Goal: Transaction & Acquisition: Purchase product/service

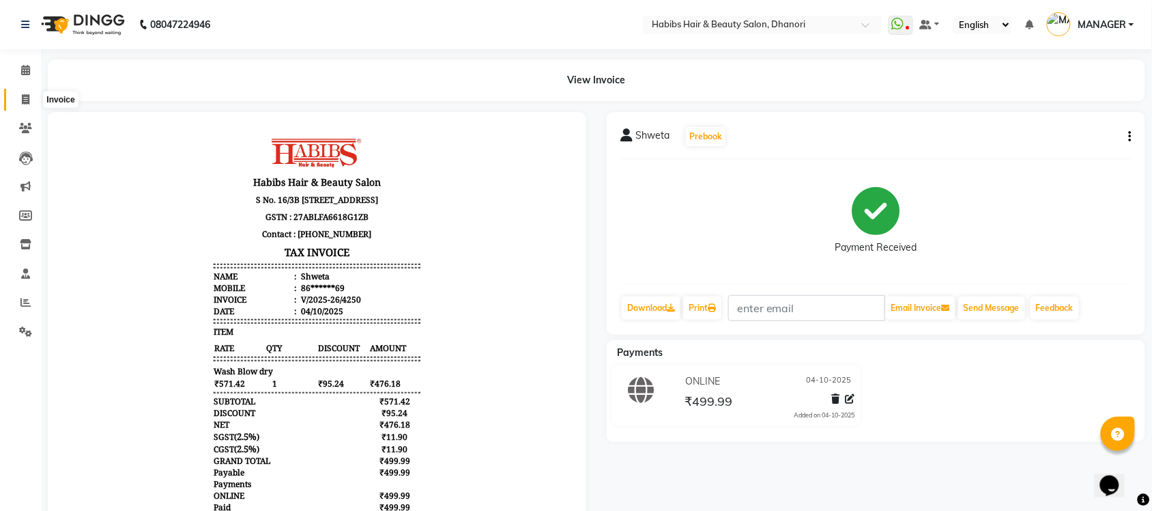
click at [24, 92] on span at bounding box center [26, 100] width 24 height 16
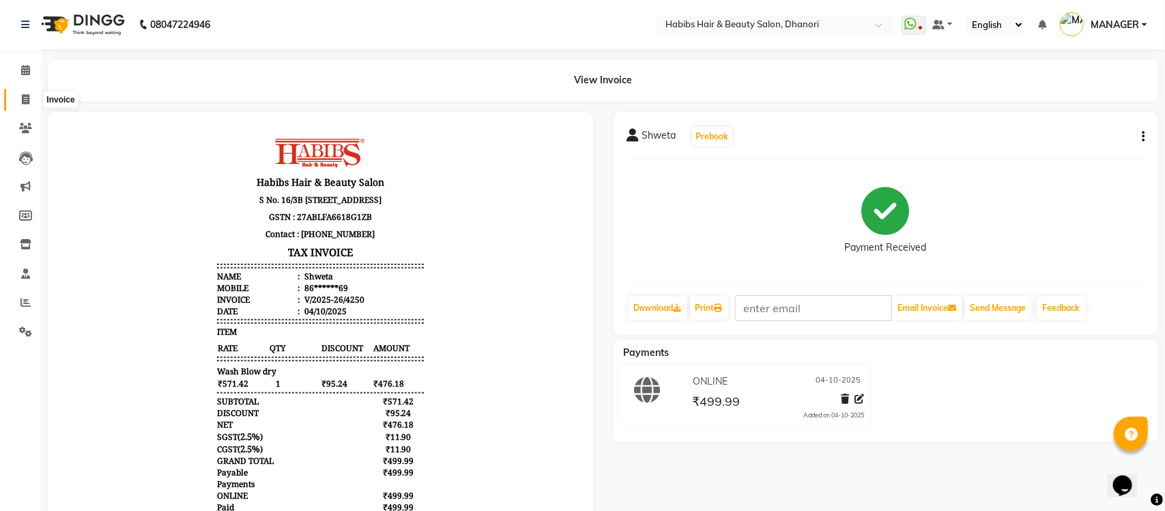
select select "4967"
select select "service"
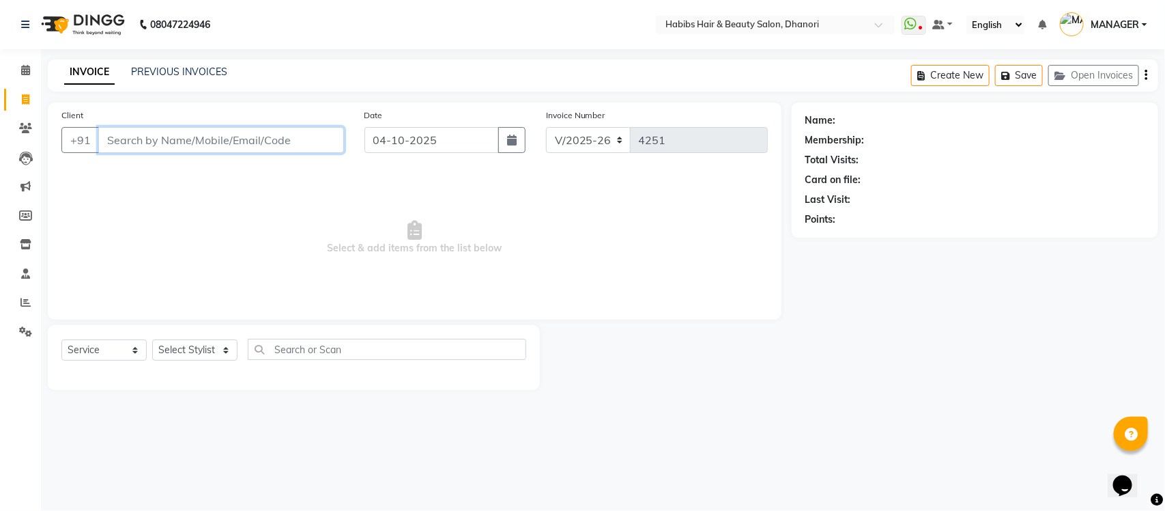
click at [178, 130] on input "Client" at bounding box center [221, 140] width 246 height 26
type input "0"
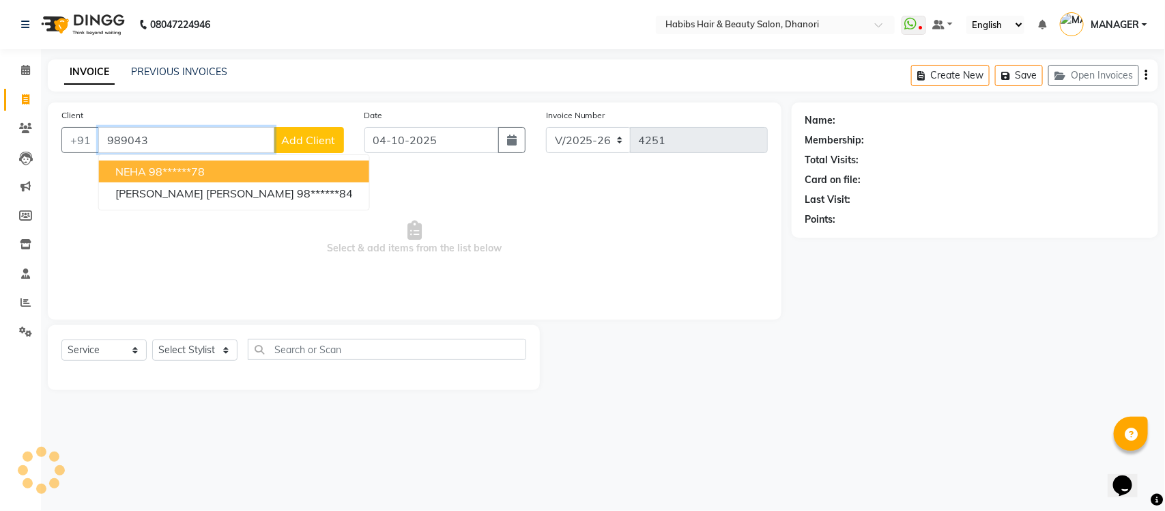
click at [173, 169] on ngb-highlight "98******78" at bounding box center [177, 171] width 56 height 14
type input "98******78"
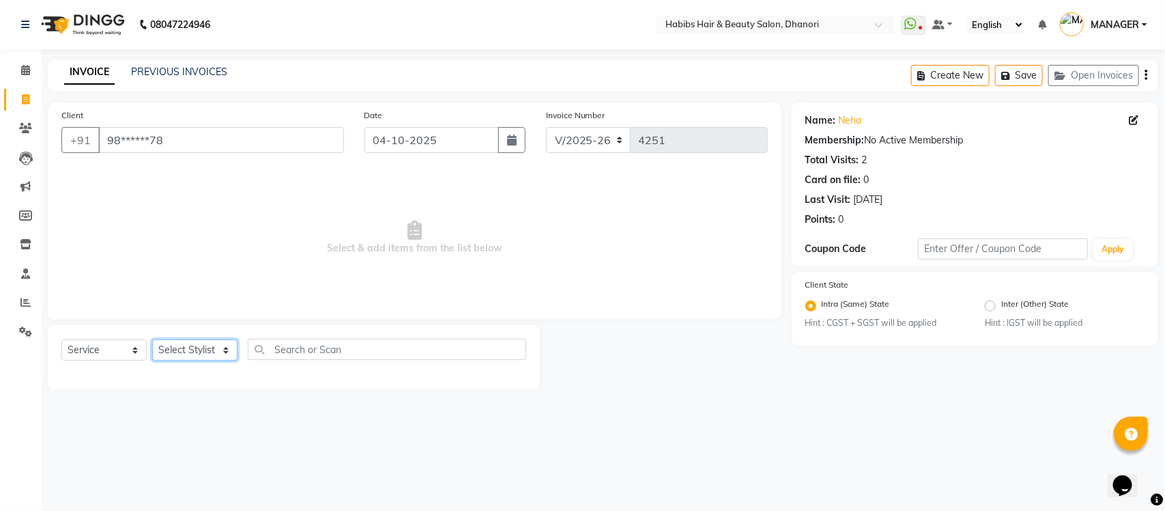
click at [189, 349] on select "Select Stylist Admin [PERSON_NAME] [PERSON_NAME] MANAGER [PERSON_NAME] [PERSON_…" at bounding box center [194, 349] width 85 height 21
select select "70341"
click at [152, 339] on select "Select Stylist Admin [PERSON_NAME] [PERSON_NAME] MANAGER [PERSON_NAME] [PERSON_…" at bounding box center [194, 349] width 85 height 21
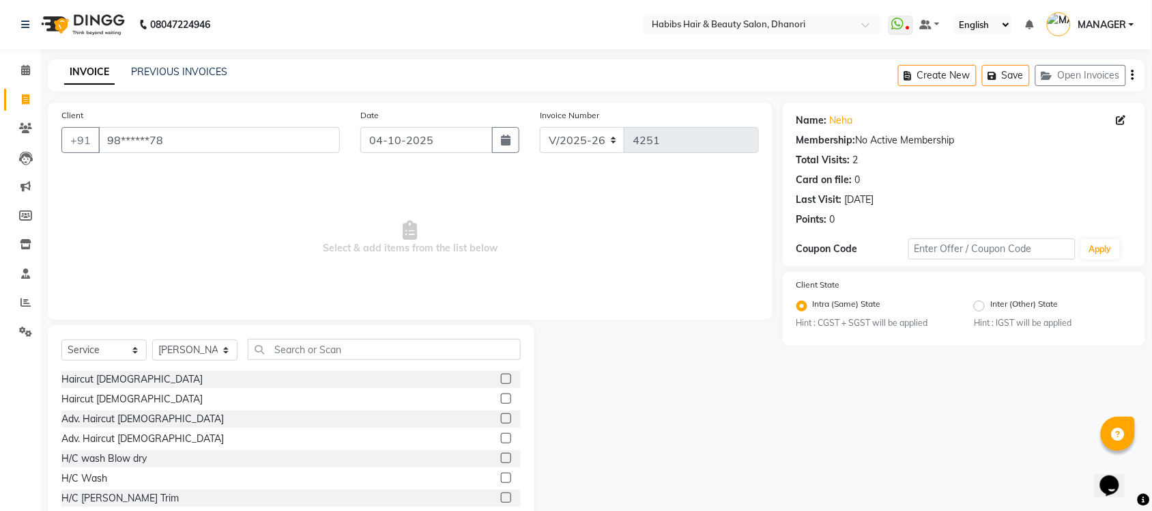
click at [396, 332] on div "Select Service Product Membership Package Voucher Prepaid Gift Card Select Styl…" at bounding box center [291, 425] width 487 height 201
click at [393, 336] on div "Select Service Product Membership Package Voucher Prepaid Gift Card Select Styl…" at bounding box center [291, 425] width 487 height 201
click at [392, 345] on input "text" at bounding box center [384, 349] width 273 height 21
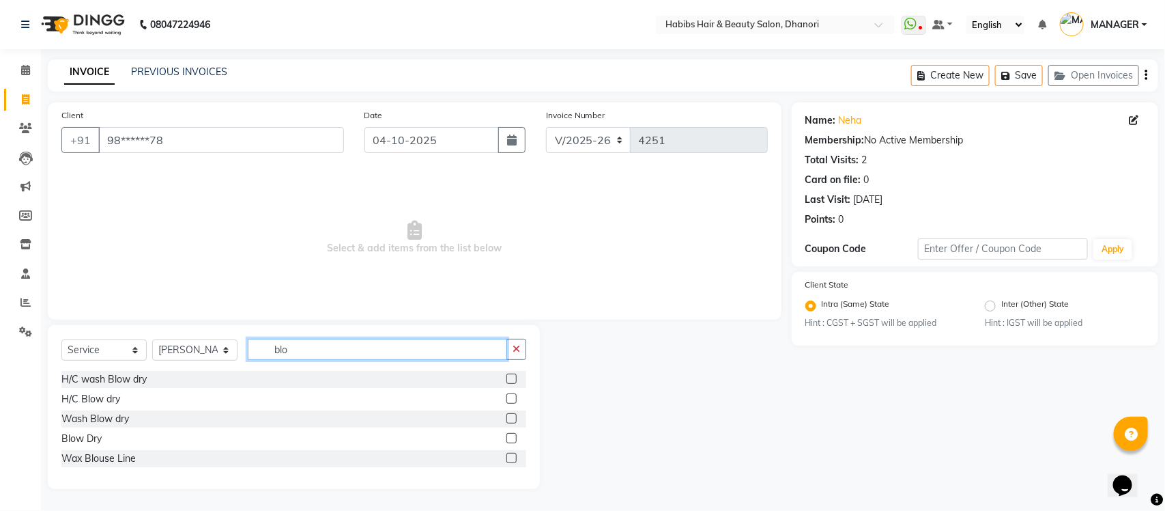
type input "blo"
click at [510, 398] on label at bounding box center [511, 398] width 10 height 10
click at [510, 398] on input "checkbox" at bounding box center [510, 398] width 9 height 9
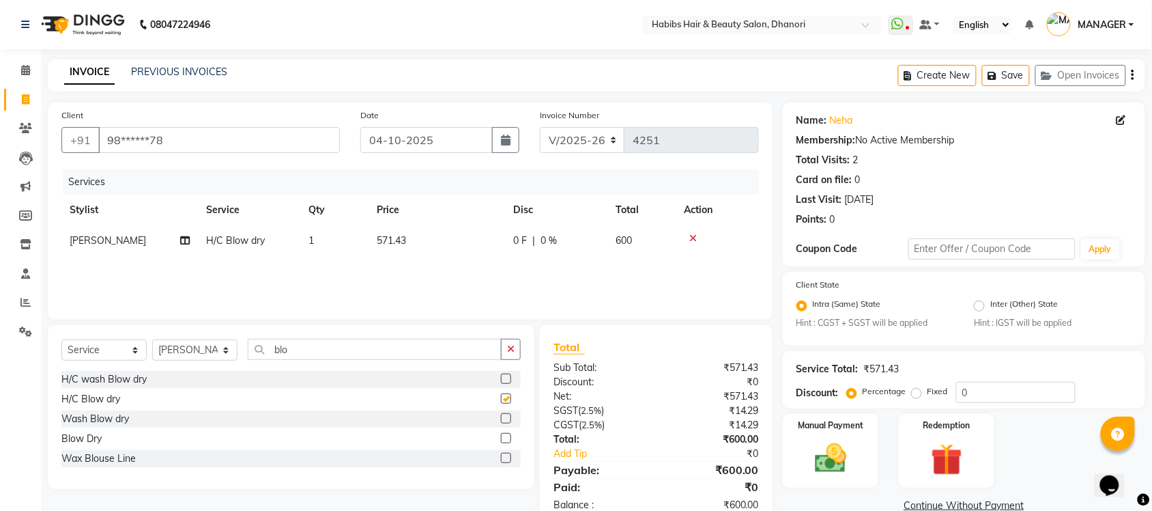
checkbox input "false"
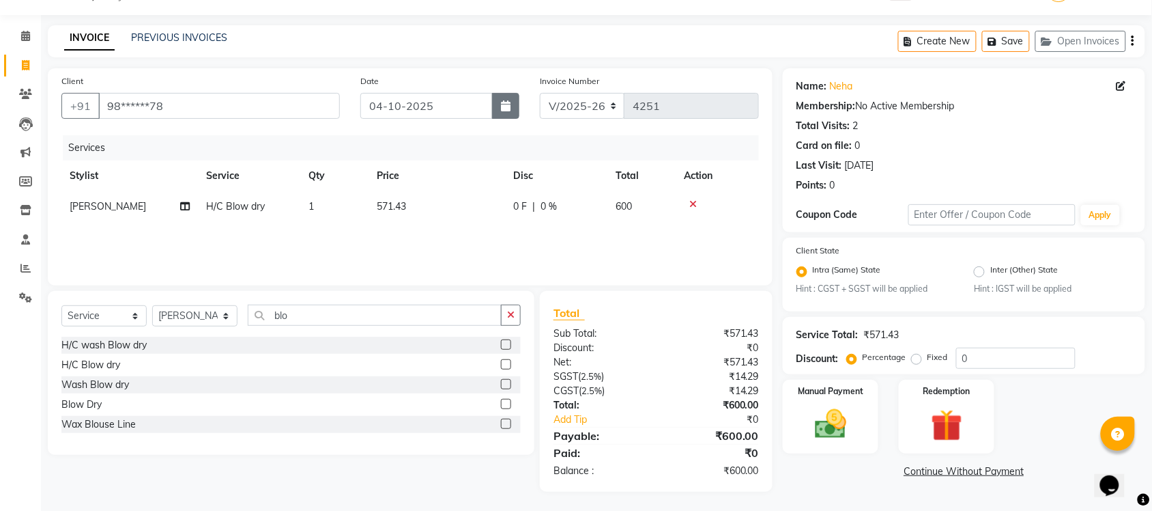
click at [508, 110] on icon "button" at bounding box center [506, 105] width 10 height 11
select select "10"
select select "2025"
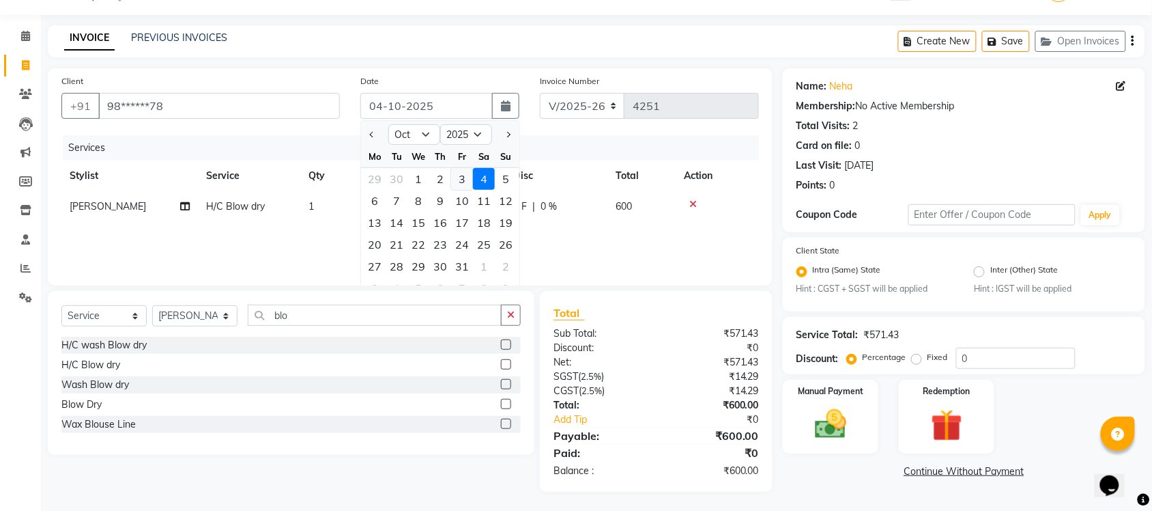
click at [465, 174] on div "3" at bounding box center [462, 179] width 22 height 22
type input "03-10-2025"
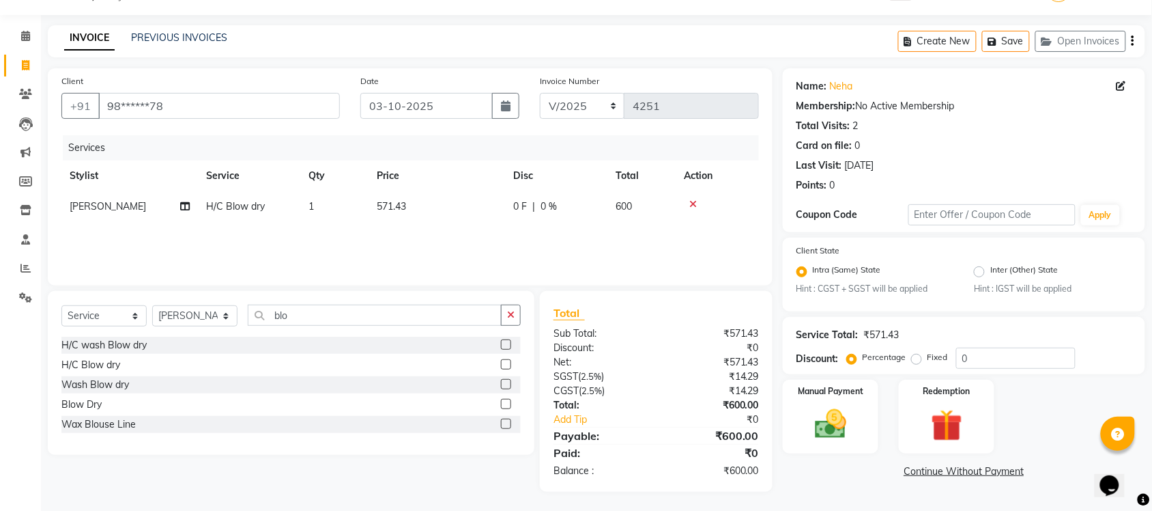
scroll to position [35, 0]
click at [834, 447] on div "Manual Payment" at bounding box center [831, 415] width 100 height 76
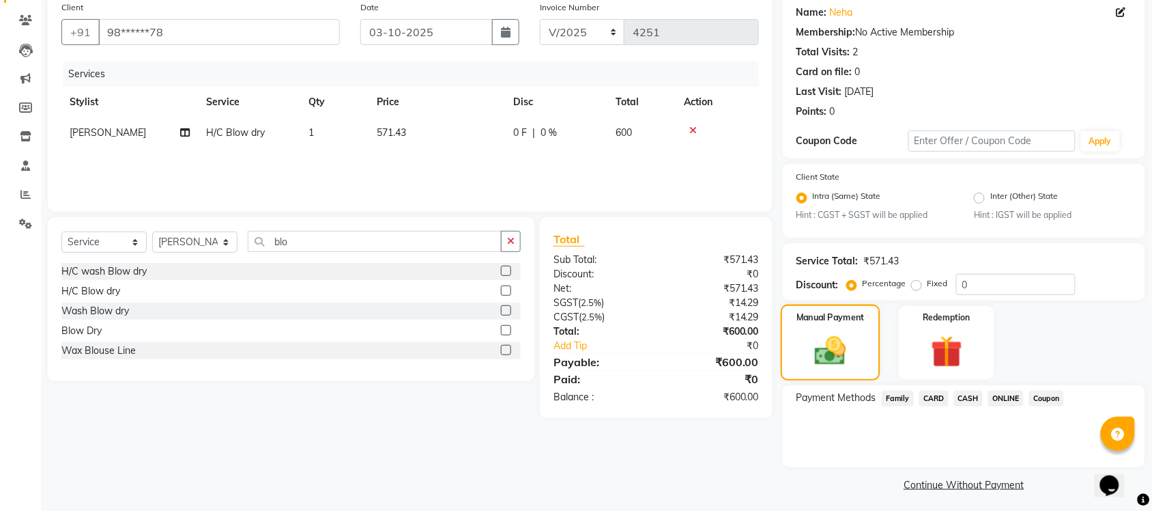
scroll to position [111, 0]
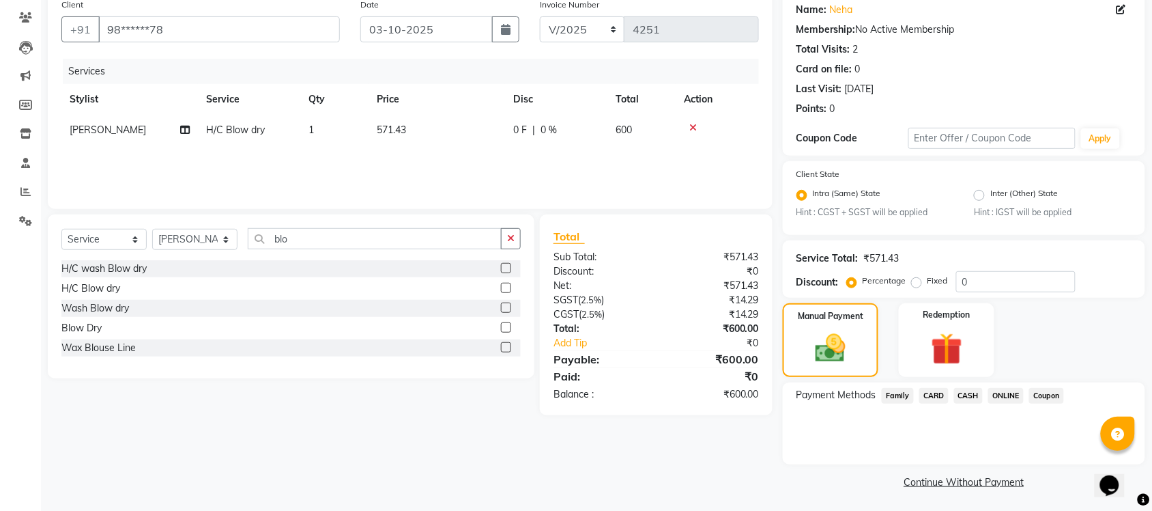
click at [1002, 396] on span "ONLINE" at bounding box center [1005, 396] width 35 height 16
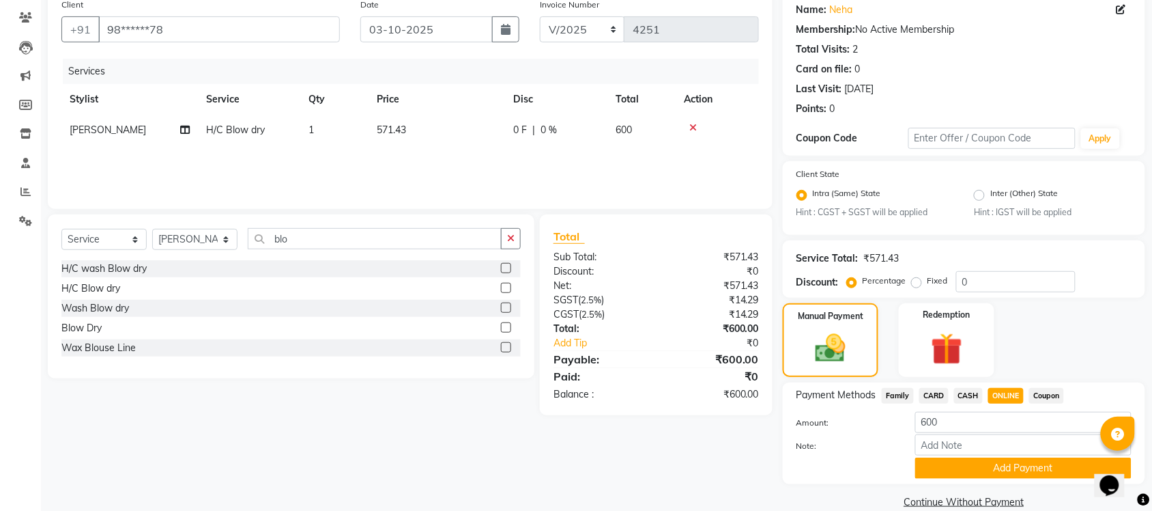
scroll to position [130, 0]
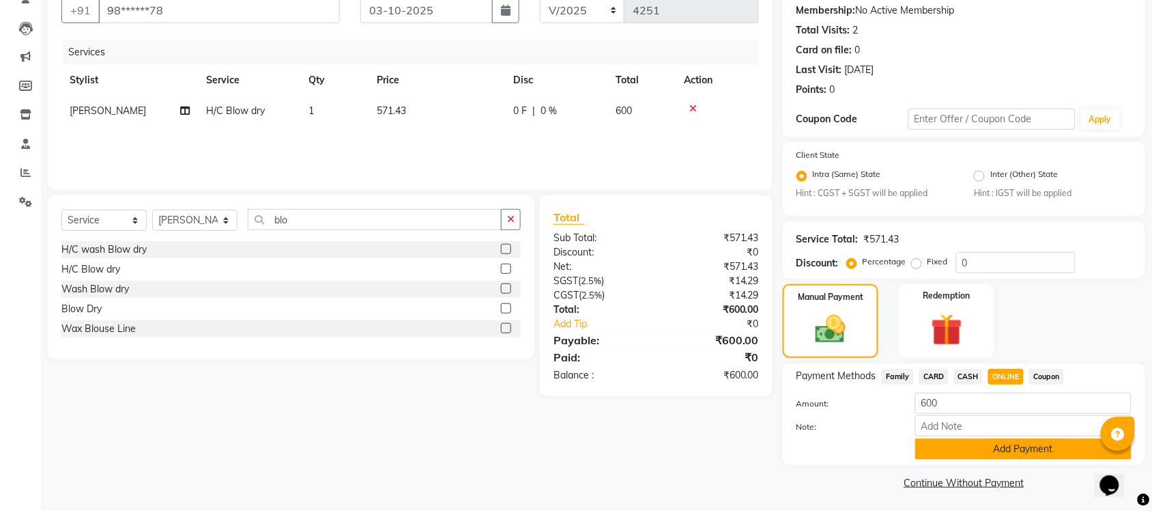
click at [993, 449] on button "Add Payment" at bounding box center [1023, 448] width 216 height 21
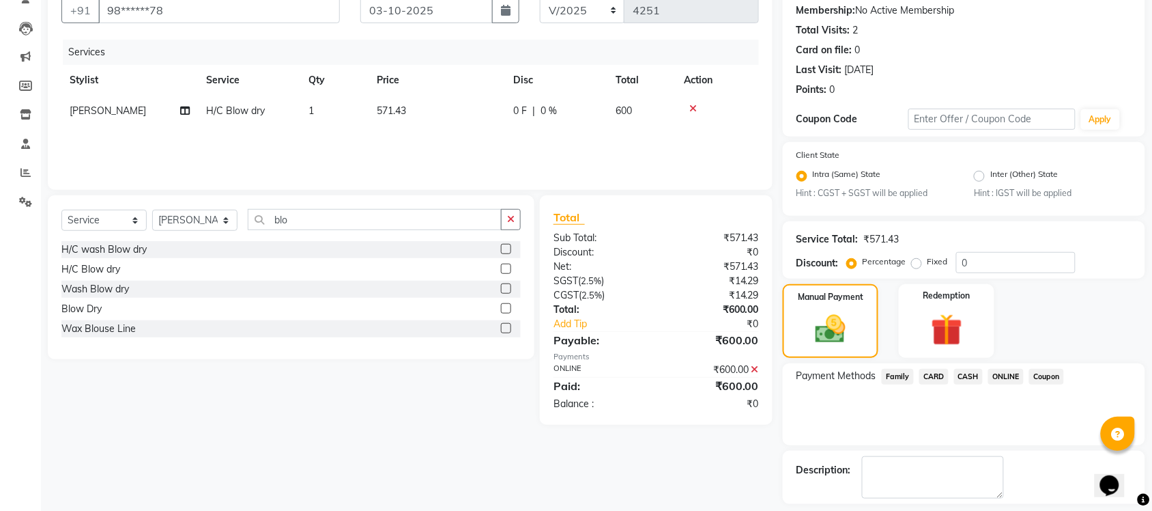
scroll to position [188, 0]
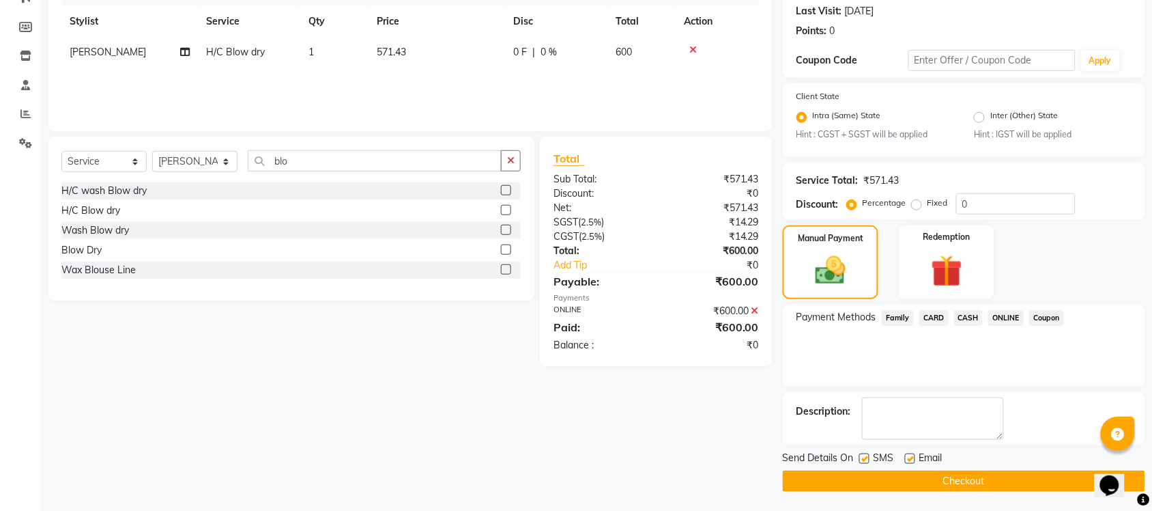
click at [993, 472] on button "Checkout" at bounding box center [964, 480] width 362 height 21
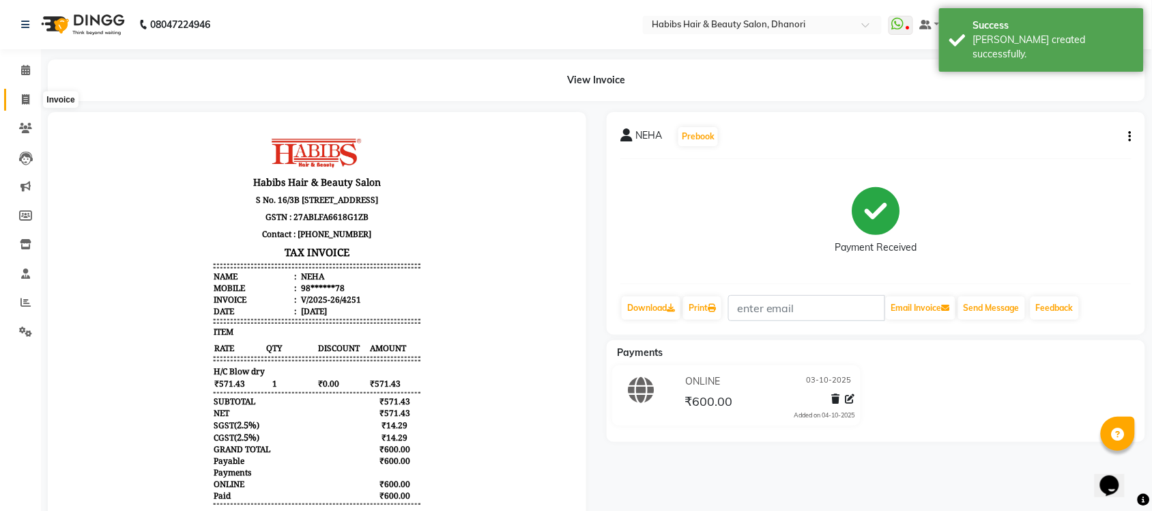
click at [21, 104] on span at bounding box center [26, 100] width 24 height 16
select select "service"
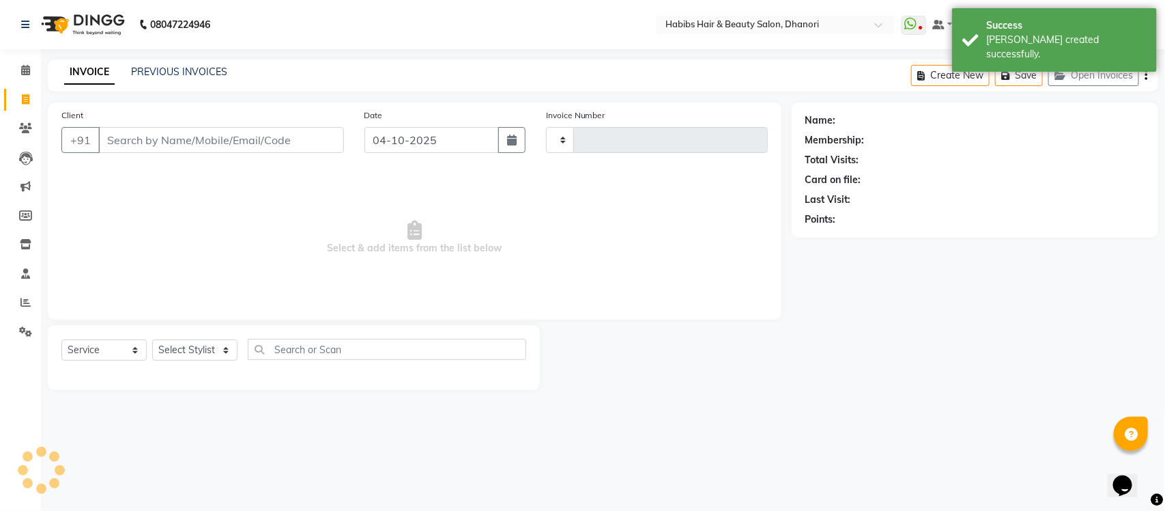
type input "4252"
select select "4967"
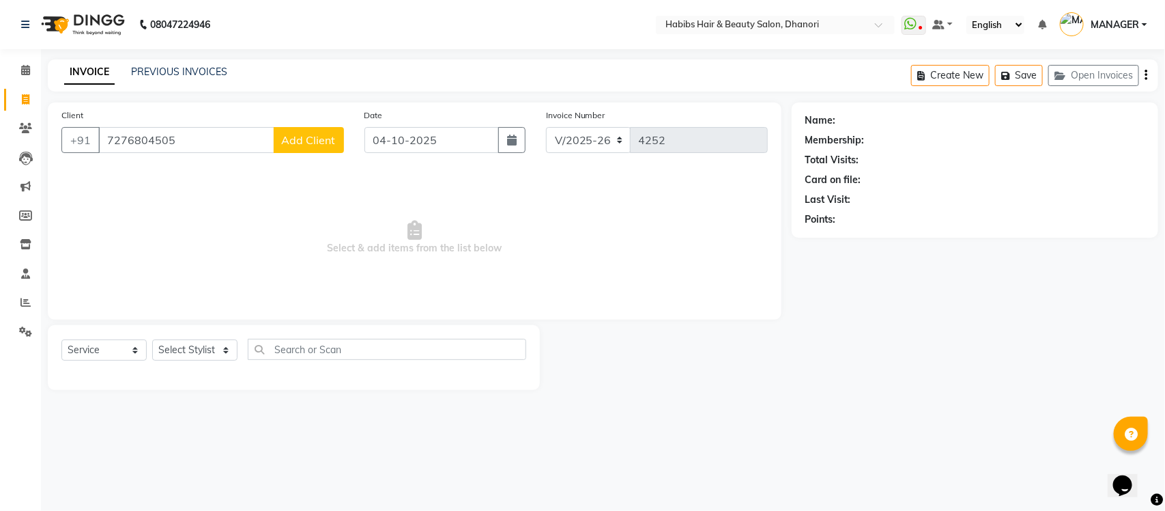
type input "7276804505"
click at [293, 133] on span "Add Client" at bounding box center [309, 140] width 54 height 14
select select "22"
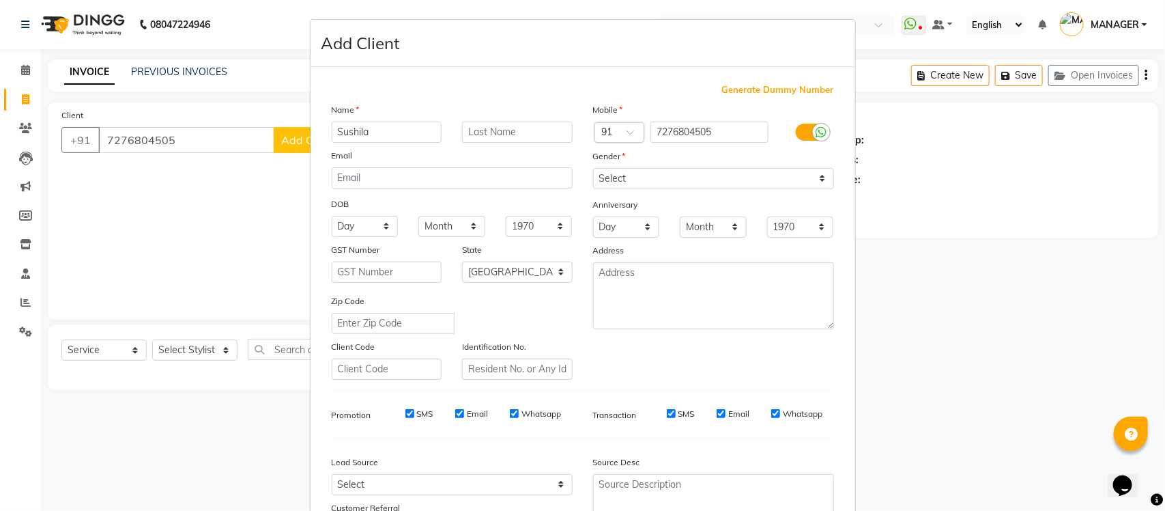
type input "Sushila"
type input "Borde"
click at [629, 173] on select "Select [DEMOGRAPHIC_DATA] [DEMOGRAPHIC_DATA] Other Prefer Not To Say" at bounding box center [713, 178] width 241 height 21
select select "[DEMOGRAPHIC_DATA]"
click at [593, 168] on select "Select [DEMOGRAPHIC_DATA] [DEMOGRAPHIC_DATA] Other Prefer Not To Say" at bounding box center [713, 178] width 241 height 21
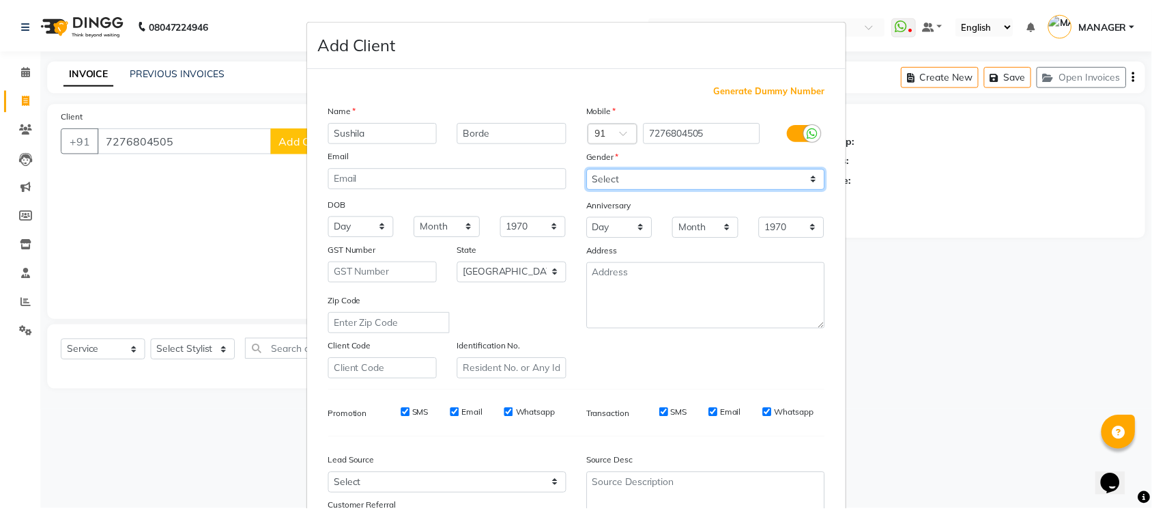
scroll to position [114, 0]
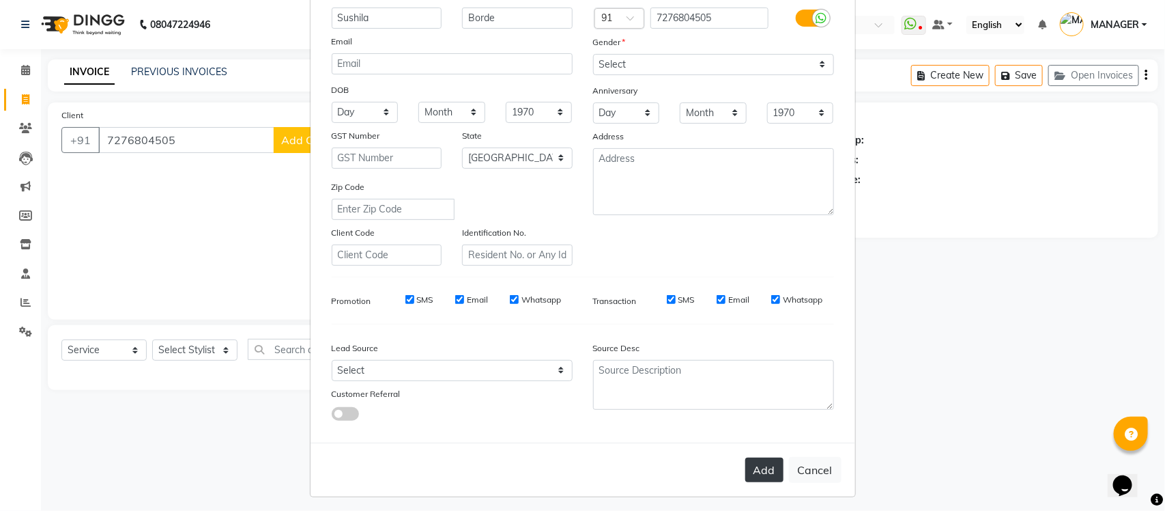
click at [745, 461] on button "Add" at bounding box center [764, 469] width 38 height 25
type input "72******05"
select select
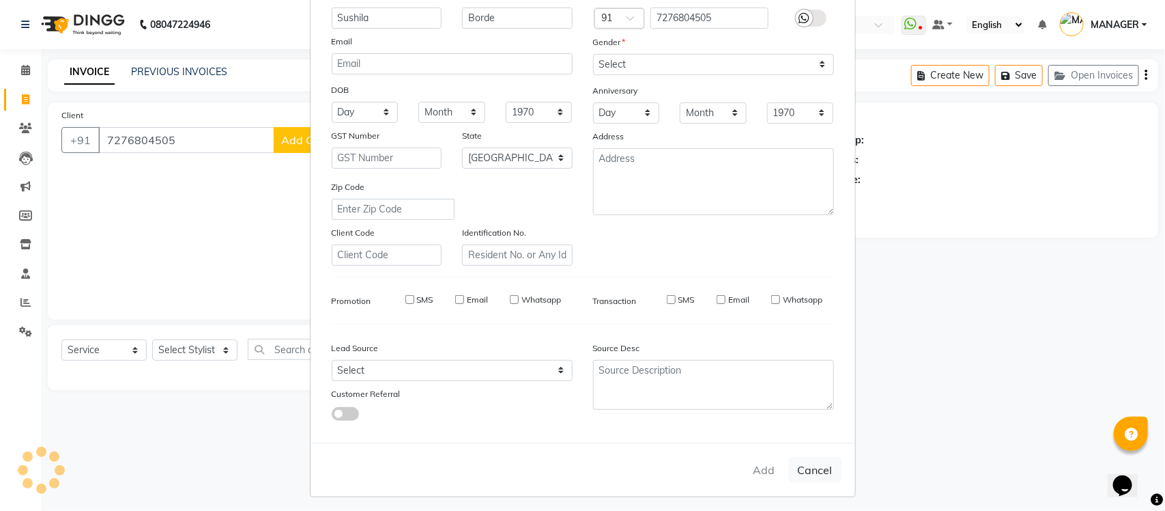
select select "null"
select select
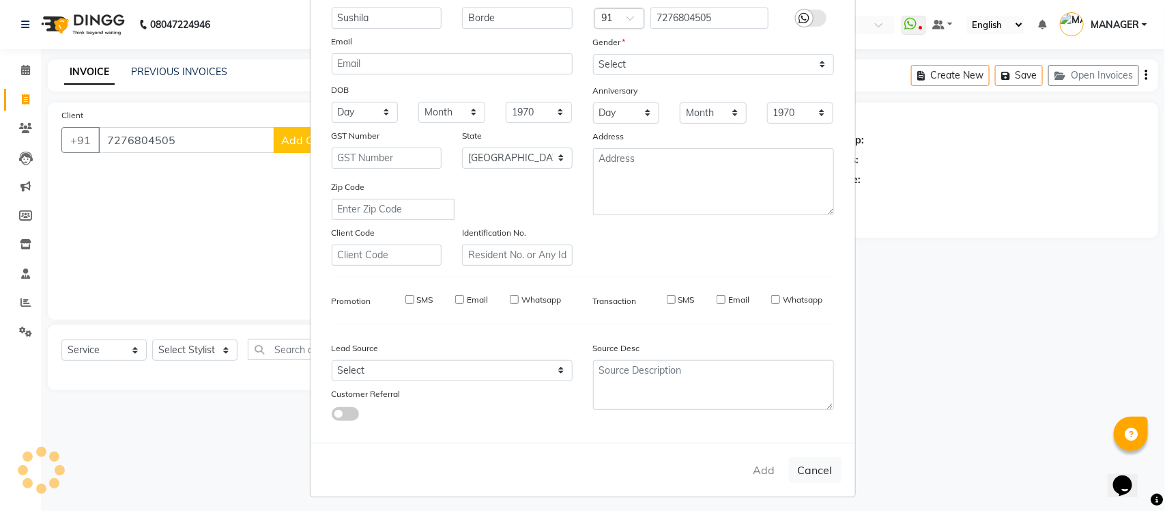
checkbox input "false"
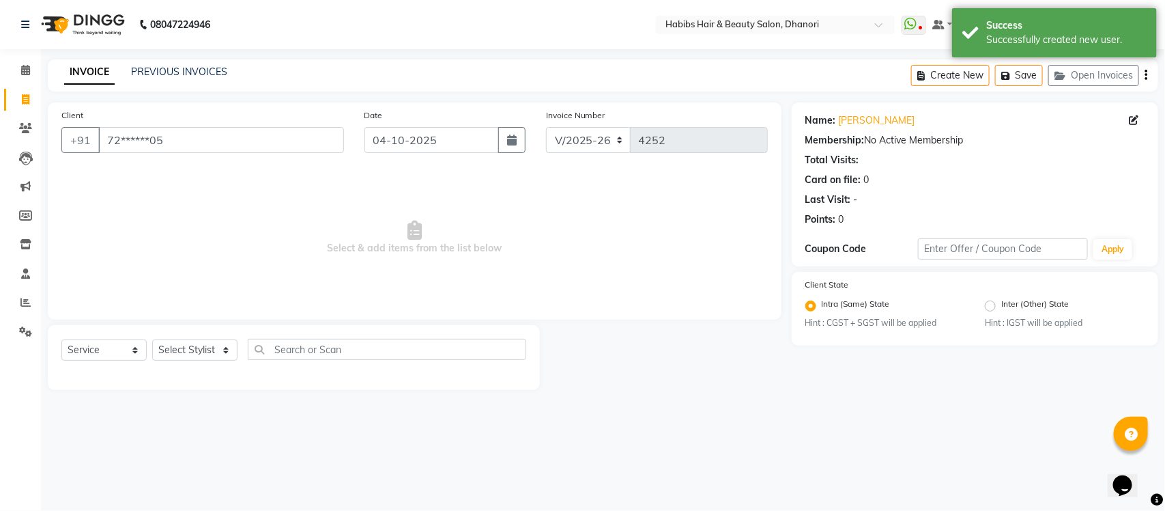
click at [513, 124] on div "Date [DATE]" at bounding box center [445, 136] width 182 height 56
click at [513, 142] on icon "button" at bounding box center [512, 139] width 10 height 11
select select "10"
select select "2025"
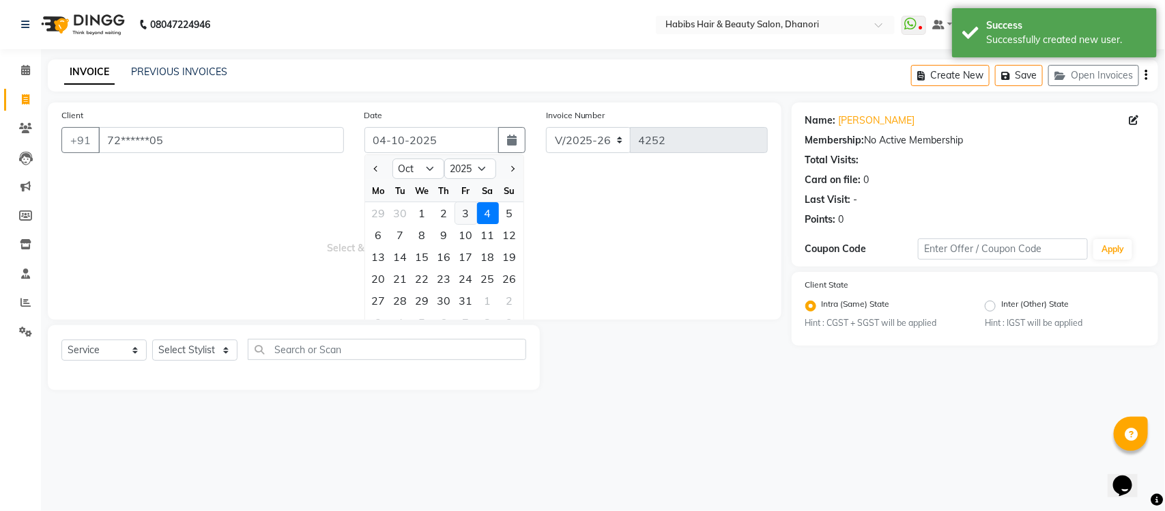
click at [466, 208] on div "3" at bounding box center [466, 213] width 22 height 22
type input "03-10-2025"
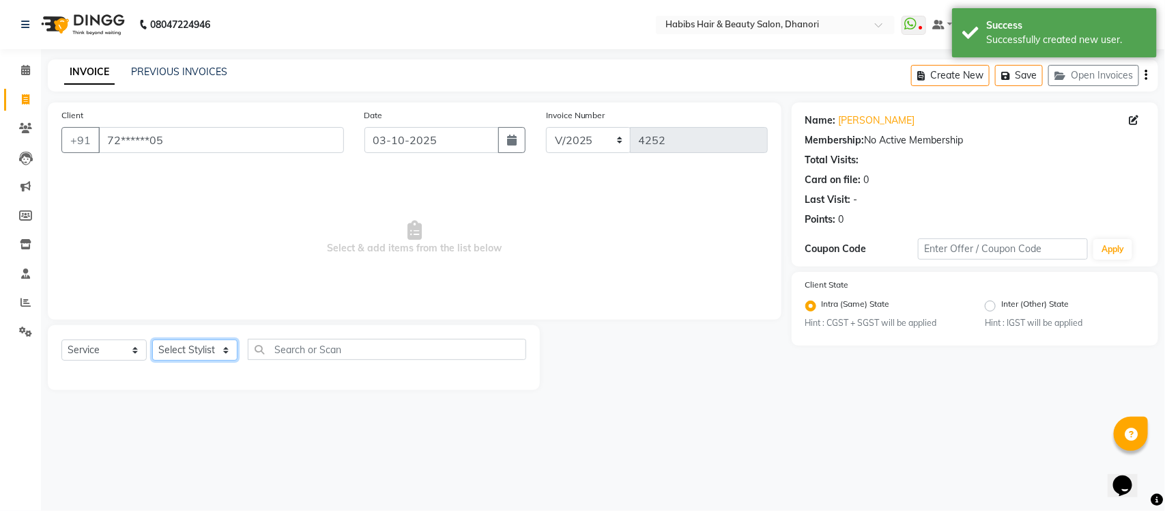
click at [186, 353] on select "Select Stylist Admin [PERSON_NAME] [PERSON_NAME] MANAGER [PERSON_NAME] [PERSON_…" at bounding box center [194, 349] width 85 height 21
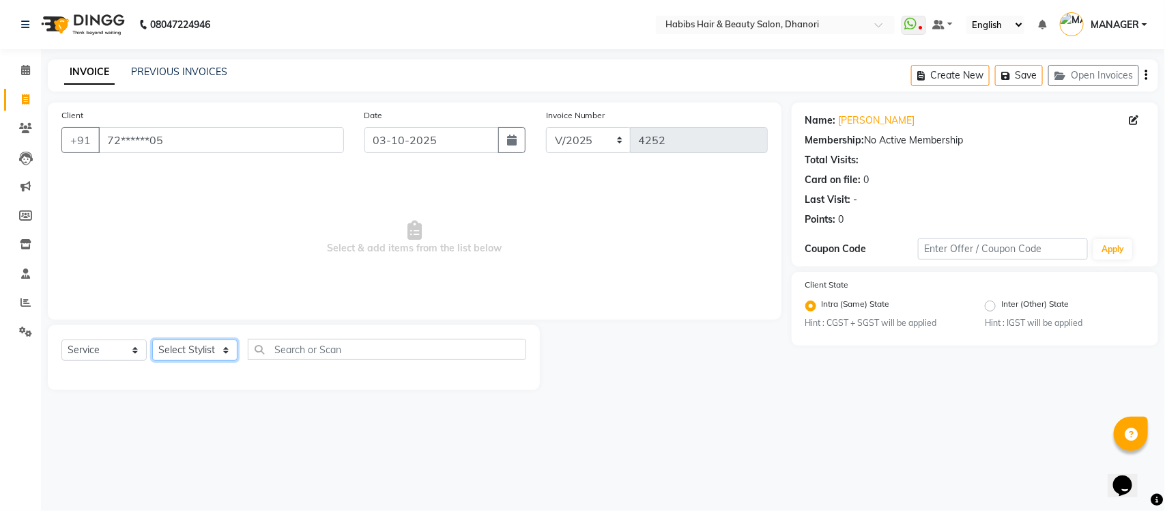
select select "41588"
click at [152, 339] on select "Select Stylist Admin [PERSON_NAME] [PERSON_NAME] MANAGER [PERSON_NAME] [PERSON_…" at bounding box center [194, 349] width 85 height 21
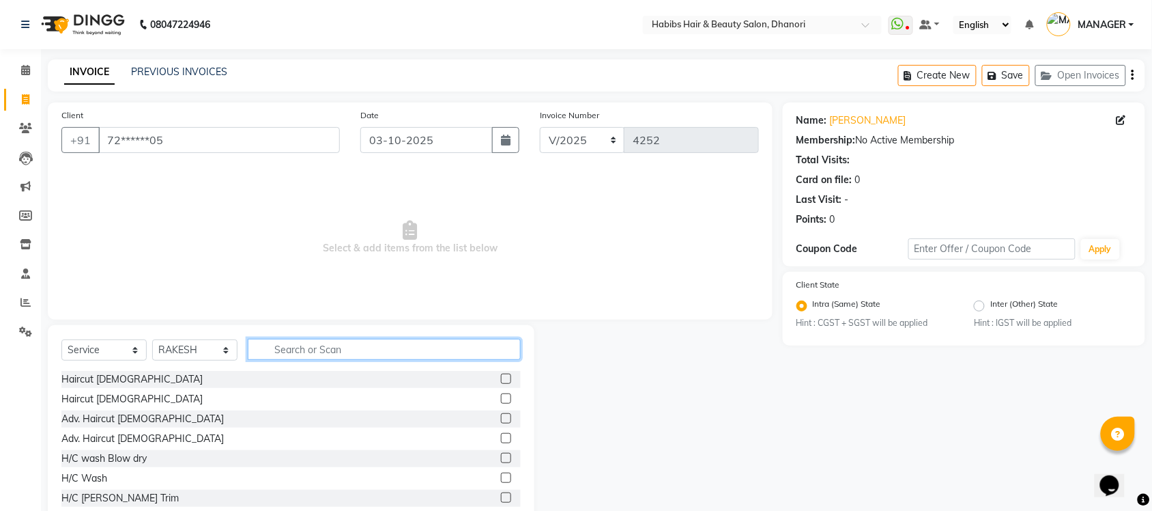
click at [410, 345] on input "text" at bounding box center [384, 349] width 273 height 21
type input "e"
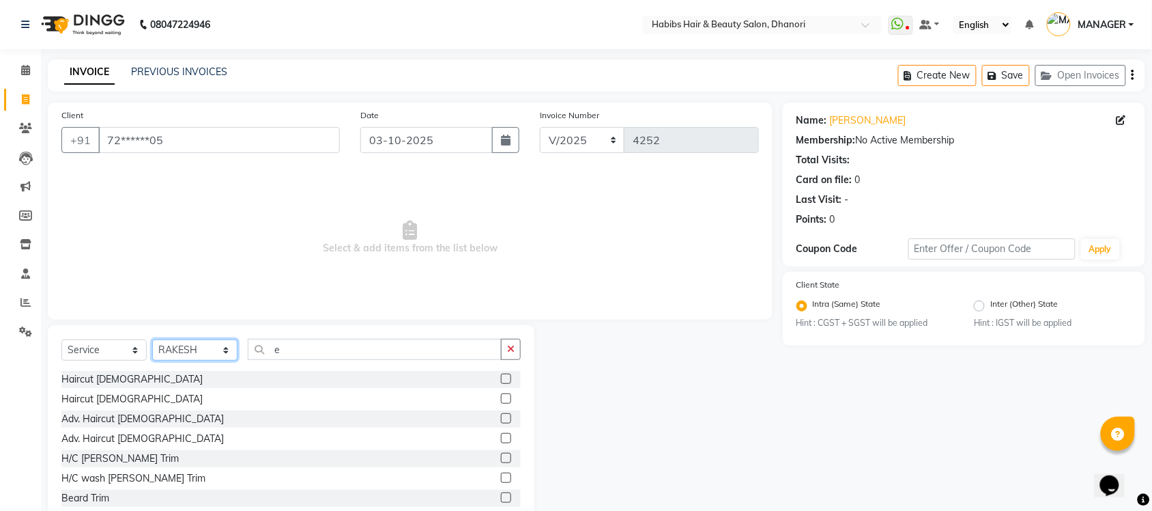
click at [202, 340] on select "Select Stylist Admin [PERSON_NAME] [PERSON_NAME] MANAGER [PERSON_NAME] [PERSON_…" at bounding box center [194, 349] width 85 height 21
click at [152, 339] on select "Select Stylist Admin [PERSON_NAME] [PERSON_NAME] MANAGER [PERSON_NAME] [PERSON_…" at bounding box center [194, 349] width 85 height 21
click at [192, 345] on select "Select Stylist Admin [PERSON_NAME] [PERSON_NAME] MANAGER [PERSON_NAME] [PERSON_…" at bounding box center [194, 349] width 85 height 21
select select "81009"
click at [152, 339] on select "Select Stylist Admin [PERSON_NAME] [PERSON_NAME] MANAGER [PERSON_NAME] [PERSON_…" at bounding box center [194, 349] width 85 height 21
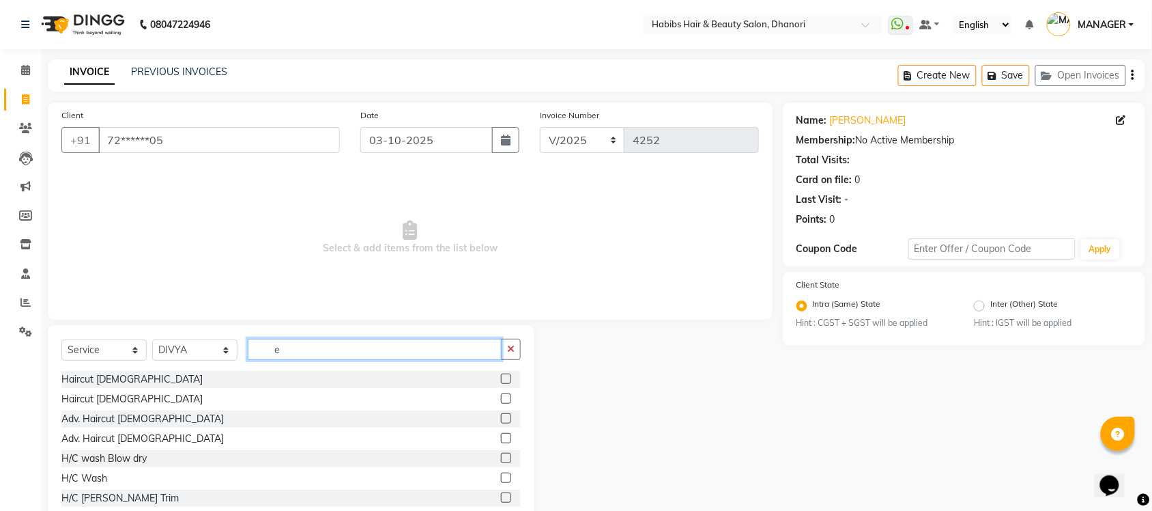
click at [339, 345] on input "e" at bounding box center [375, 349] width 254 height 21
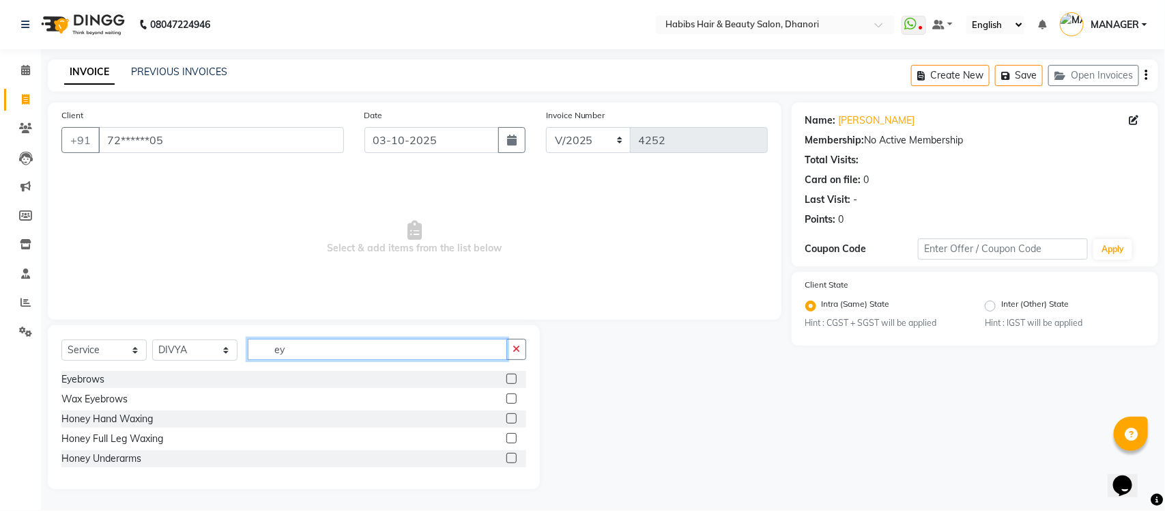
type input "ey"
click at [512, 377] on label at bounding box center [511, 378] width 10 height 10
click at [512, 377] on input "checkbox" at bounding box center [510, 379] width 9 height 9
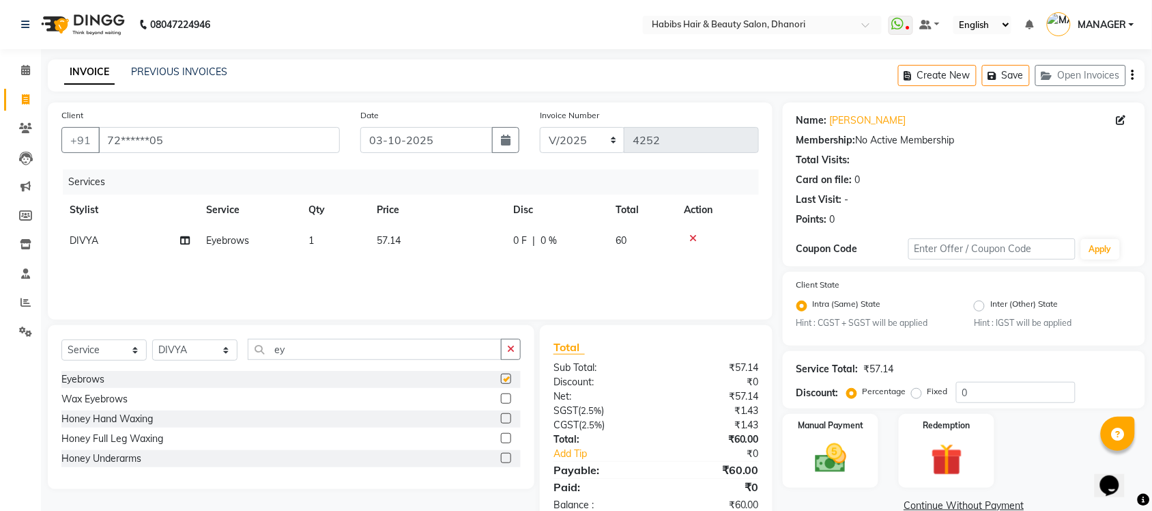
checkbox input "false"
click at [220, 345] on select "Select Stylist Admin [PERSON_NAME] [PERSON_NAME] MANAGER [PERSON_NAME] [PERSON_…" at bounding box center [194, 349] width 85 height 21
select select "41588"
click at [152, 339] on select "Select Stylist Admin [PERSON_NAME] [PERSON_NAME] MANAGER [PERSON_NAME] [PERSON_…" at bounding box center [194, 349] width 85 height 21
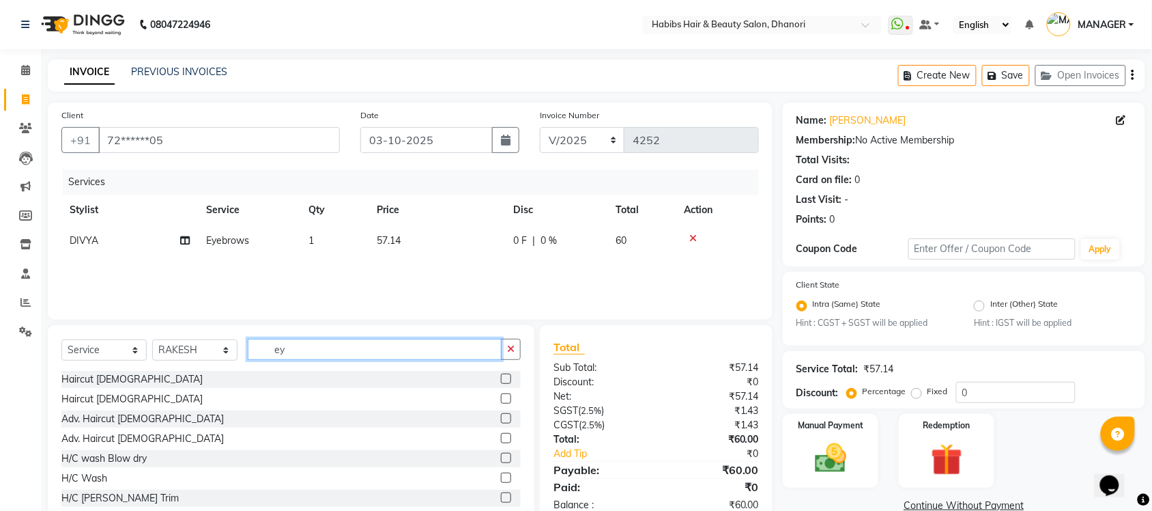
click at [322, 347] on input "ey" at bounding box center [375, 349] width 254 height 21
type input "y"
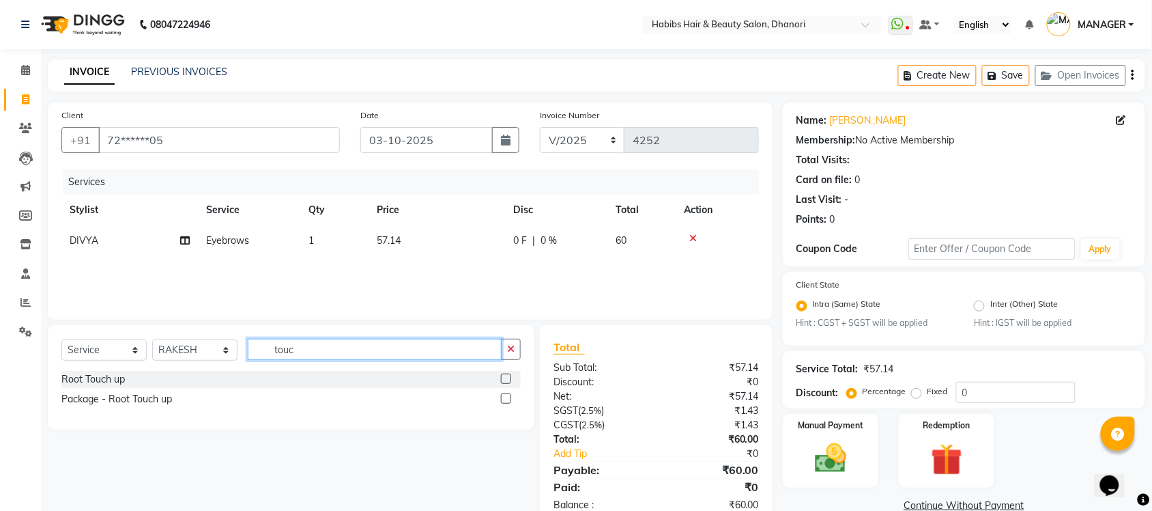
type input "touc"
click at [505, 374] on label at bounding box center [506, 378] width 10 height 10
click at [505, 375] on input "checkbox" at bounding box center [505, 379] width 9 height 9
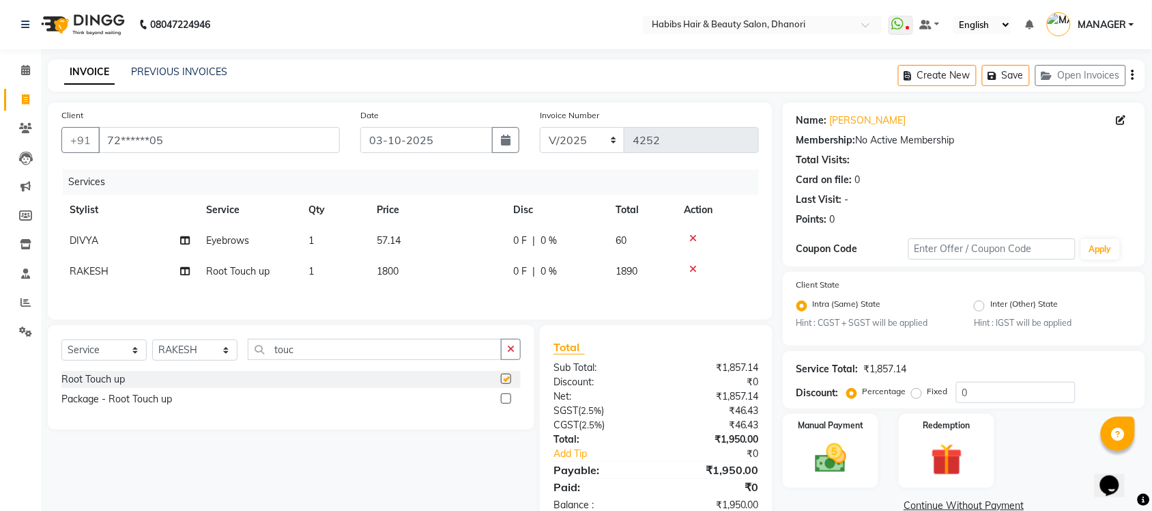
checkbox input "false"
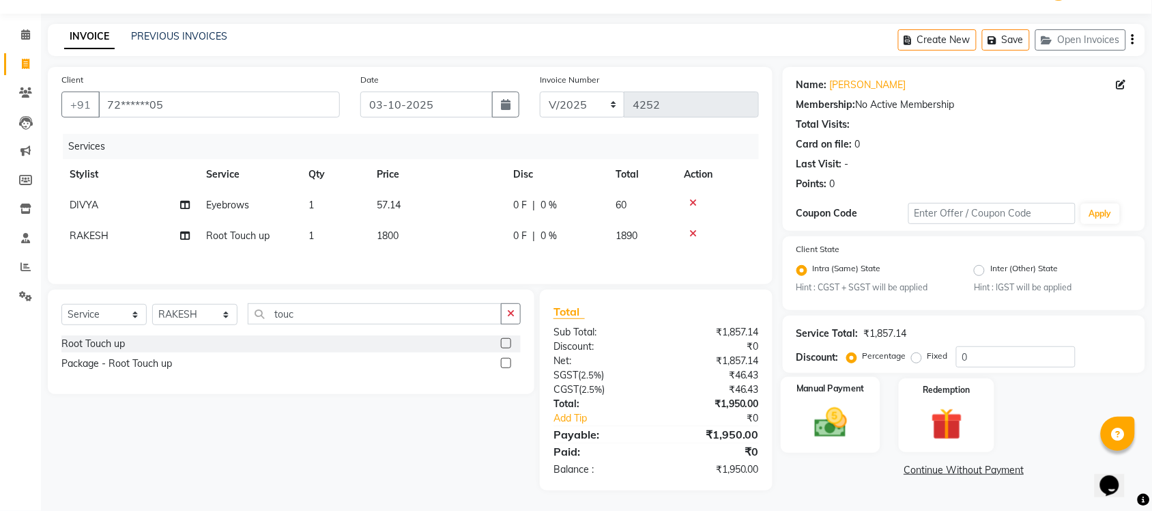
click at [800, 413] on div "Manual Payment" at bounding box center [831, 415] width 100 height 76
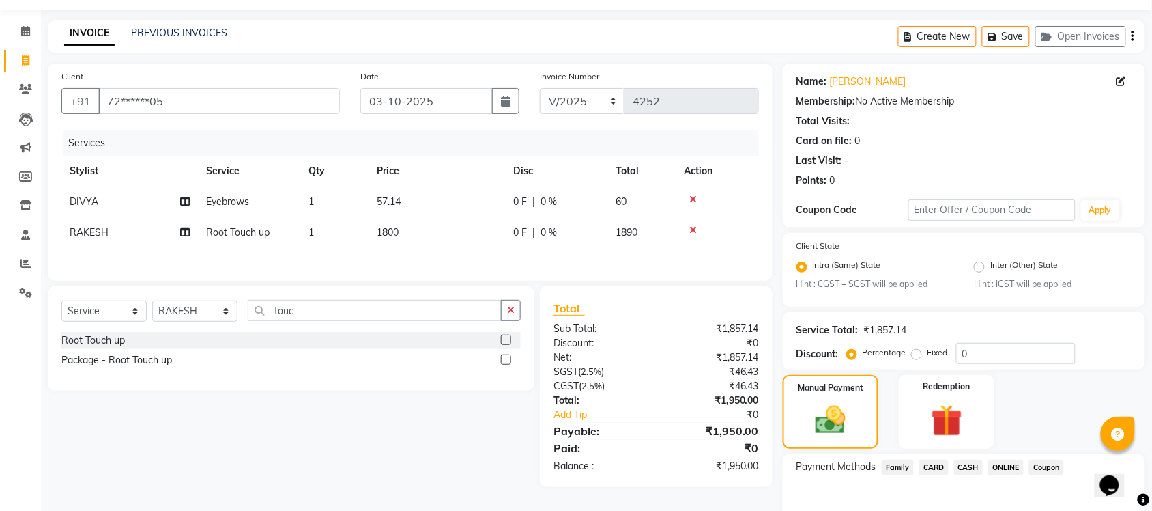
click at [1018, 464] on span "ONLINE" at bounding box center [1005, 467] width 35 height 16
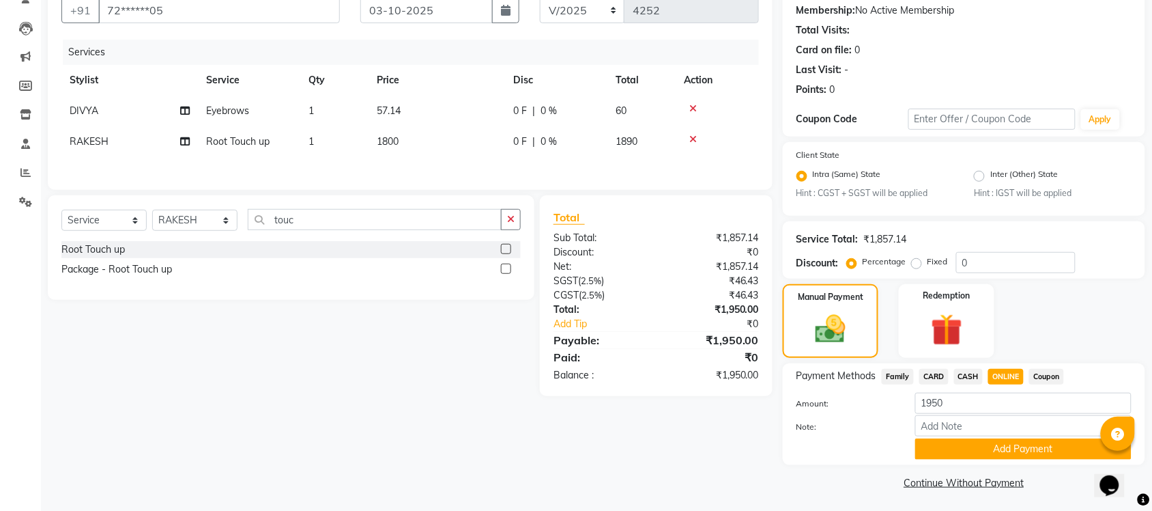
click at [1016, 458] on div "Payment Methods Family CARD CASH ONLINE Coupon Amount: 1950 Note: Add Payment" at bounding box center [964, 414] width 362 height 102
click at [1014, 455] on button "Add Payment" at bounding box center [1023, 448] width 216 height 21
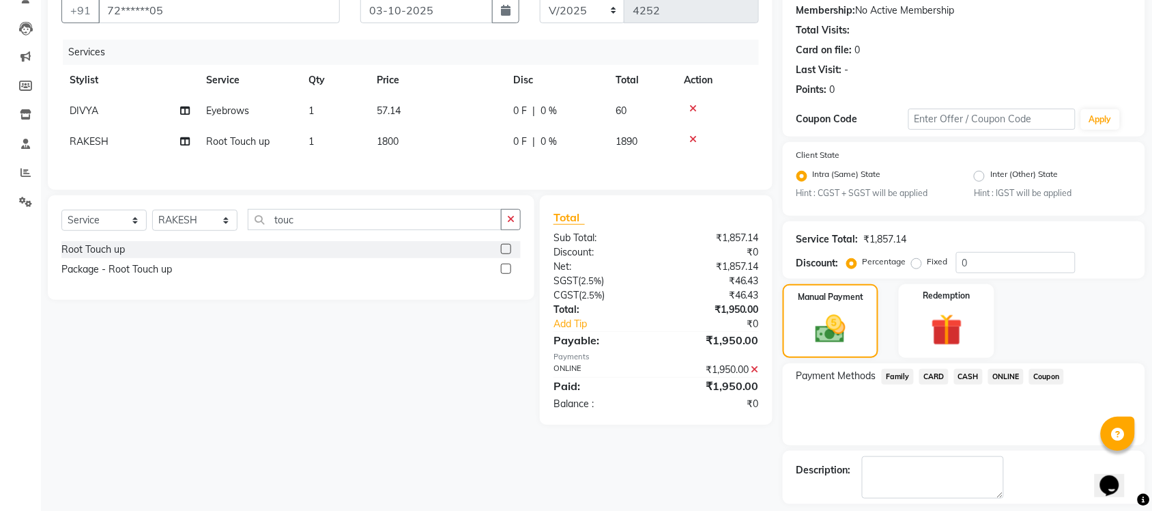
scroll to position [188, 0]
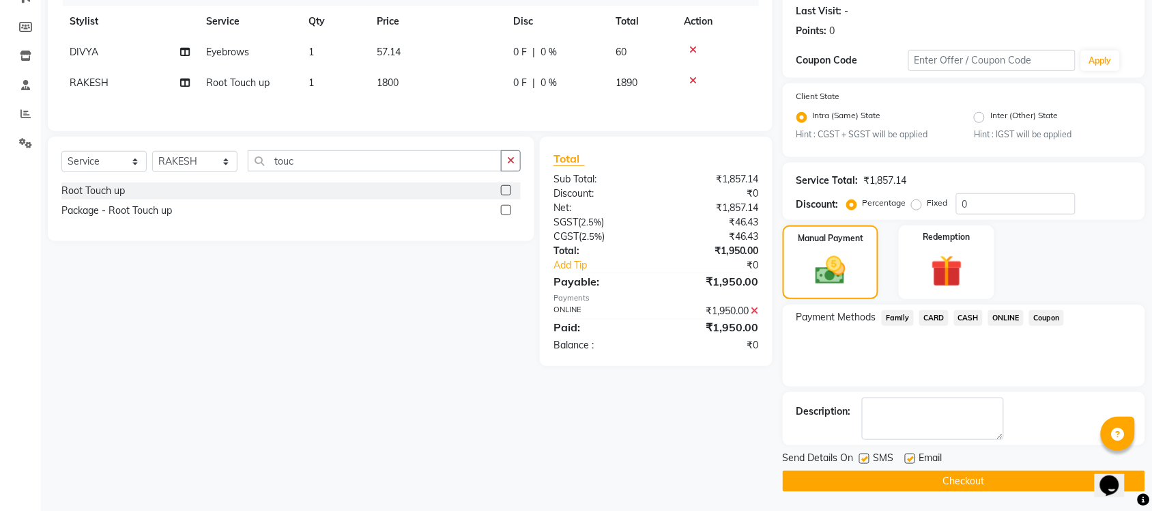
click at [807, 472] on button "Checkout" at bounding box center [964, 480] width 362 height 21
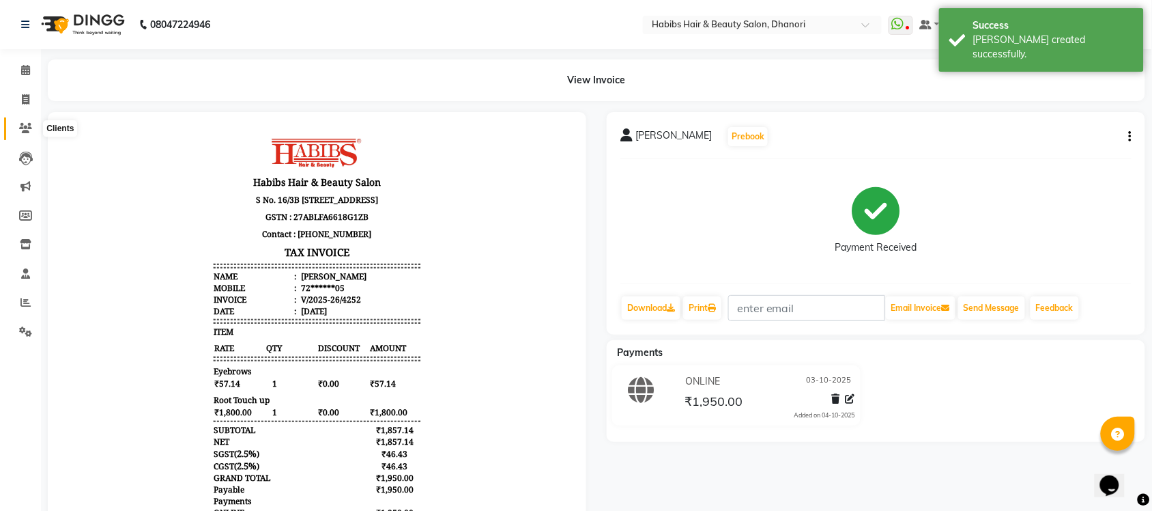
click at [18, 121] on span at bounding box center [26, 129] width 24 height 16
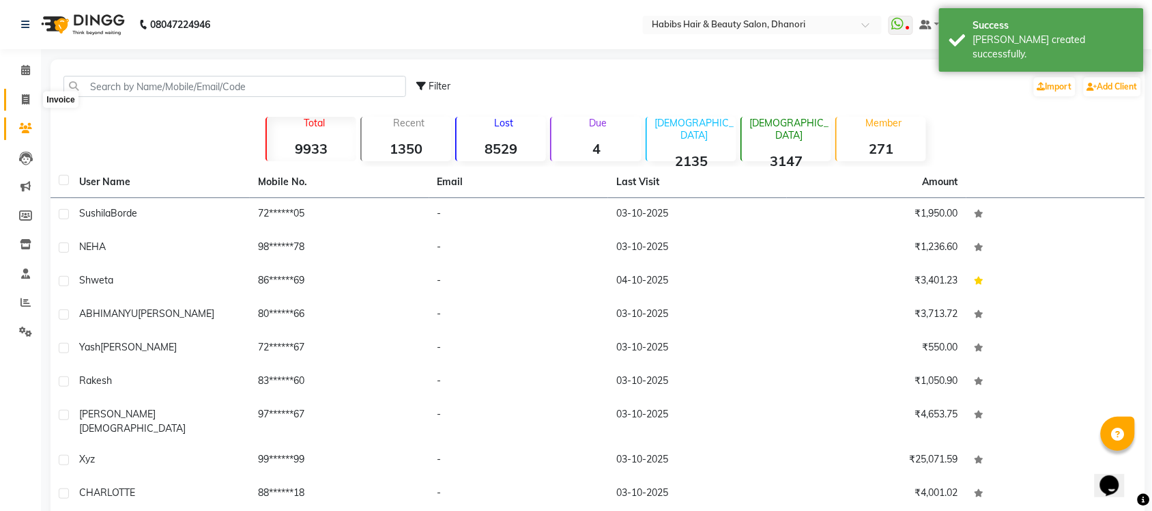
click at [22, 103] on icon at bounding box center [26, 99] width 8 height 10
select select "4967"
select select "service"
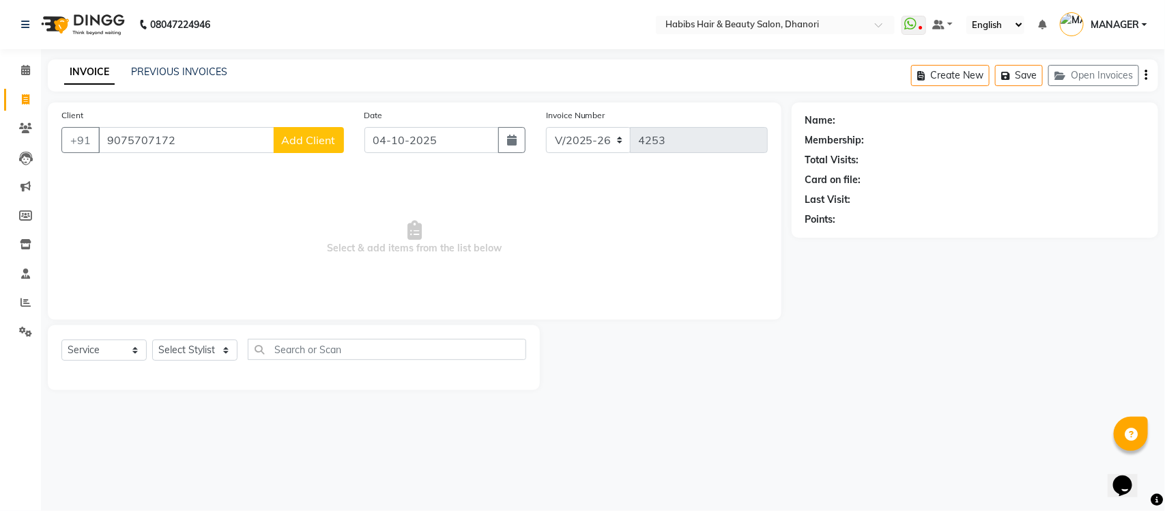
type input "9075707172"
click at [289, 133] on span "Add Client" at bounding box center [309, 140] width 54 height 14
select select "22"
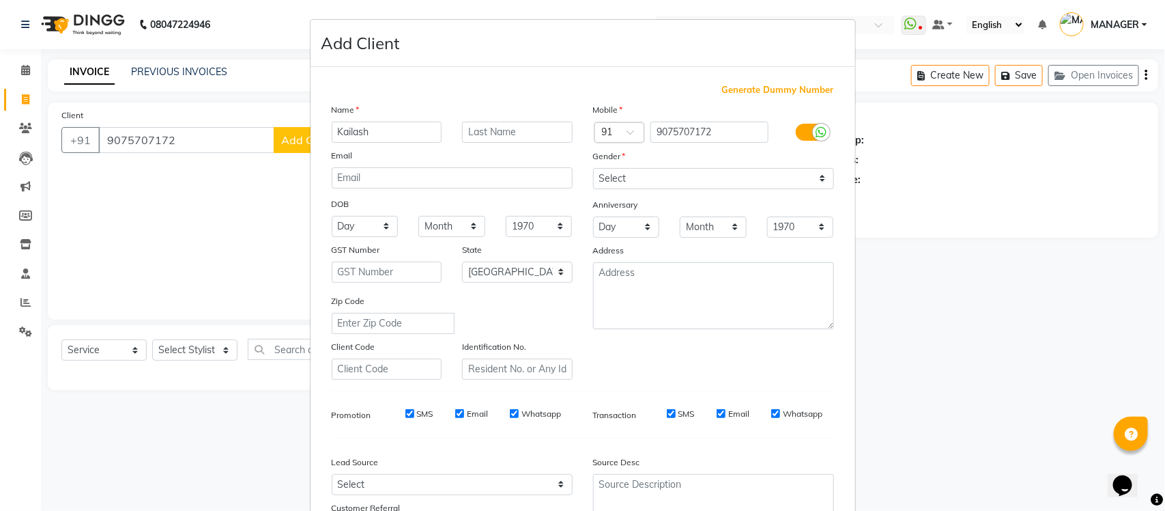
type input "Kailash"
type input "Chavan"
click at [660, 181] on select "Select [DEMOGRAPHIC_DATA] [DEMOGRAPHIC_DATA] Other Prefer Not To Say" at bounding box center [713, 178] width 241 height 21
select select "[DEMOGRAPHIC_DATA]"
click at [593, 168] on select "Select [DEMOGRAPHIC_DATA] [DEMOGRAPHIC_DATA] Other Prefer Not To Say" at bounding box center [713, 178] width 241 height 21
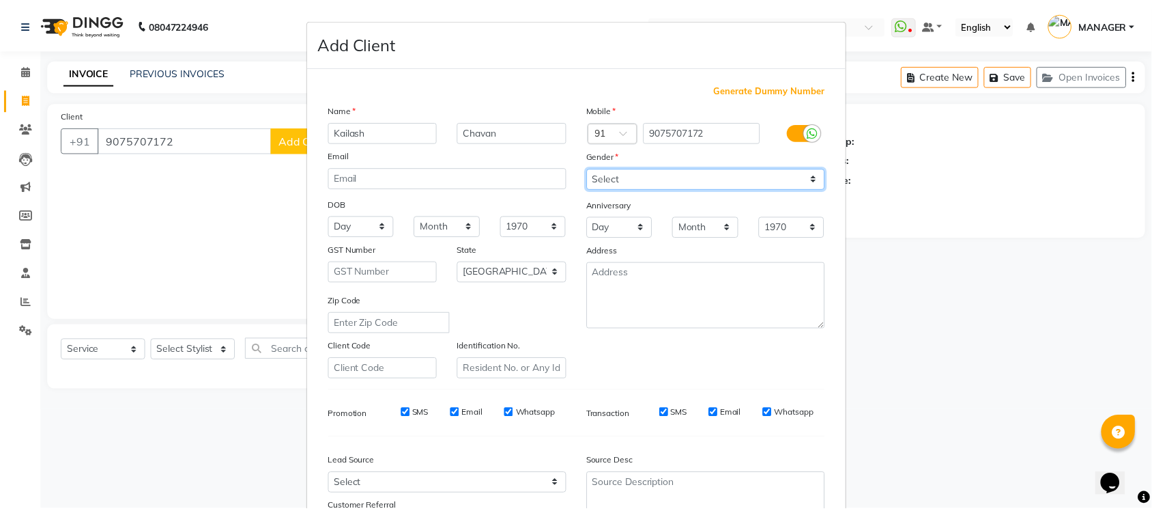
scroll to position [114, 0]
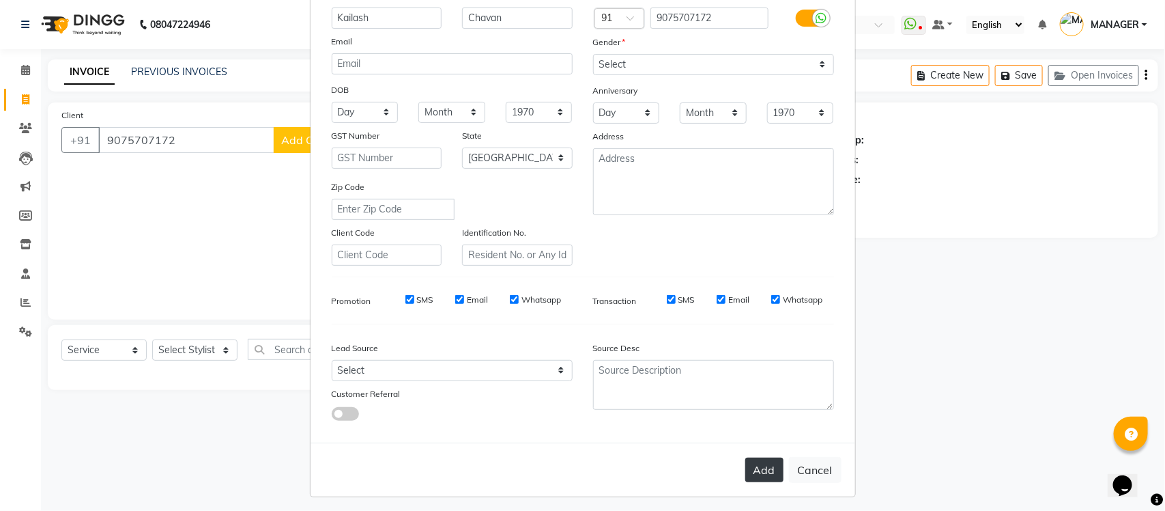
click at [756, 459] on button "Add" at bounding box center [764, 469] width 38 height 25
type input "90******72"
select select
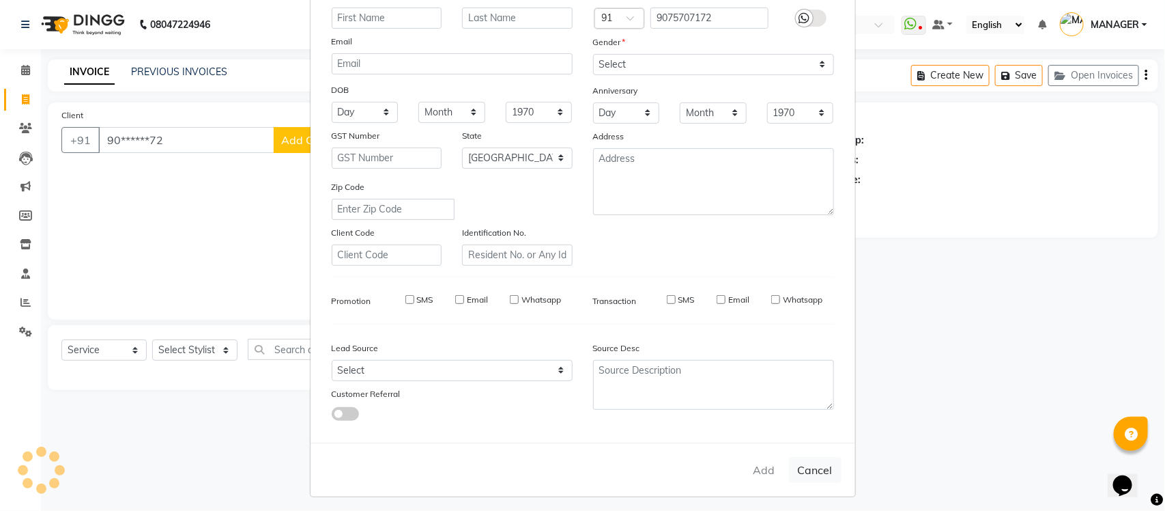
select select
select select "null"
select select
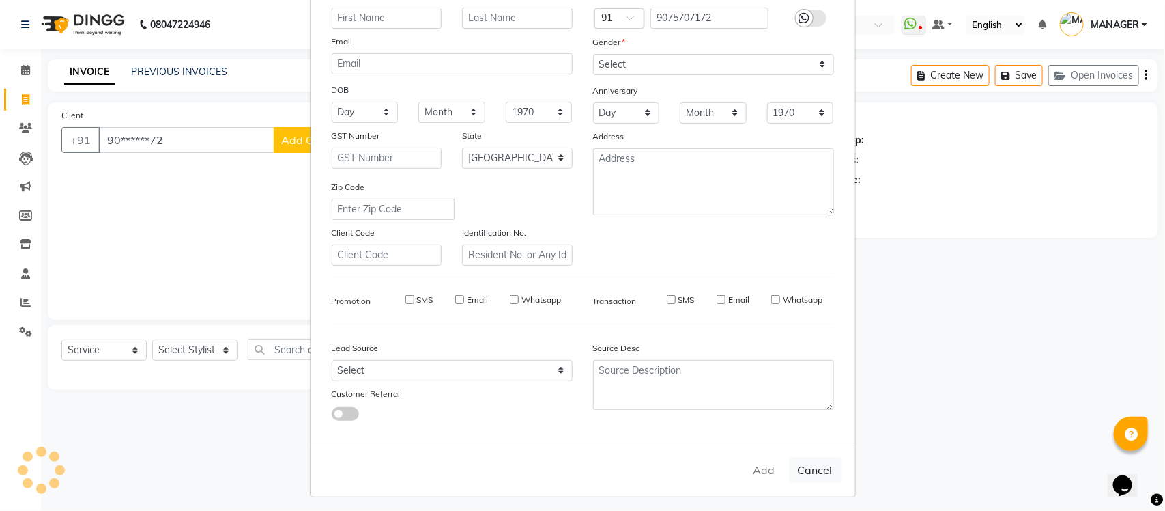
select select
checkbox input "false"
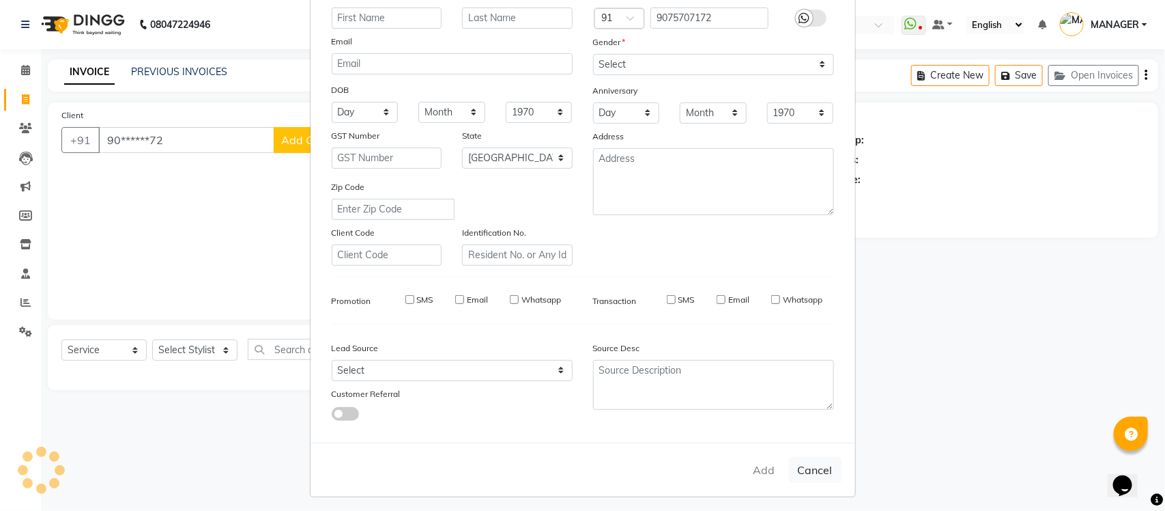
checkbox input "false"
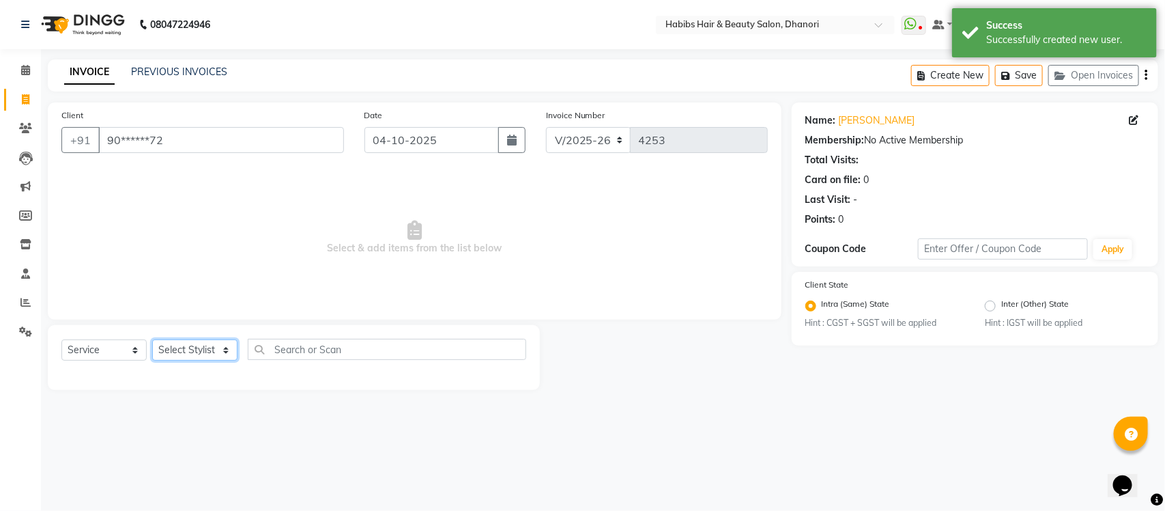
click at [192, 343] on select "Select Stylist Admin [PERSON_NAME] [PERSON_NAME] MANAGER [PERSON_NAME] [PERSON_…" at bounding box center [194, 349] width 85 height 21
select select "70341"
click at [152, 339] on select "Select Stylist Admin [PERSON_NAME] [PERSON_NAME] MANAGER [PERSON_NAME] [PERSON_…" at bounding box center [194, 349] width 85 height 21
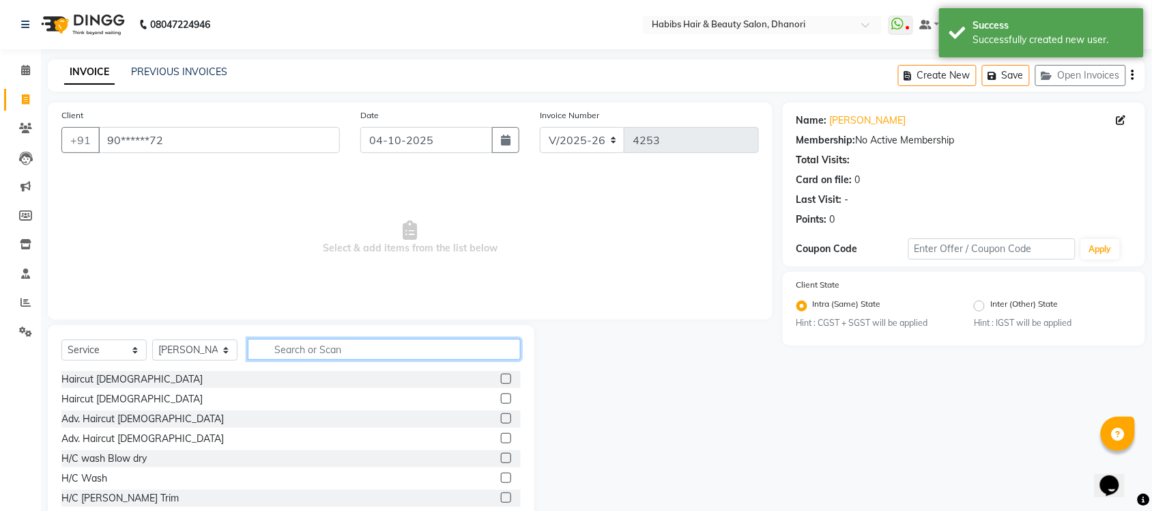
click at [345, 346] on input "text" at bounding box center [384, 349] width 273 height 21
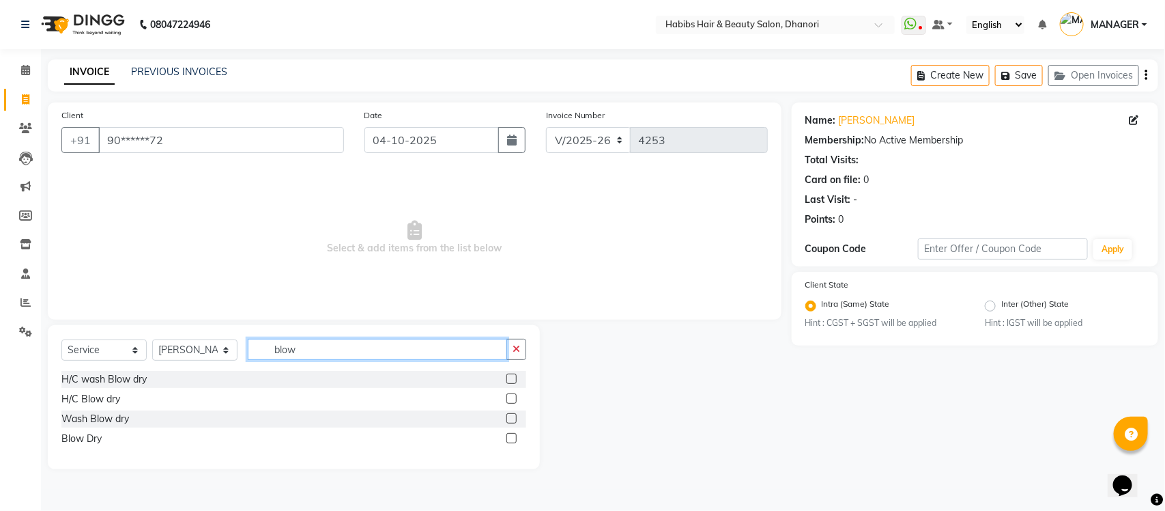
type input "blow"
click at [507, 418] on label at bounding box center [511, 418] width 10 height 10
click at [507, 418] on input "checkbox" at bounding box center [510, 418] width 9 height 9
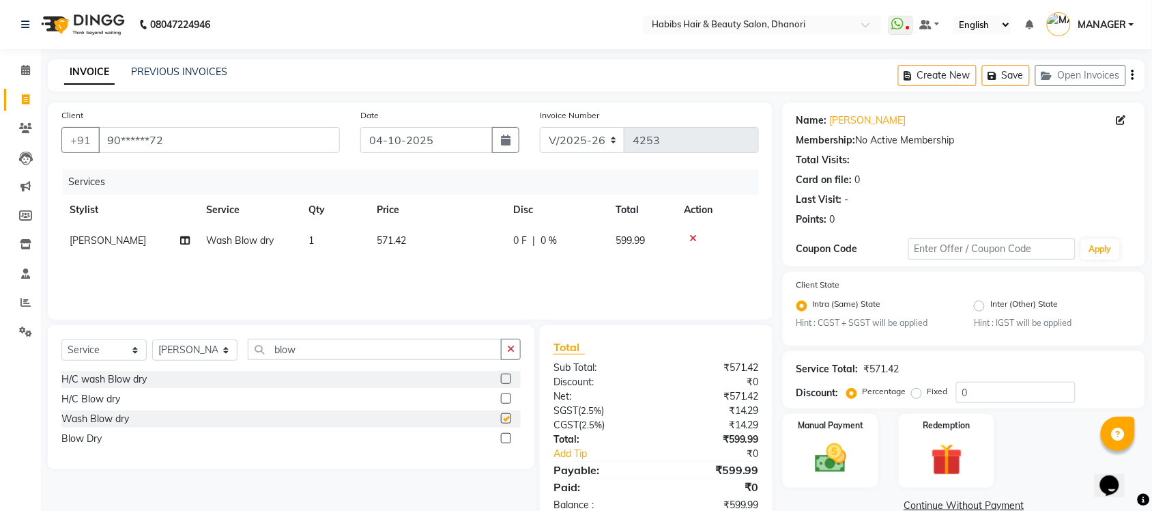
checkbox input "false"
click at [502, 398] on label at bounding box center [506, 398] width 10 height 10
click at [502, 398] on input "checkbox" at bounding box center [505, 398] width 9 height 9
checkbox input "false"
click at [691, 236] on icon at bounding box center [693, 238] width 8 height 10
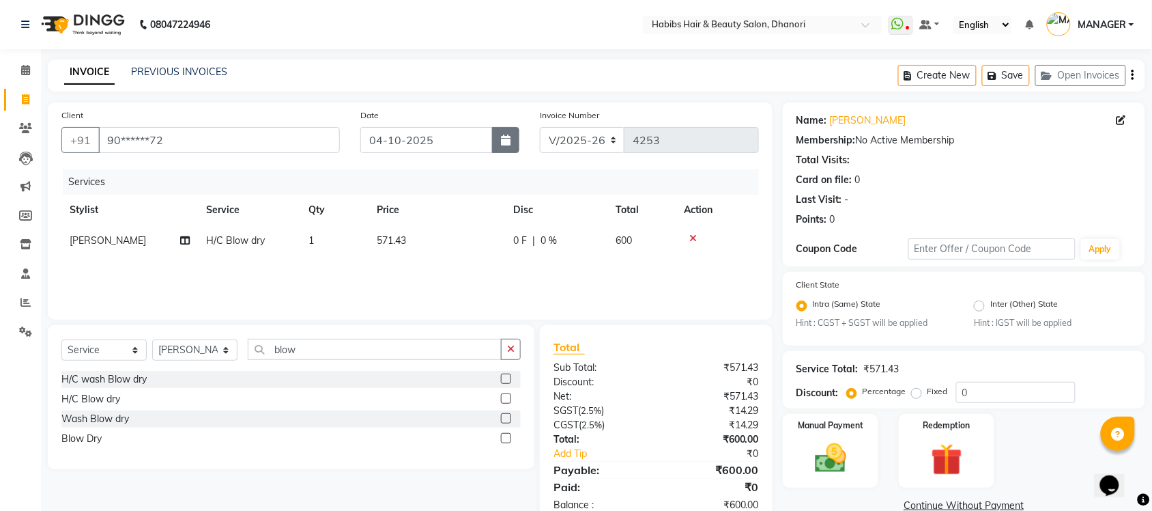
click at [510, 142] on icon "button" at bounding box center [506, 139] width 10 height 11
select select "10"
select select "2025"
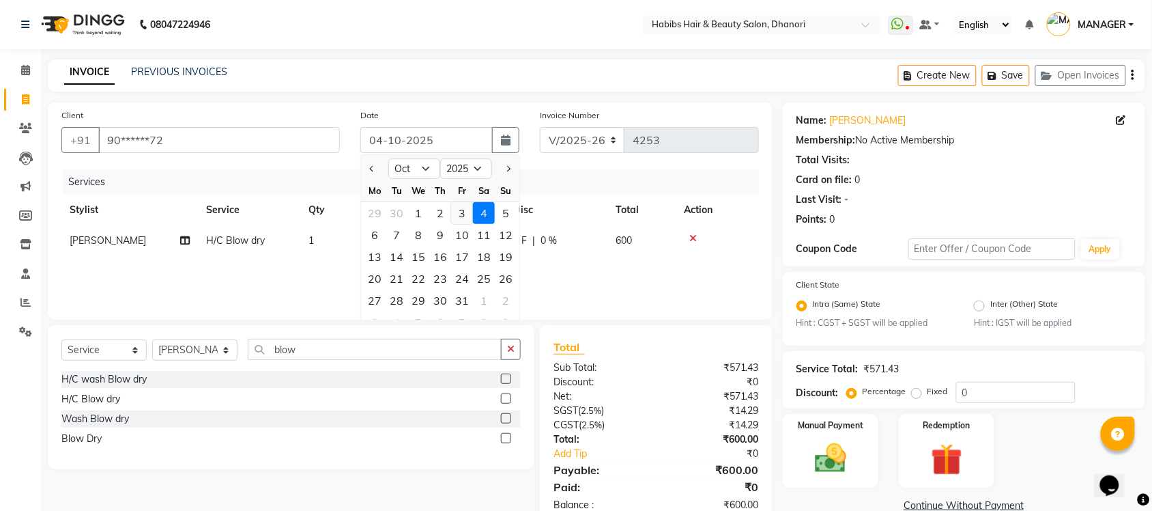
click at [464, 212] on div "3" at bounding box center [462, 213] width 22 height 22
type input "03-10-2025"
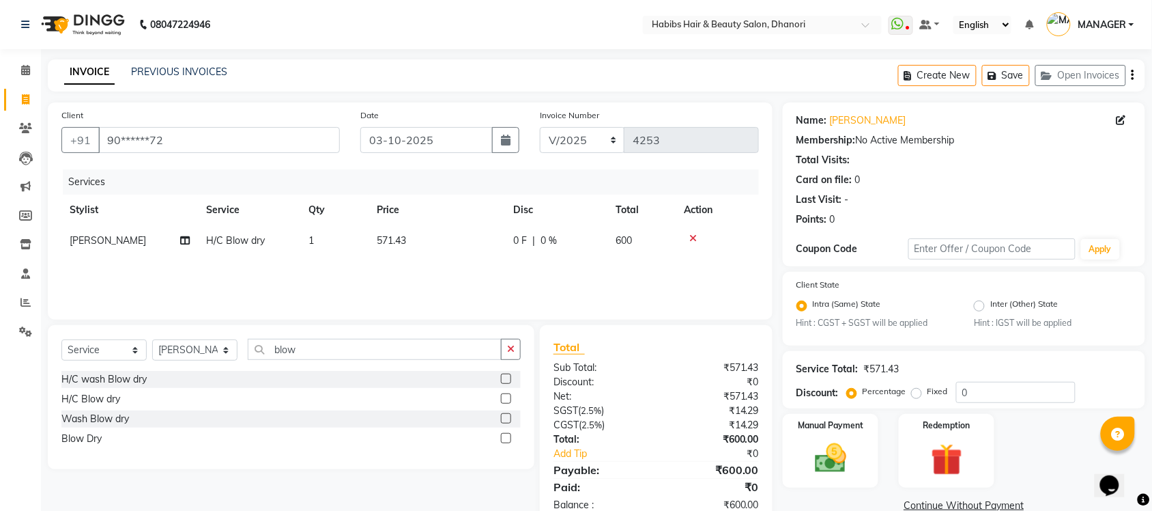
scroll to position [35, 0]
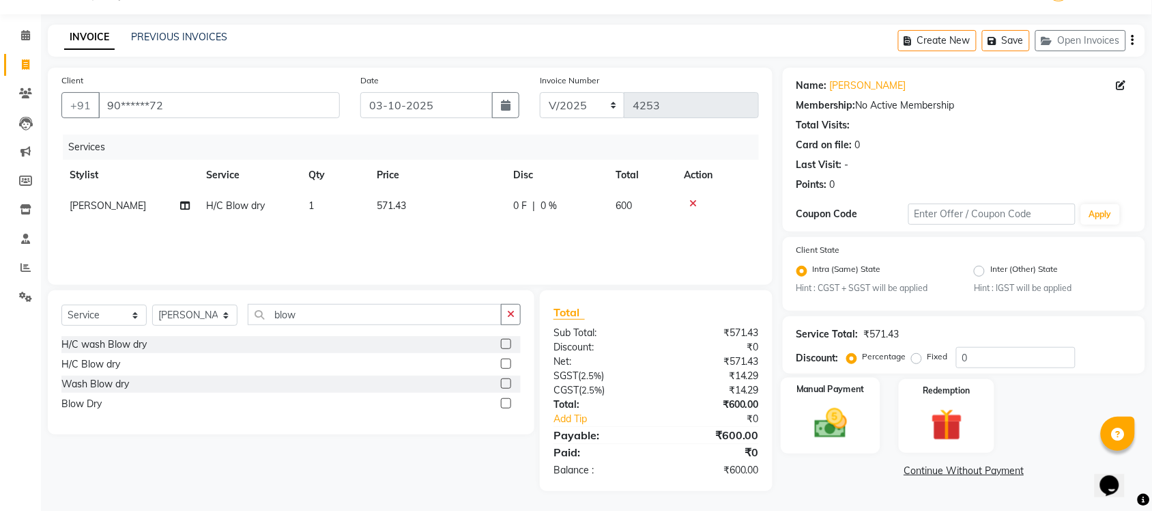
click at [799, 440] on div "Manual Payment" at bounding box center [831, 415] width 100 height 76
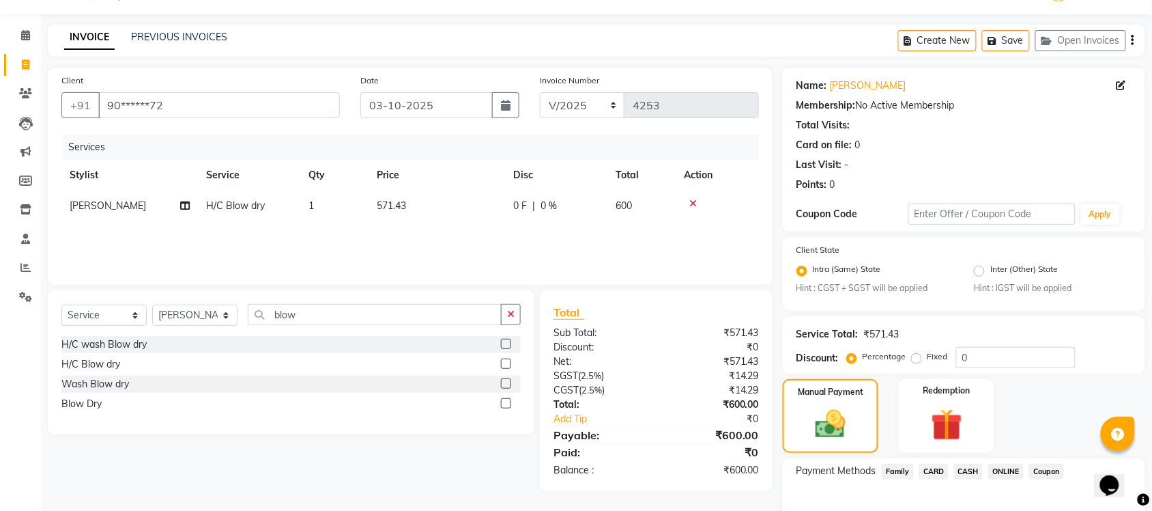
click at [1011, 466] on span "ONLINE" at bounding box center [1005, 471] width 35 height 16
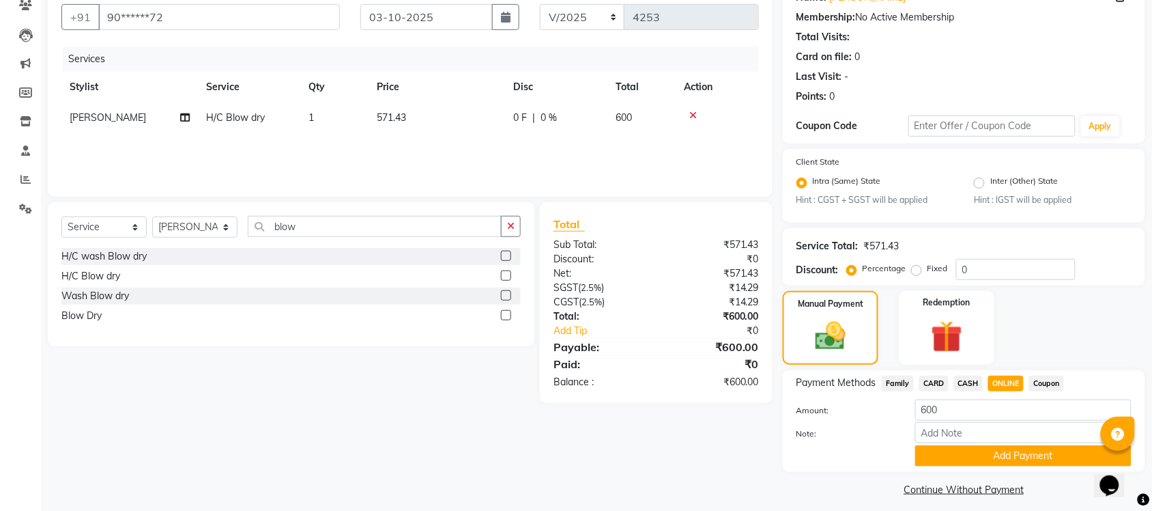
scroll to position [130, 0]
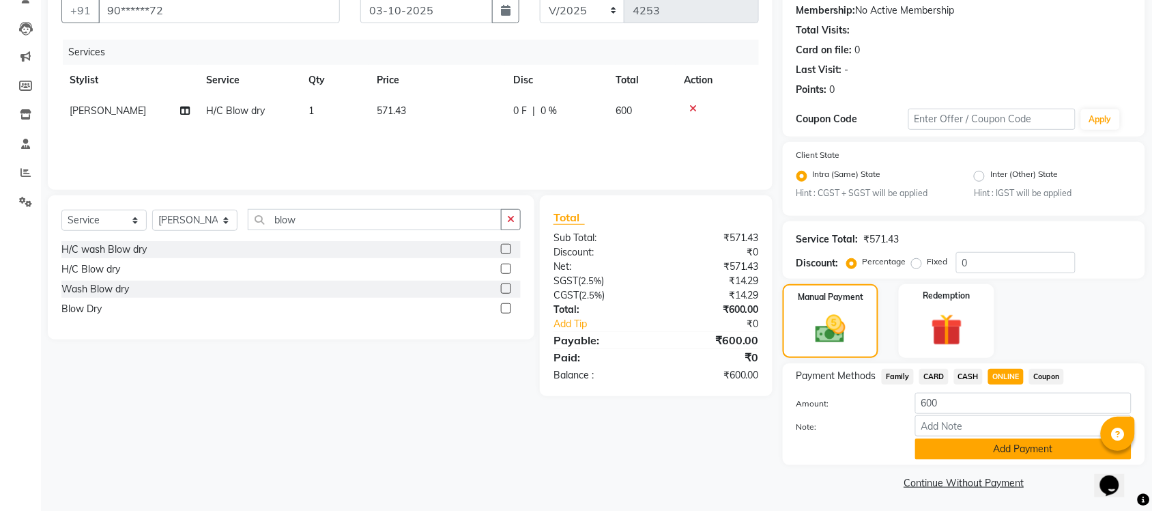
click at [1004, 446] on button "Add Payment" at bounding box center [1023, 448] width 216 height 21
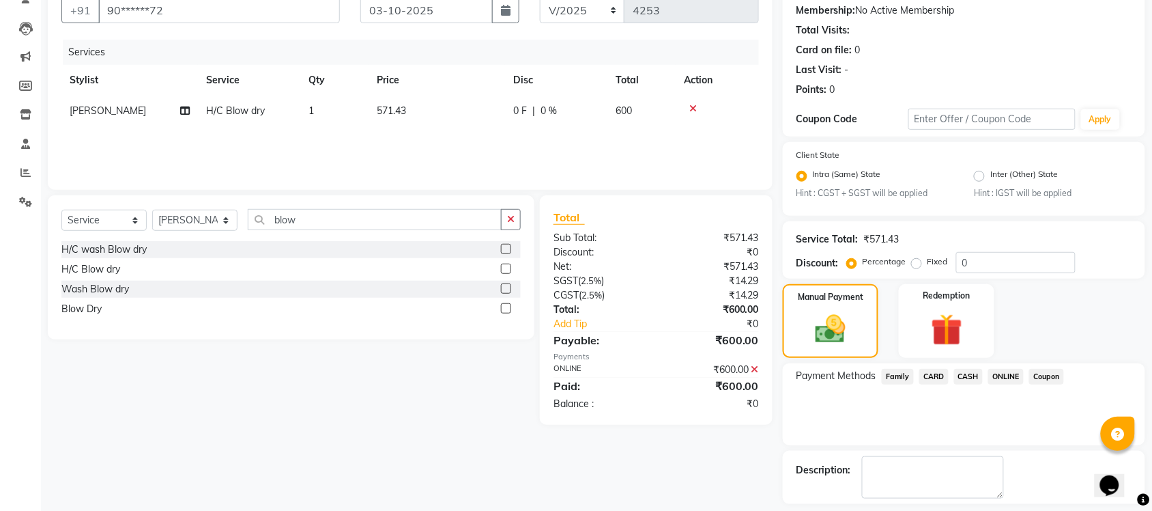
scroll to position [188, 0]
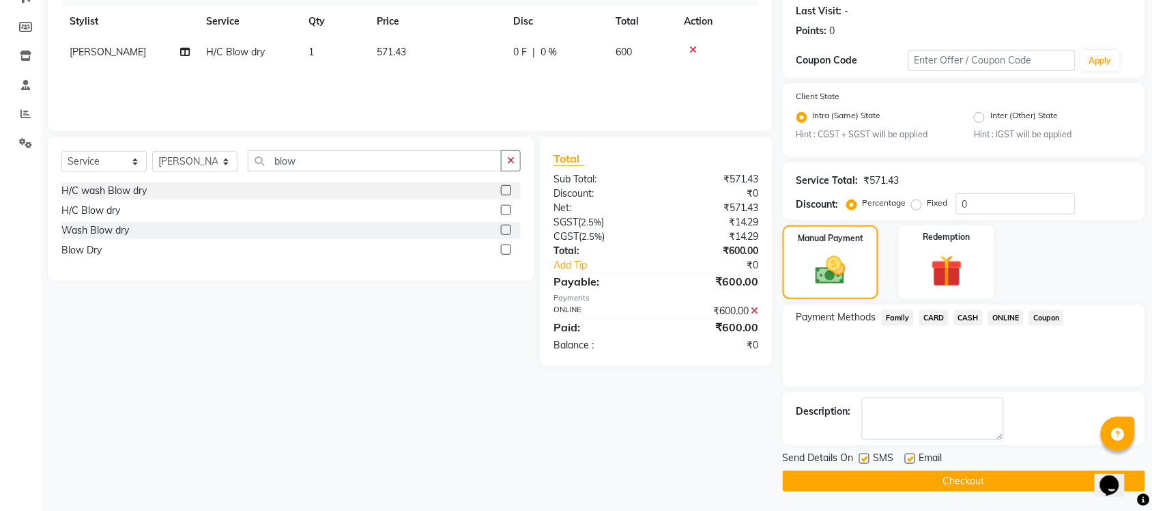
click at [995, 474] on button "Checkout" at bounding box center [964, 480] width 362 height 21
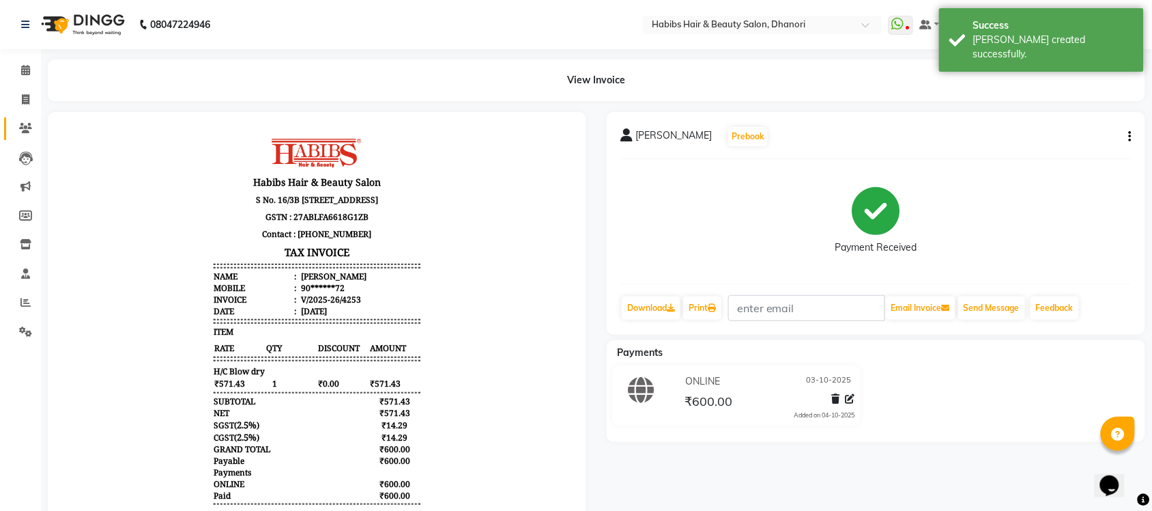
click at [8, 124] on link "Clients" at bounding box center [20, 128] width 33 height 23
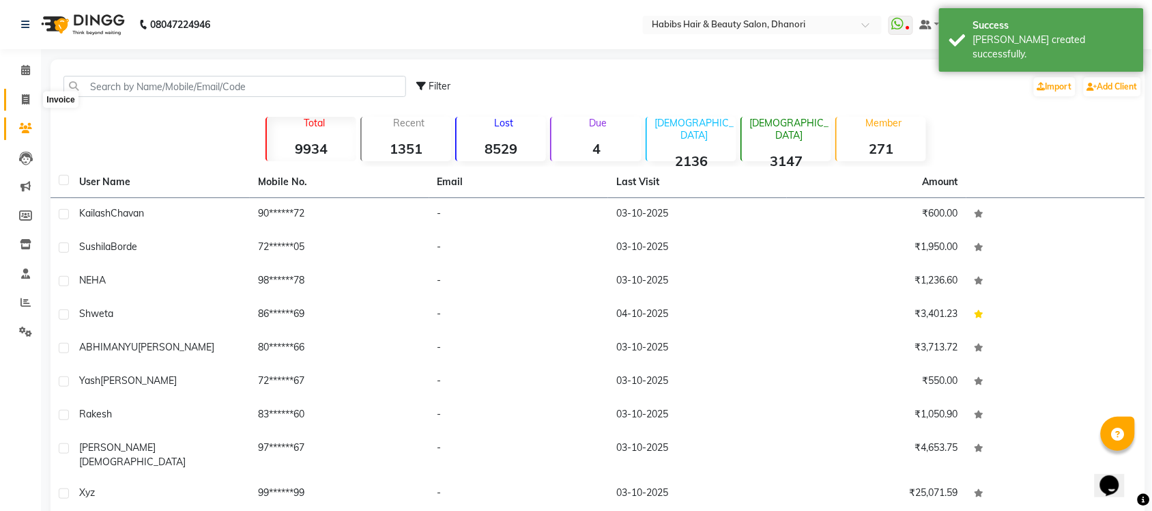
click at [27, 94] on icon at bounding box center [26, 99] width 8 height 10
select select "4967"
select select "service"
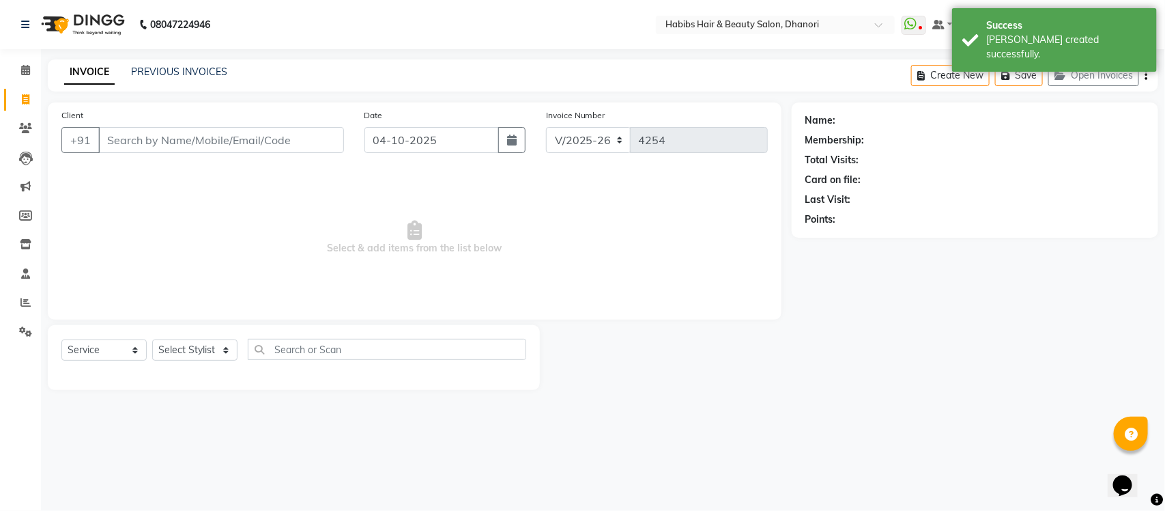
click at [124, 134] on input "Client" at bounding box center [221, 140] width 246 height 26
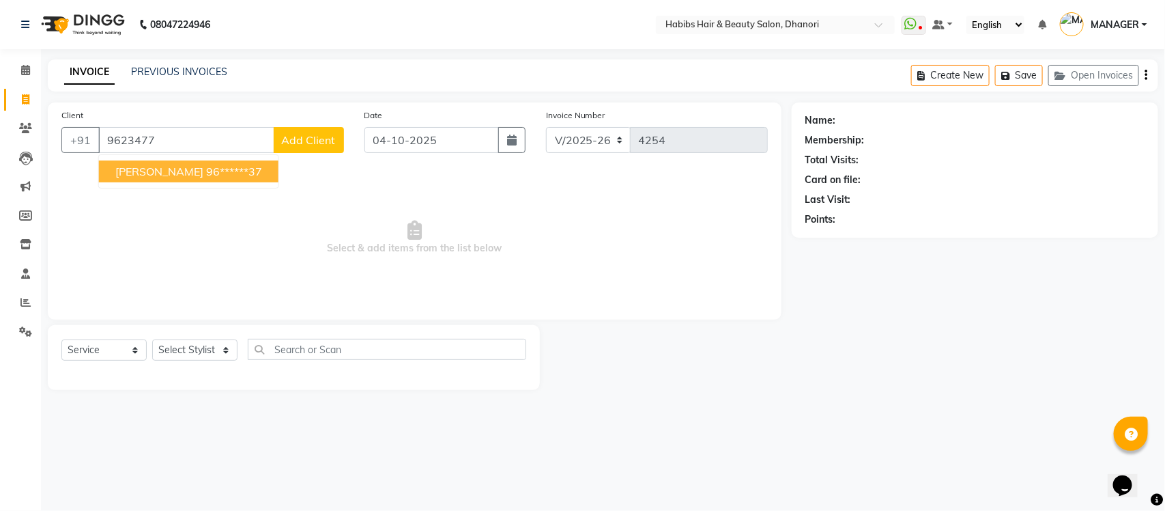
click at [206, 177] on ngb-highlight "96******37" at bounding box center [234, 171] width 56 height 14
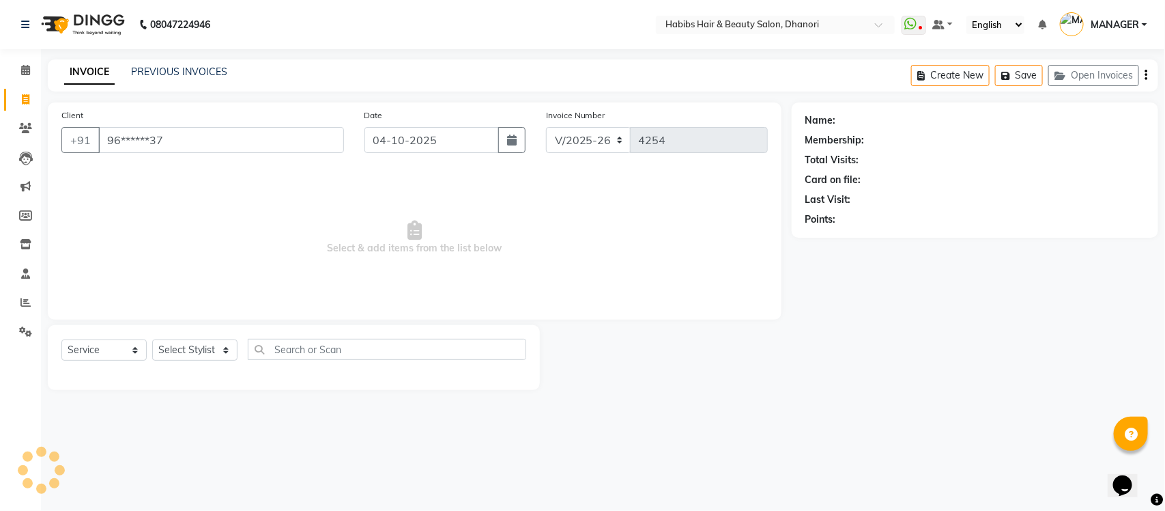
type input "96******37"
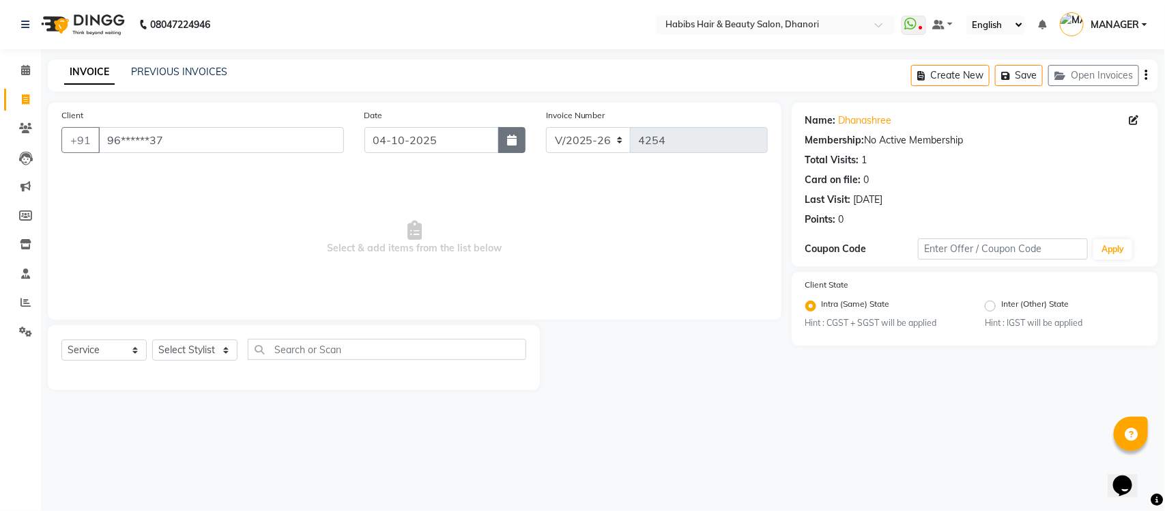
click at [500, 142] on button "button" at bounding box center [511, 140] width 27 height 26
select select "10"
select select "2025"
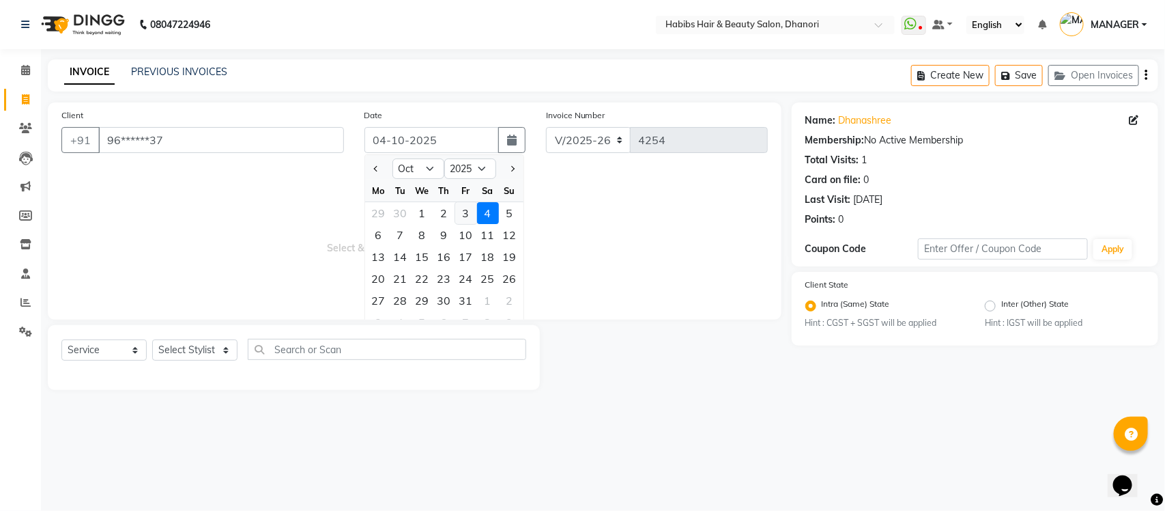
click at [468, 212] on div "3" at bounding box center [466, 213] width 22 height 22
type input "03-10-2025"
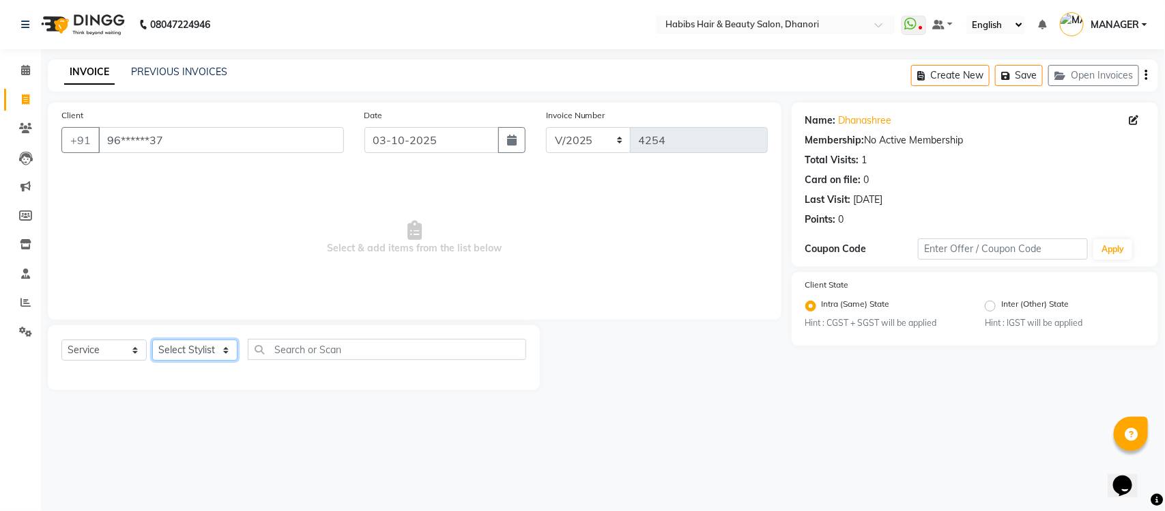
click at [201, 349] on select "Select Stylist Admin [PERSON_NAME] [PERSON_NAME] MANAGER [PERSON_NAME] [PERSON_…" at bounding box center [194, 349] width 85 height 21
select select "86440"
click at [152, 339] on select "Select Stylist Admin [PERSON_NAME] [PERSON_NAME] MANAGER [PERSON_NAME] [PERSON_…" at bounding box center [194, 349] width 85 height 21
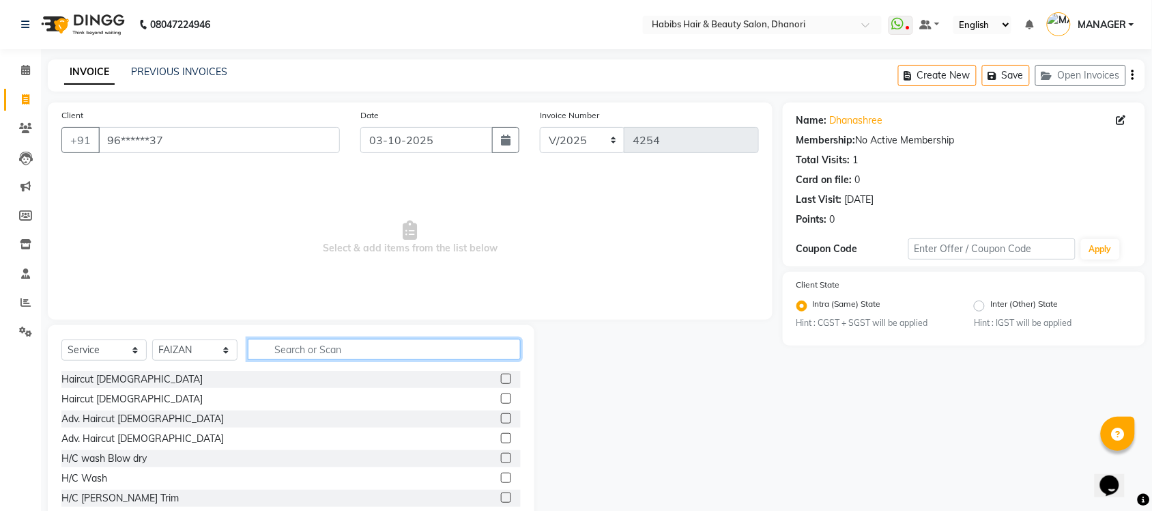
click at [431, 349] on input "text" at bounding box center [384, 349] width 273 height 21
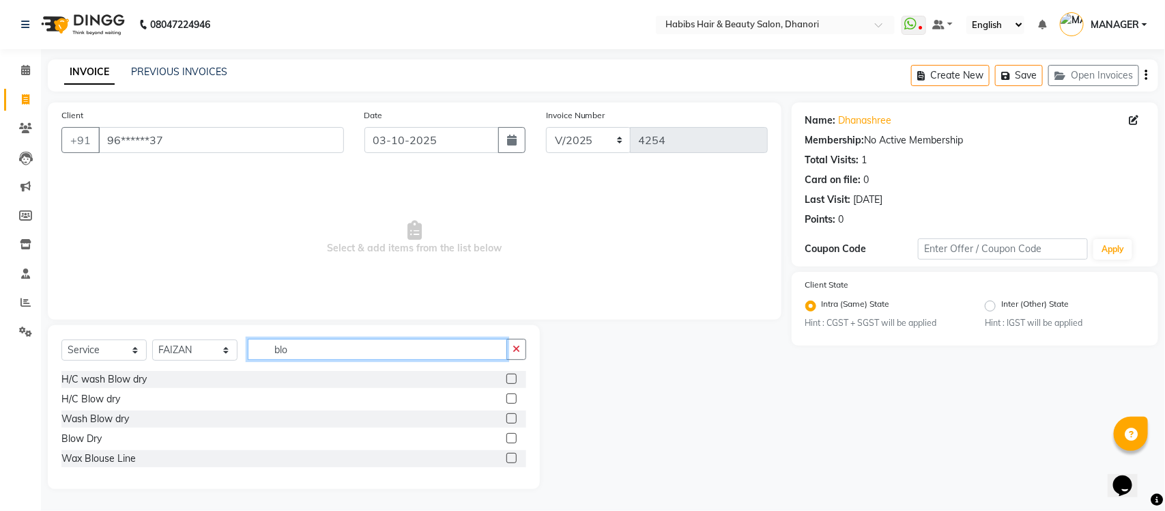
type input "blo"
click at [517, 397] on label at bounding box center [511, 398] width 10 height 10
click at [515, 397] on input "checkbox" at bounding box center [510, 398] width 9 height 9
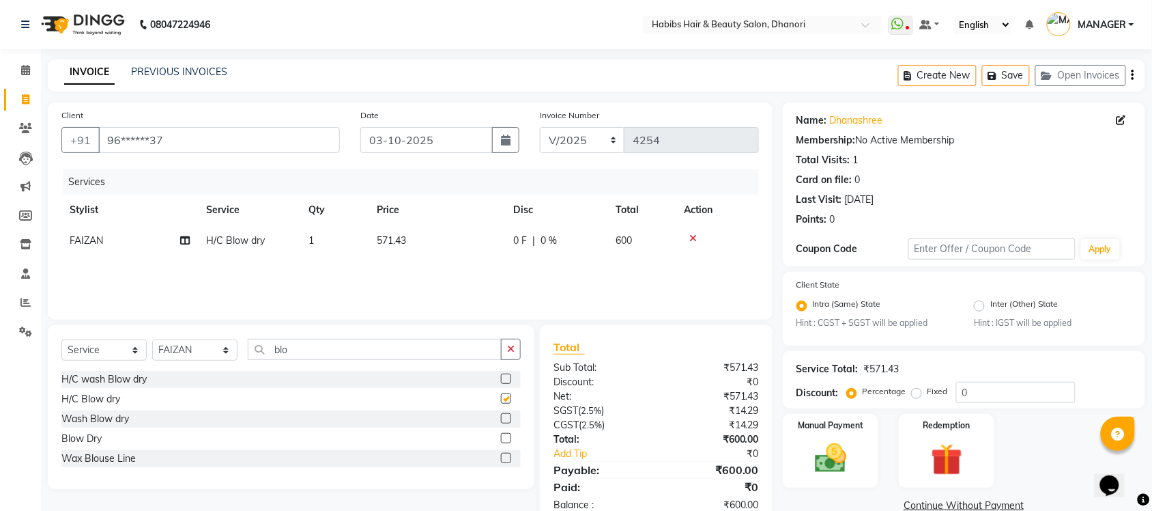
checkbox input "false"
click at [406, 238] on span "571.43" at bounding box center [391, 240] width 29 height 12
select select "86440"
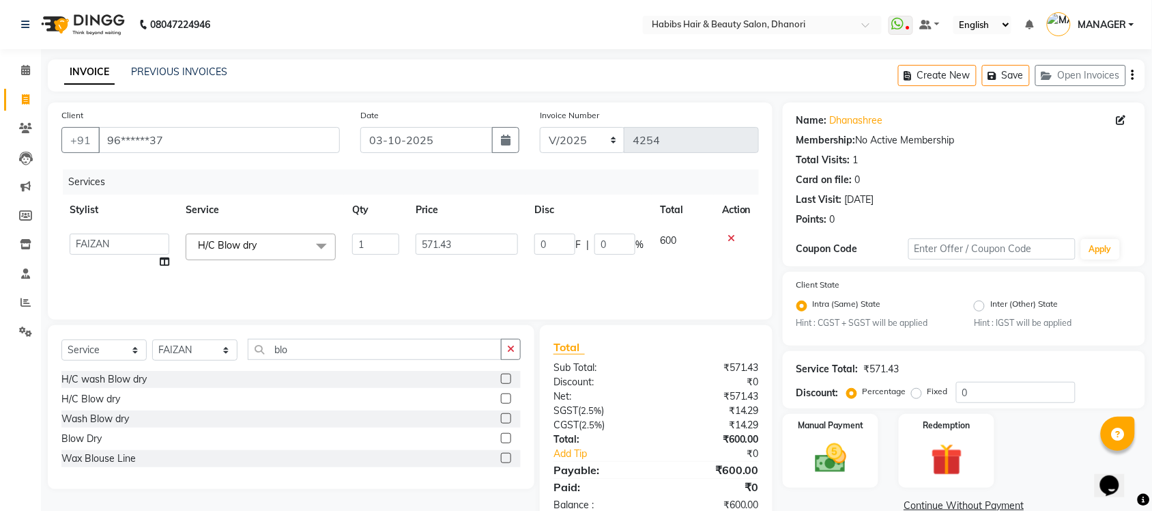
click at [406, 238] on td "1" at bounding box center [375, 251] width 63 height 52
click at [434, 246] on input "571.43" at bounding box center [467, 243] width 102 height 21
type input "666.666"
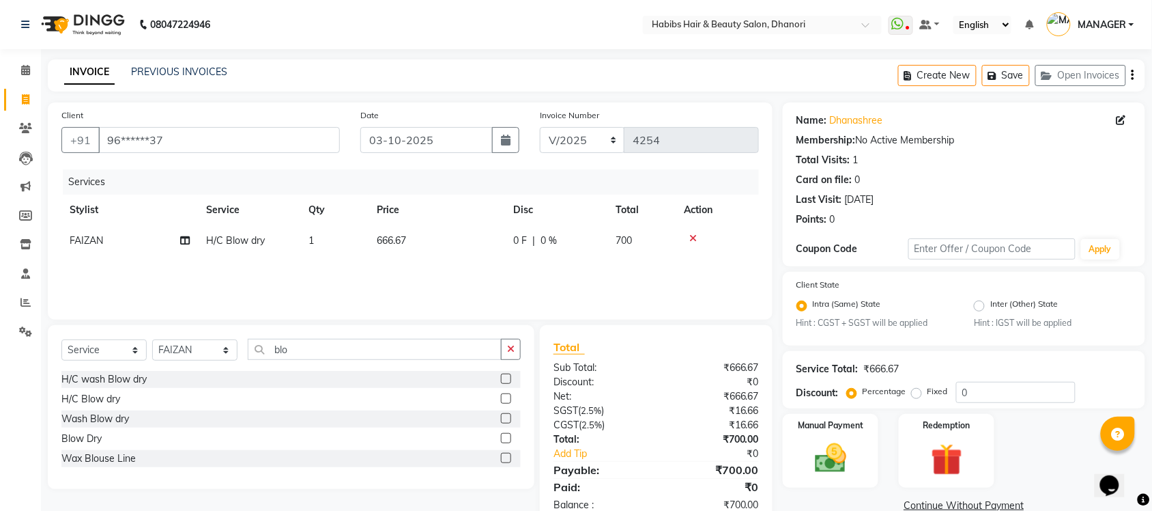
click at [431, 290] on div "Services Stylist Service Qty Price Disc Total Action [PERSON_NAME] H/C Blow dry…" at bounding box center [410, 237] width 698 height 137
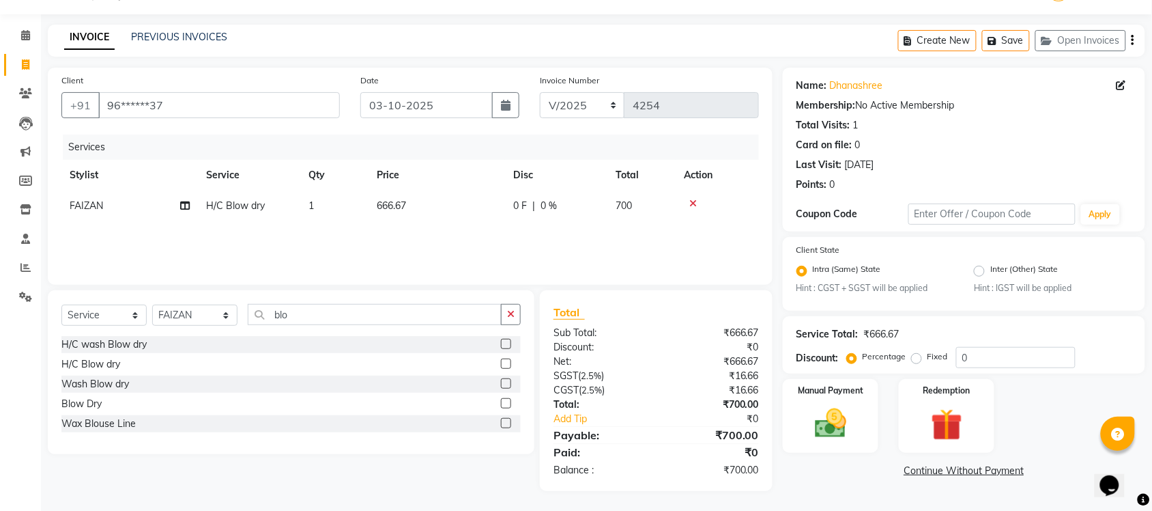
scroll to position [34, 0]
click at [821, 411] on img at bounding box center [830, 424] width 53 height 38
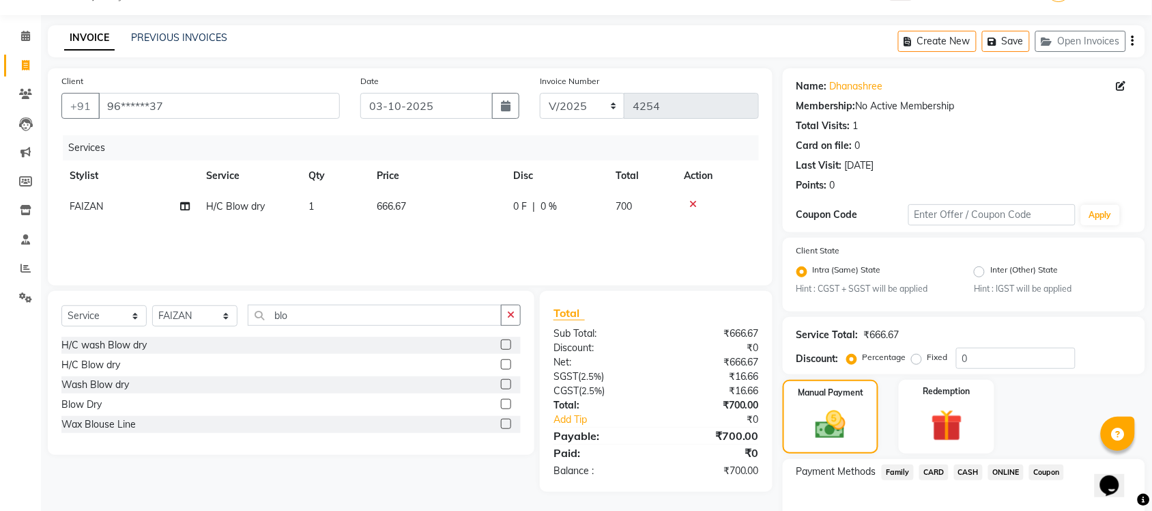
click at [1005, 470] on span "ONLINE" at bounding box center [1005, 472] width 35 height 16
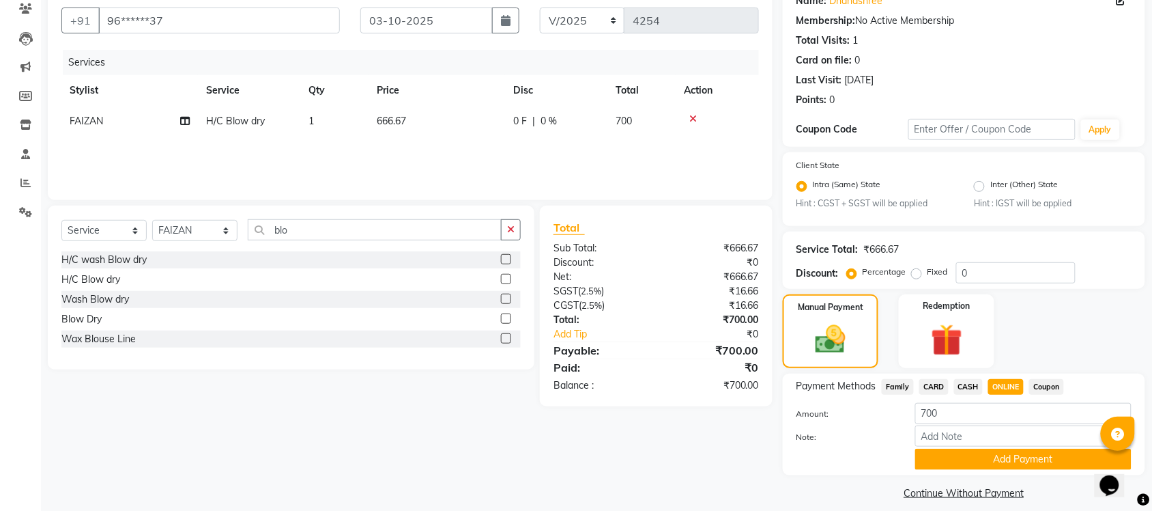
scroll to position [130, 0]
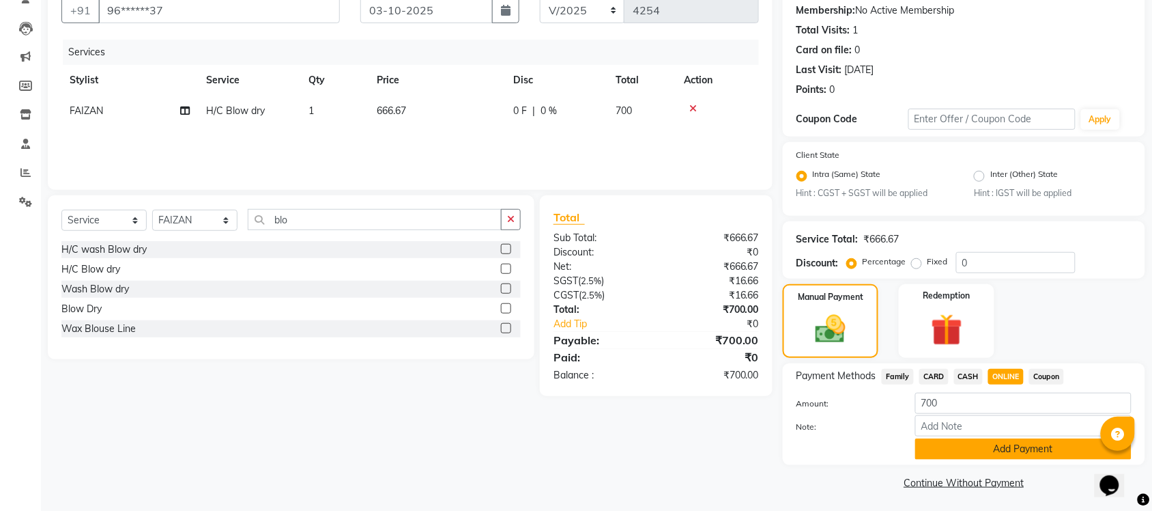
click at [1001, 448] on button "Add Payment" at bounding box center [1023, 448] width 216 height 21
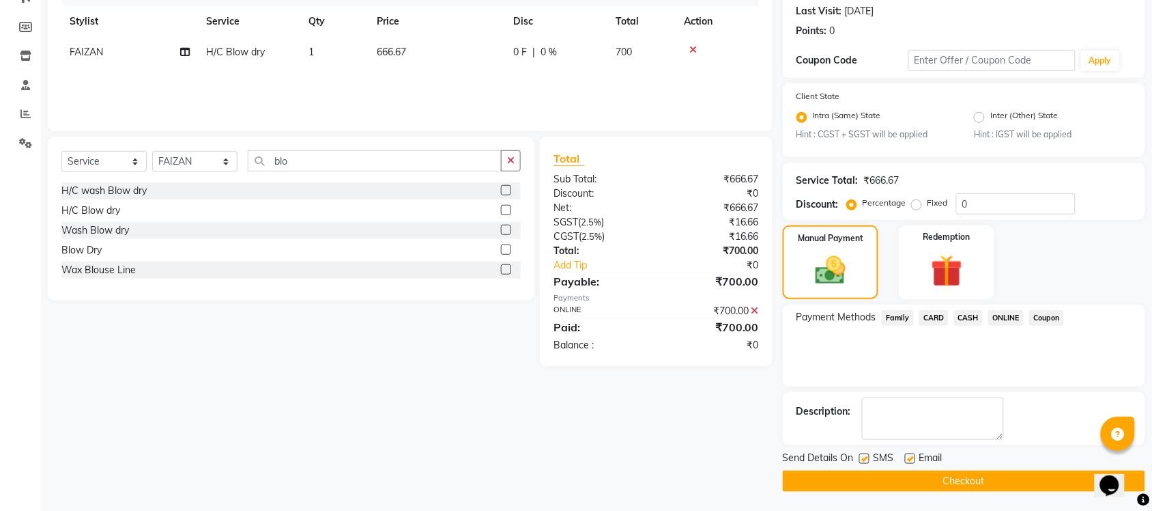
click at [983, 483] on button "Checkout" at bounding box center [964, 480] width 362 height 21
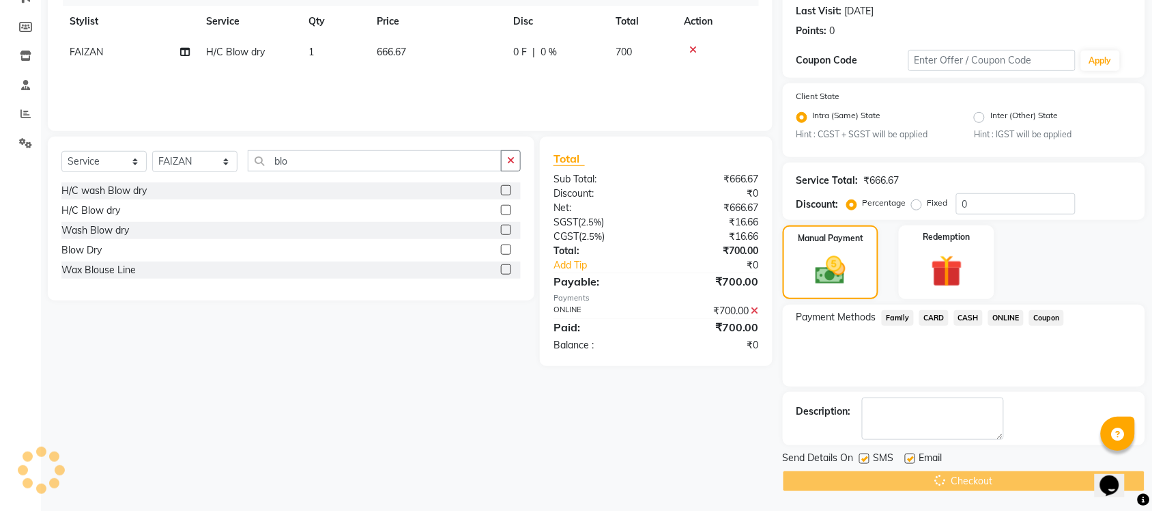
scroll to position [186, 0]
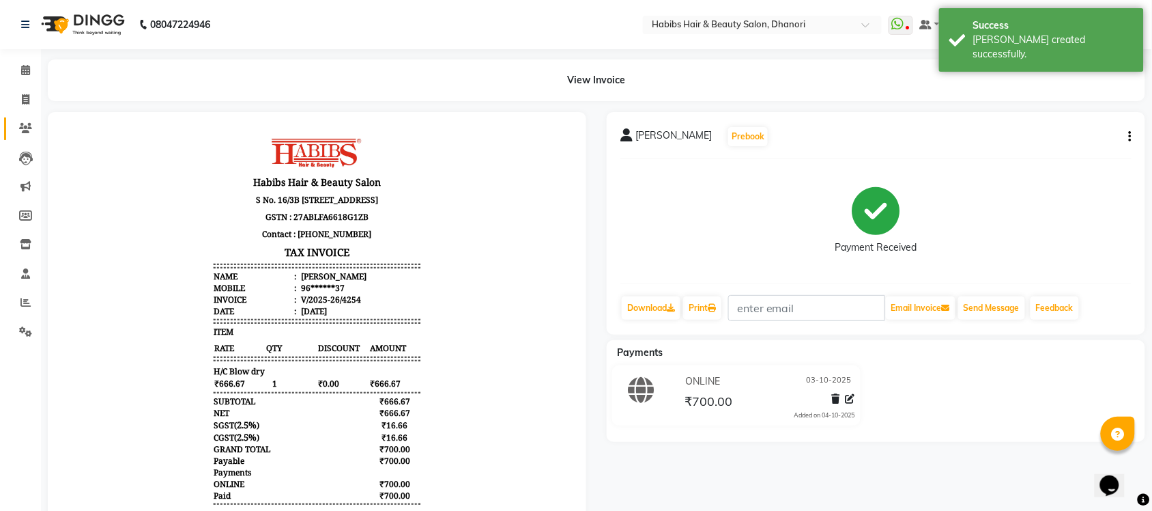
click at [4, 124] on link "Clients" at bounding box center [20, 128] width 33 height 23
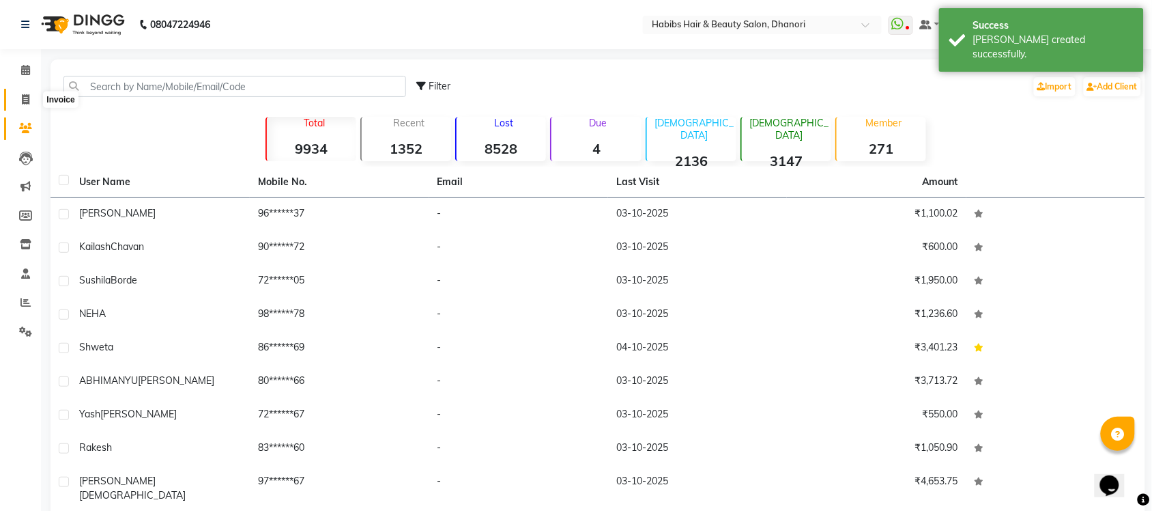
click at [27, 94] on icon at bounding box center [26, 99] width 8 height 10
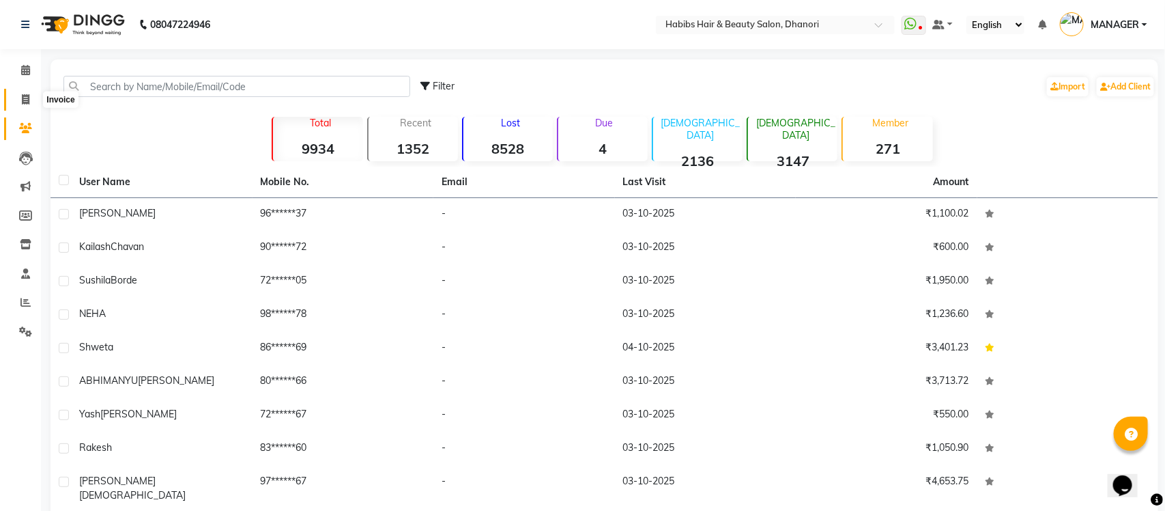
select select "4967"
select select "service"
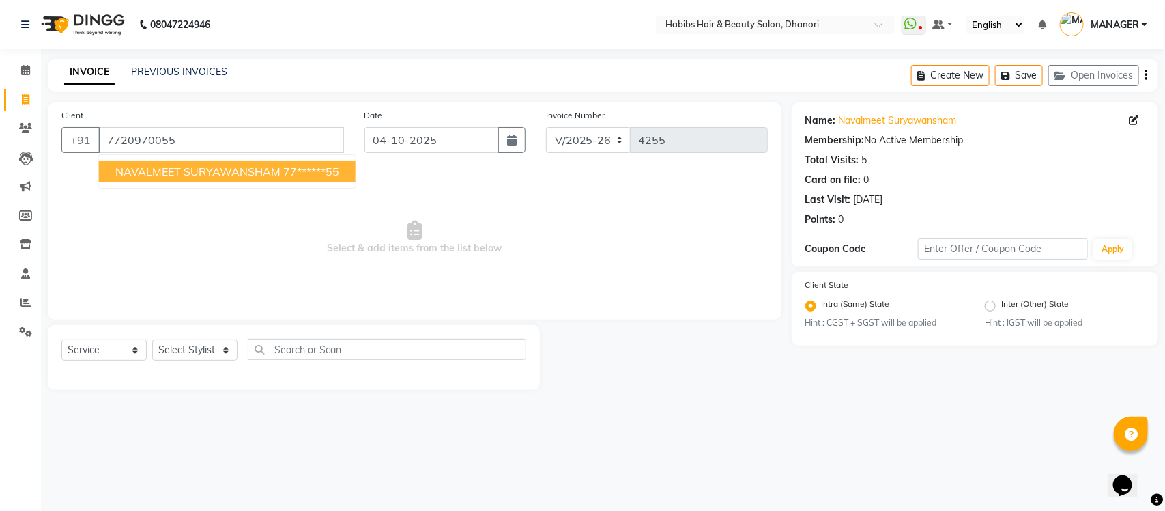
click at [141, 166] on span "NAVALMEET SURYAWANSHAM" at bounding box center [197, 171] width 165 height 14
type input "77******55"
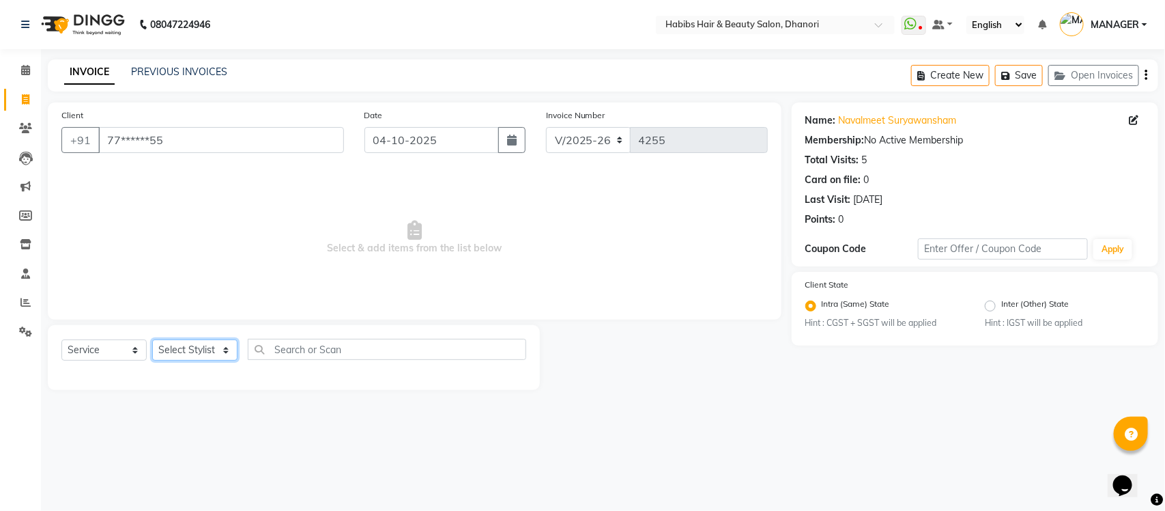
click at [195, 349] on select "Select Stylist Admin [PERSON_NAME] [PERSON_NAME] MANAGER [PERSON_NAME] [PERSON_…" at bounding box center [194, 349] width 85 height 21
select select "31280"
click at [152, 339] on select "Select Stylist Admin [PERSON_NAME] [PERSON_NAME] MANAGER [PERSON_NAME] [PERSON_…" at bounding box center [194, 349] width 85 height 21
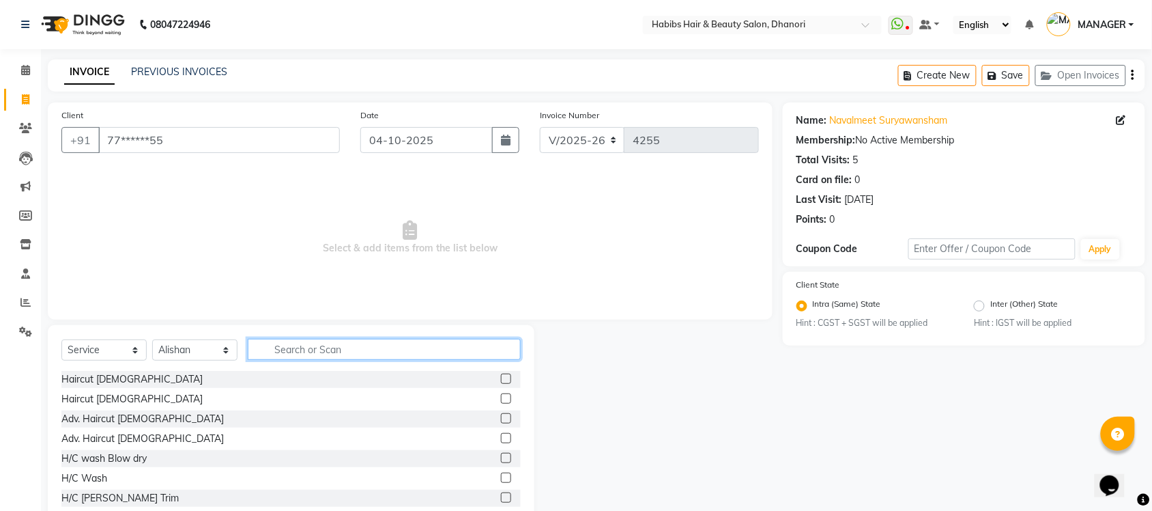
click at [294, 339] on input "text" at bounding box center [384, 349] width 273 height 21
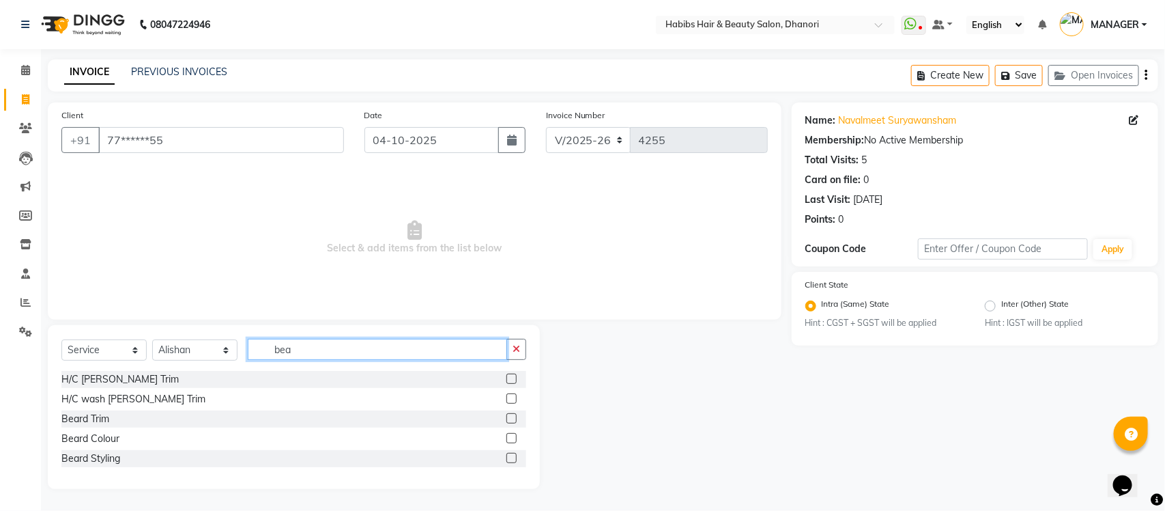
type input "bea"
click at [510, 379] on label at bounding box center [511, 378] width 10 height 10
click at [510, 379] on input "checkbox" at bounding box center [510, 379] width 9 height 9
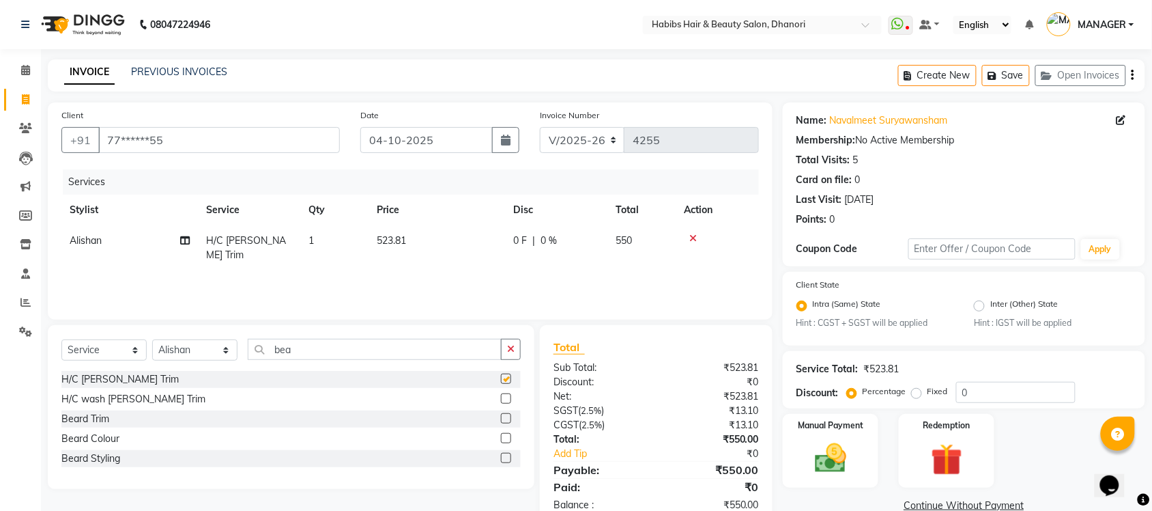
checkbox input "false"
click at [412, 349] on input "bea" at bounding box center [375, 349] width 254 height 21
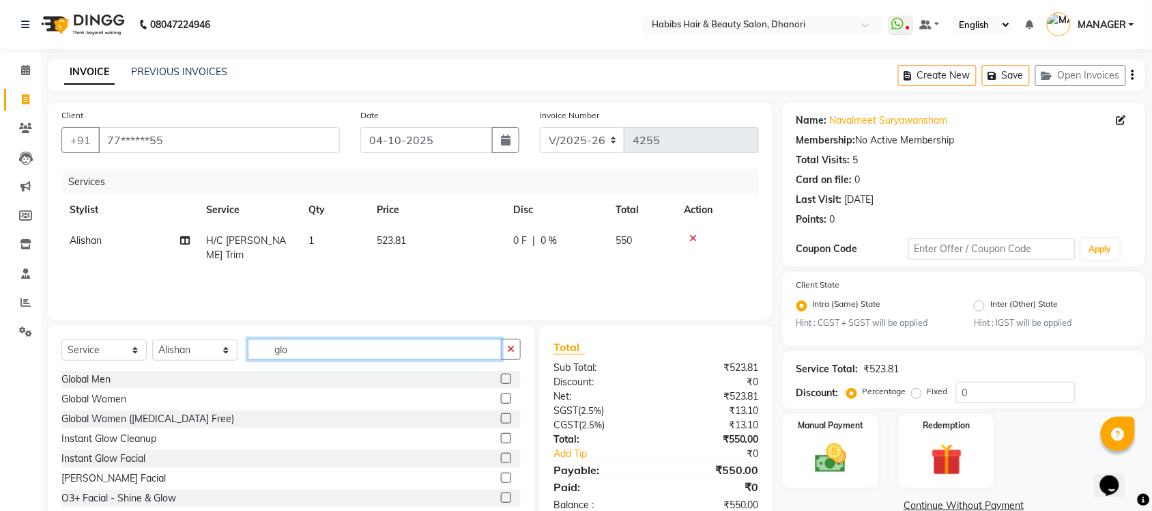
type input "glo"
click at [501, 381] on label at bounding box center [506, 378] width 10 height 10
click at [501, 381] on input "checkbox" at bounding box center [505, 379] width 9 height 9
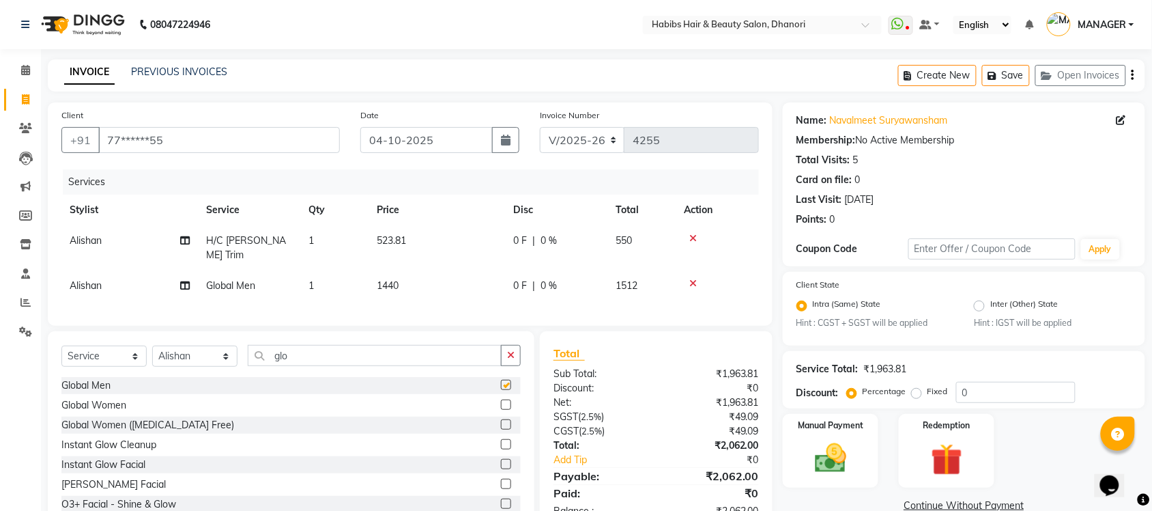
checkbox input "false"
click at [520, 237] on span "0 F" at bounding box center [520, 240] width 14 height 14
select select "31280"
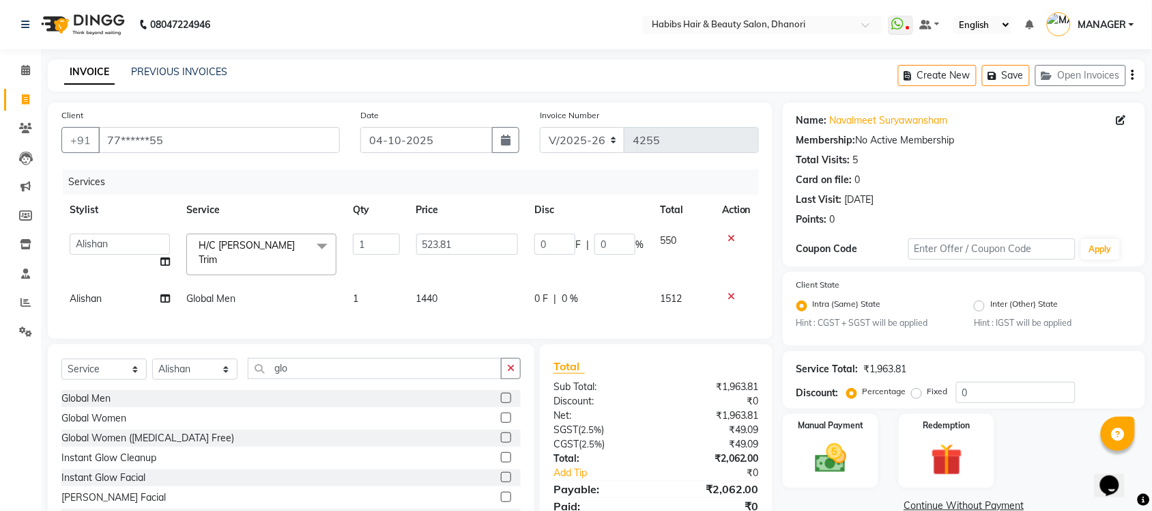
scroll to position [61, 0]
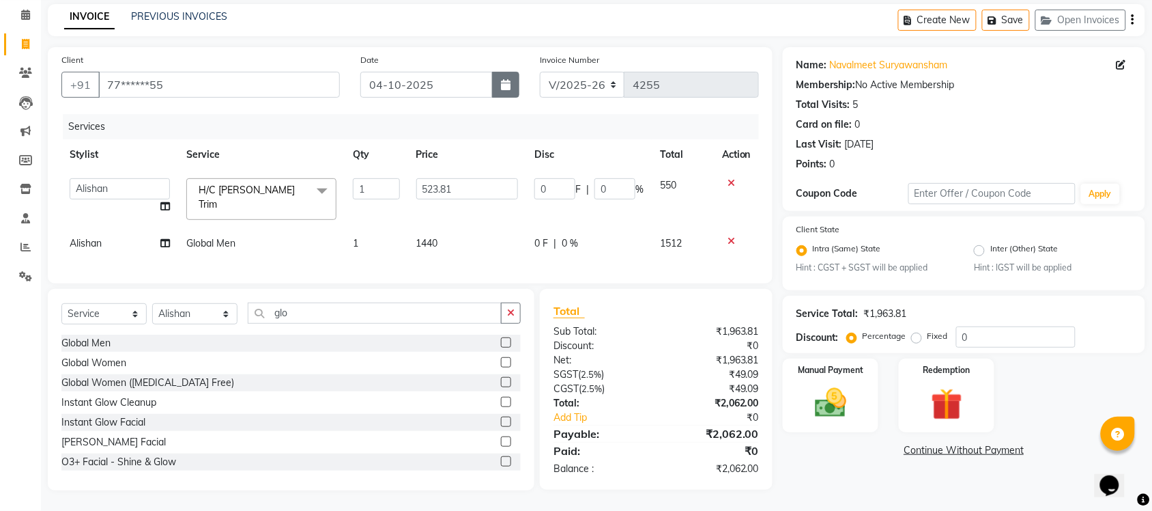
click at [504, 86] on button "button" at bounding box center [505, 85] width 27 height 26
select select "10"
select select "2025"
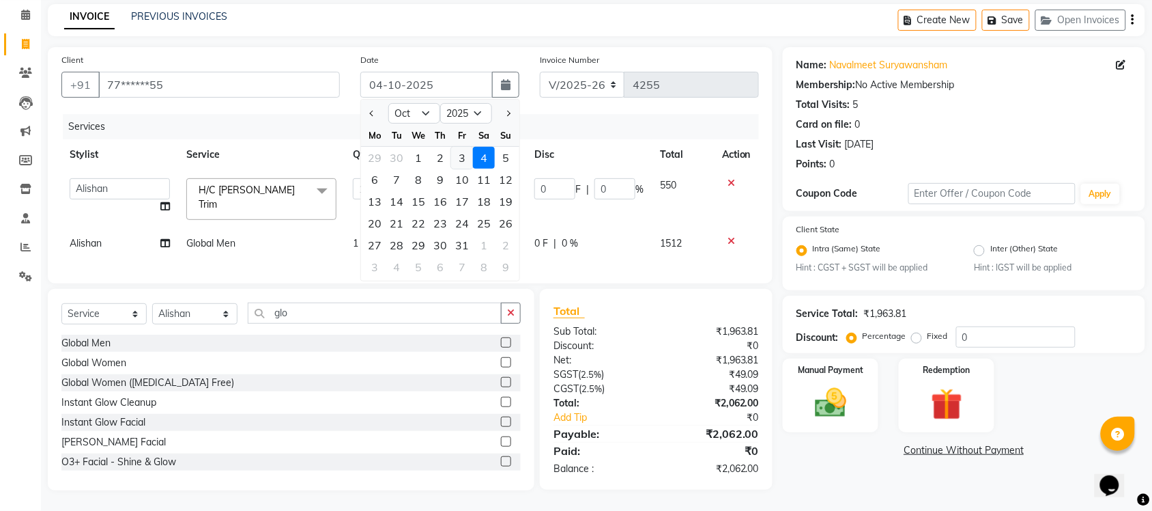
click at [461, 157] on div "3" at bounding box center [462, 158] width 22 height 22
type input "03-10-2025"
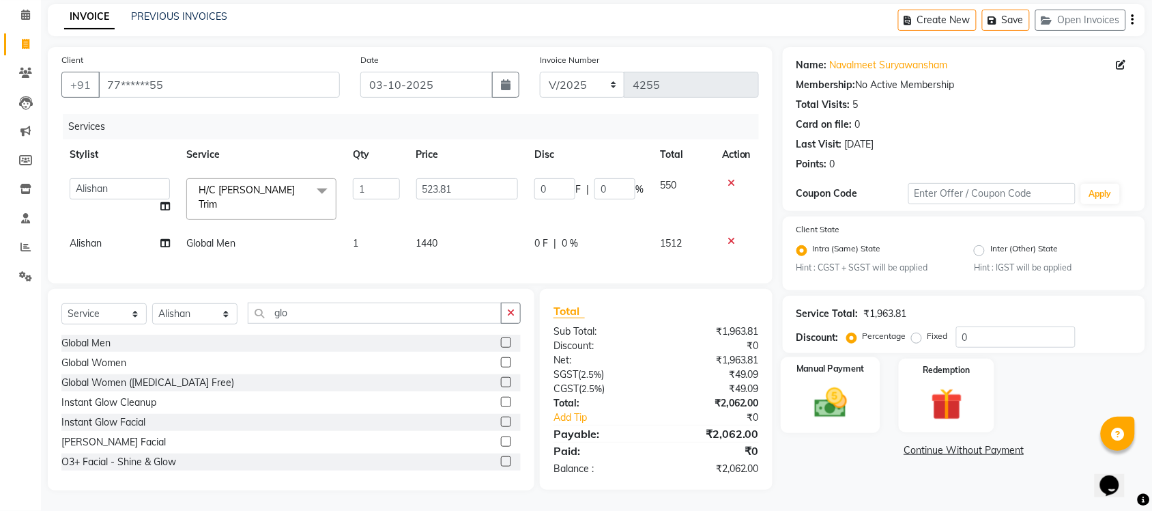
click at [833, 407] on img at bounding box center [830, 403] width 53 height 38
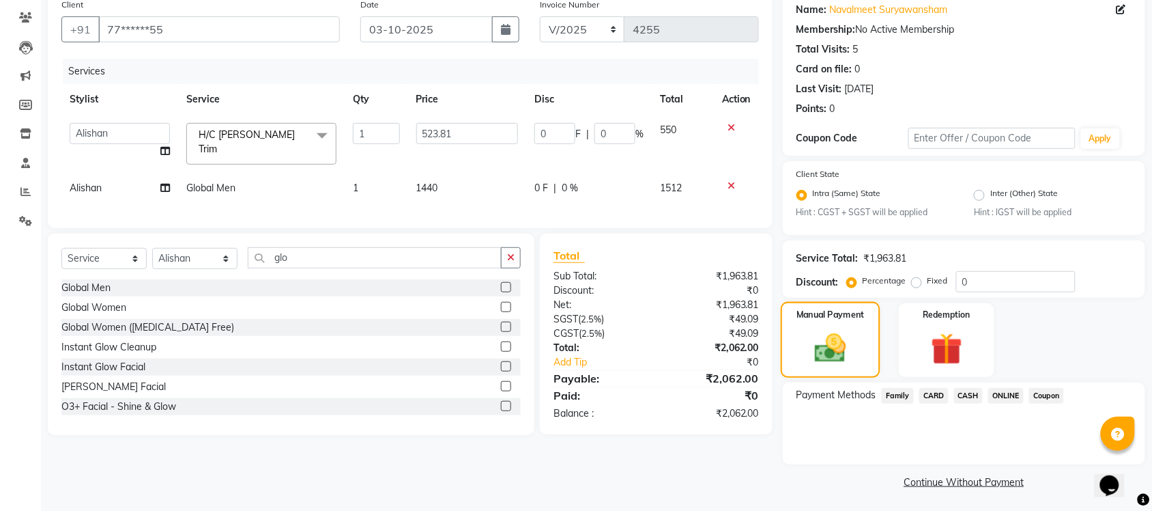
scroll to position [111, 0]
click at [1004, 396] on span "ONLINE" at bounding box center [1005, 396] width 35 height 16
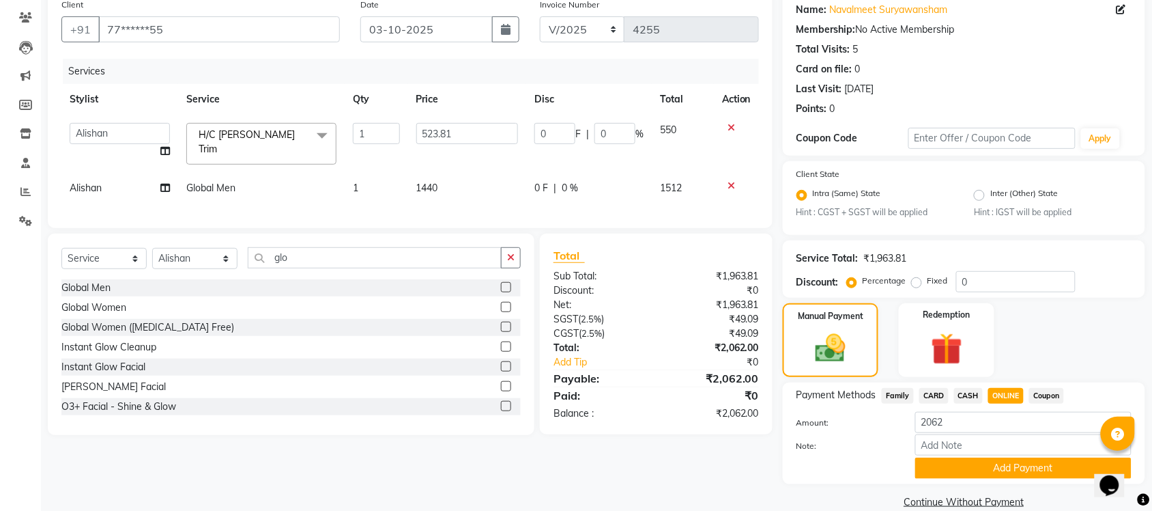
scroll to position [130, 0]
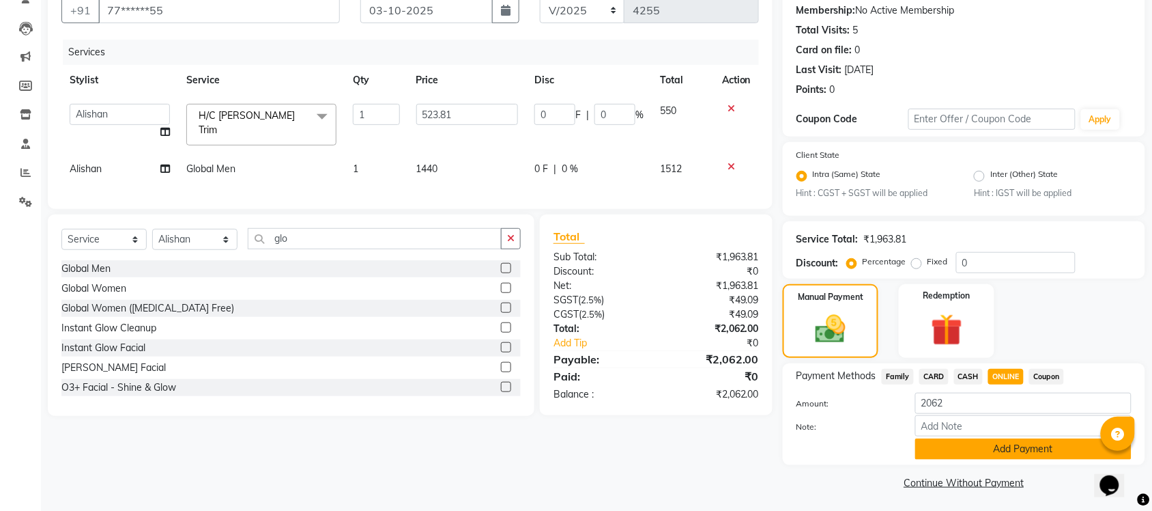
click at [988, 444] on button "Add Payment" at bounding box center [1023, 448] width 216 height 21
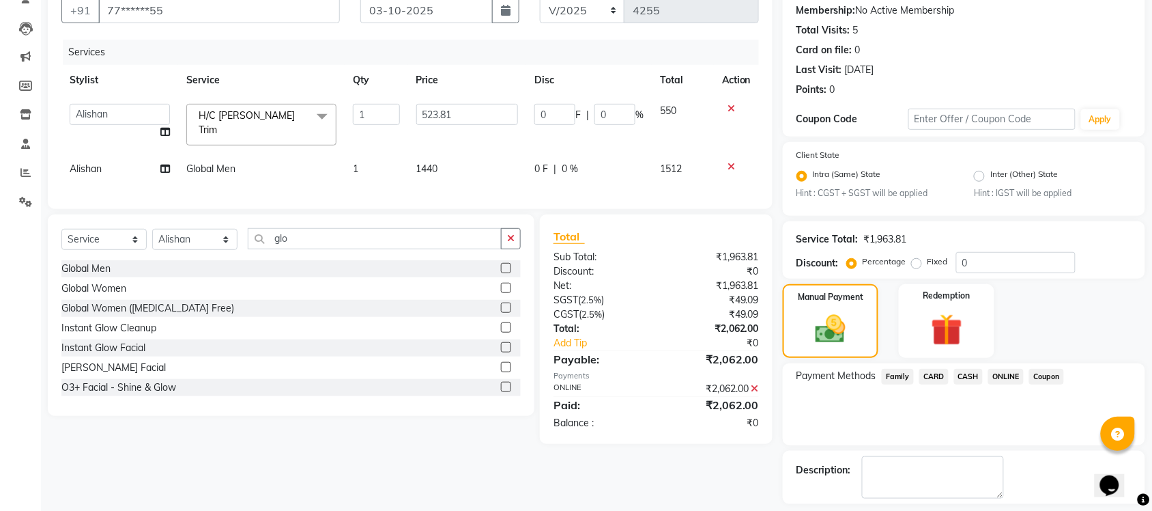
scroll to position [188, 0]
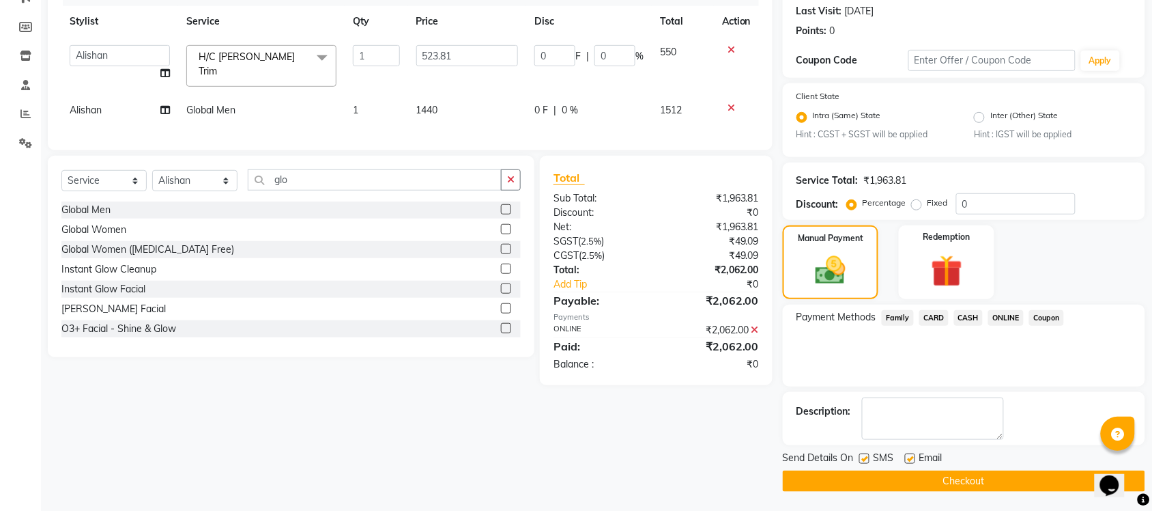
click at [978, 476] on button "Checkout" at bounding box center [964, 480] width 362 height 21
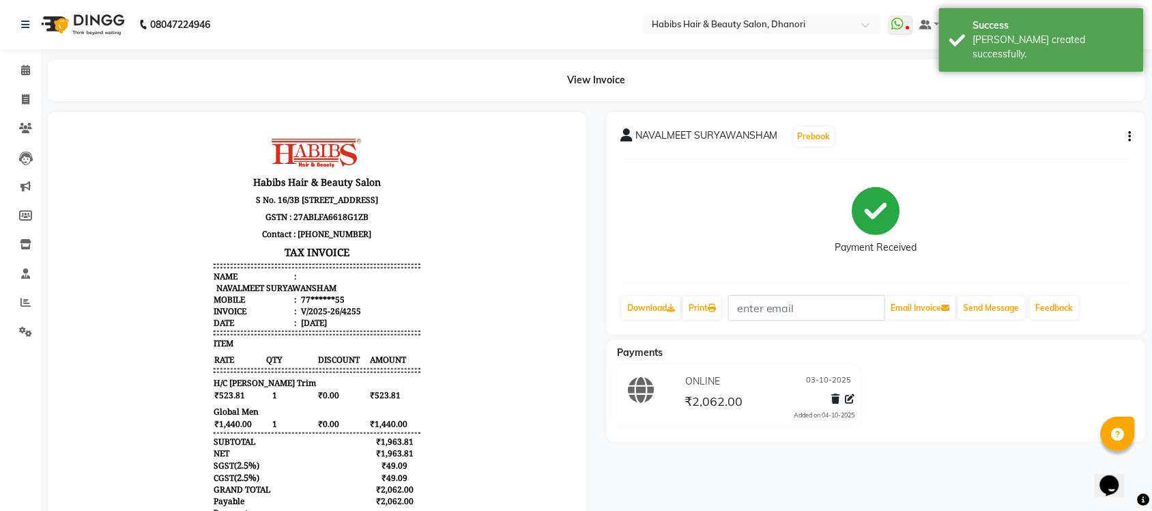
scroll to position [1, 0]
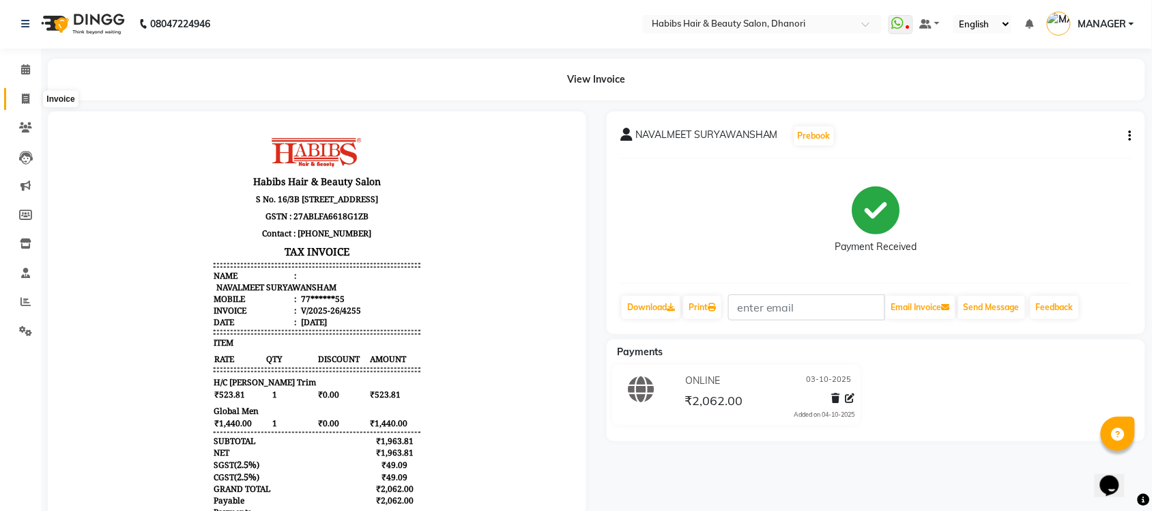
click at [24, 104] on span at bounding box center [26, 99] width 24 height 16
select select "service"
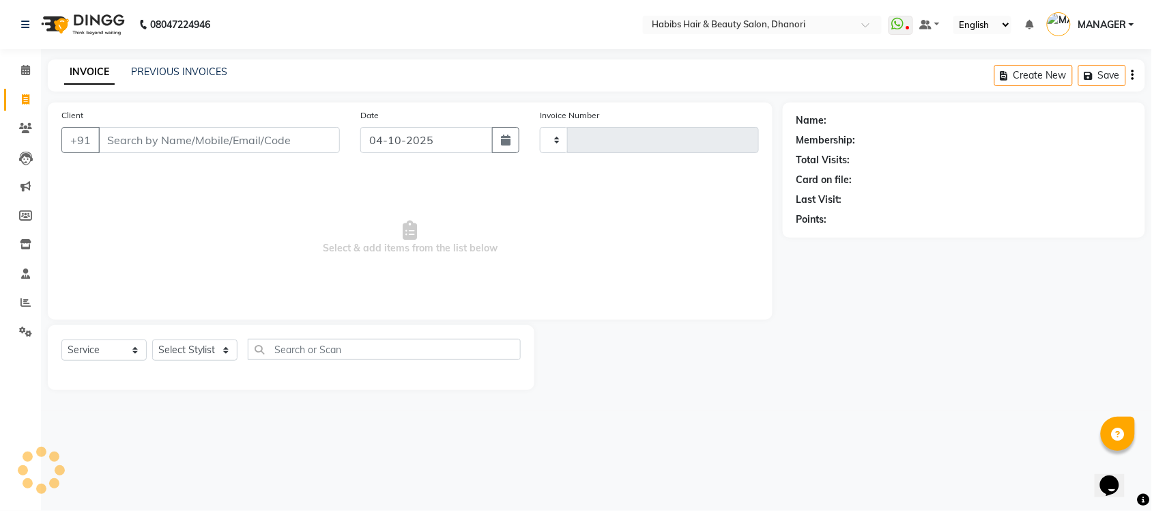
type input "4256"
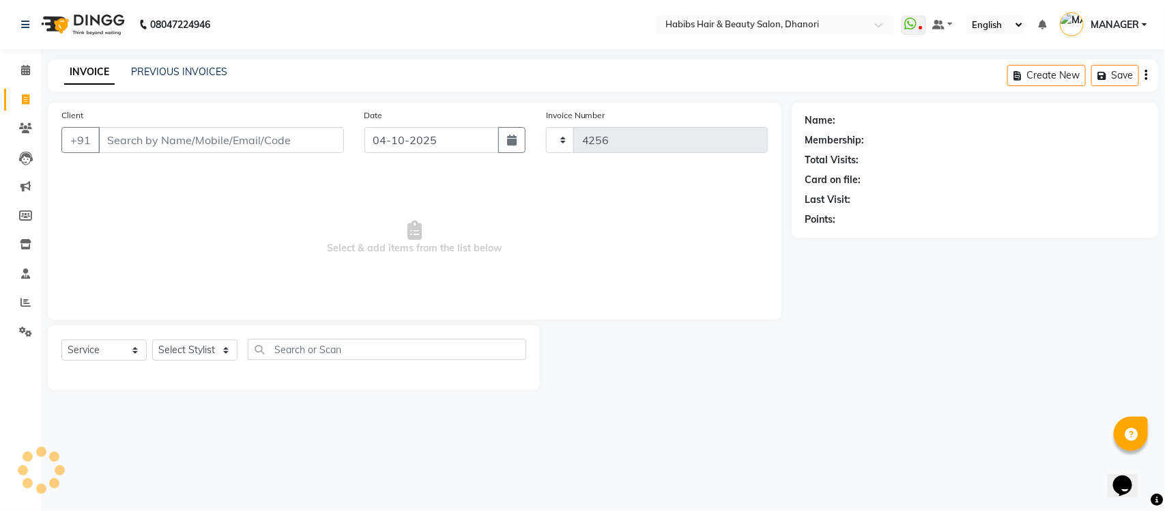
select select "4967"
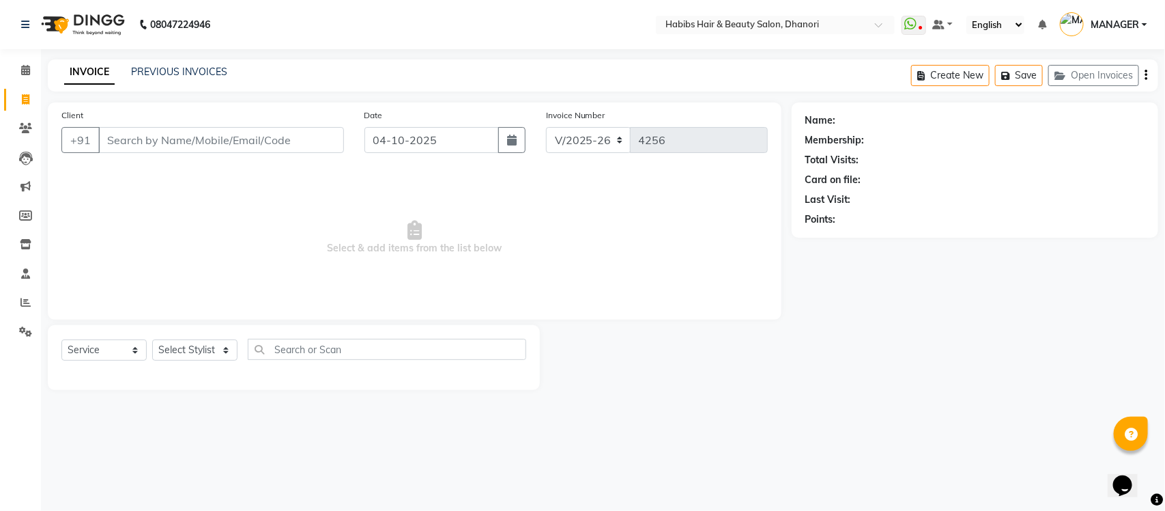
click at [247, 138] on input "Client" at bounding box center [221, 140] width 246 height 26
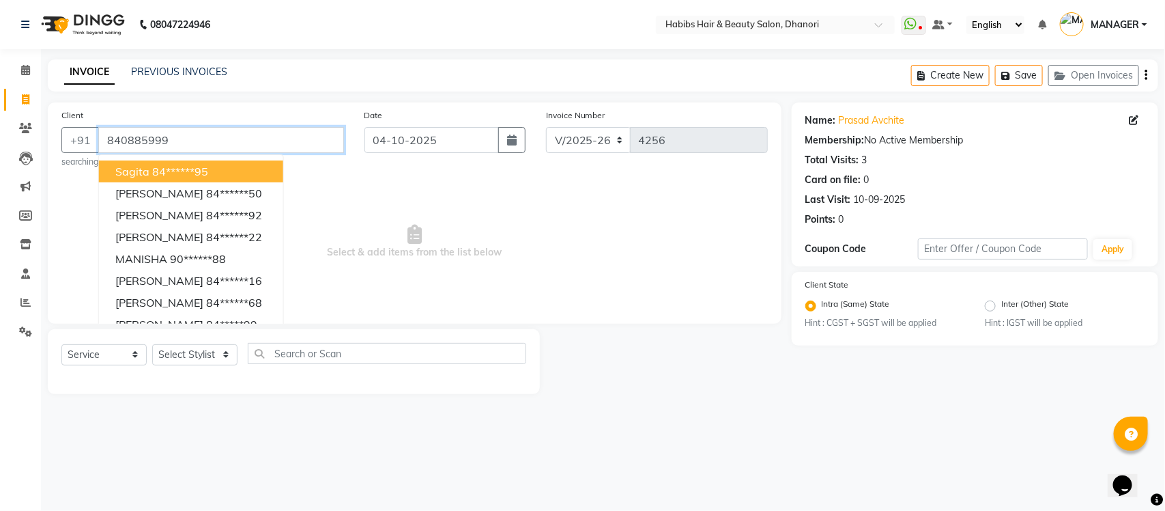
click at [247, 138] on input "840885999" at bounding box center [221, 140] width 246 height 26
type input "8408859992"
click at [401, 213] on span "Select & add items from the list below" at bounding box center [414, 241] width 706 height 137
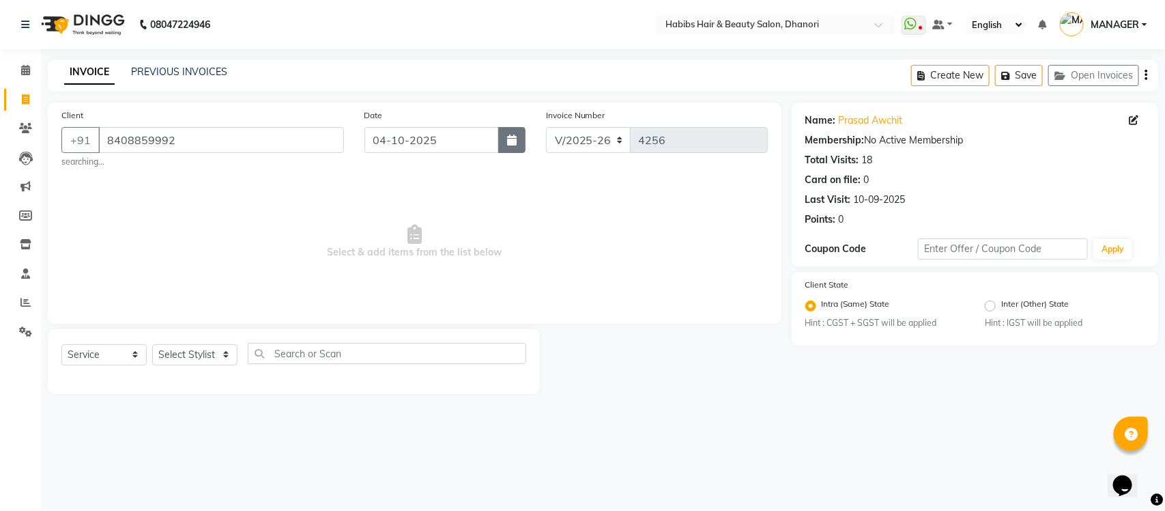
click at [519, 141] on button "button" at bounding box center [511, 140] width 27 height 26
select select "10"
select select "2025"
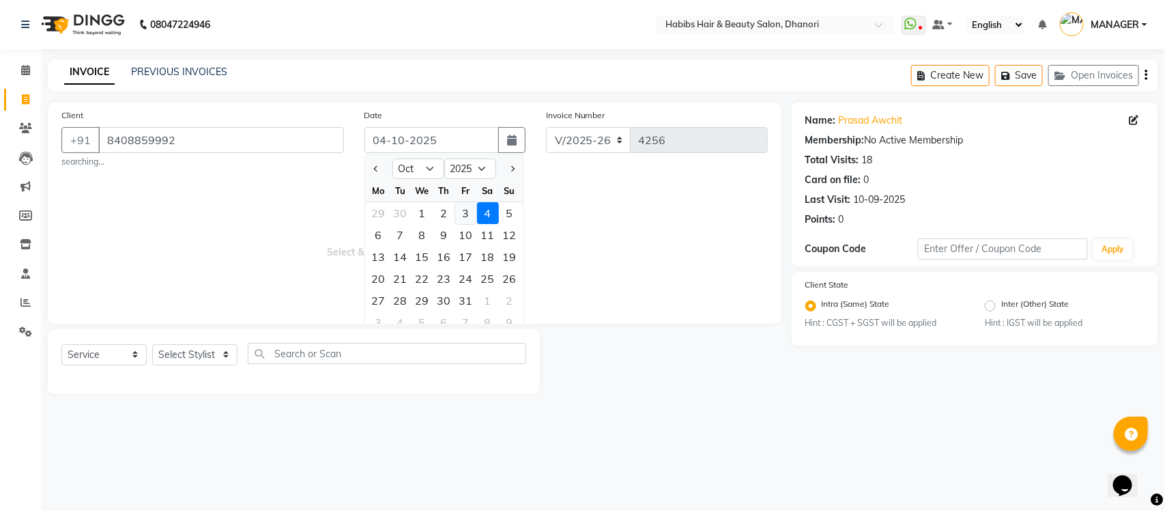
click at [468, 210] on div "3" at bounding box center [466, 213] width 22 height 22
type input "03-10-2025"
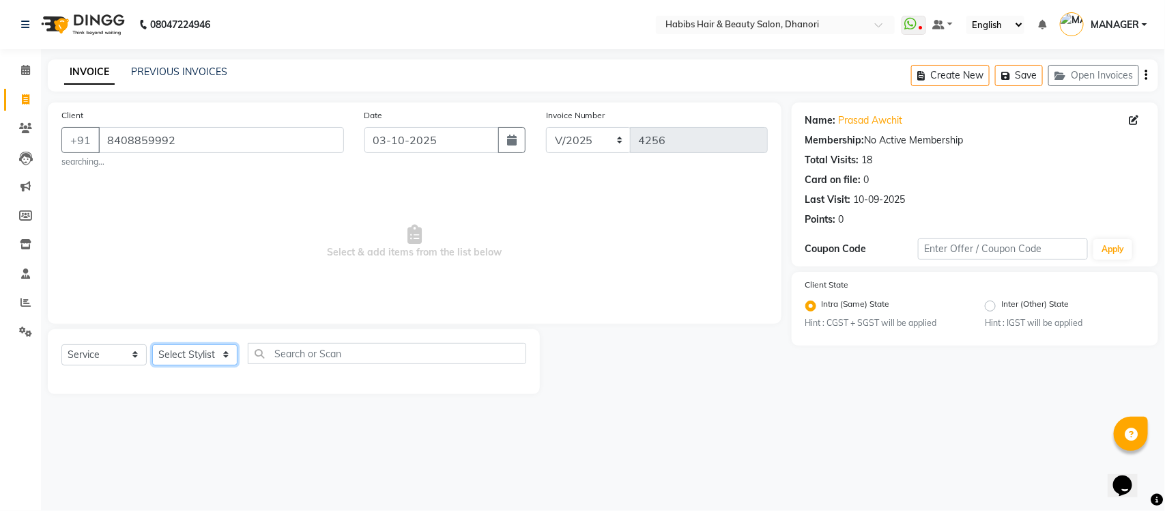
click at [190, 348] on select "Select Stylist Admin [PERSON_NAME] [PERSON_NAME] MANAGER [PERSON_NAME] [PERSON_…" at bounding box center [194, 354] width 85 height 21
select select "31280"
click at [152, 344] on select "Select Stylist Admin [PERSON_NAME] [PERSON_NAME] MANAGER [PERSON_NAME] [PERSON_…" at bounding box center [194, 354] width 85 height 21
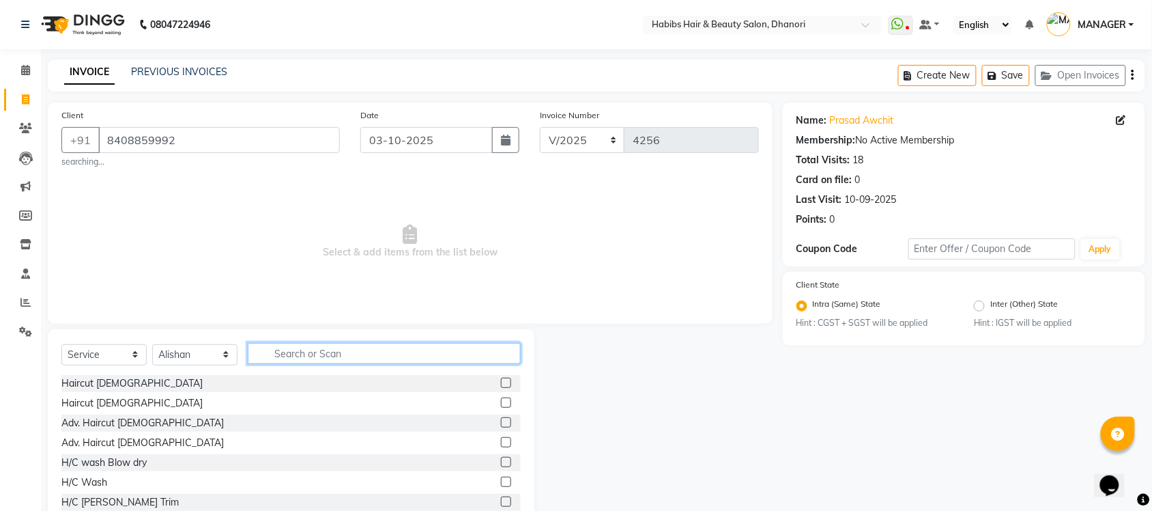
click at [386, 345] on input "text" at bounding box center [384, 353] width 273 height 21
click at [429, 353] on input "text" at bounding box center [384, 353] width 273 height 21
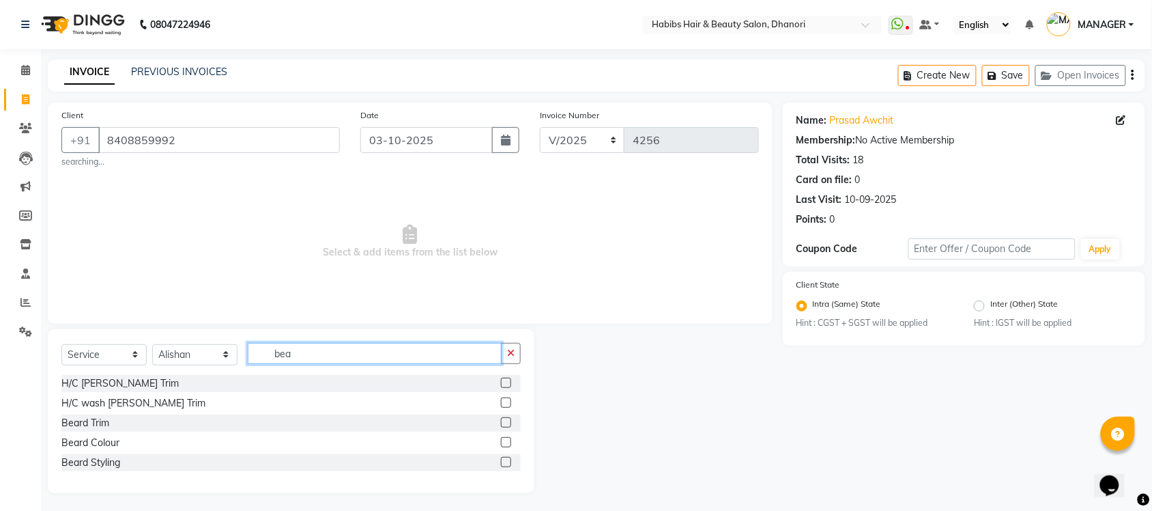
type input "bea"
click at [503, 384] on label at bounding box center [506, 382] width 10 height 10
click at [503, 384] on input "checkbox" at bounding box center [505, 383] width 9 height 9
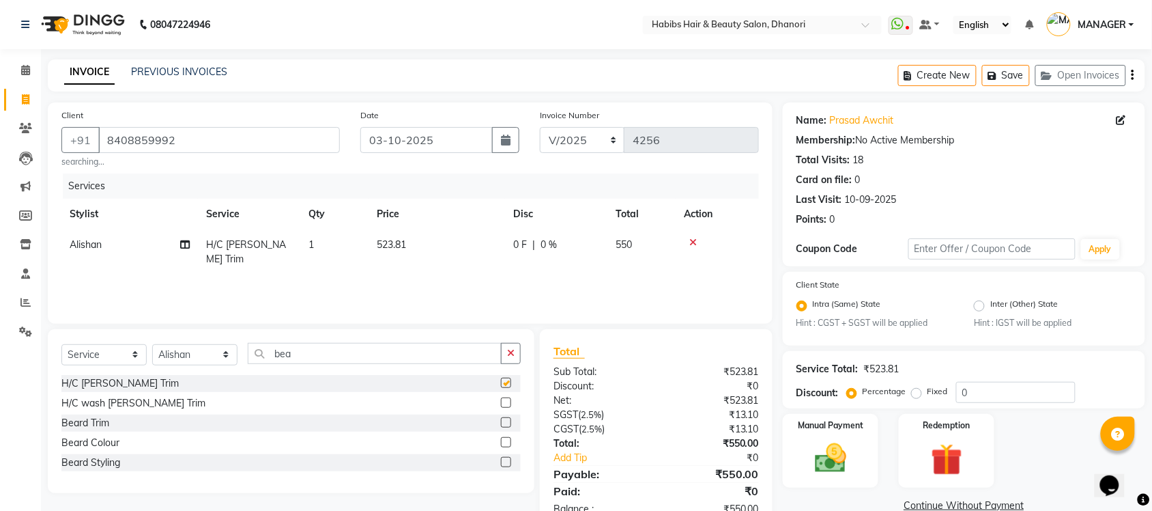
checkbox input "false"
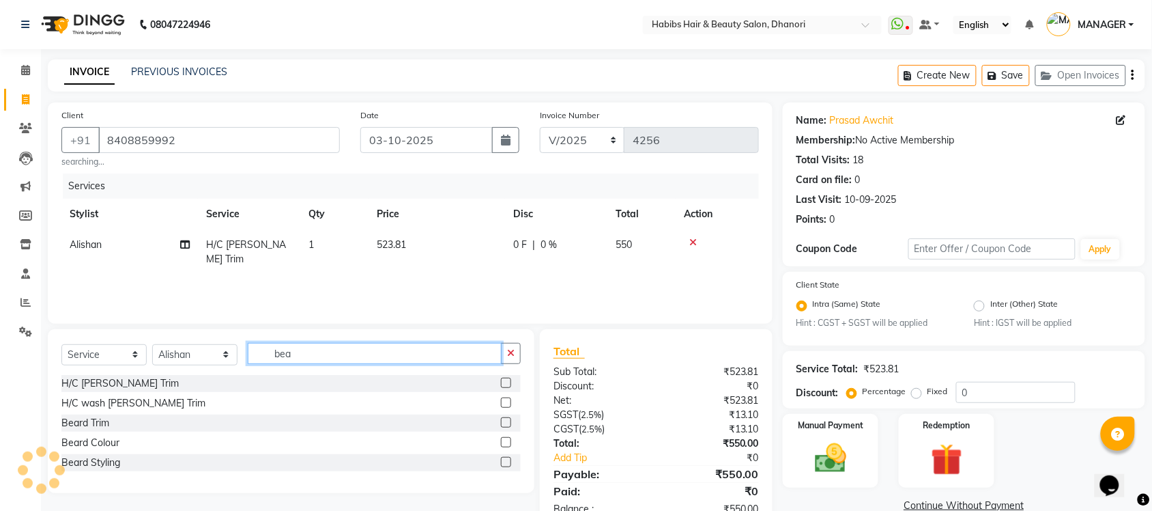
click at [400, 360] on input "bea" at bounding box center [375, 353] width 254 height 21
type input "bea"
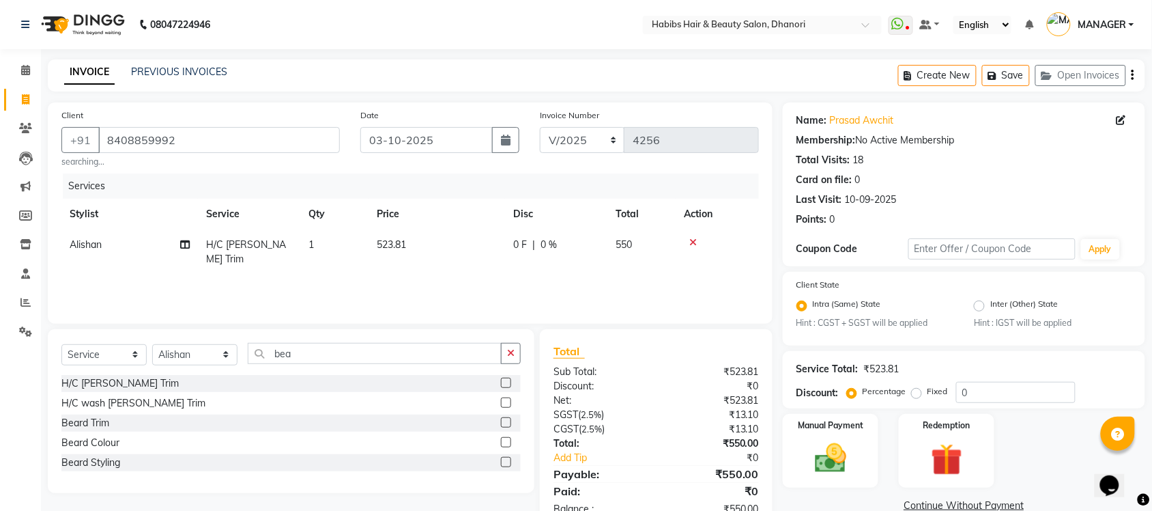
click at [506, 442] on label at bounding box center [506, 442] width 10 height 10
click at [506, 442] on input "checkbox" at bounding box center [505, 442] width 9 height 9
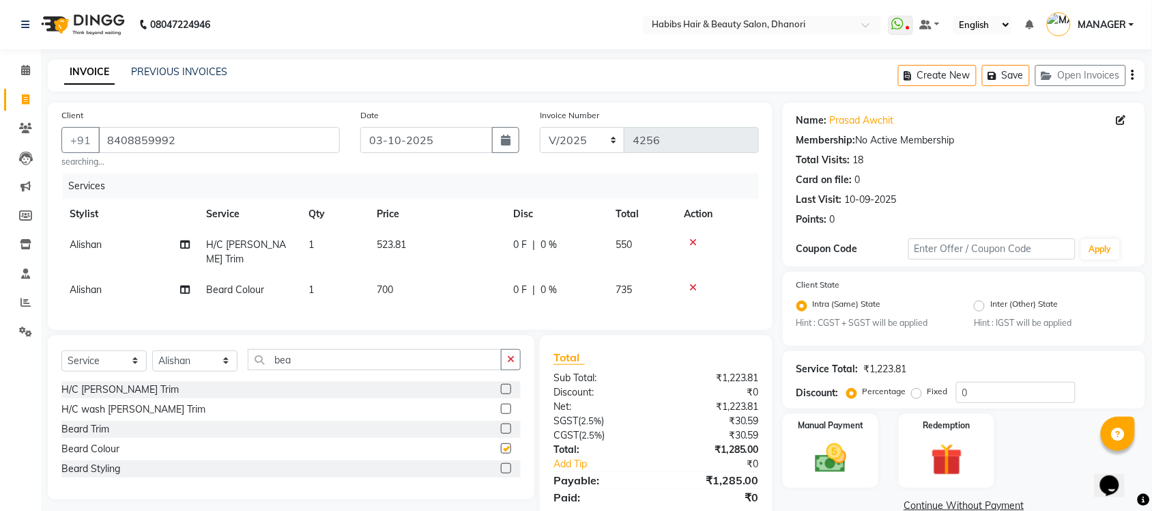
checkbox input "false"
click at [459, 349] on input "bea" at bounding box center [375, 359] width 254 height 21
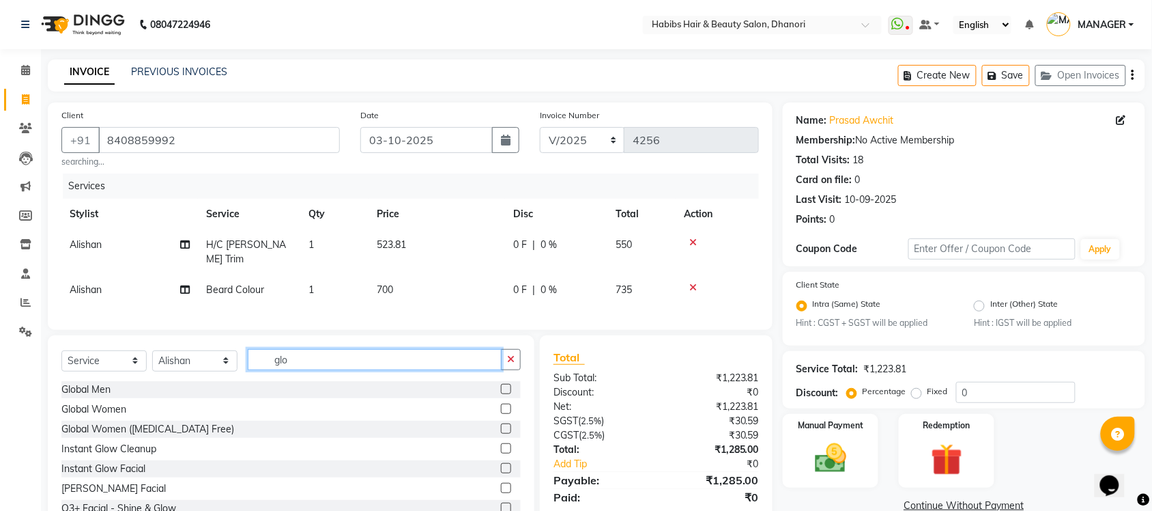
type input "glo"
click at [501, 384] on label at bounding box center [506, 389] width 10 height 10
click at [501, 385] on input "checkbox" at bounding box center [505, 389] width 9 height 9
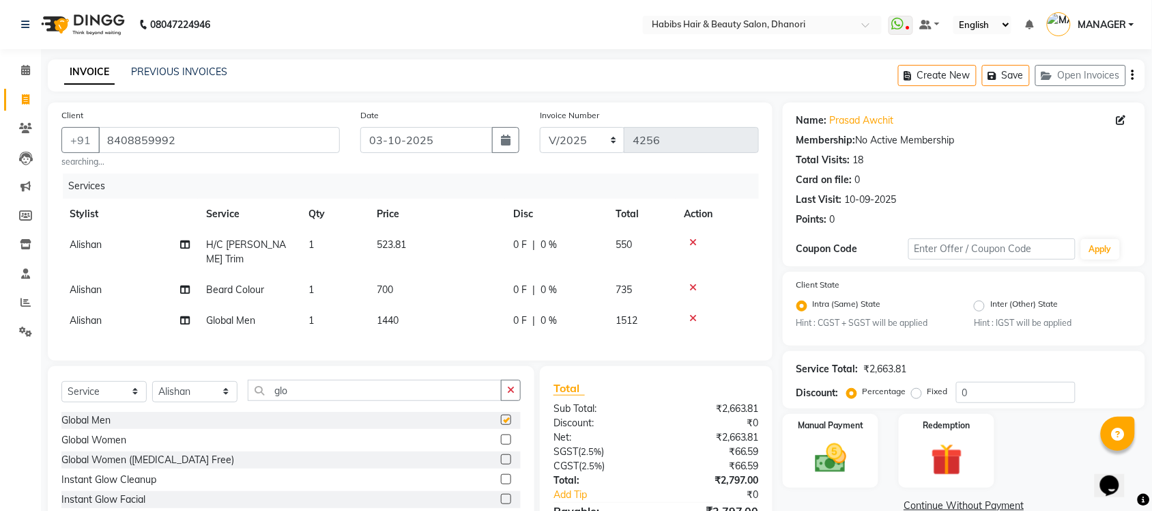
checkbox input "false"
click at [687, 283] on div at bounding box center [717, 288] width 67 height 10
click at [689, 283] on icon at bounding box center [693, 288] width 8 height 10
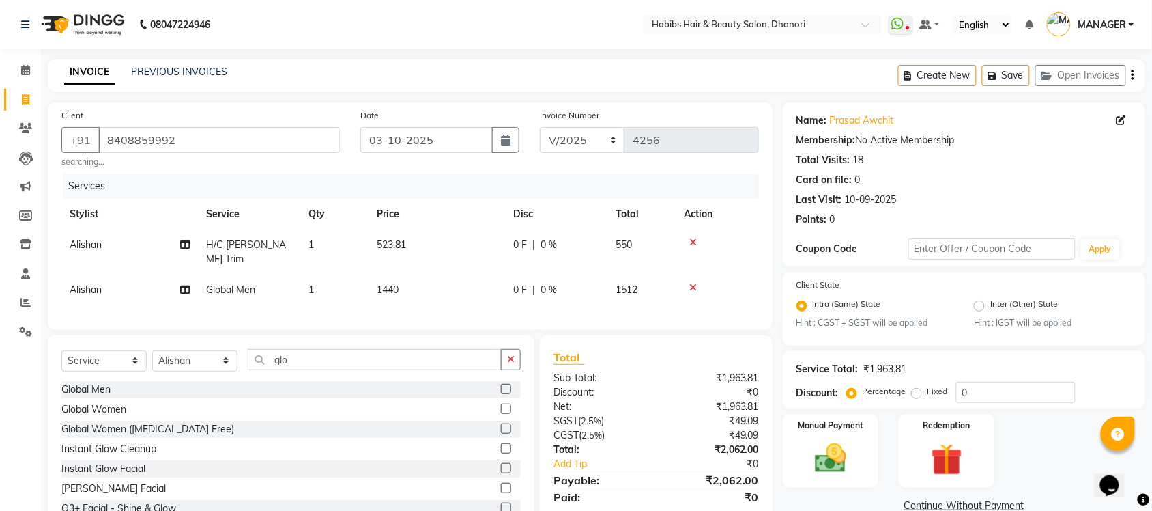
click at [523, 246] on span "0 F" at bounding box center [520, 245] width 14 height 14
select select "31280"
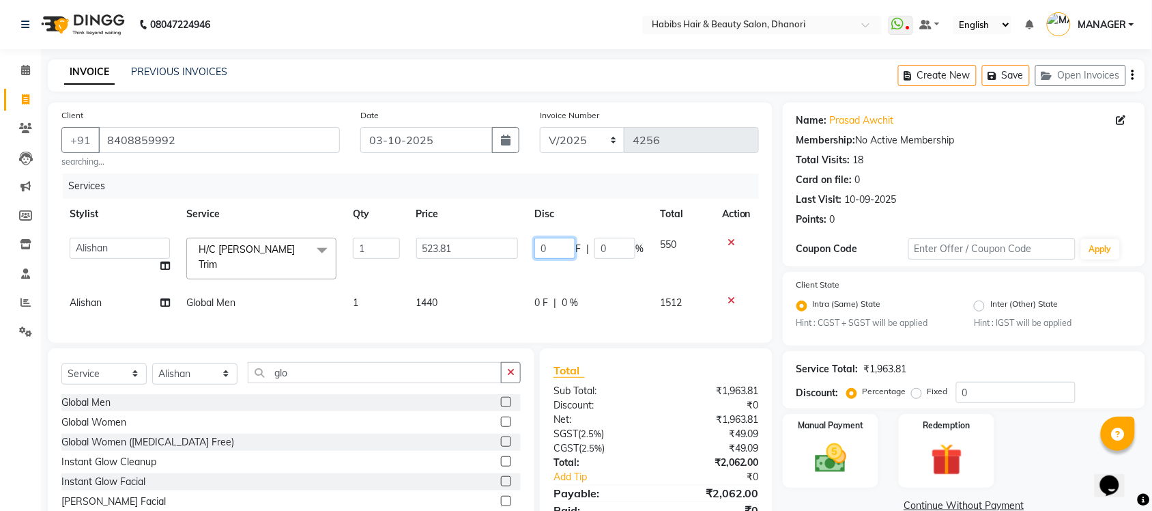
click at [545, 249] on input "0" at bounding box center [554, 248] width 41 height 21
type input "100"
click at [545, 315] on div "Client [PHONE_NUMBER] searching... Date [DATE] Invoice Number V/2025 V/[PHONE_N…" at bounding box center [410, 222] width 725 height 240
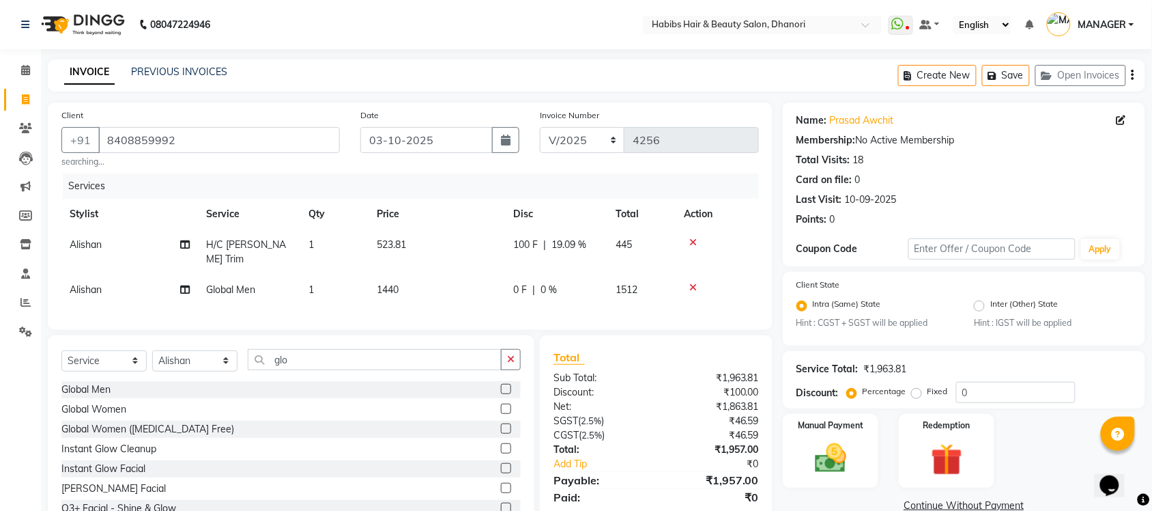
click at [529, 247] on span "100 F" at bounding box center [525, 245] width 25 height 14
select select "31280"
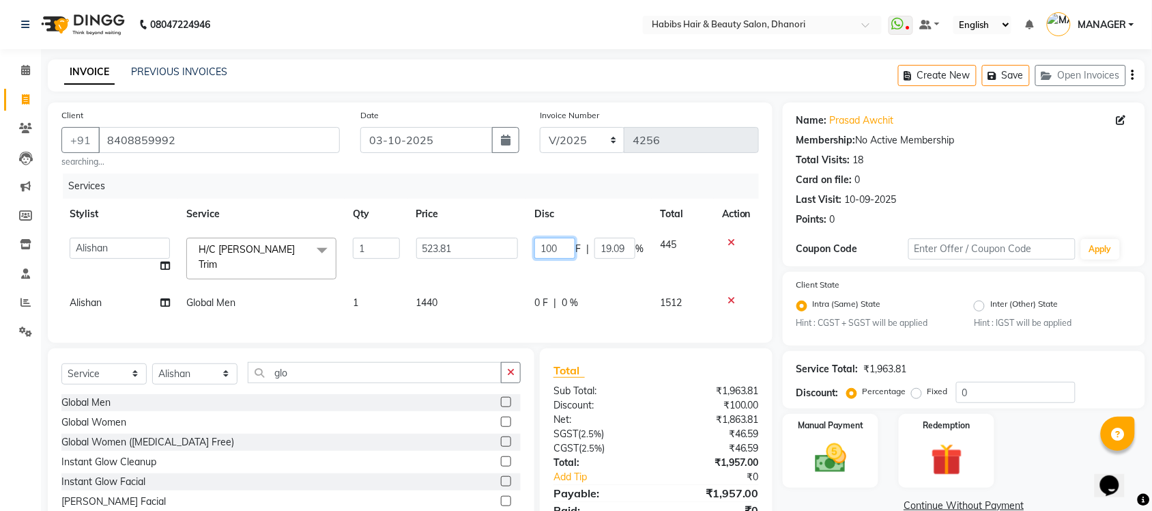
drag, startPoint x: 529, startPoint y: 247, endPoint x: 561, endPoint y: 251, distance: 32.3
click at [561, 251] on td "100 F | 19.09 %" at bounding box center [589, 258] width 126 height 58
click at [561, 251] on input "100" at bounding box center [554, 248] width 41 height 21
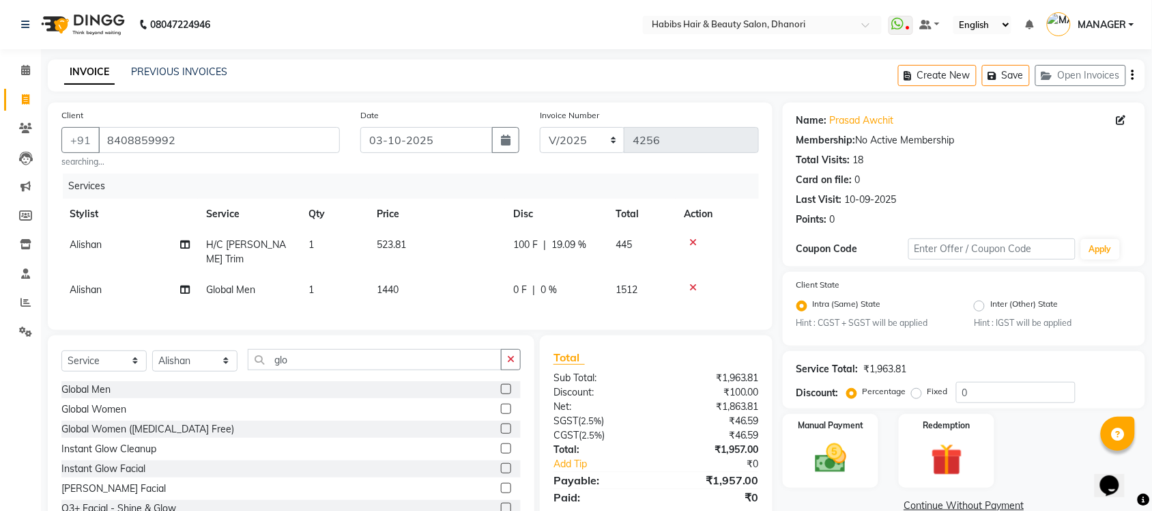
click at [928, 386] on label "Fixed" at bounding box center [938, 391] width 20 height 12
click at [917, 386] on input "Fixed" at bounding box center [920, 391] width 10 height 10
radio input "true"
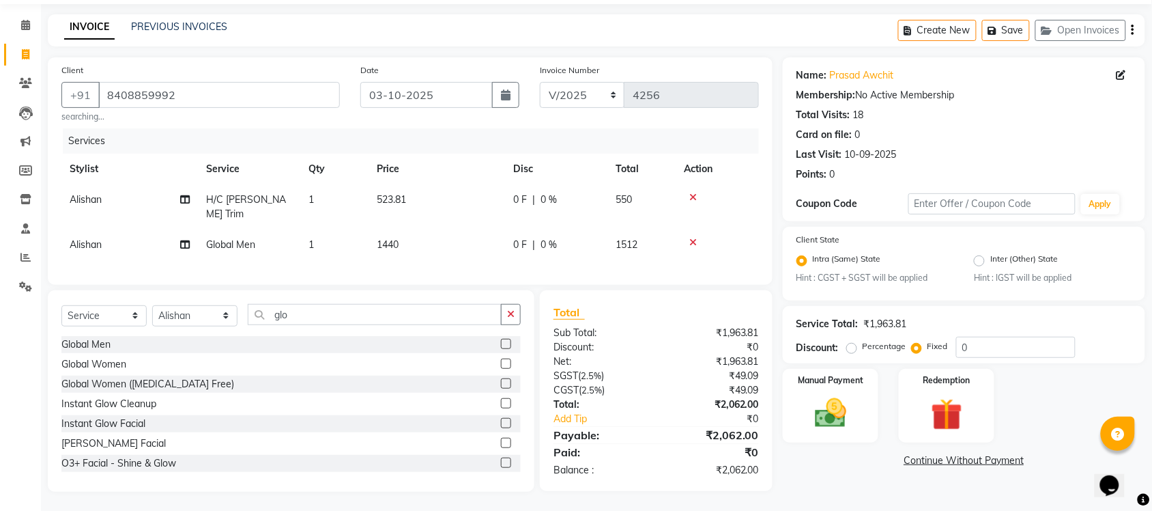
click at [515, 203] on span "0 F" at bounding box center [520, 199] width 14 height 14
select select "31280"
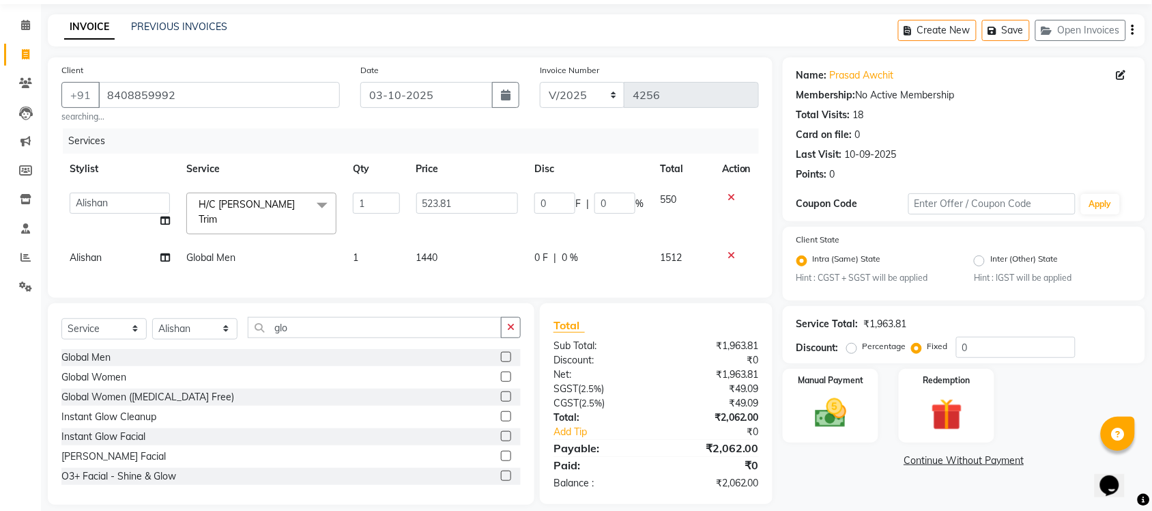
click at [577, 203] on span "F" at bounding box center [577, 204] width 5 height 14
click at [551, 202] on input "0" at bounding box center [554, 202] width 41 height 21
type input "100"
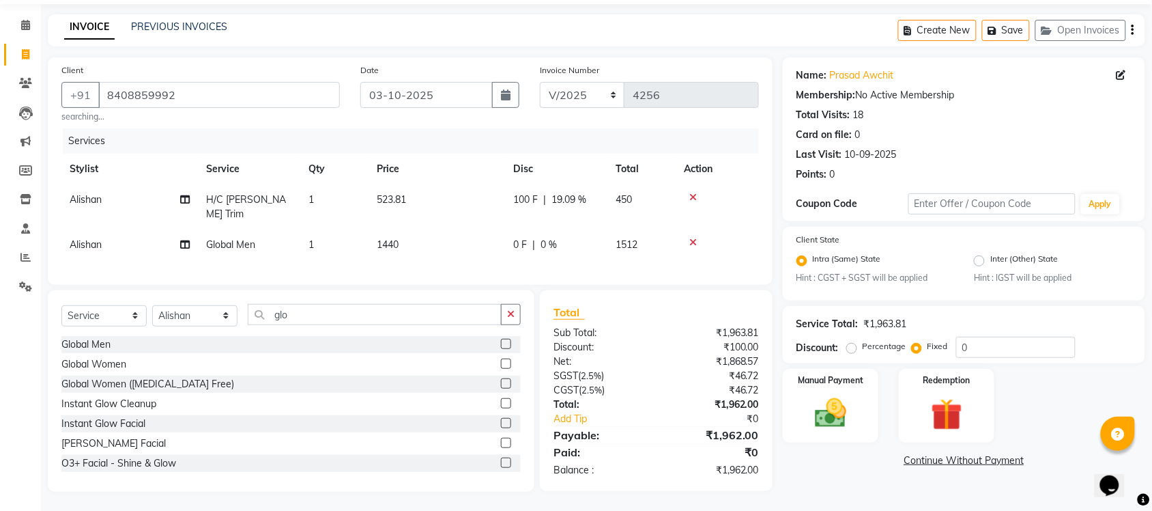
click at [537, 270] on div "Client [PHONE_NUMBER] searching... Date [DATE] Invoice Number V/2025 V/[PHONE_N…" at bounding box center [410, 170] width 725 height 227
click at [524, 238] on span "0 F" at bounding box center [520, 245] width 14 height 14
select select "31280"
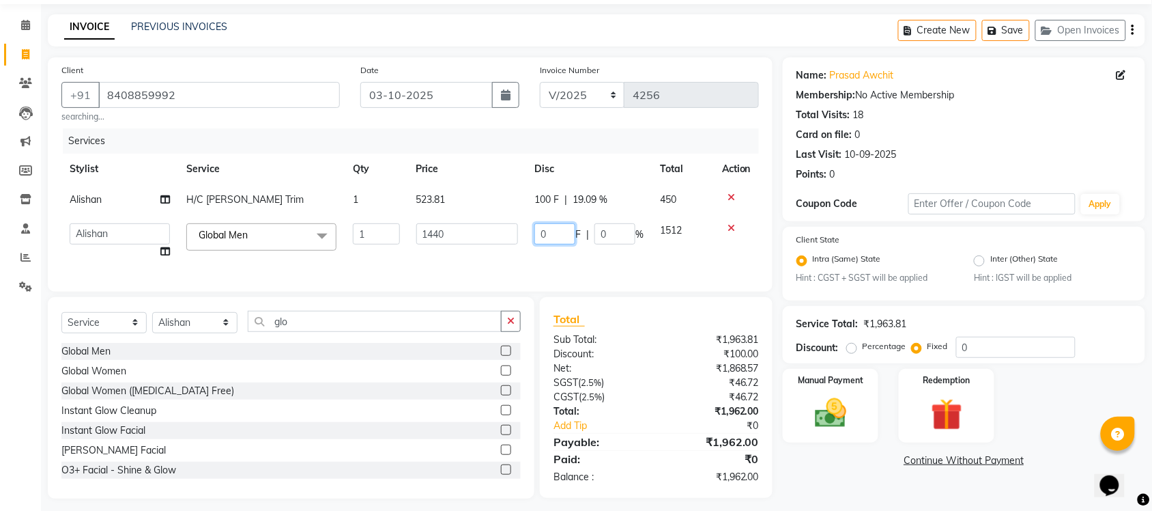
click at [554, 227] on input "0" at bounding box center [554, 233] width 41 height 21
type input "252"
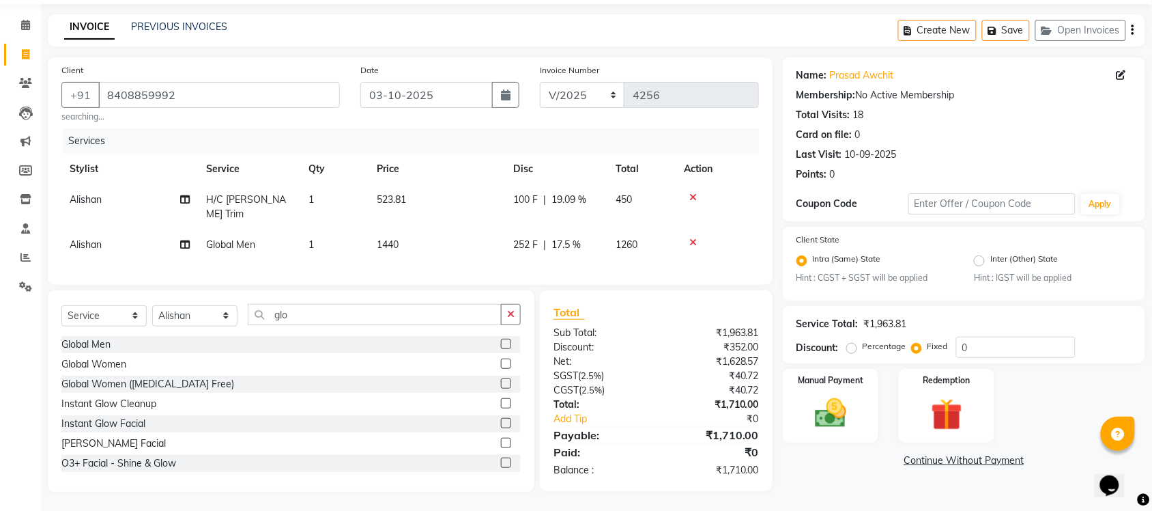
click at [541, 251] on div "Services Stylist Service Qty Price Disc Total Action Alishan H/C [PERSON_NAME] …" at bounding box center [410, 199] width 698 height 143
click at [839, 380] on label "Manual Payment" at bounding box center [830, 379] width 68 height 13
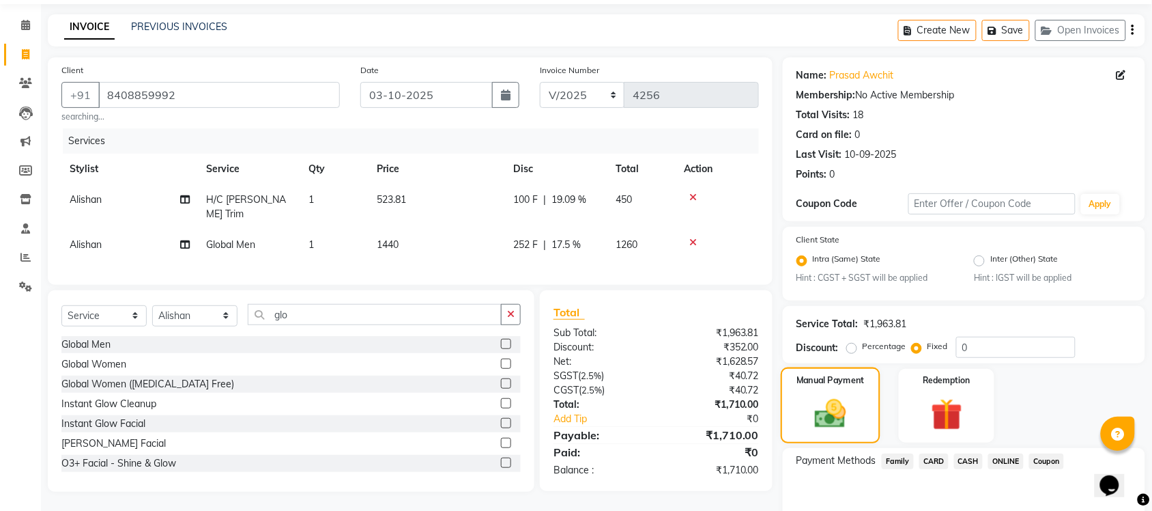
scroll to position [111, 0]
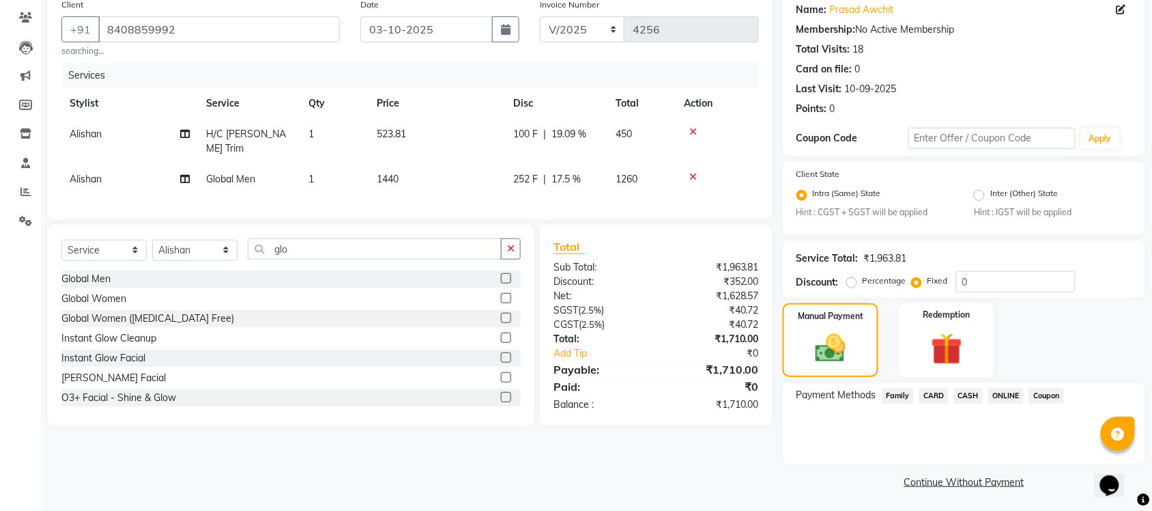
click at [1005, 394] on span "ONLINE" at bounding box center [1005, 396] width 35 height 16
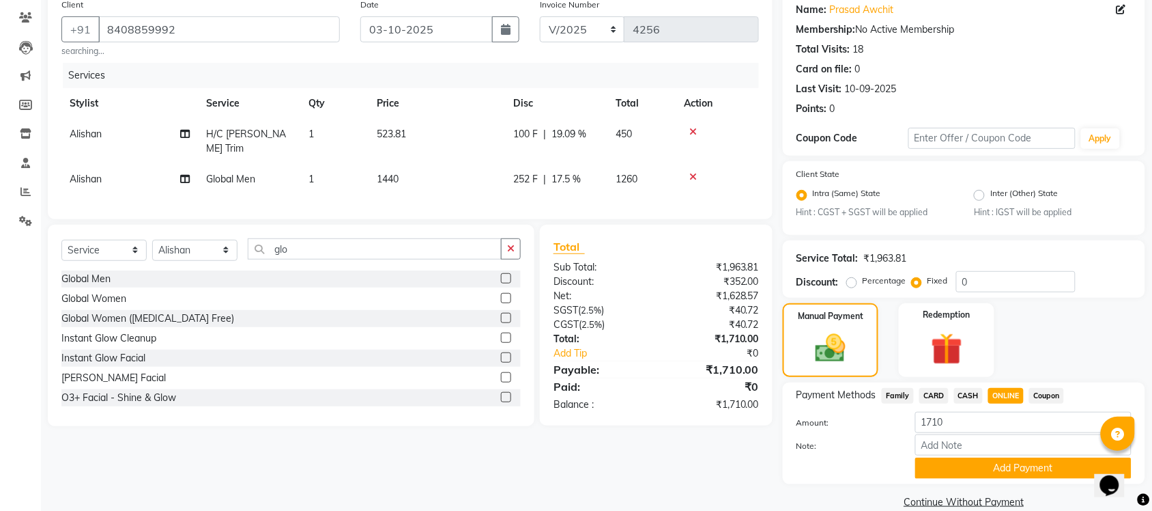
scroll to position [130, 0]
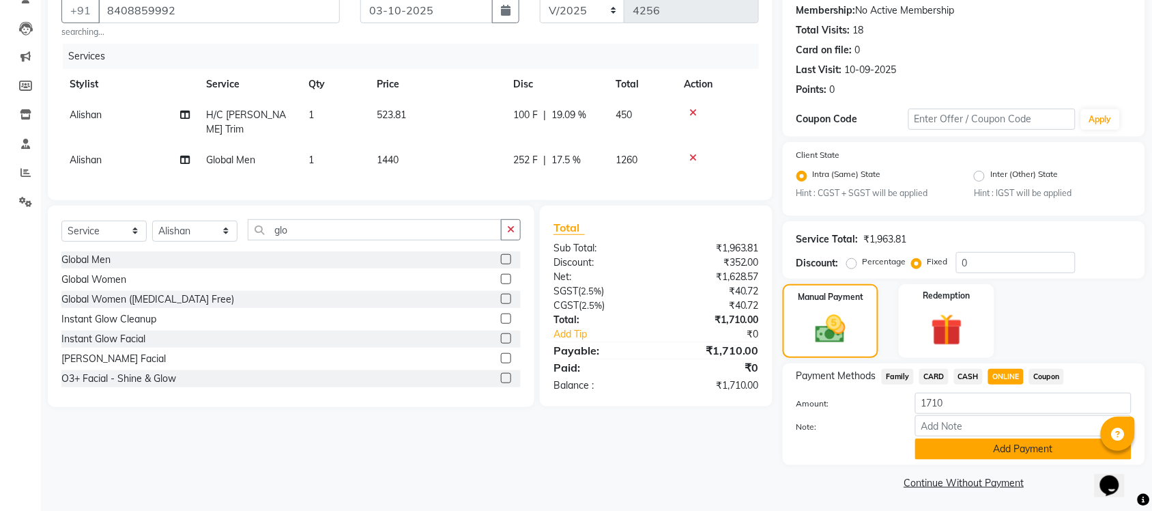
click at [981, 450] on button "Add Payment" at bounding box center [1023, 448] width 216 height 21
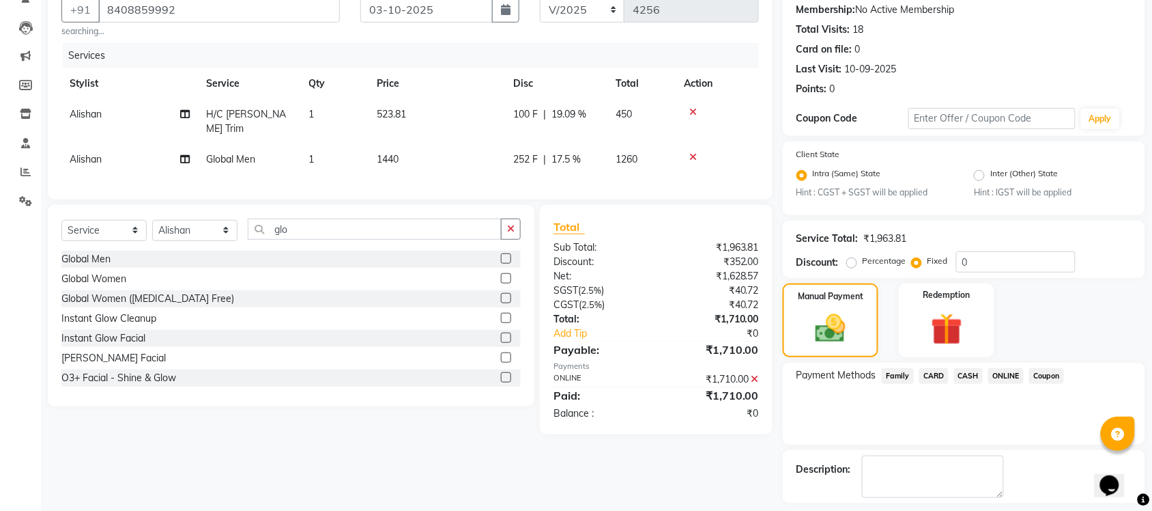
scroll to position [188, 0]
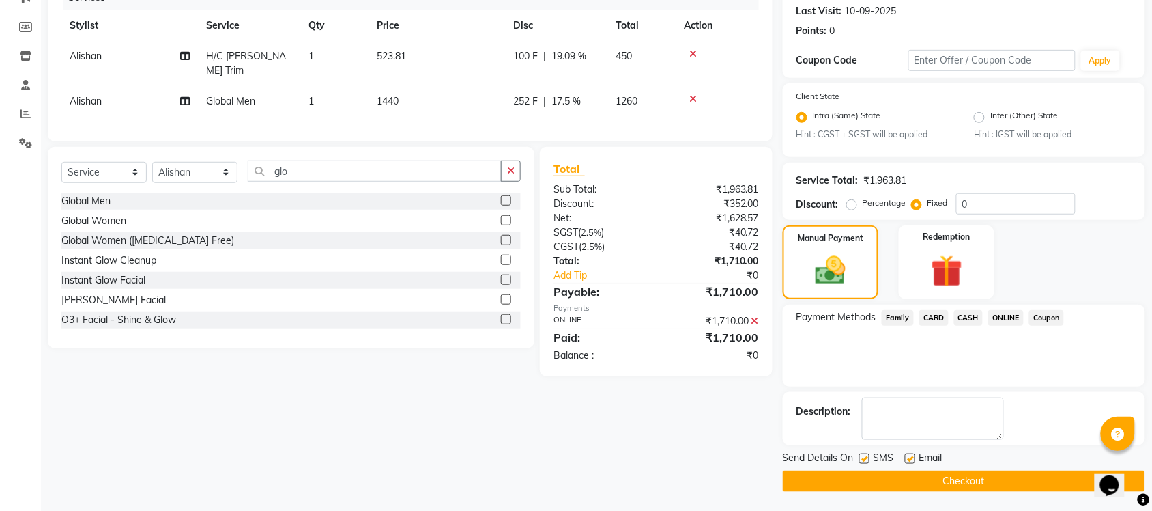
click at [978, 479] on button "Checkout" at bounding box center [964, 480] width 362 height 21
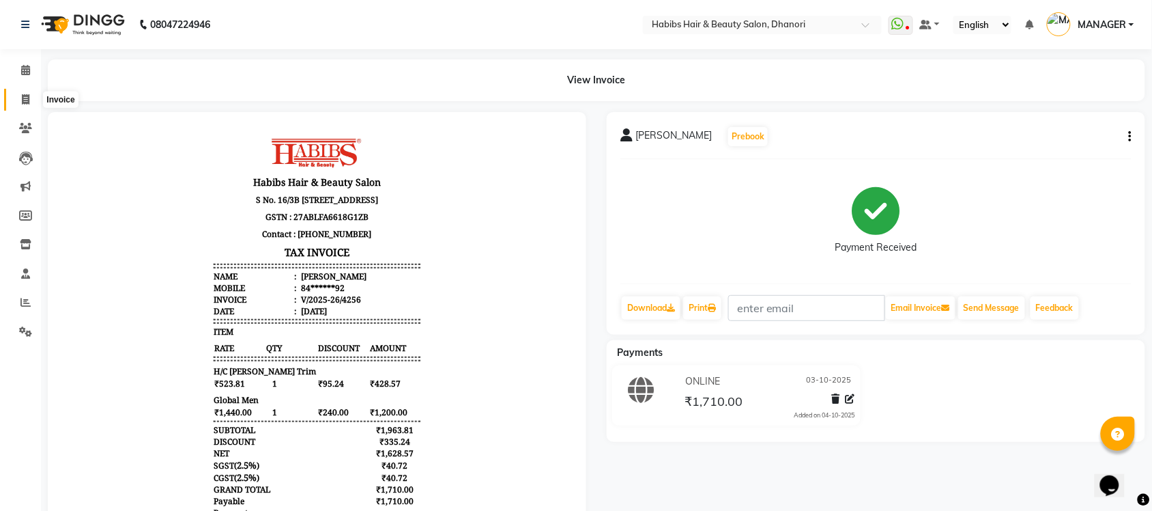
click at [29, 101] on span at bounding box center [26, 100] width 24 height 16
select select "4967"
select select "service"
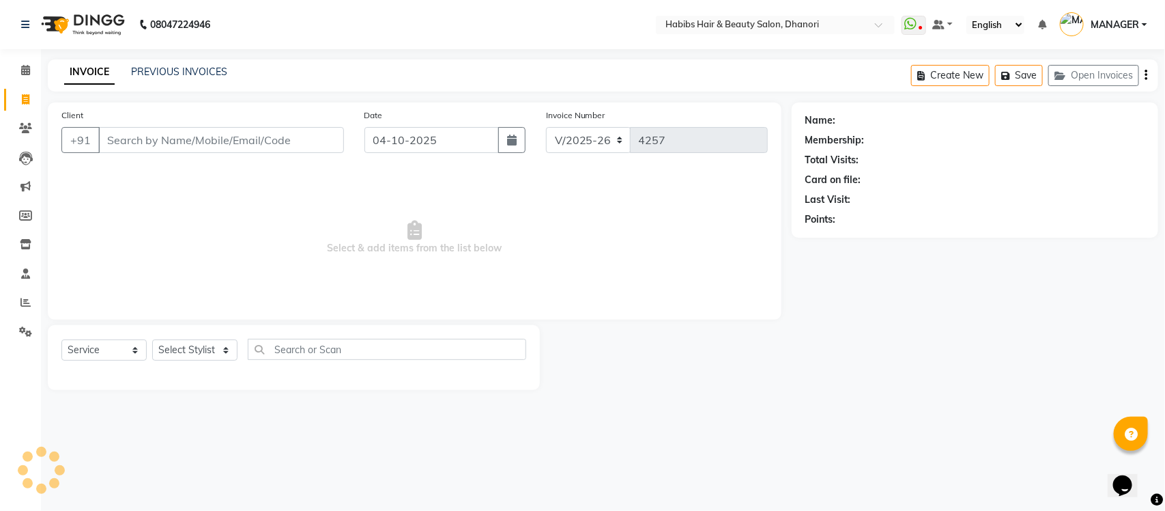
click at [157, 137] on input "Client" at bounding box center [221, 140] width 246 height 26
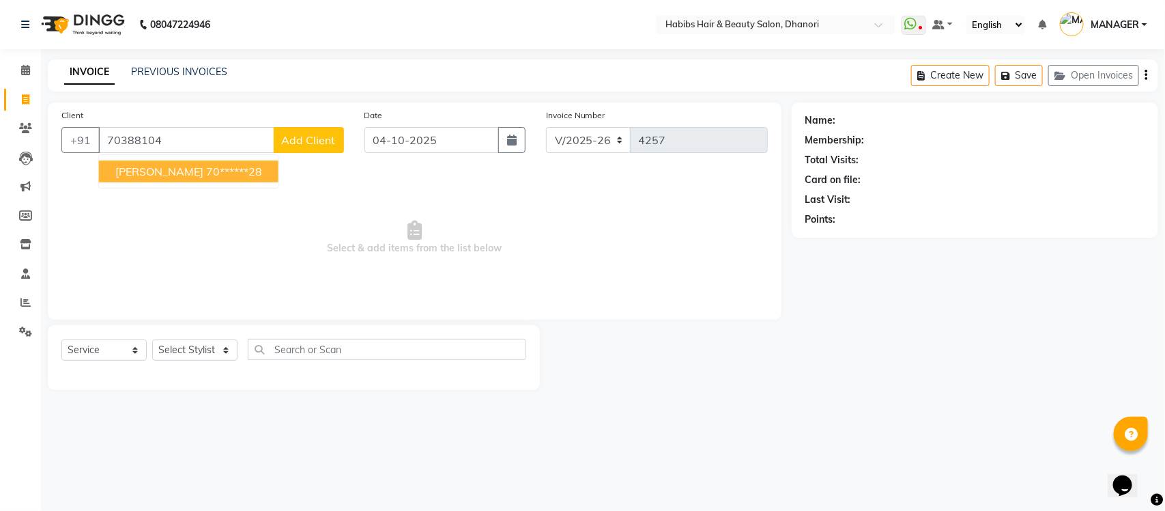
click at [145, 164] on span "[PERSON_NAME]" at bounding box center [159, 171] width 88 height 14
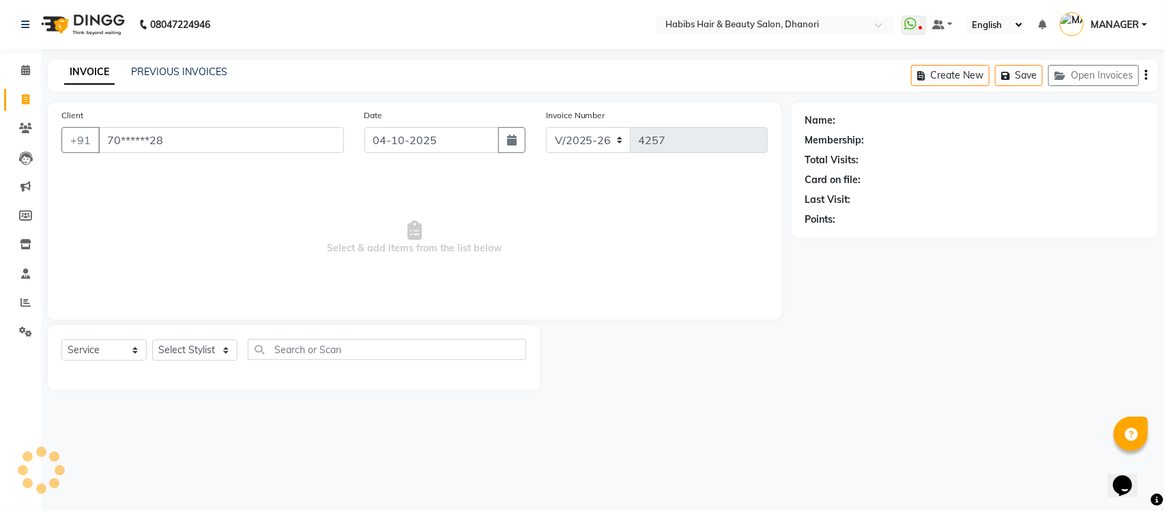
type input "70******28"
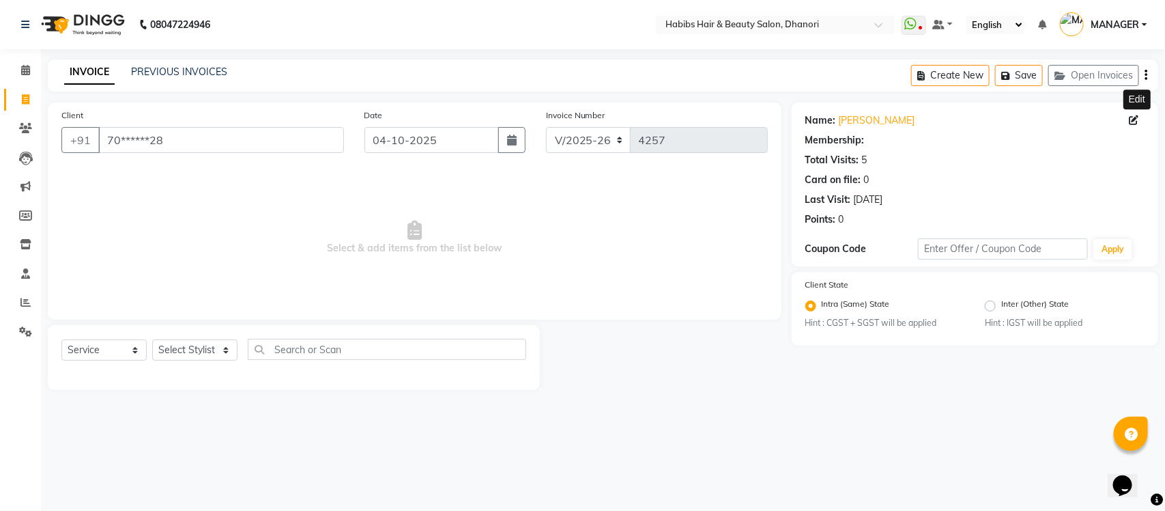
click at [1140, 119] on span at bounding box center [1137, 120] width 15 height 14
click at [1130, 119] on icon at bounding box center [1135, 120] width 10 height 10
select select "22"
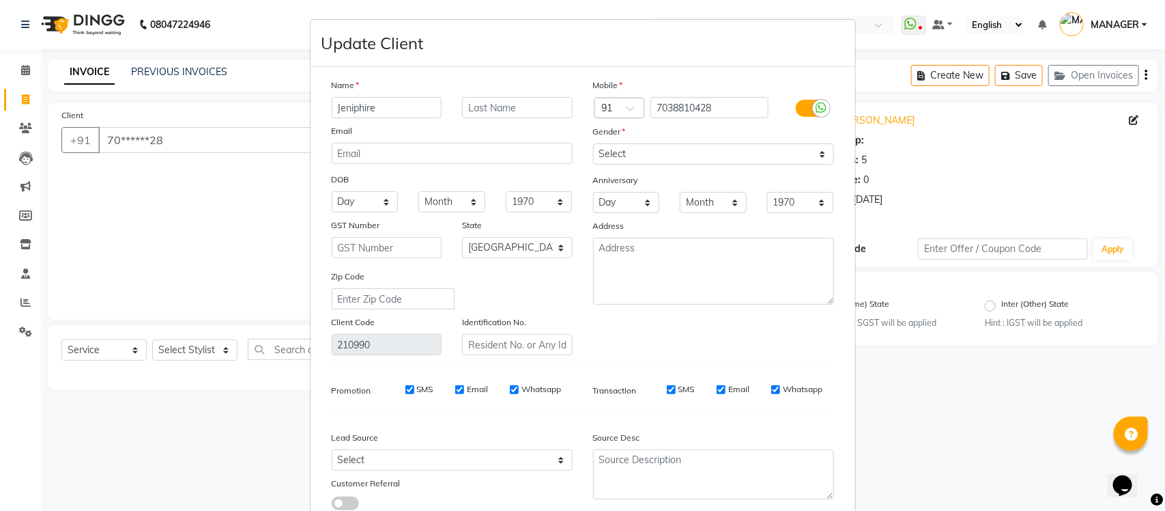
type input "Jeniphire"
type input "[PERSON_NAME]"
click at [656, 141] on div "Gender" at bounding box center [713, 133] width 261 height 19
click at [662, 152] on select "Select [DEMOGRAPHIC_DATA] [DEMOGRAPHIC_DATA] Other Prefer Not To Say" at bounding box center [713, 153] width 241 height 21
select select "[DEMOGRAPHIC_DATA]"
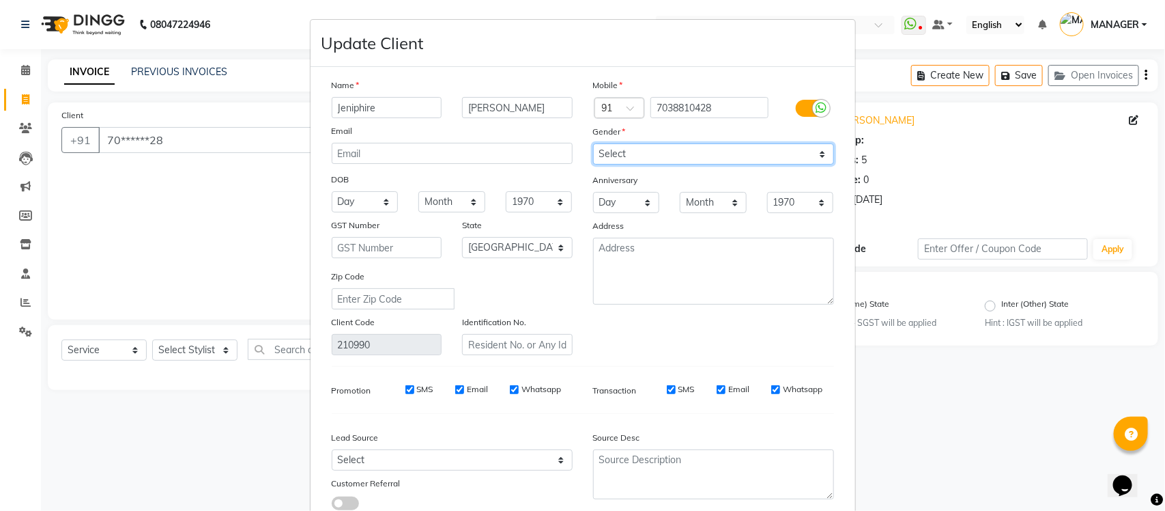
click at [593, 143] on select "Select [DEMOGRAPHIC_DATA] [DEMOGRAPHIC_DATA] Other Prefer Not To Say" at bounding box center [713, 153] width 241 height 21
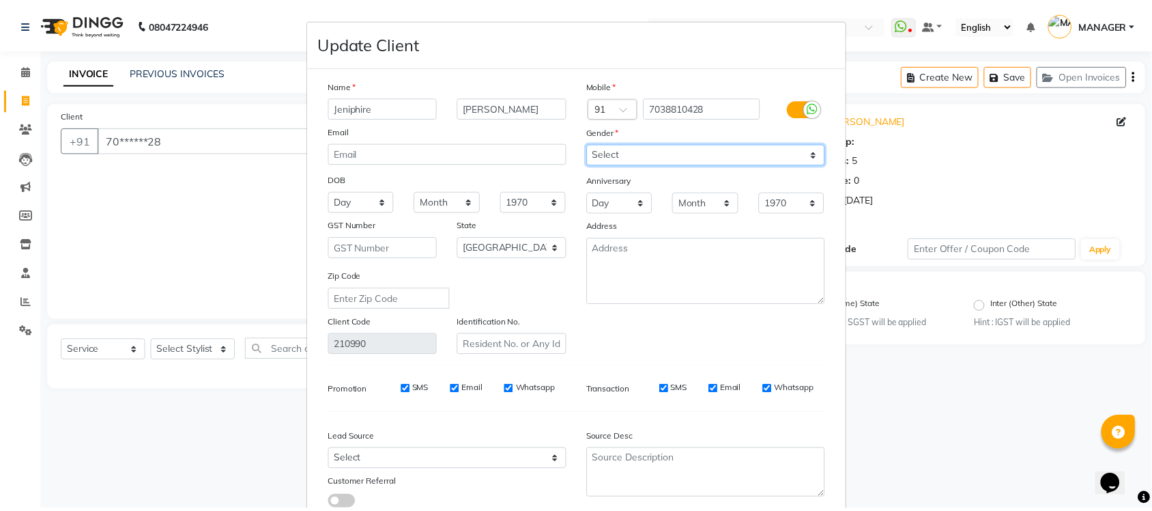
scroll to position [90, 0]
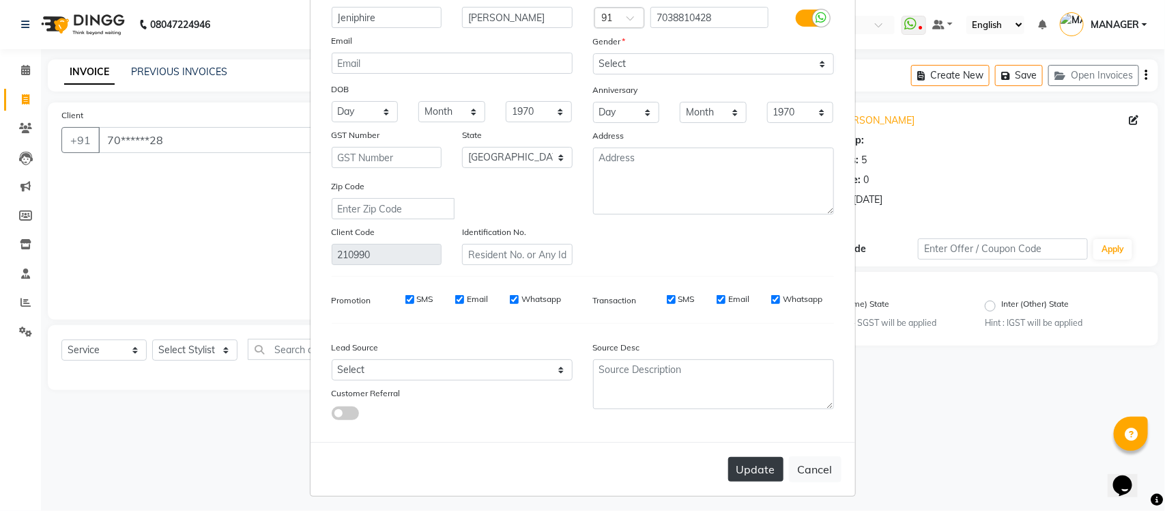
click at [754, 458] on button "Update" at bounding box center [755, 469] width 55 height 25
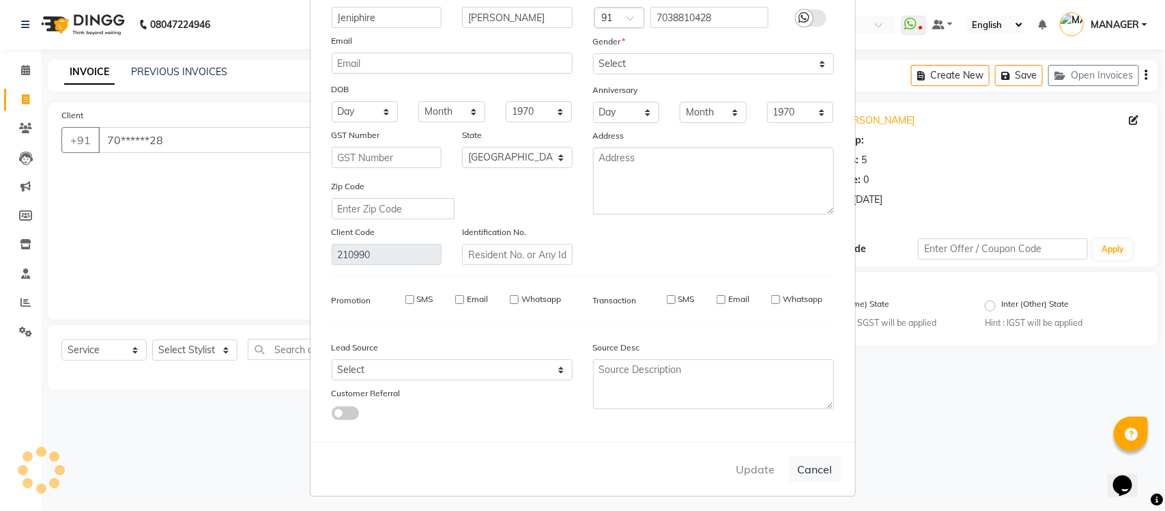
select select
select select "null"
select select
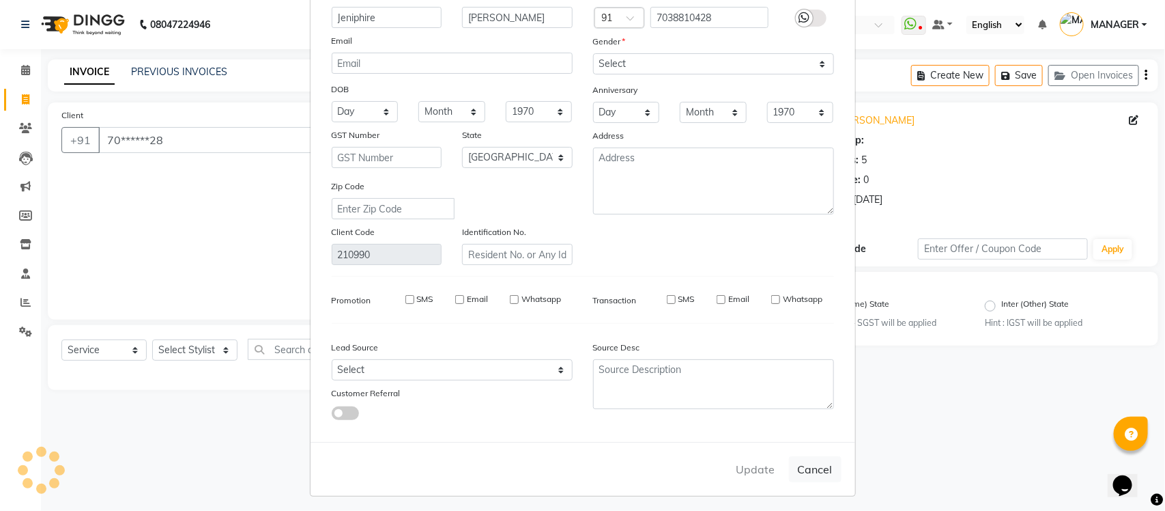
select select
checkbox input "false"
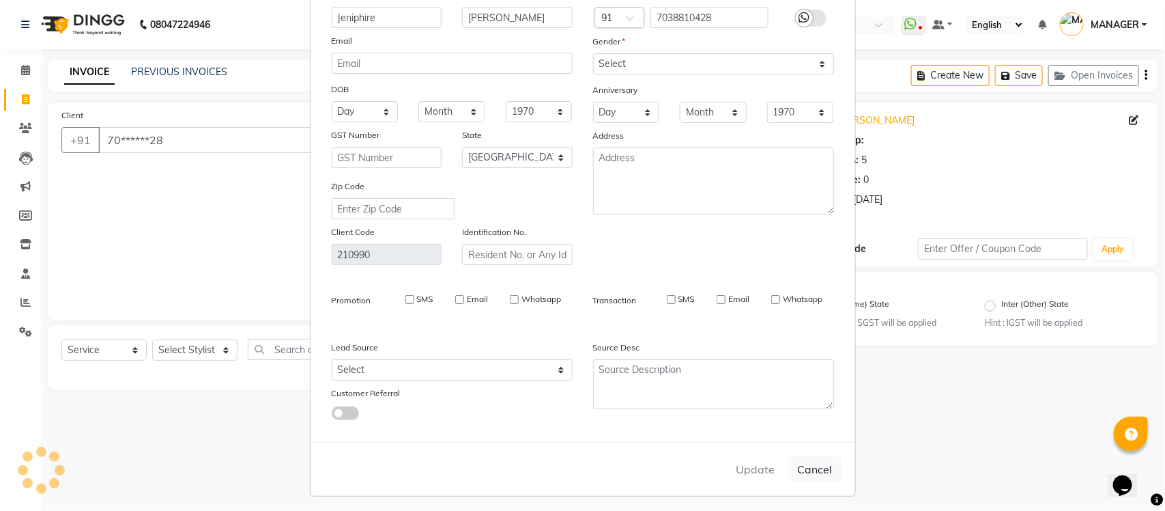
checkbox input "false"
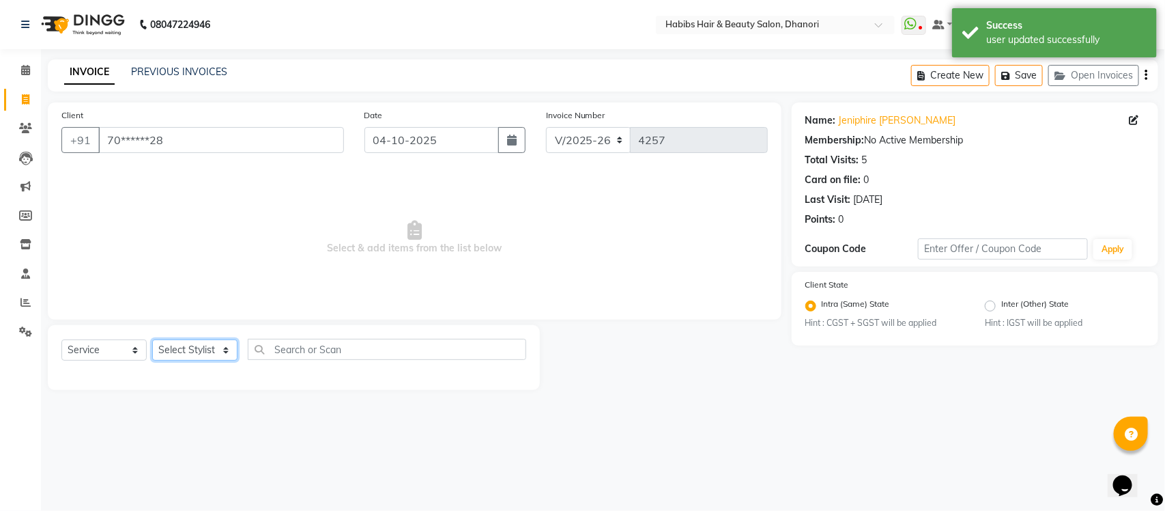
click at [220, 351] on select "Select Stylist Admin [PERSON_NAME] [PERSON_NAME] MANAGER [PERSON_NAME] [PERSON_…" at bounding box center [194, 349] width 85 height 21
select select "70341"
click at [152, 339] on select "Select Stylist Admin [PERSON_NAME] [PERSON_NAME] MANAGER [PERSON_NAME] [PERSON_…" at bounding box center [194, 349] width 85 height 21
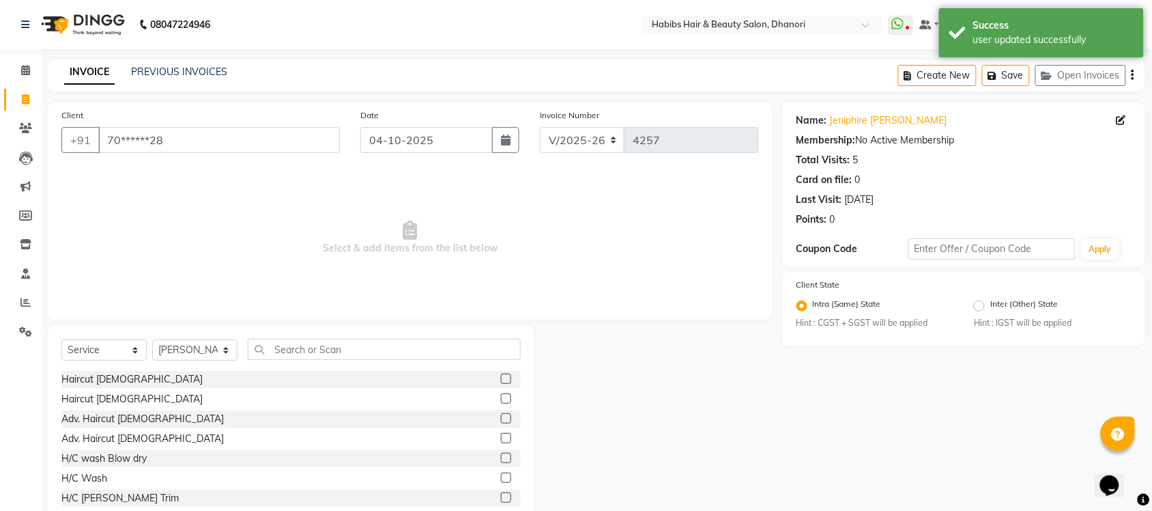
click at [501, 397] on label at bounding box center [506, 398] width 10 height 10
click at [501, 397] on input "checkbox" at bounding box center [505, 398] width 9 height 9
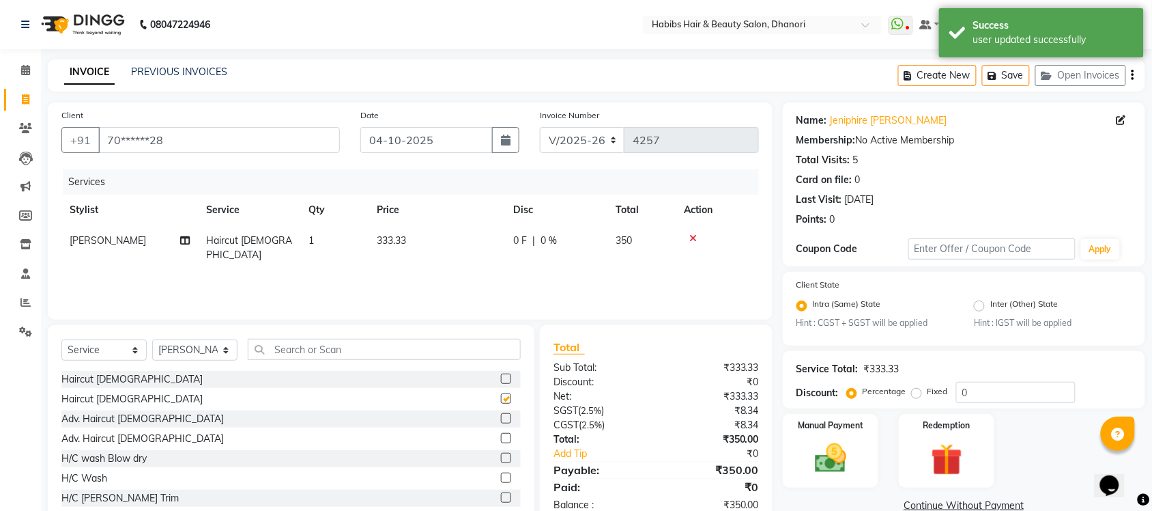
checkbox input "false"
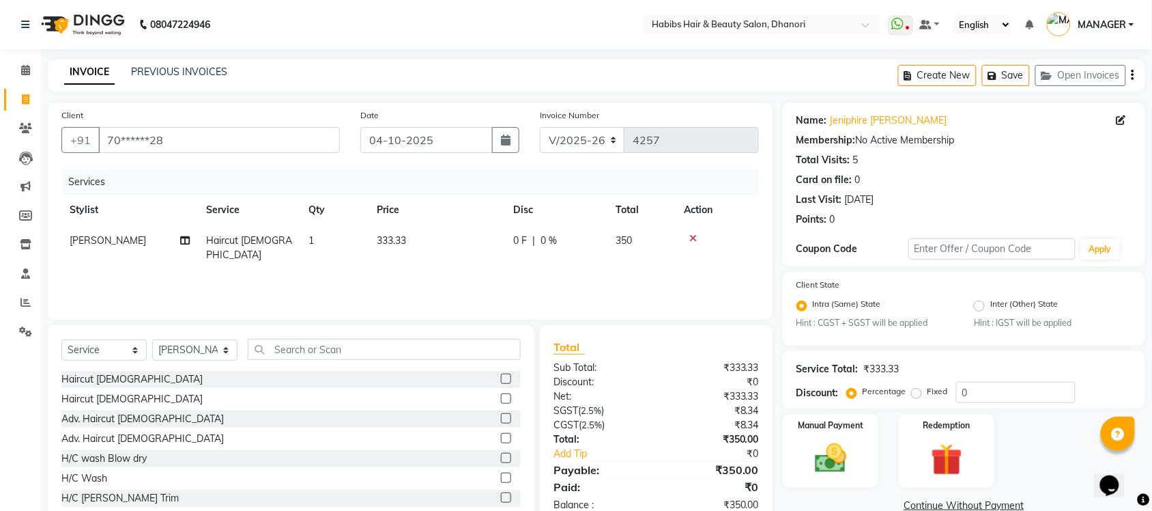
scroll to position [35, 0]
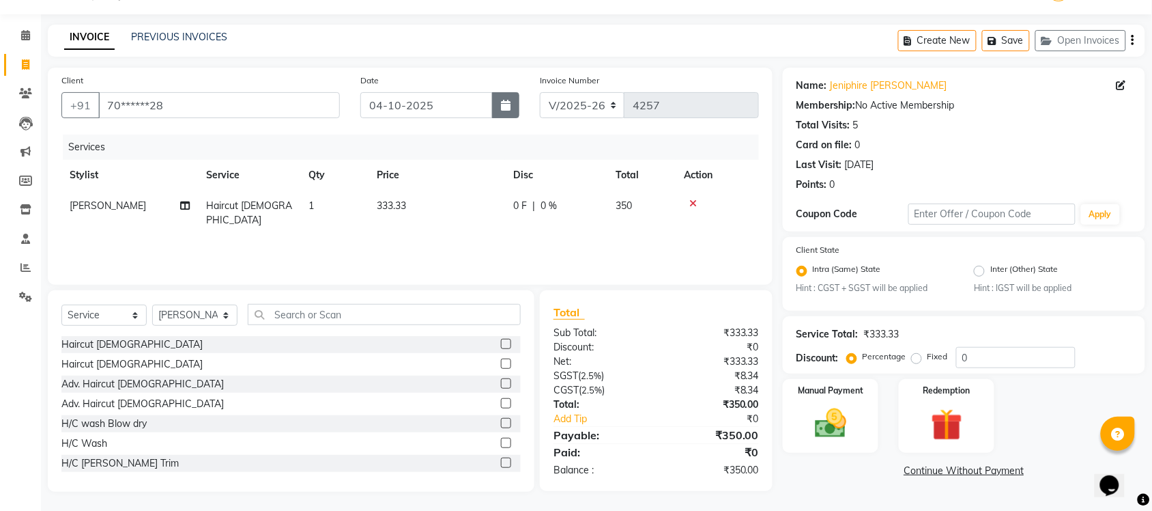
click at [500, 111] on button "button" at bounding box center [505, 105] width 27 height 26
select select "10"
select select "2025"
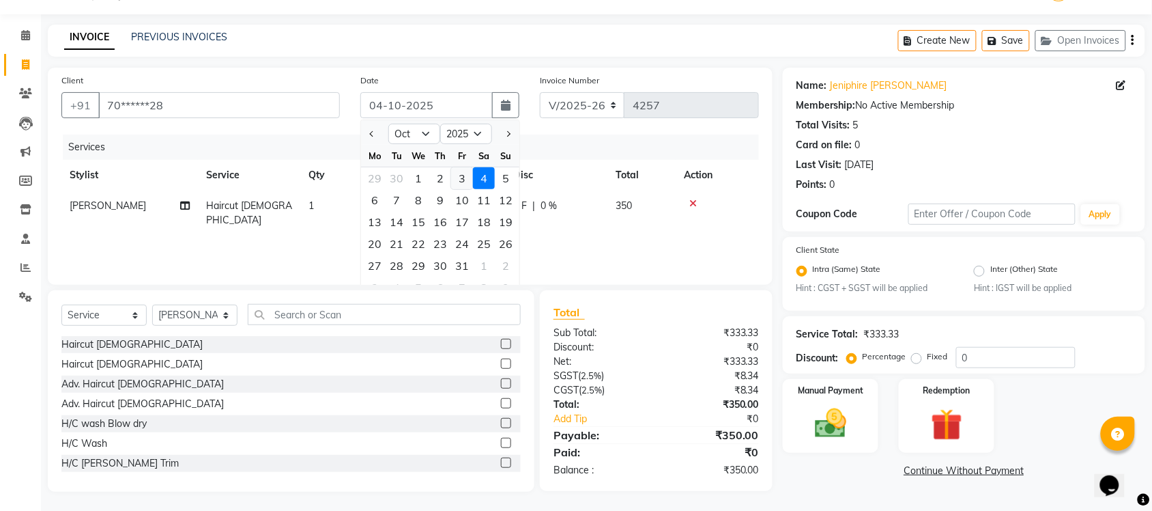
click at [461, 179] on div "3" at bounding box center [462, 178] width 22 height 22
type input "03-10-2025"
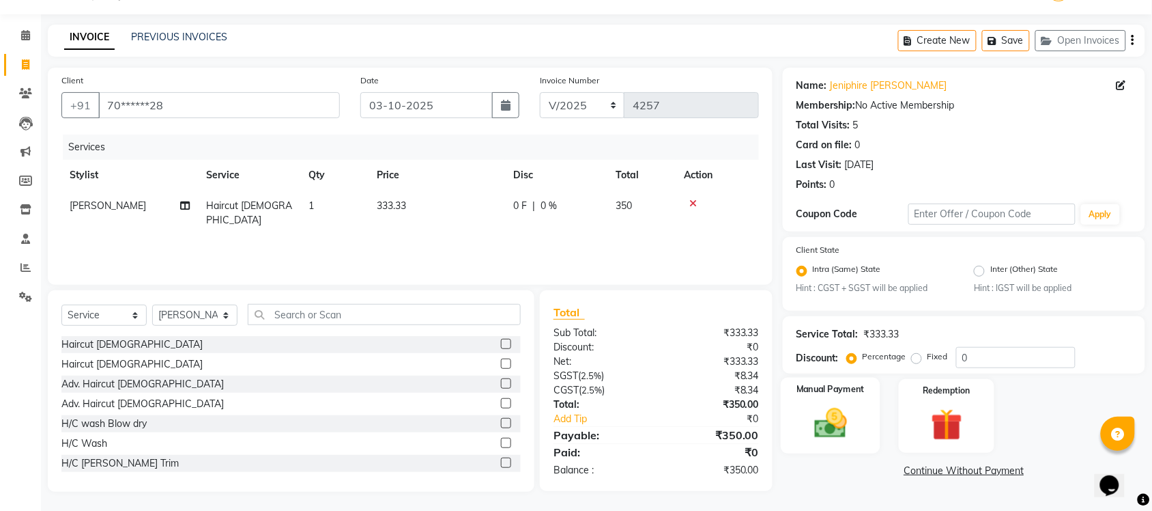
click at [826, 421] on img at bounding box center [830, 424] width 53 height 38
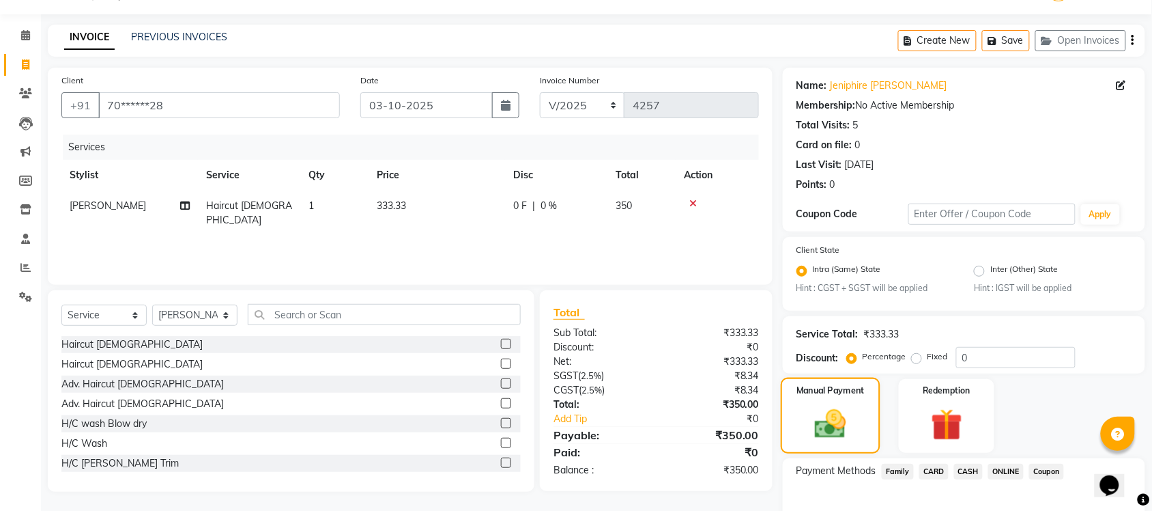
scroll to position [102, 0]
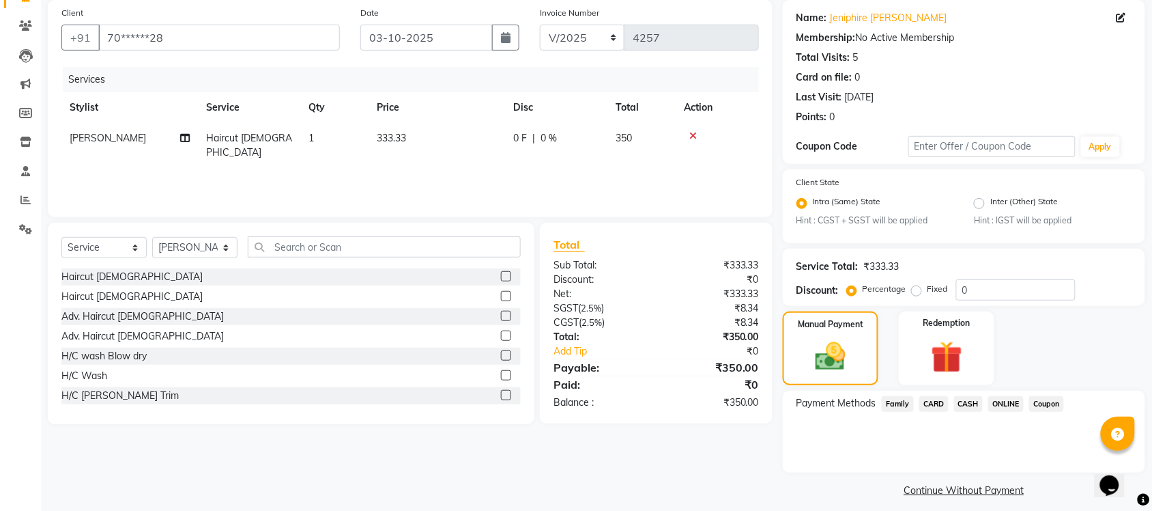
click at [1001, 398] on span "ONLINE" at bounding box center [1005, 404] width 35 height 16
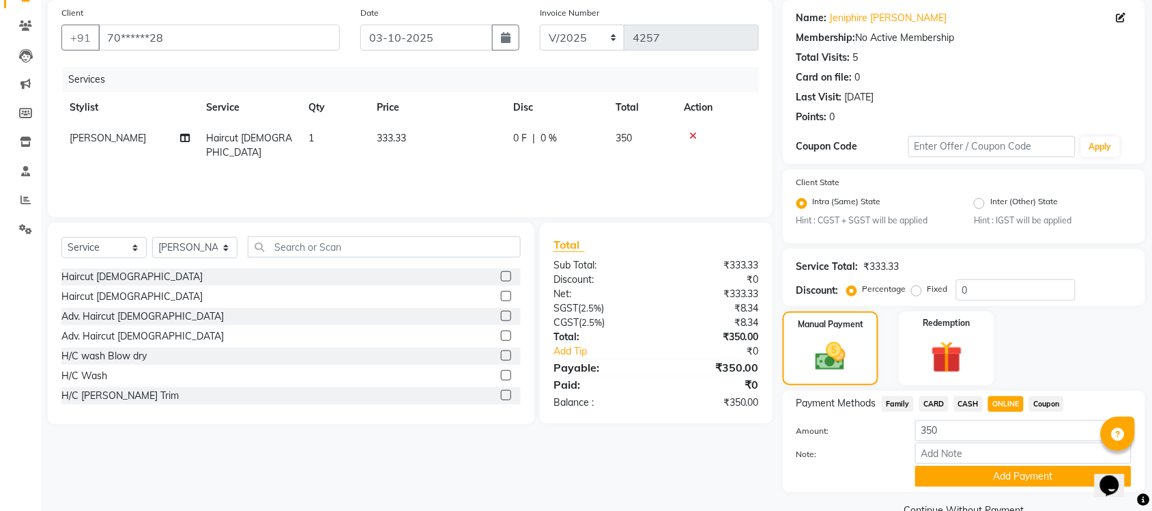
scroll to position [130, 0]
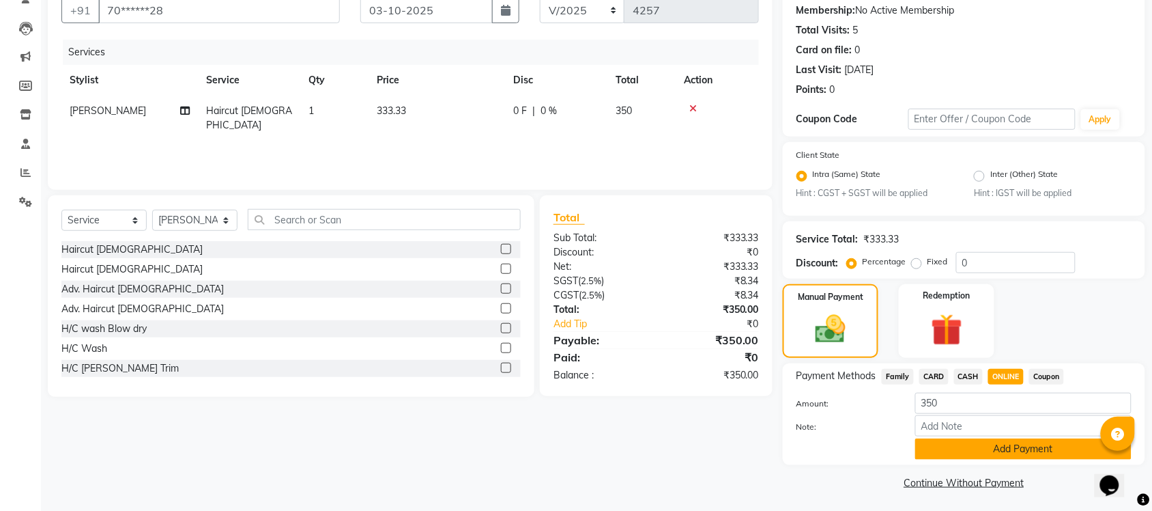
click at [980, 447] on button "Add Payment" at bounding box center [1023, 448] width 216 height 21
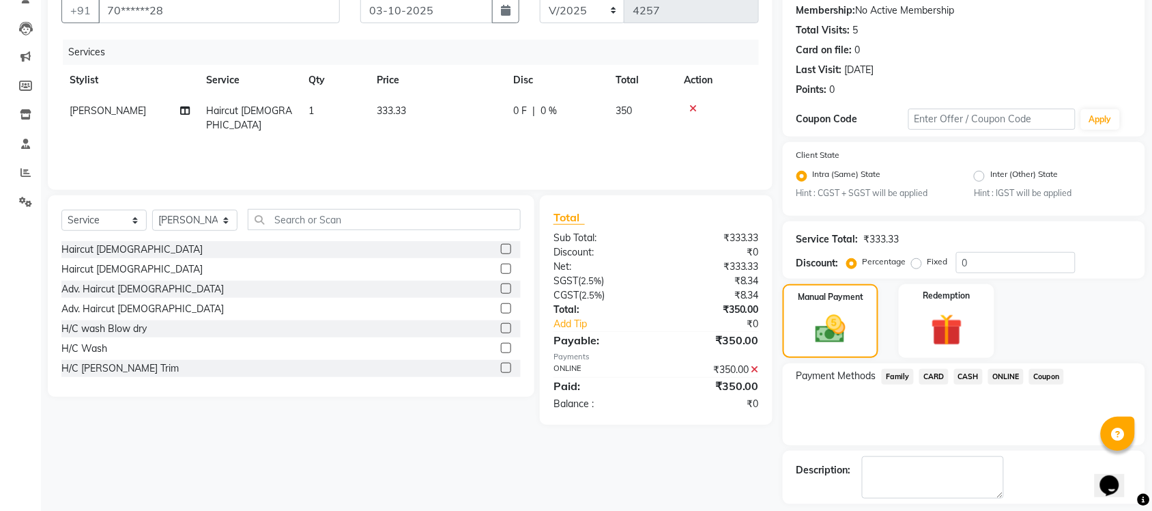
scroll to position [188, 0]
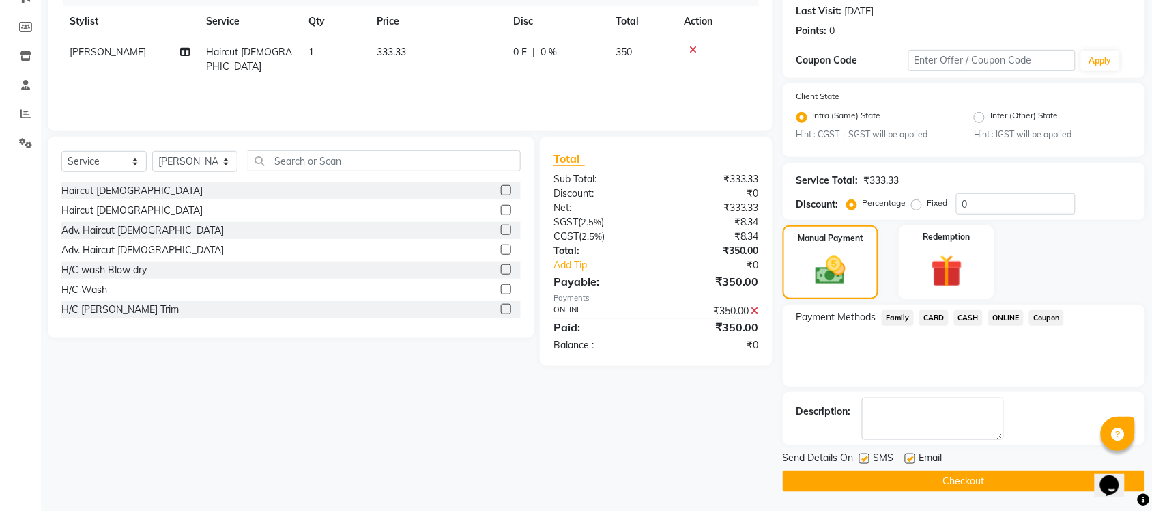
click at [977, 476] on button "Checkout" at bounding box center [964, 480] width 362 height 21
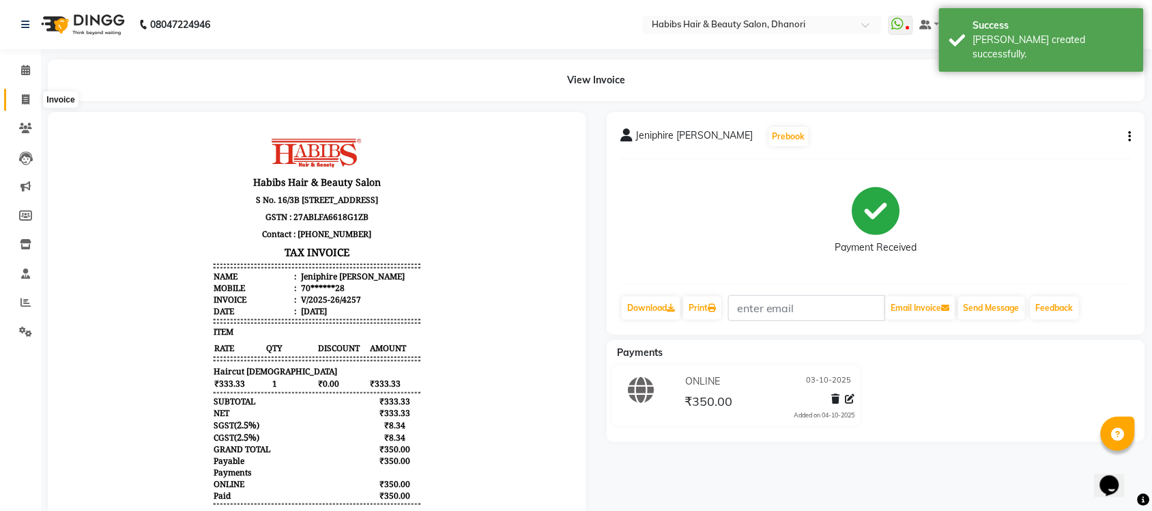
click at [27, 92] on span at bounding box center [26, 100] width 24 height 16
select select "service"
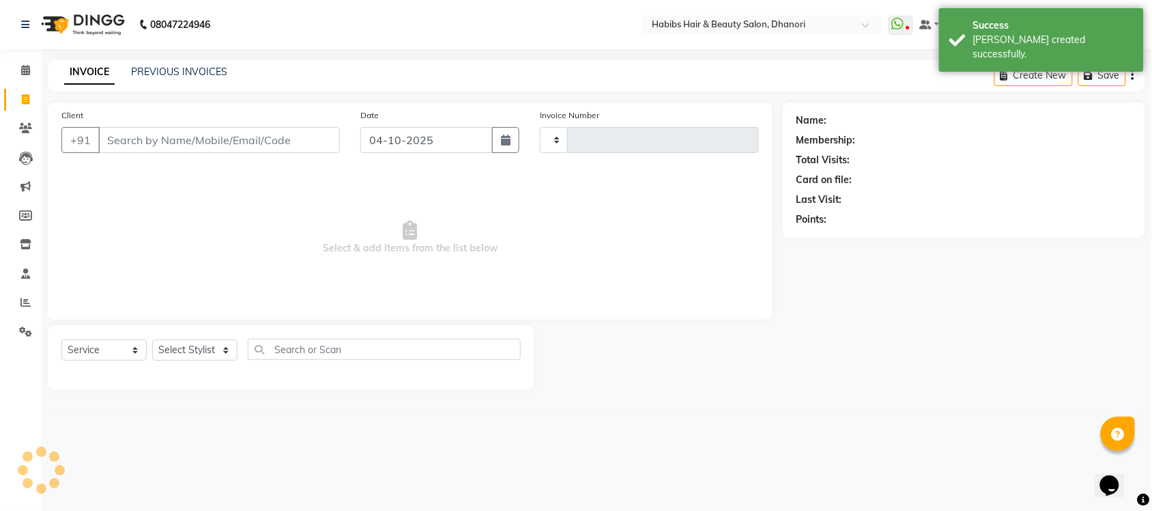
type input "4258"
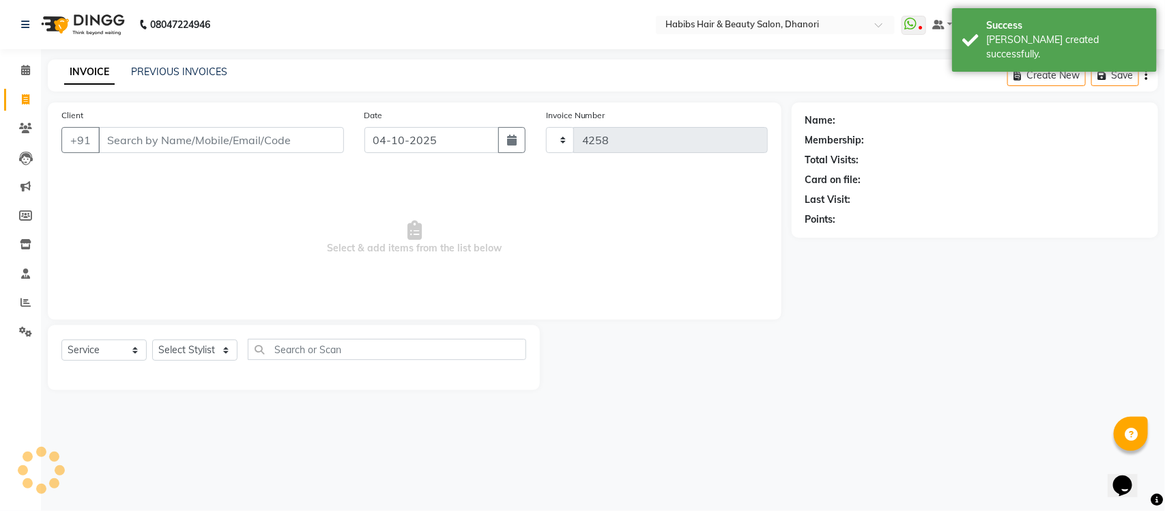
select select "4967"
click at [169, 137] on input "Client" at bounding box center [221, 140] width 246 height 26
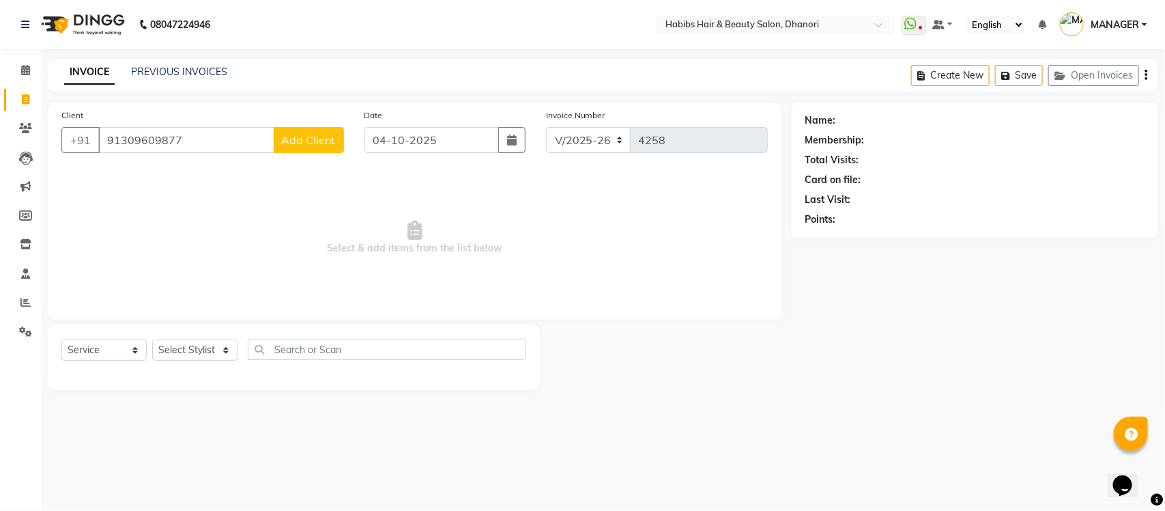
type input "91309609877"
click at [305, 130] on button "Add Client" at bounding box center [309, 140] width 70 height 26
select select "22"
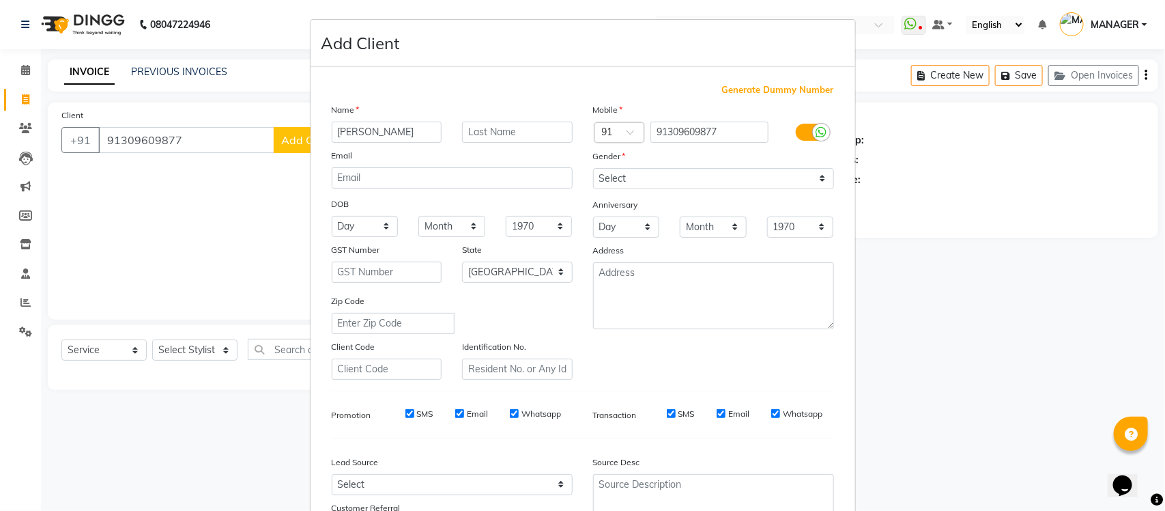
type input "[PERSON_NAME]"
click at [627, 171] on select "Select [DEMOGRAPHIC_DATA] [DEMOGRAPHIC_DATA] Other Prefer Not To Say" at bounding box center [713, 178] width 241 height 21
select select "[DEMOGRAPHIC_DATA]"
click at [593, 168] on select "Select [DEMOGRAPHIC_DATA] [DEMOGRAPHIC_DATA] Other Prefer Not To Say" at bounding box center [713, 178] width 241 height 21
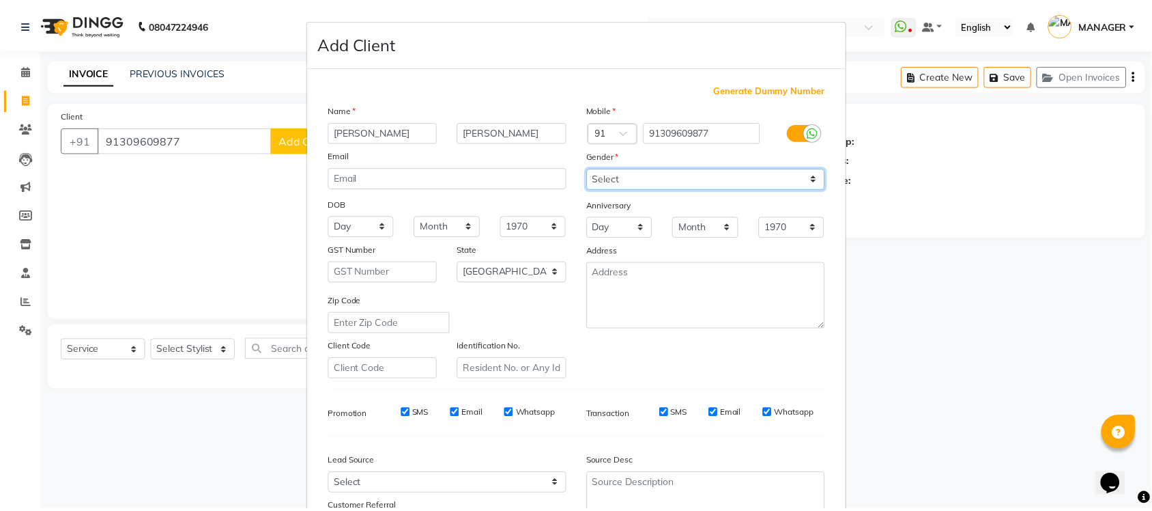
scroll to position [114, 0]
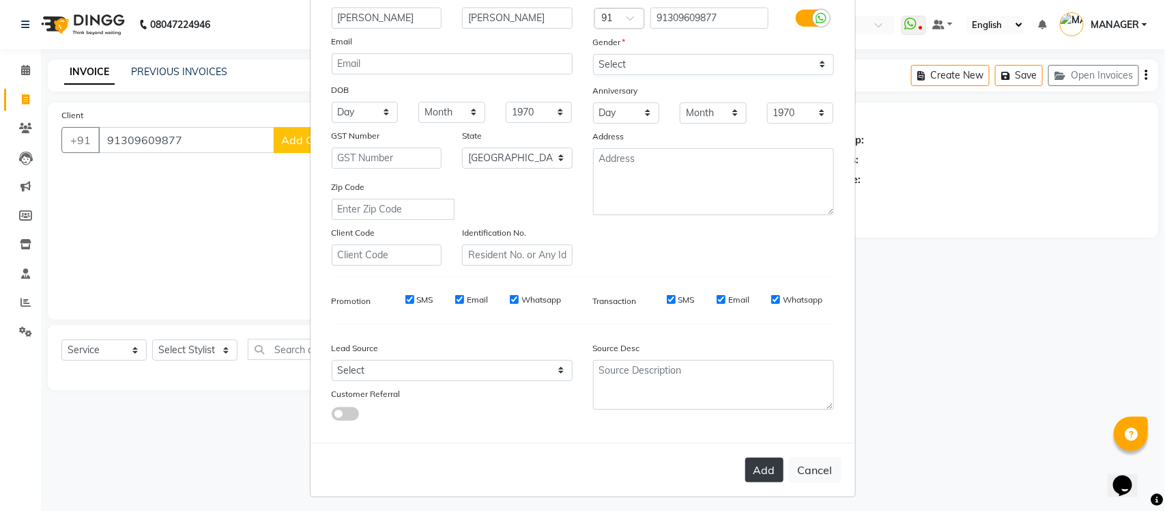
click at [756, 472] on button "Add" at bounding box center [764, 469] width 38 height 25
type input "30*****77"
select select
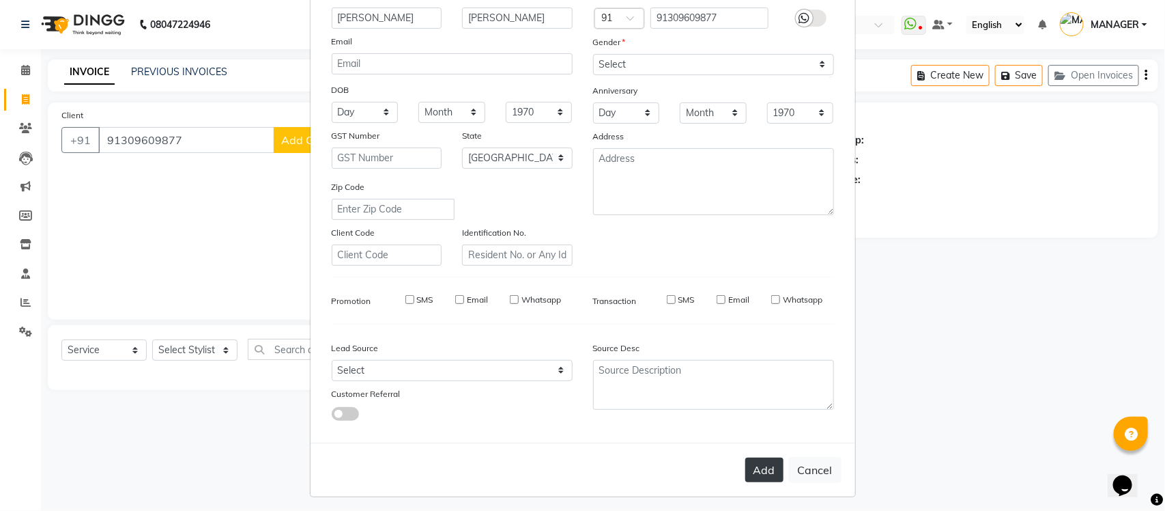
select select "null"
select select
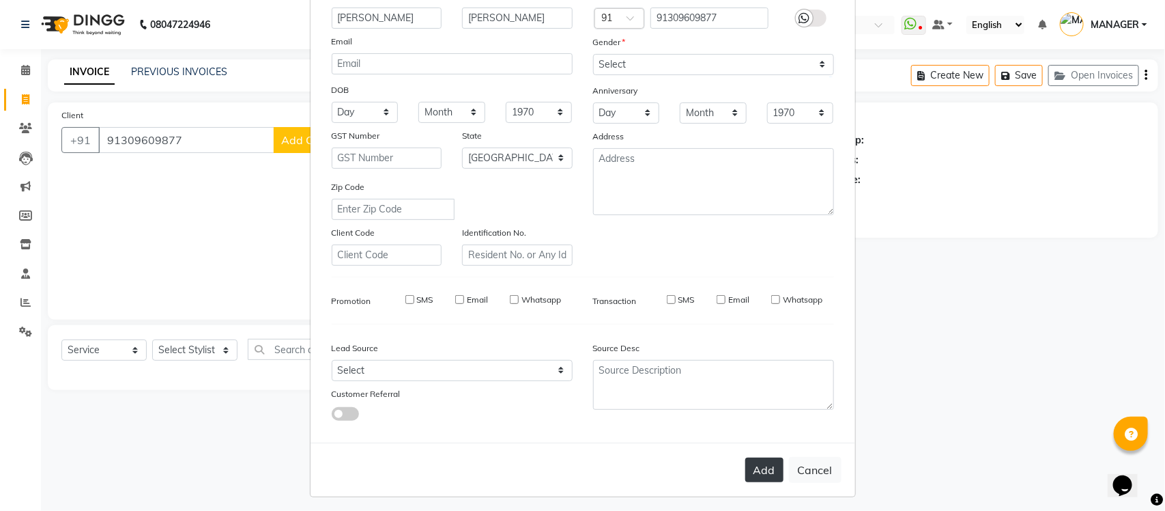
checkbox input "false"
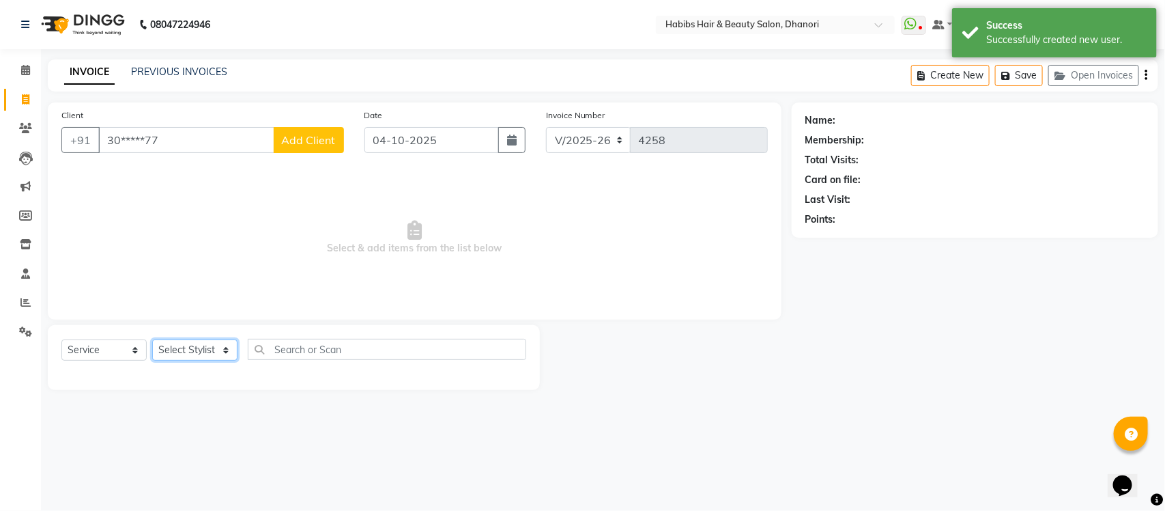
click at [217, 354] on select "Select Stylist Admin [PERSON_NAME] [PERSON_NAME] MANAGER [PERSON_NAME] [PERSON_…" at bounding box center [194, 349] width 85 height 21
select select "41588"
click at [152, 339] on select "Select Stylist Admin [PERSON_NAME] [PERSON_NAME] MANAGER [PERSON_NAME] [PERSON_…" at bounding box center [194, 349] width 85 height 21
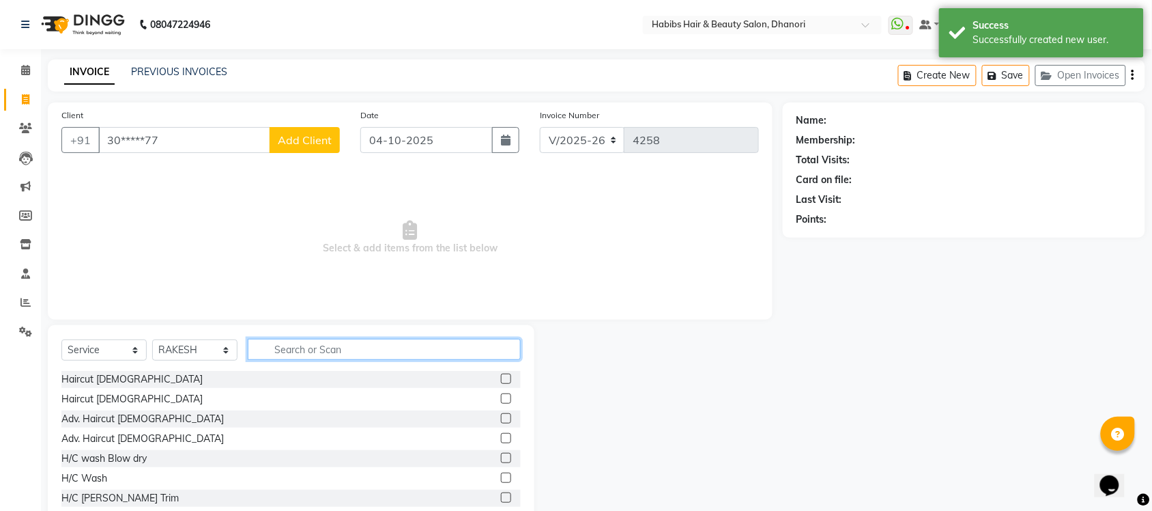
click at [324, 356] on input "text" at bounding box center [384, 349] width 273 height 21
click at [501, 379] on label at bounding box center [506, 378] width 10 height 10
click at [501, 379] on input "checkbox" at bounding box center [505, 379] width 9 height 9
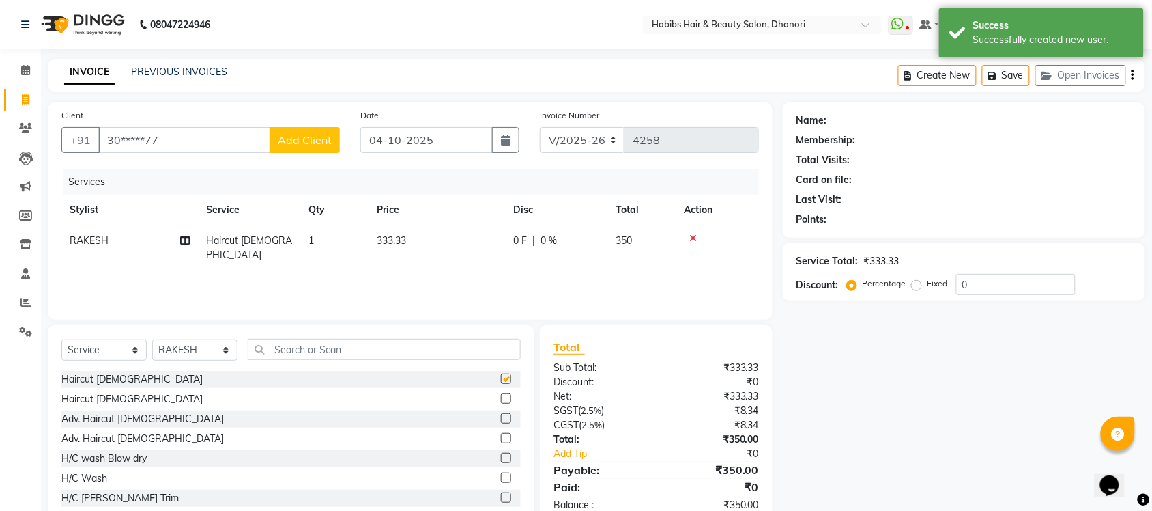
checkbox input "false"
click at [499, 143] on button "button" at bounding box center [505, 140] width 27 height 26
select select "10"
select select "2025"
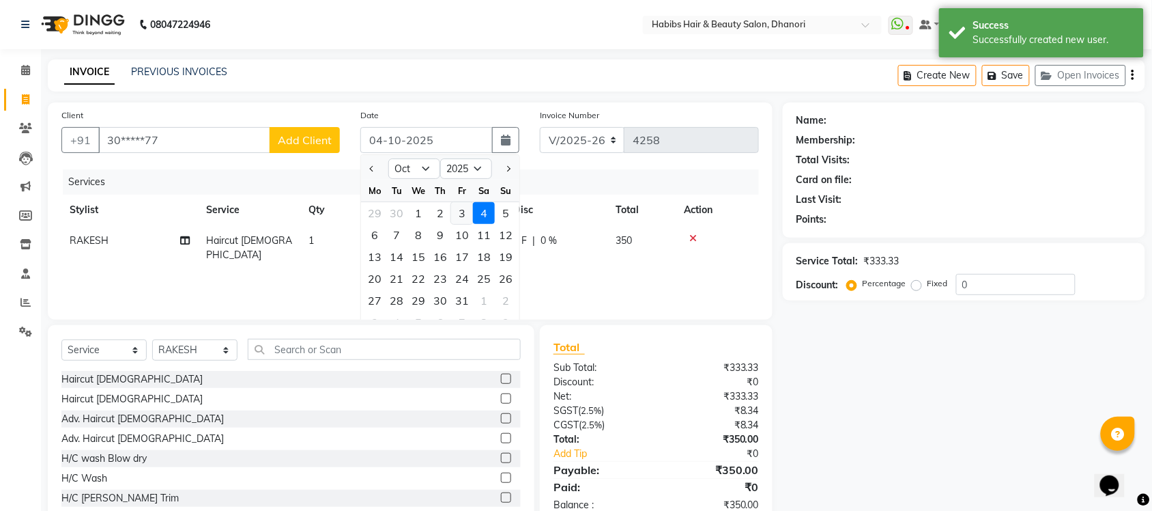
click at [459, 214] on div "3" at bounding box center [462, 213] width 22 height 22
type input "03-10-2025"
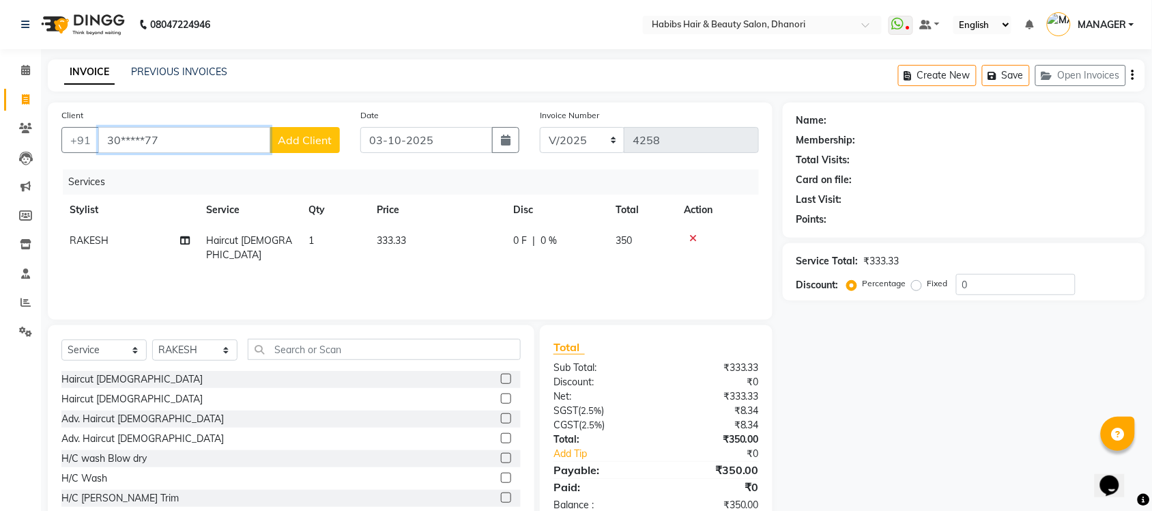
click at [217, 152] on input "30*****77" at bounding box center [184, 140] width 172 height 26
click at [208, 143] on input "30*****77" at bounding box center [184, 140] width 172 height 26
click at [207, 164] on ngb-highlight "91*******77" at bounding box center [236, 171] width 61 height 14
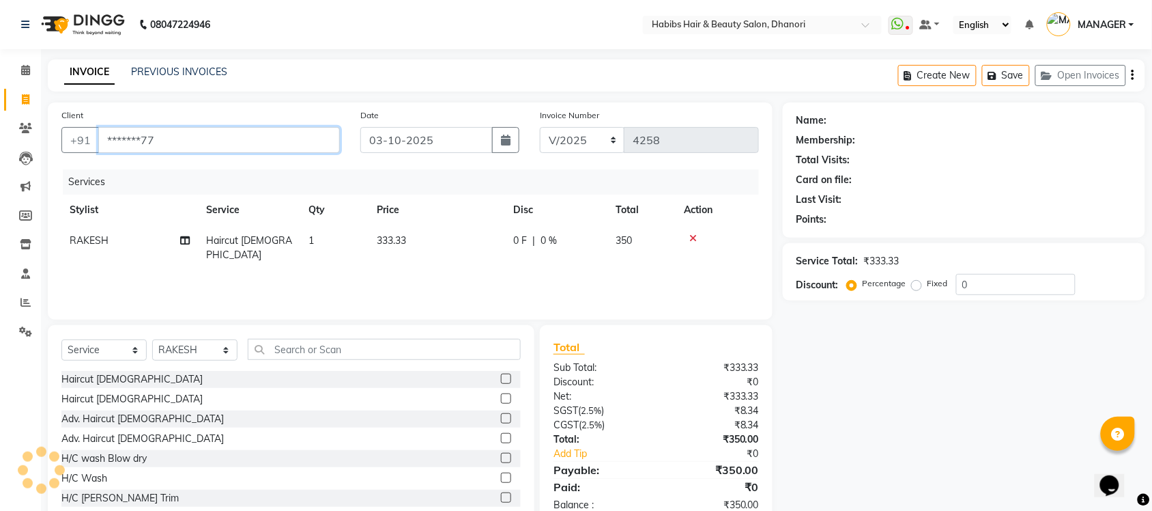
type input "*******77"
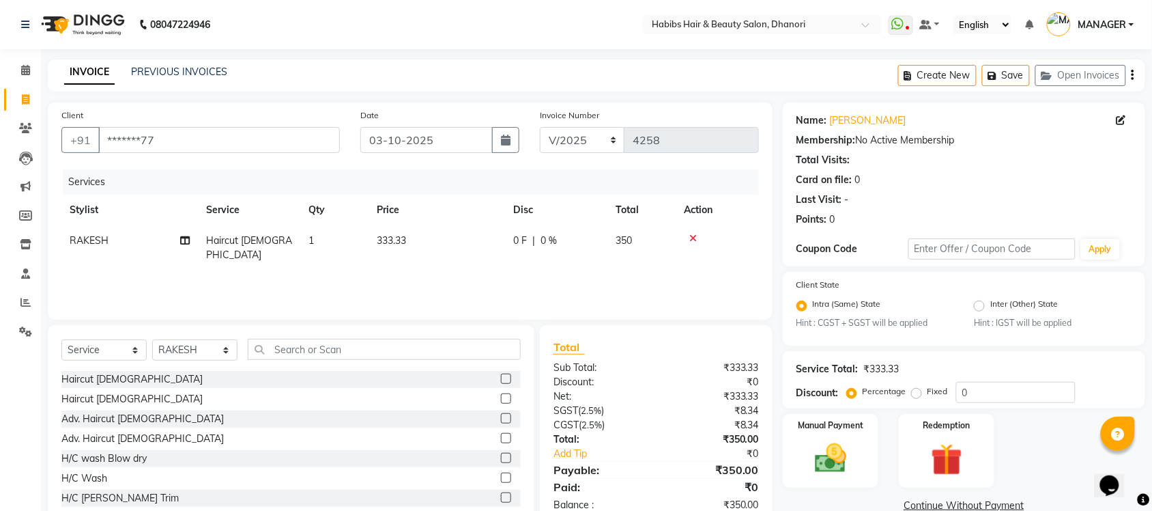
scroll to position [35, 0]
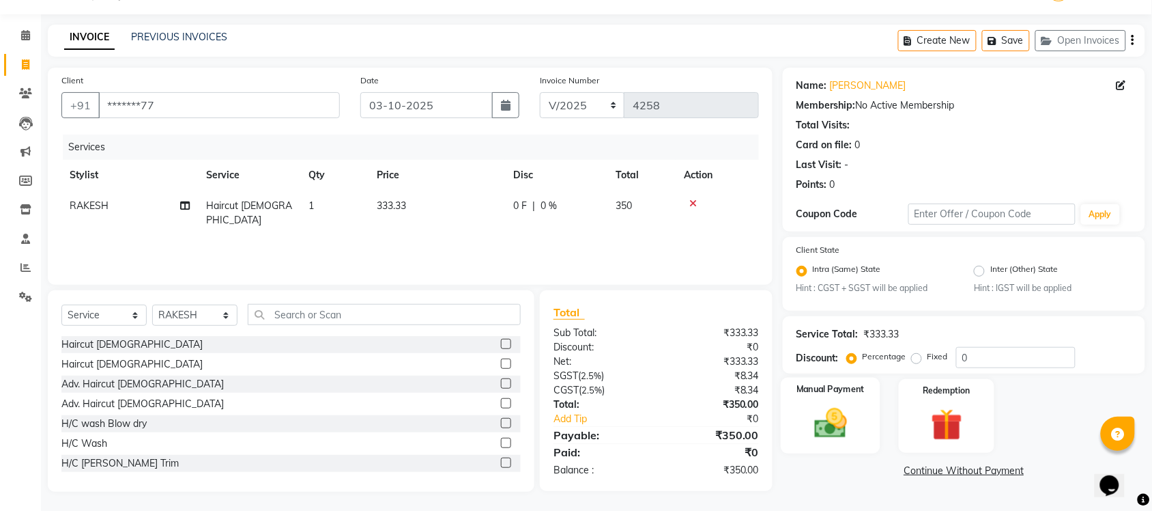
click at [848, 438] on img at bounding box center [830, 424] width 53 height 38
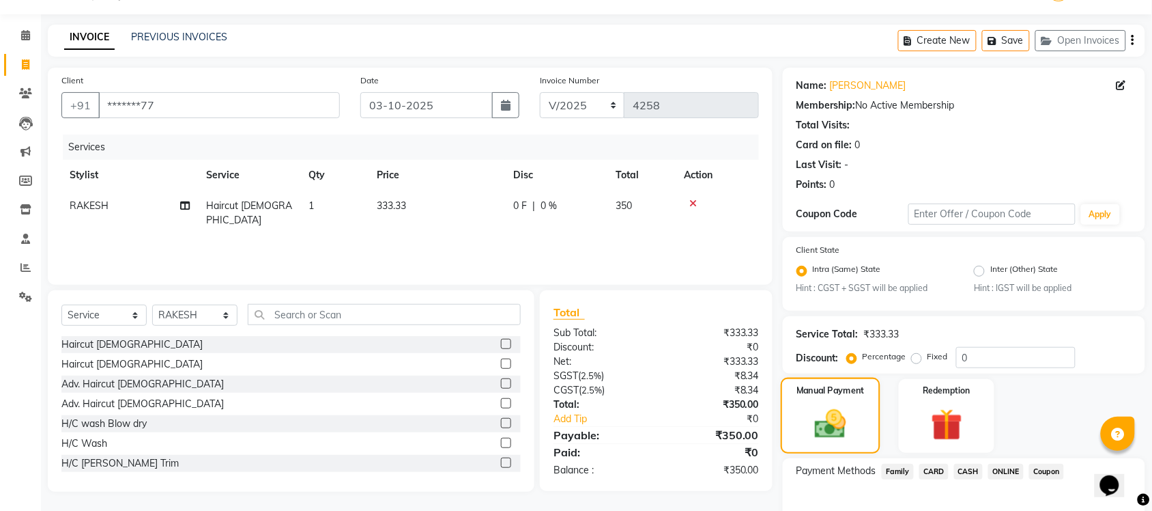
scroll to position [111, 0]
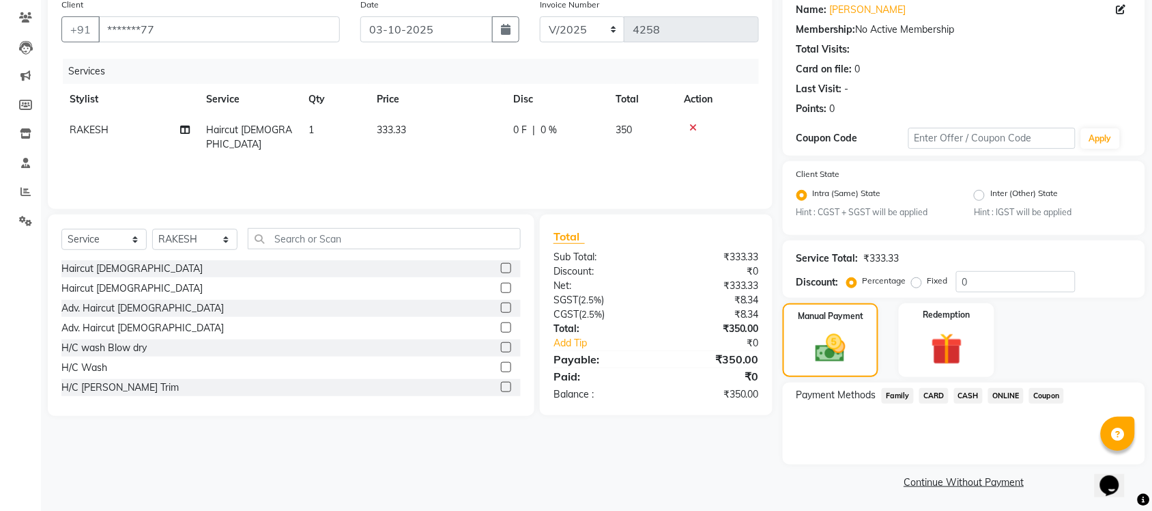
click at [1007, 396] on span "ONLINE" at bounding box center [1005, 396] width 35 height 16
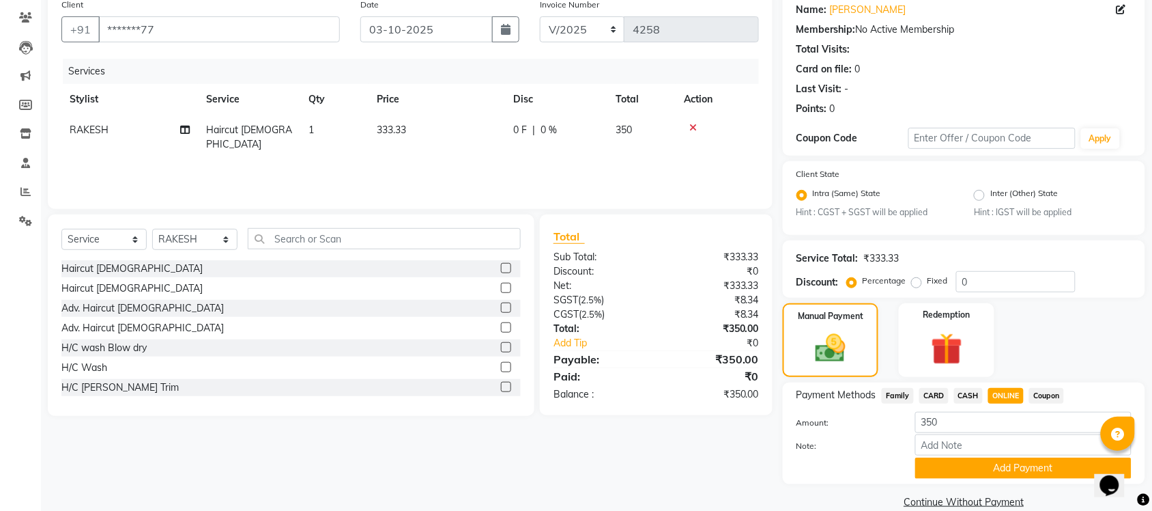
scroll to position [130, 0]
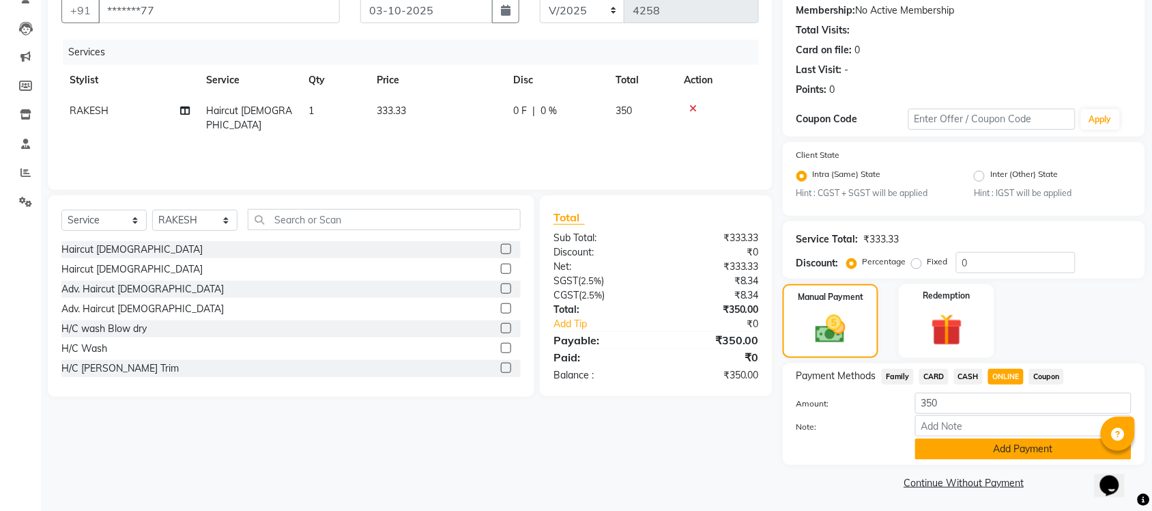
click at [993, 442] on button "Add Payment" at bounding box center [1023, 448] width 216 height 21
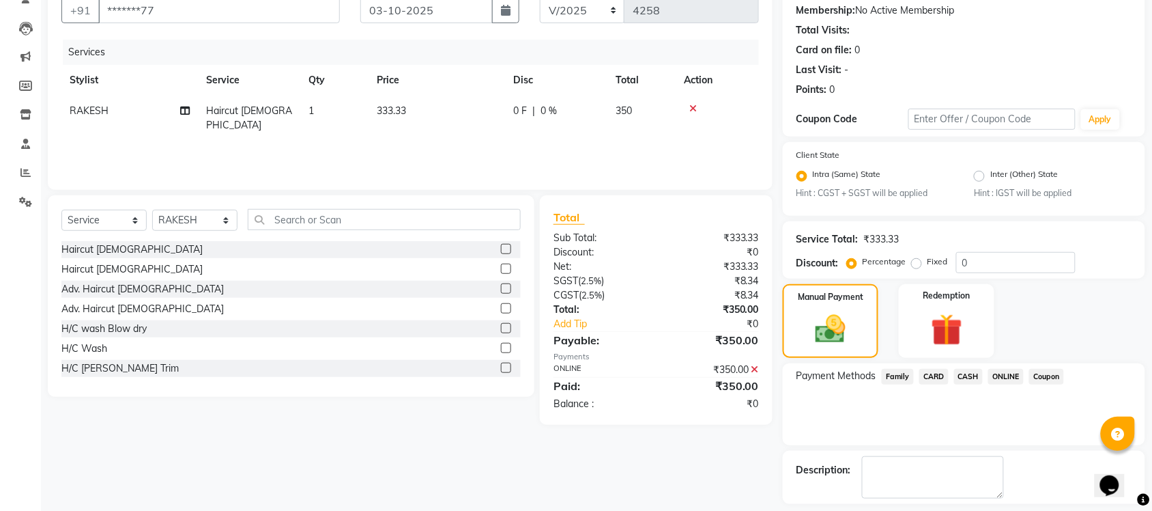
scroll to position [188, 0]
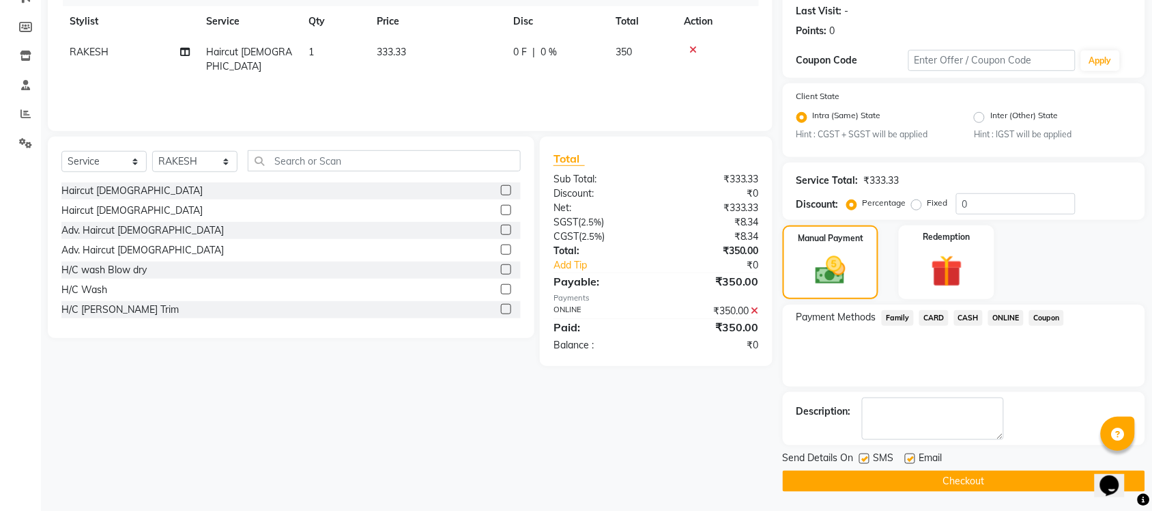
click at [981, 481] on button "Checkout" at bounding box center [964, 480] width 362 height 21
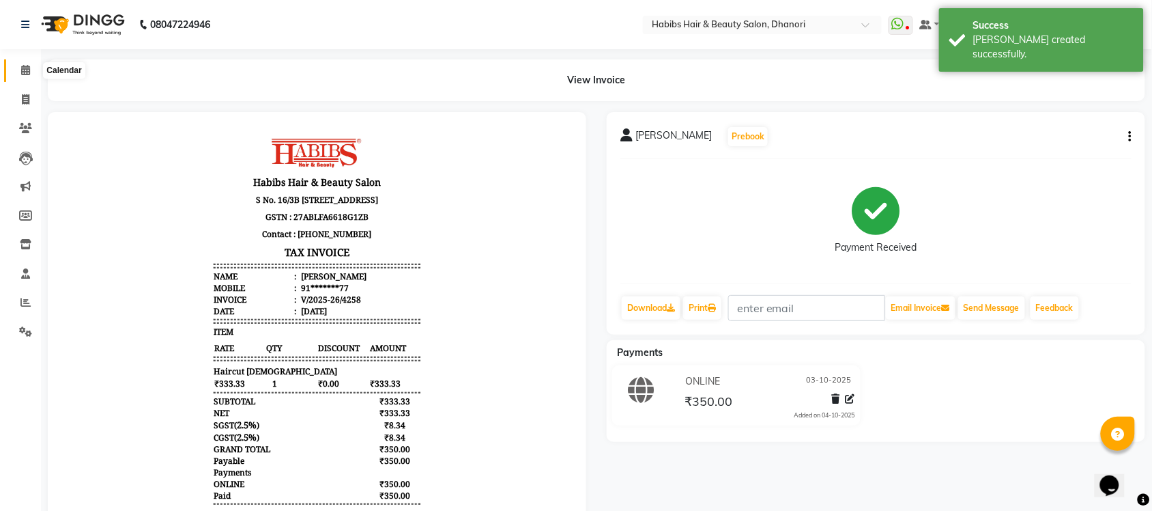
click at [17, 66] on span at bounding box center [26, 71] width 24 height 16
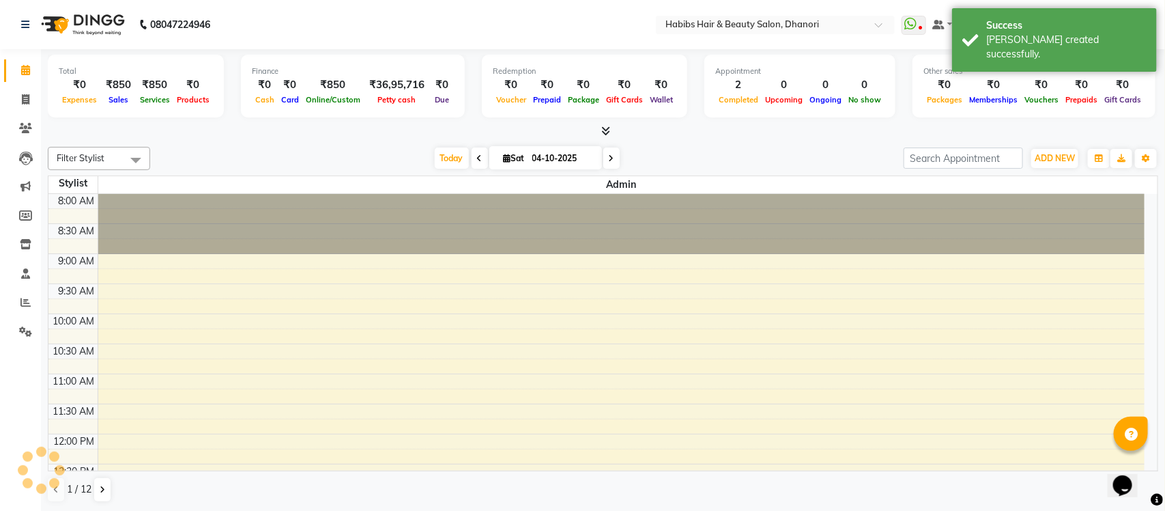
scroll to position [486, 0]
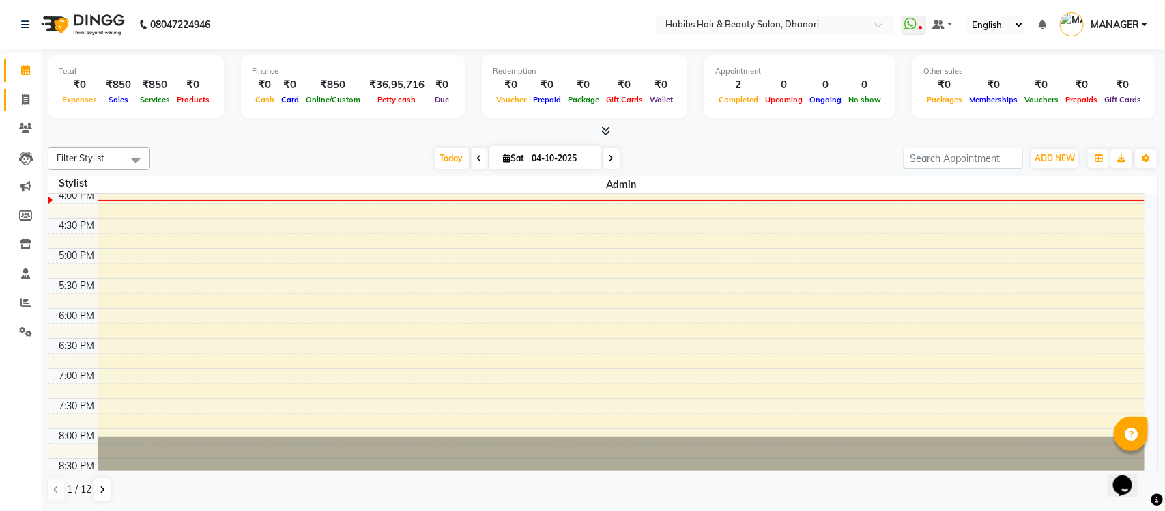
click at [17, 96] on span at bounding box center [26, 100] width 24 height 16
select select "service"
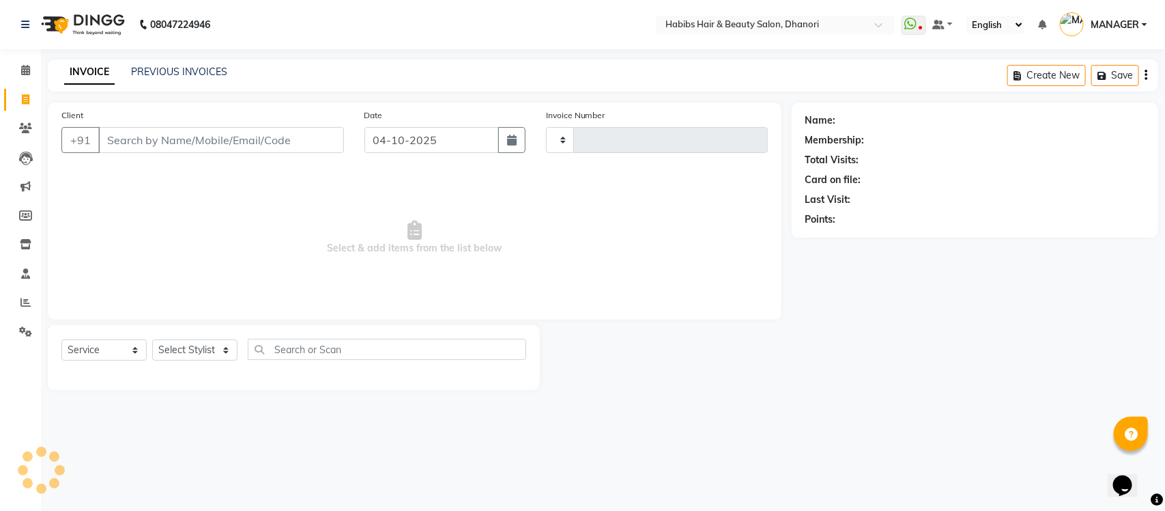
type input "4259"
select select "4967"
type input "0"
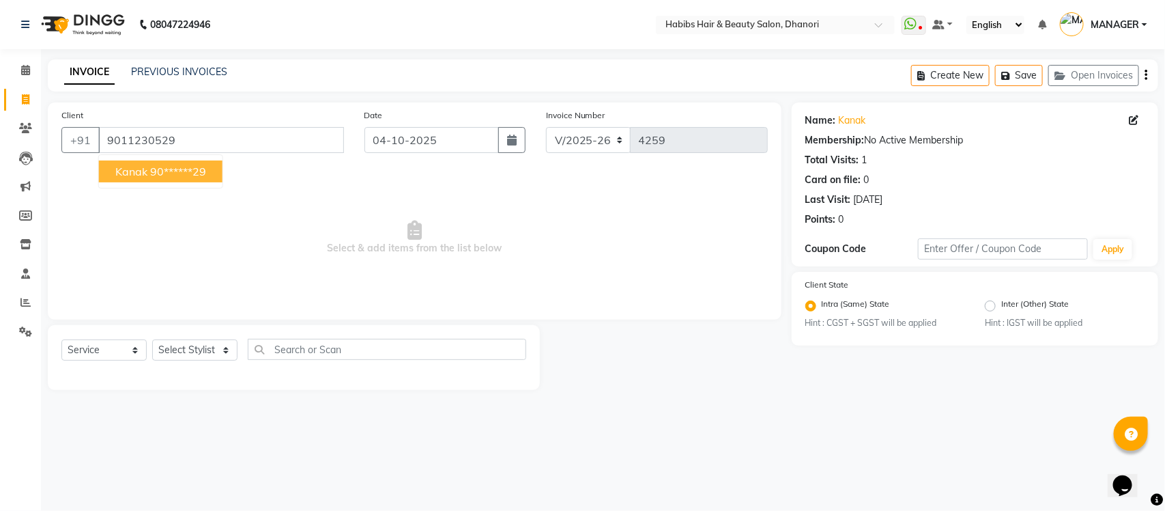
click at [155, 176] on ngb-highlight "90******29" at bounding box center [178, 171] width 56 height 14
type input "90******29"
click at [1131, 120] on icon at bounding box center [1135, 120] width 10 height 10
select select "22"
select select "[DEMOGRAPHIC_DATA]"
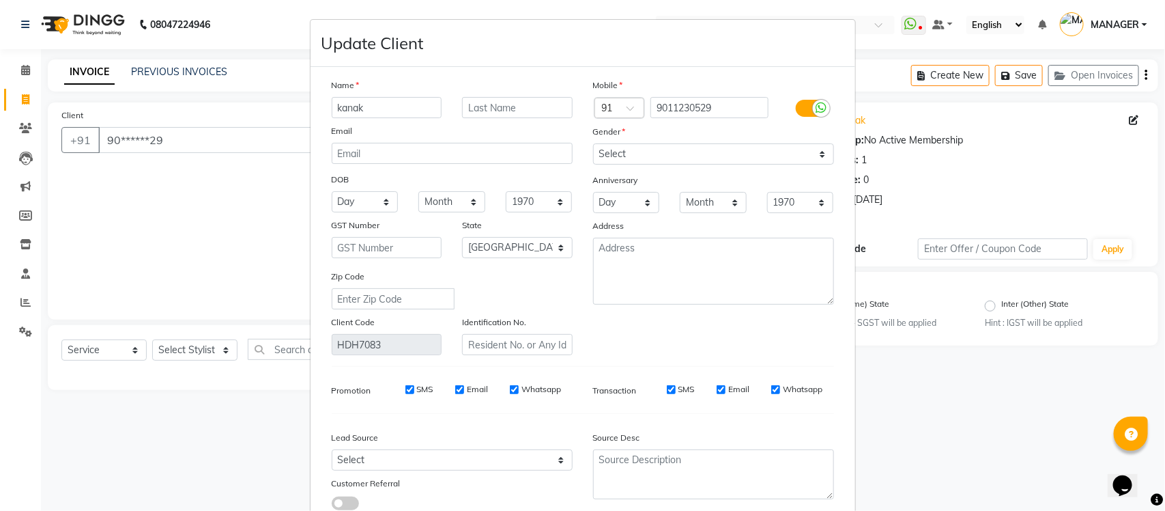
click at [427, 104] on input "kanak" at bounding box center [387, 107] width 111 height 21
type input "[PERSON_NAME]"
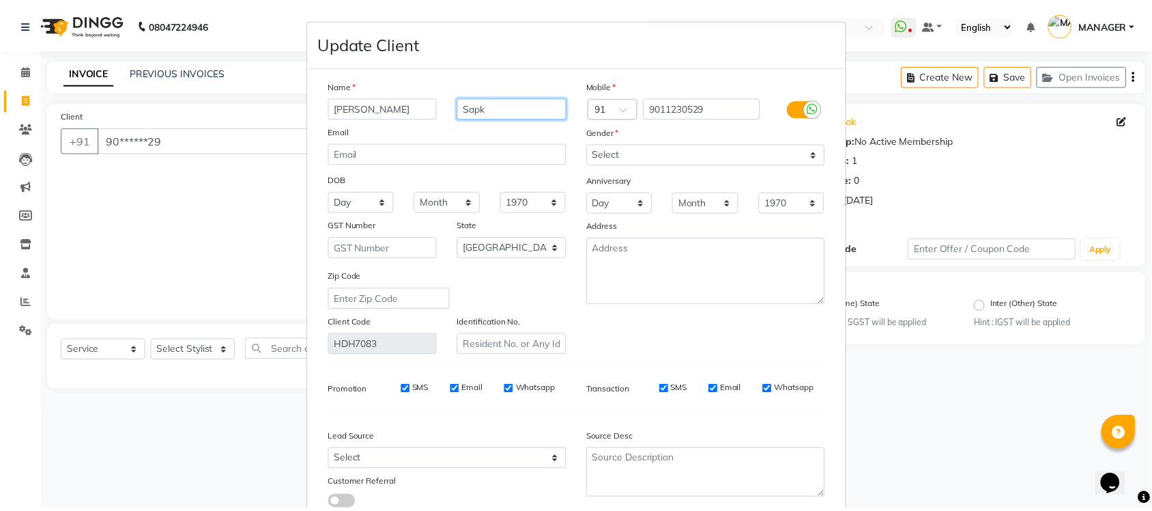
scroll to position [90, 0]
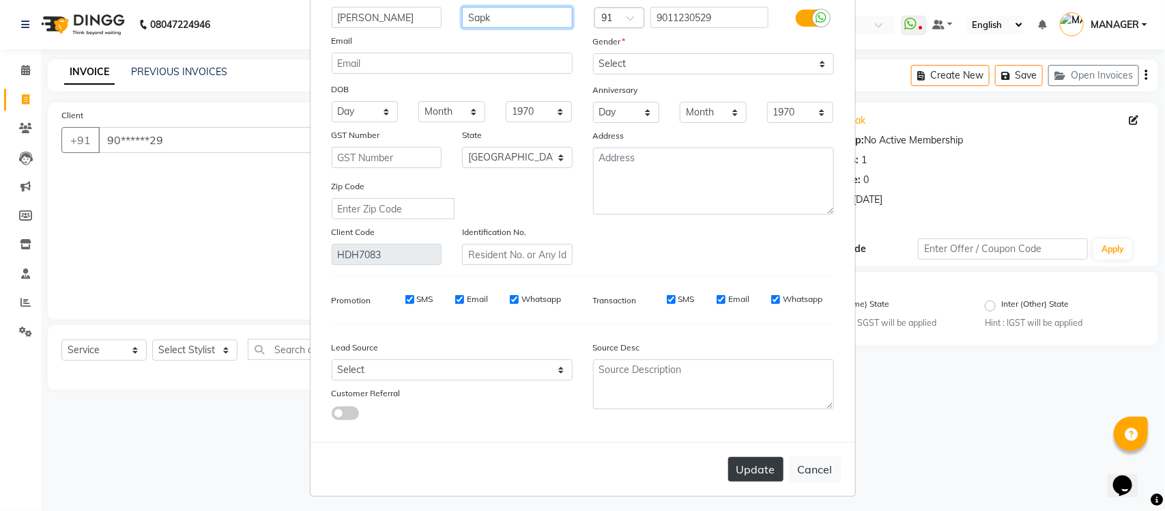
type input "Sapk"
click at [742, 464] on button "Update" at bounding box center [755, 469] width 55 height 25
select select
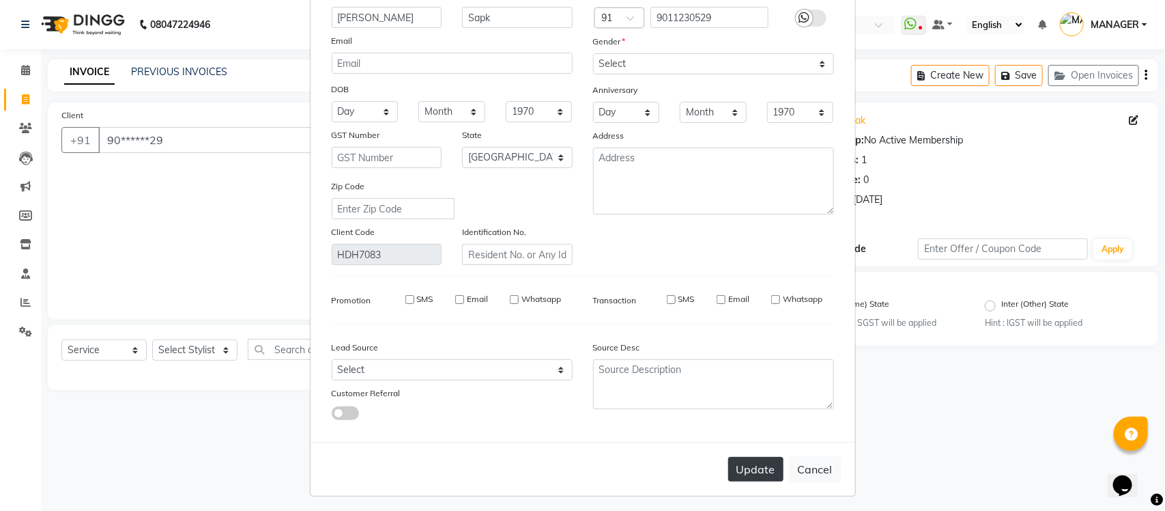
select select "null"
select select
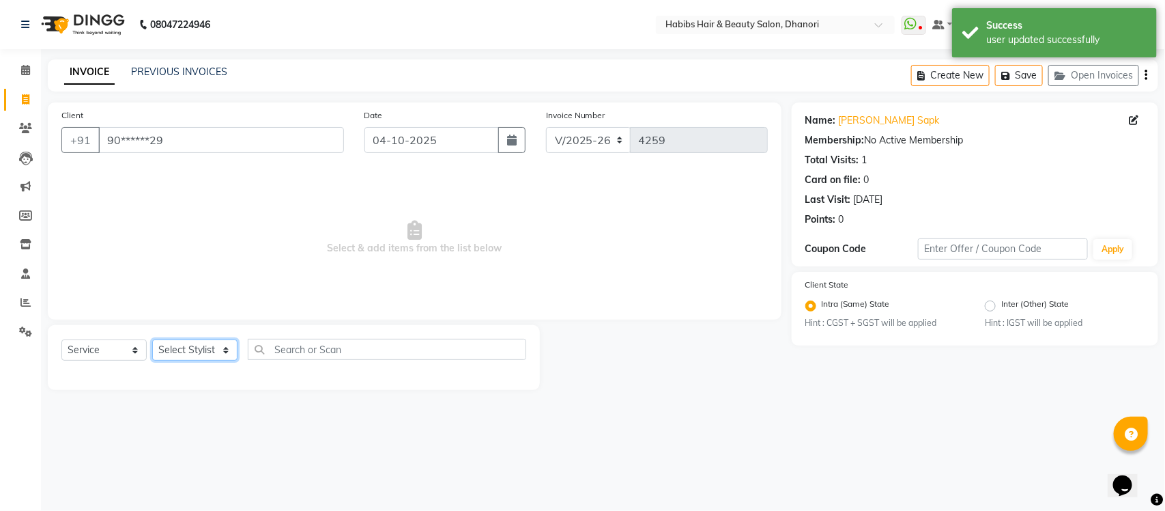
click at [167, 350] on select "Select Stylist Admin [PERSON_NAME] [PERSON_NAME] MANAGER [PERSON_NAME] [PERSON_…" at bounding box center [194, 349] width 85 height 21
click at [152, 339] on select "Select Stylist Admin [PERSON_NAME] [PERSON_NAME] MANAGER [PERSON_NAME] [PERSON_…" at bounding box center [194, 349] width 85 height 21
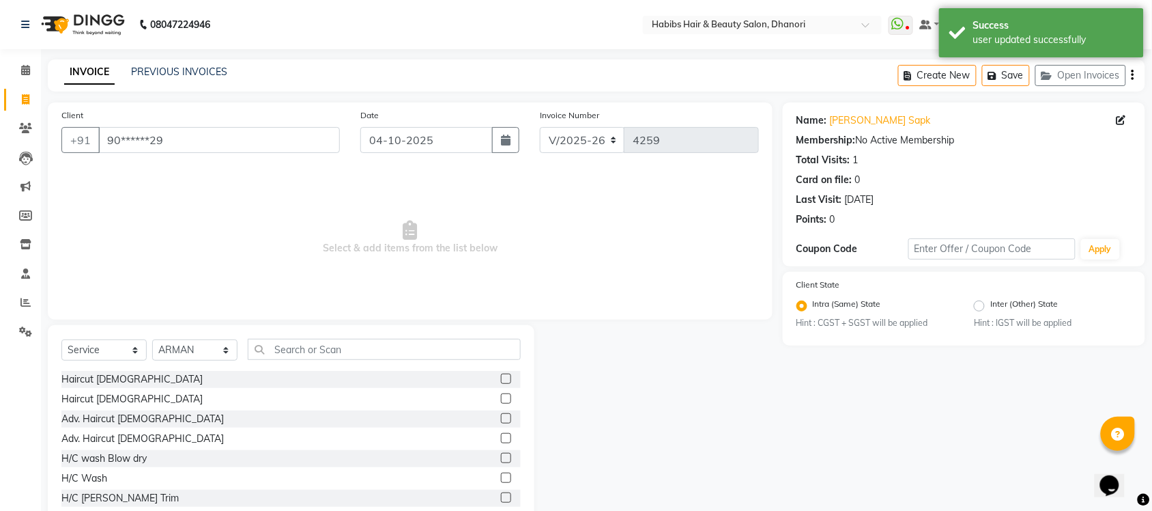
click at [501, 399] on label at bounding box center [506, 398] width 10 height 10
click at [501, 399] on input "checkbox" at bounding box center [505, 398] width 9 height 9
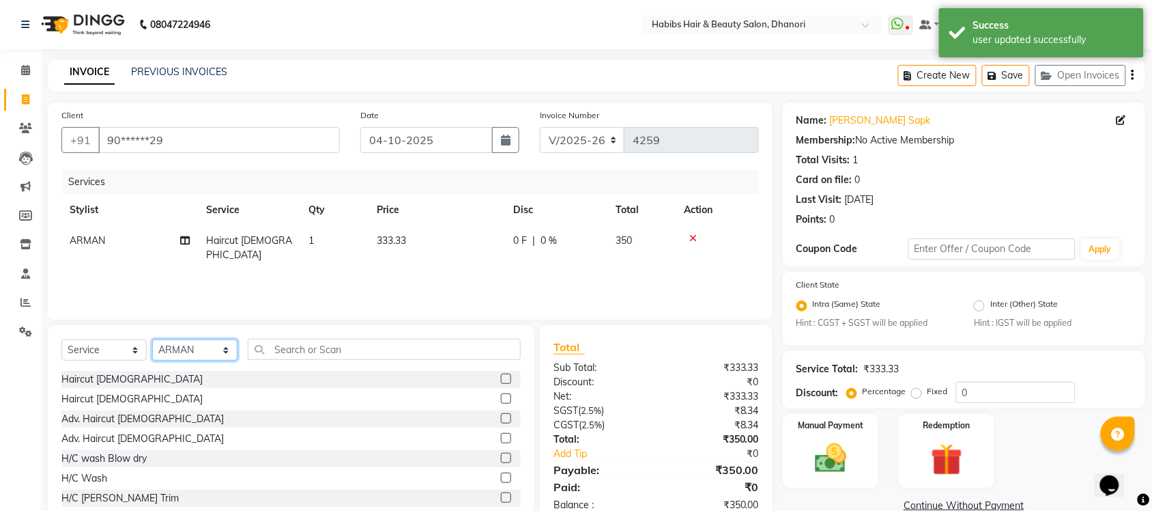
click at [200, 343] on select "Select Stylist Admin [PERSON_NAME] [PERSON_NAME] MANAGER [PERSON_NAME] [PERSON_…" at bounding box center [194, 349] width 85 height 21
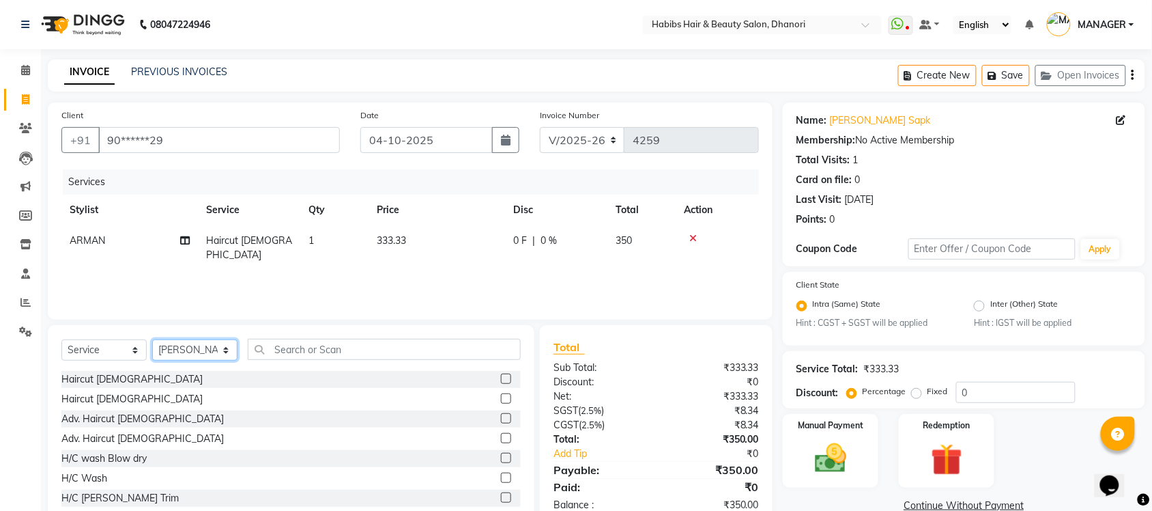
click at [152, 339] on select "Select Stylist Admin [PERSON_NAME] [PERSON_NAME] MANAGER [PERSON_NAME] [PERSON_…" at bounding box center [194, 349] width 85 height 21
click at [501, 394] on label at bounding box center [506, 398] width 10 height 10
click at [501, 394] on input "checkbox" at bounding box center [505, 398] width 9 height 9
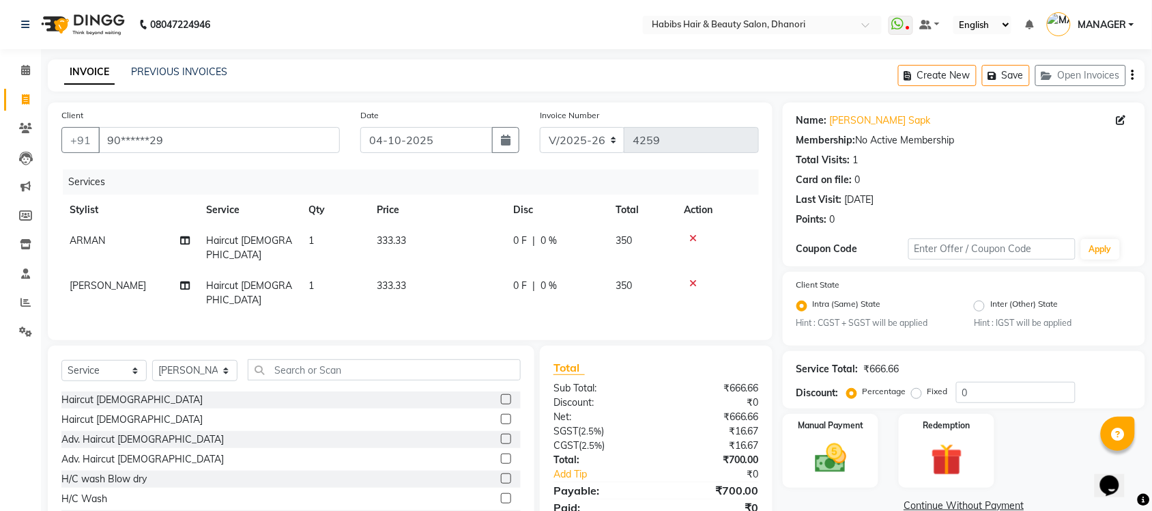
scroll to position [40, 0]
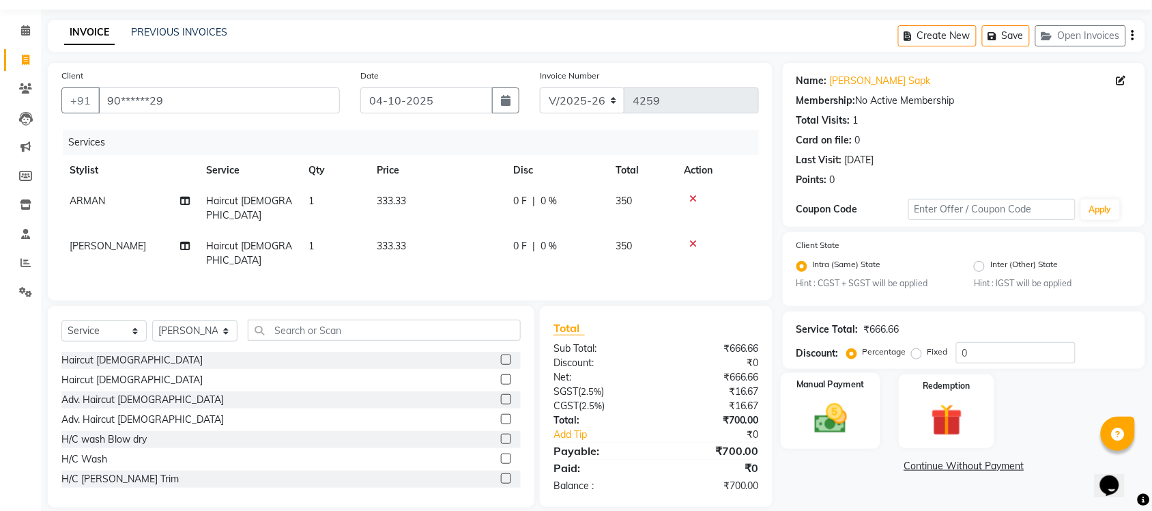
click at [846, 403] on img at bounding box center [830, 419] width 53 height 38
click at [997, 465] on span "ONLINE" at bounding box center [1005, 467] width 35 height 16
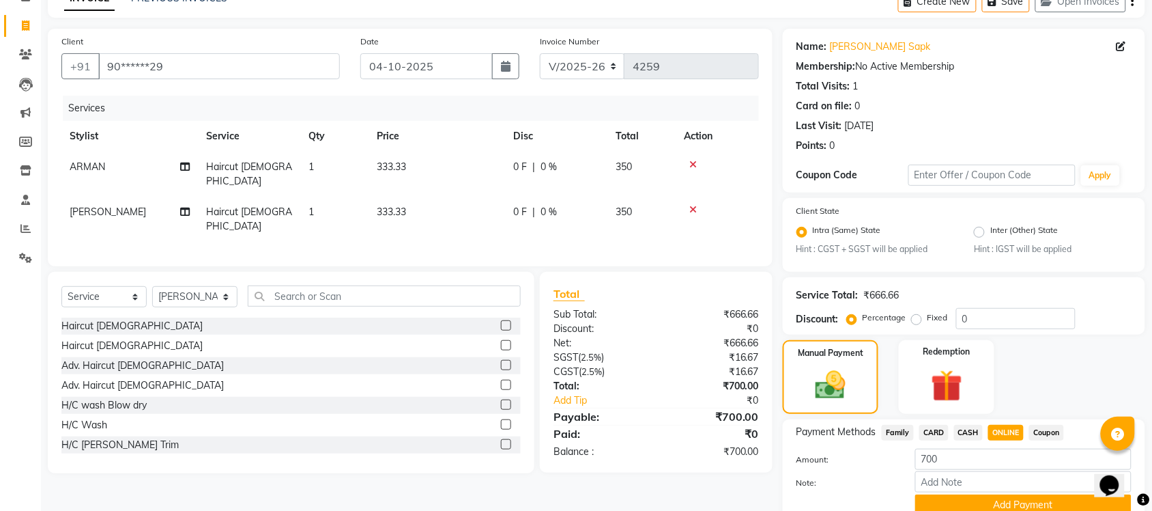
scroll to position [77, 0]
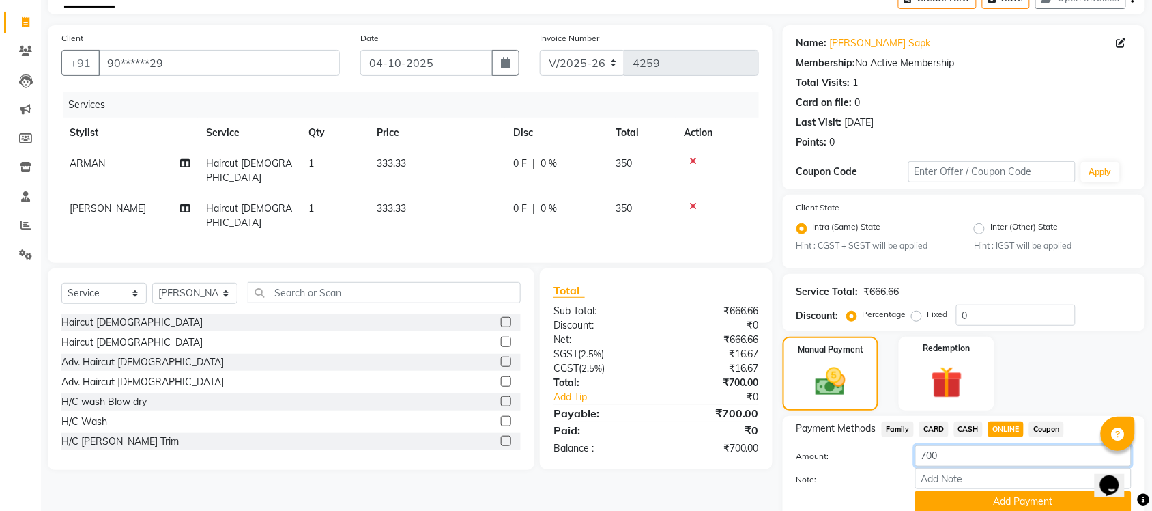
click at [943, 462] on input "700" at bounding box center [1023, 455] width 216 height 21
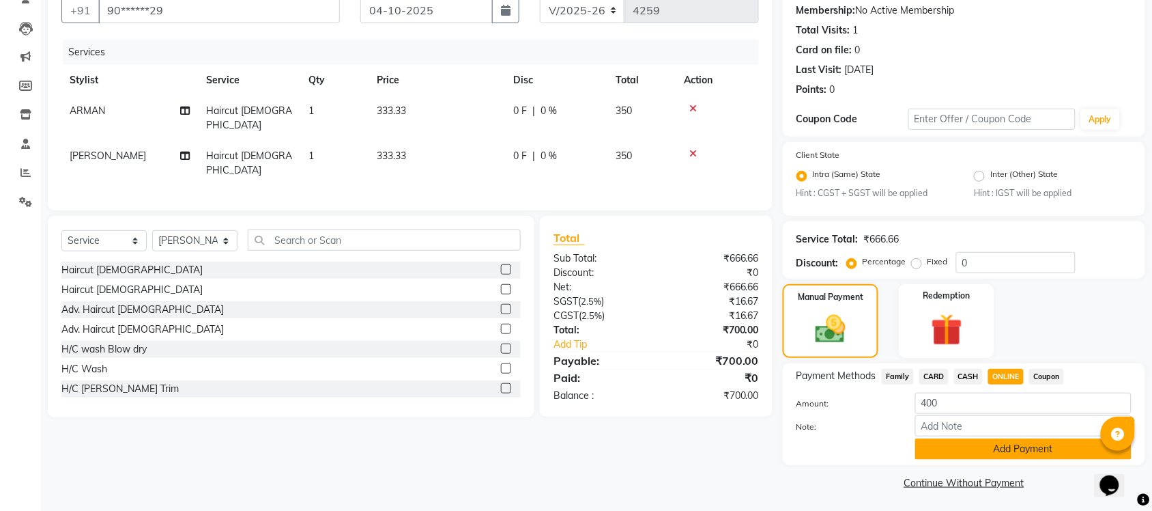
click at [957, 454] on button "Add Payment" at bounding box center [1023, 448] width 216 height 21
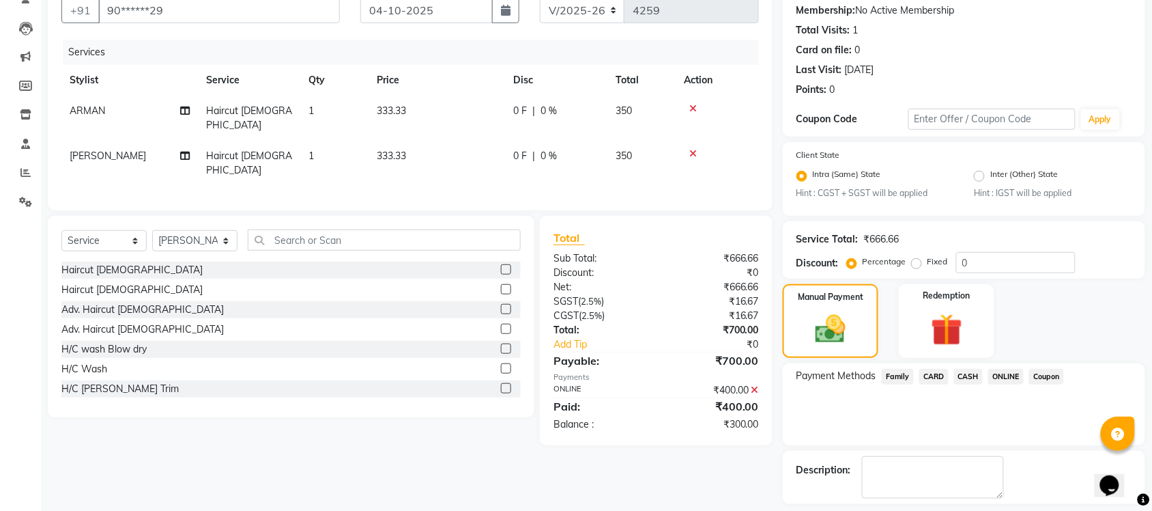
click at [971, 372] on span "CASH" at bounding box center [968, 377] width 29 height 16
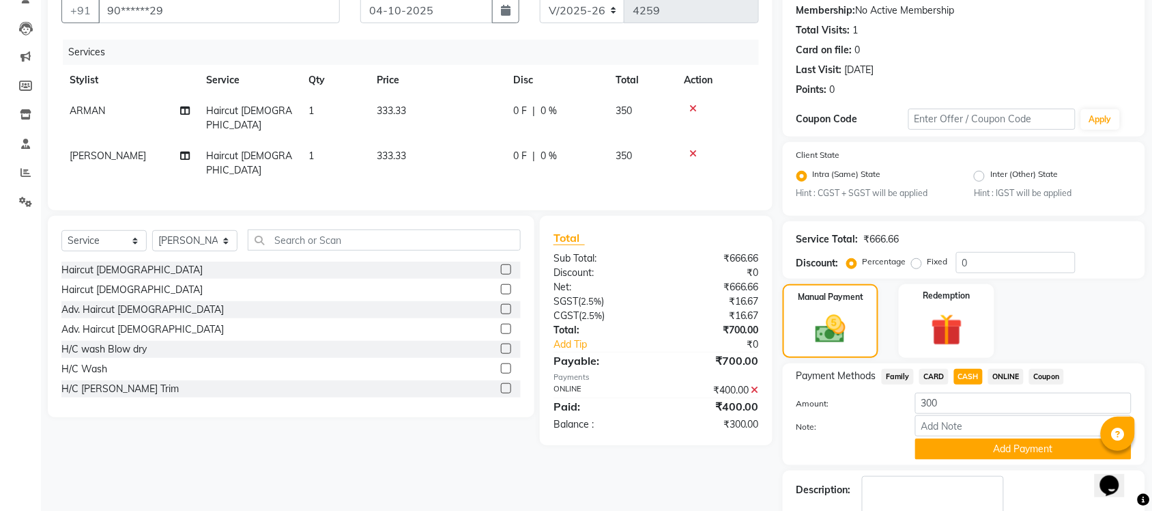
scroll to position [207, 0]
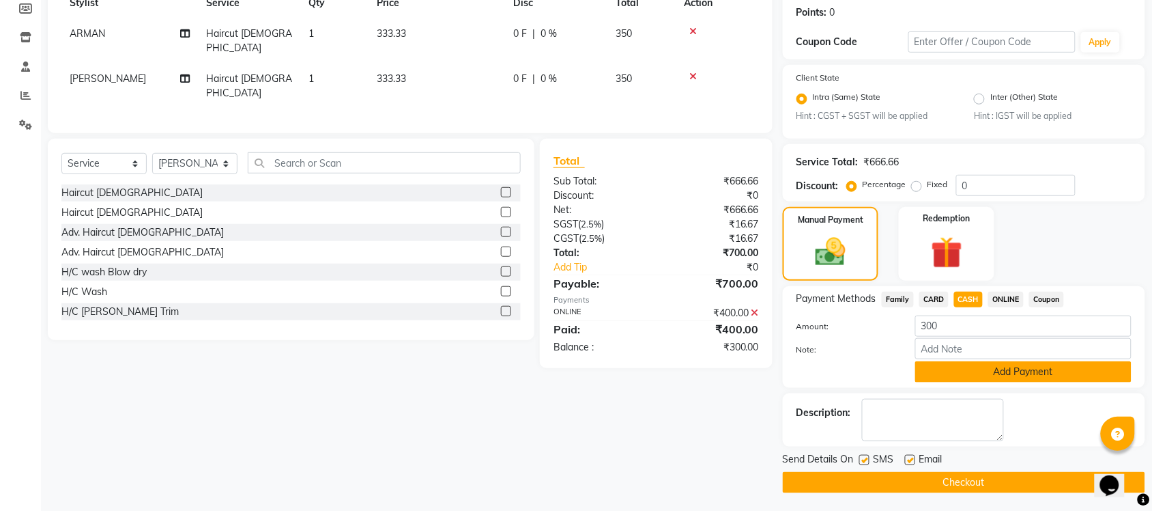
click at [969, 363] on button "Add Payment" at bounding box center [1023, 371] width 216 height 21
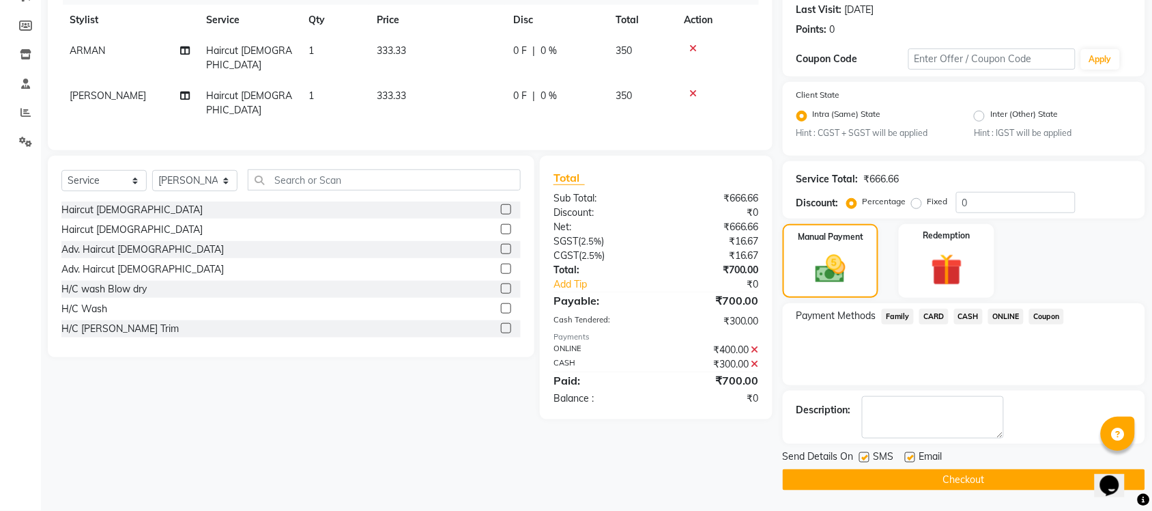
scroll to position [188, 0]
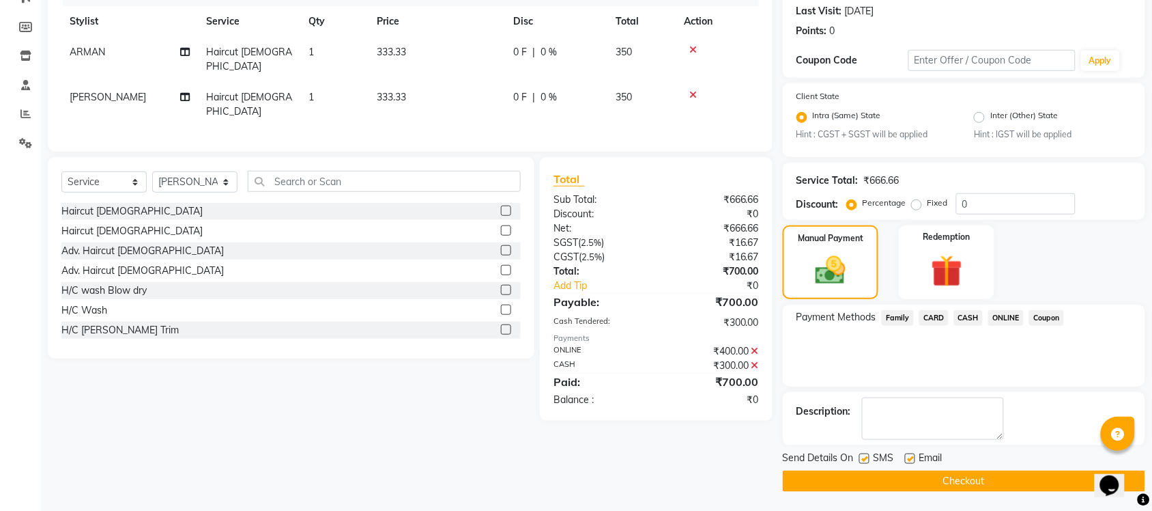
click at [943, 480] on button "Checkout" at bounding box center [964, 480] width 362 height 21
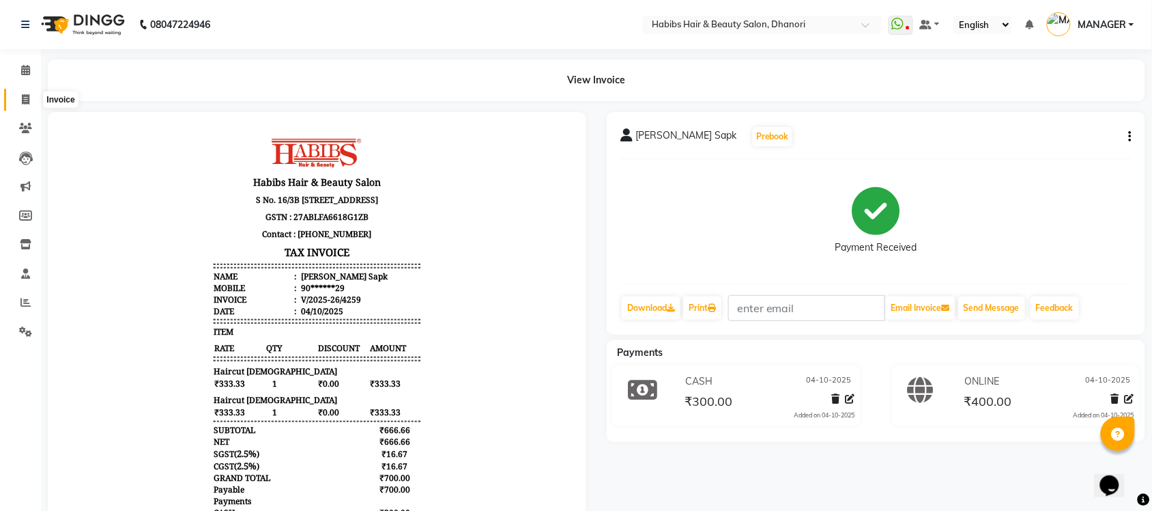
click at [17, 97] on span at bounding box center [26, 100] width 24 height 16
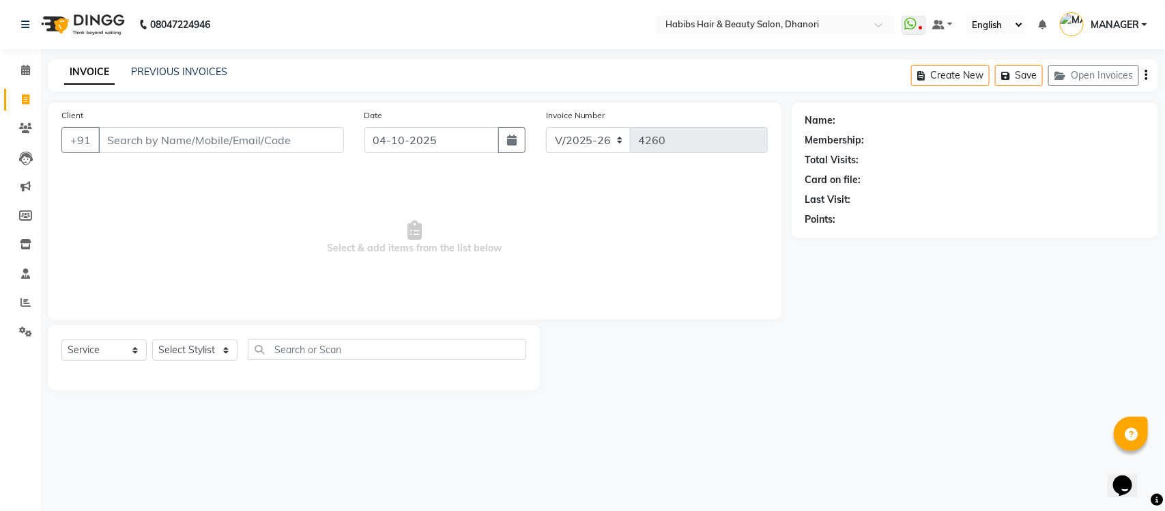
click at [189, 143] on input "Client" at bounding box center [221, 140] width 246 height 26
click at [265, 144] on input "9503664686" at bounding box center [186, 140] width 176 height 26
click at [281, 145] on button "Add Client" at bounding box center [309, 140] width 70 height 26
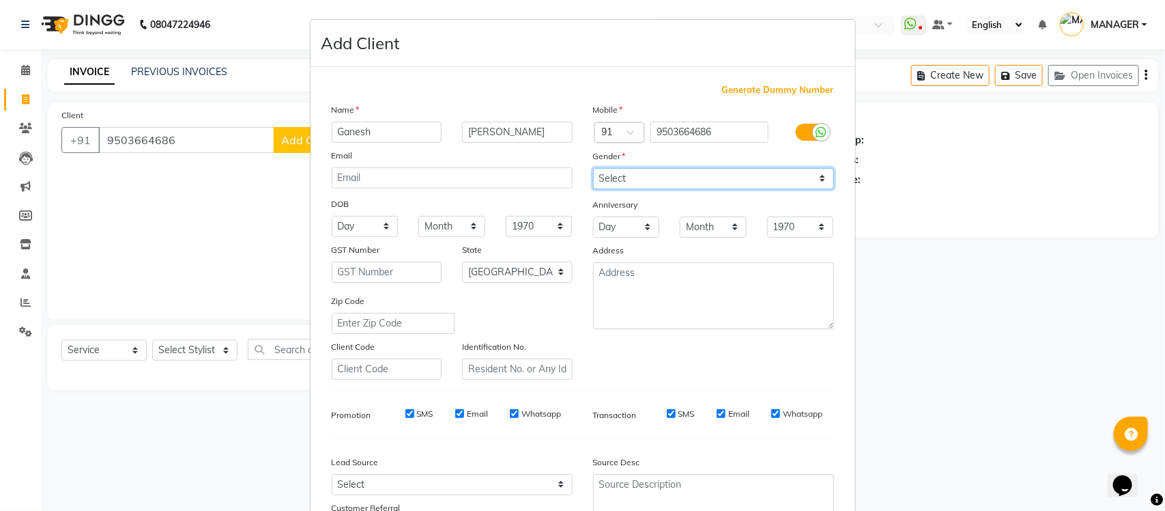
click at [653, 175] on select "Select [DEMOGRAPHIC_DATA] [DEMOGRAPHIC_DATA] Other Prefer Not To Say" at bounding box center [713, 178] width 241 height 21
click at [593, 168] on select "Select [DEMOGRAPHIC_DATA] [DEMOGRAPHIC_DATA] Other Prefer Not To Say" at bounding box center [713, 178] width 241 height 21
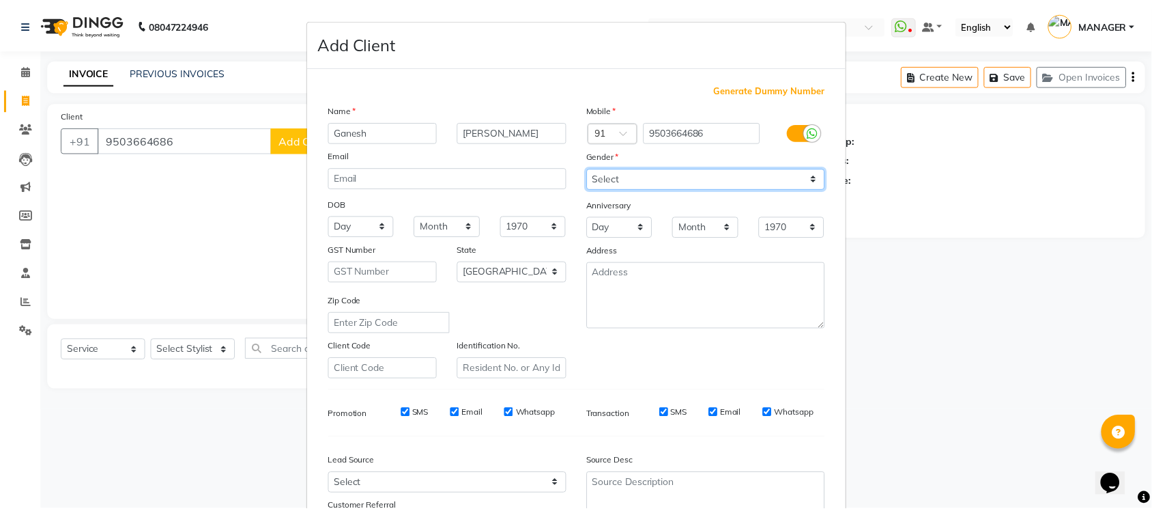
scroll to position [114, 0]
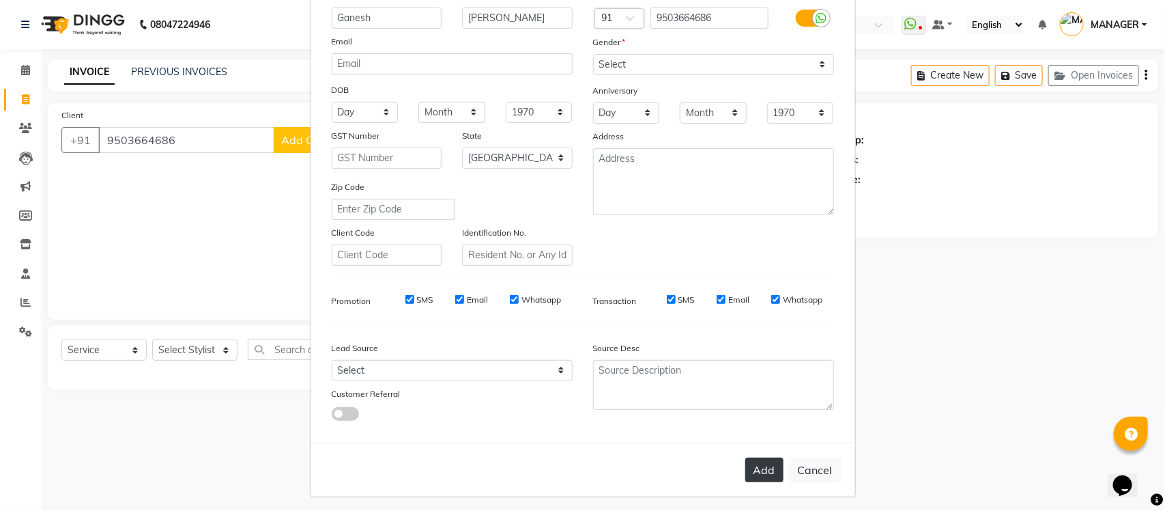
click at [747, 464] on button "Add" at bounding box center [764, 469] width 38 height 25
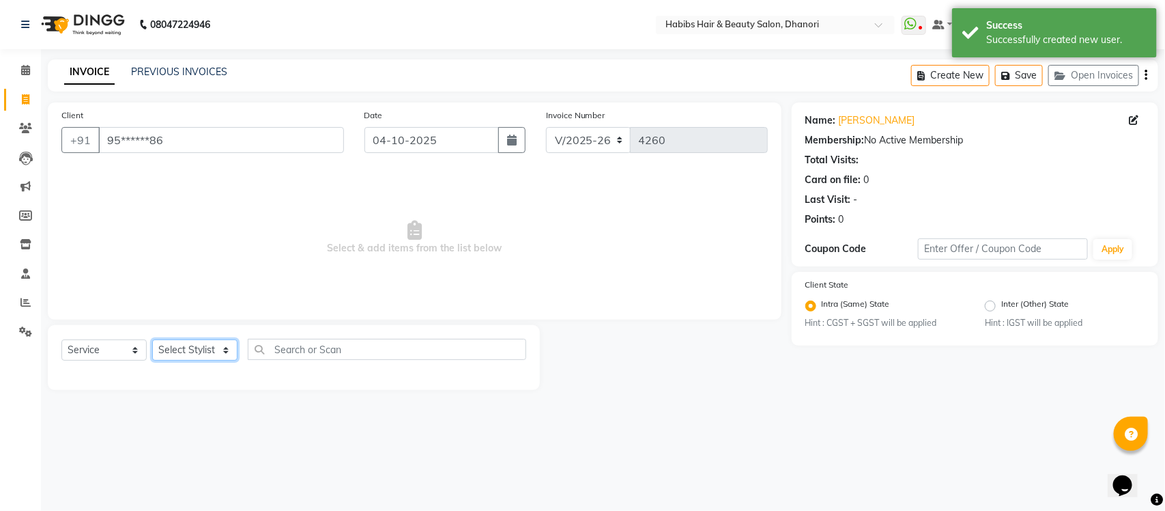
click at [222, 348] on select "Select Stylist Admin [PERSON_NAME] [PERSON_NAME] MANAGER [PERSON_NAME] [PERSON_…" at bounding box center [194, 349] width 85 height 21
click at [152, 339] on select "Select Stylist Admin [PERSON_NAME] [PERSON_NAME] MANAGER [PERSON_NAME] [PERSON_…" at bounding box center [194, 349] width 85 height 21
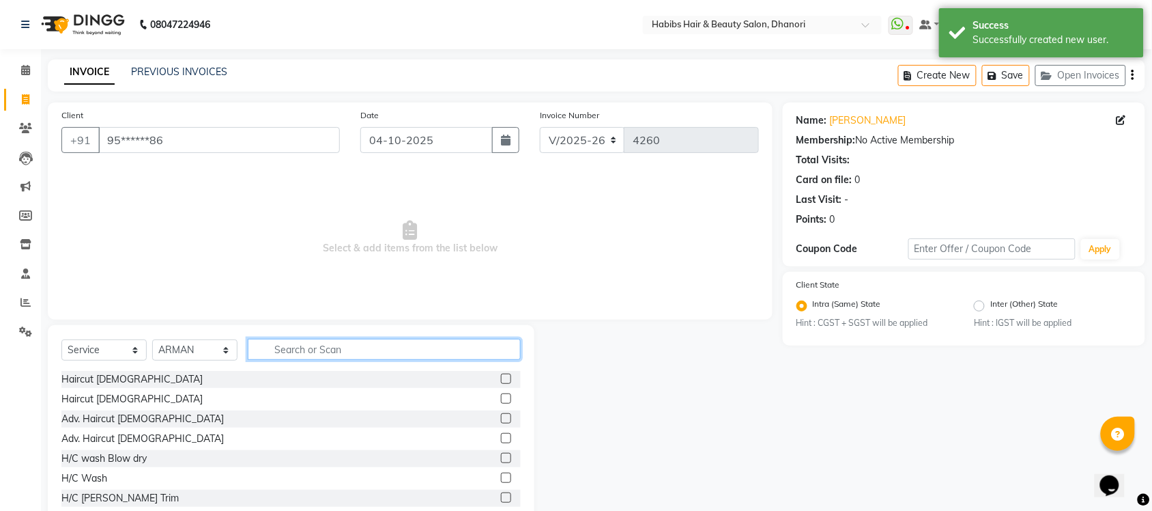
click at [313, 343] on input "text" at bounding box center [384, 349] width 273 height 21
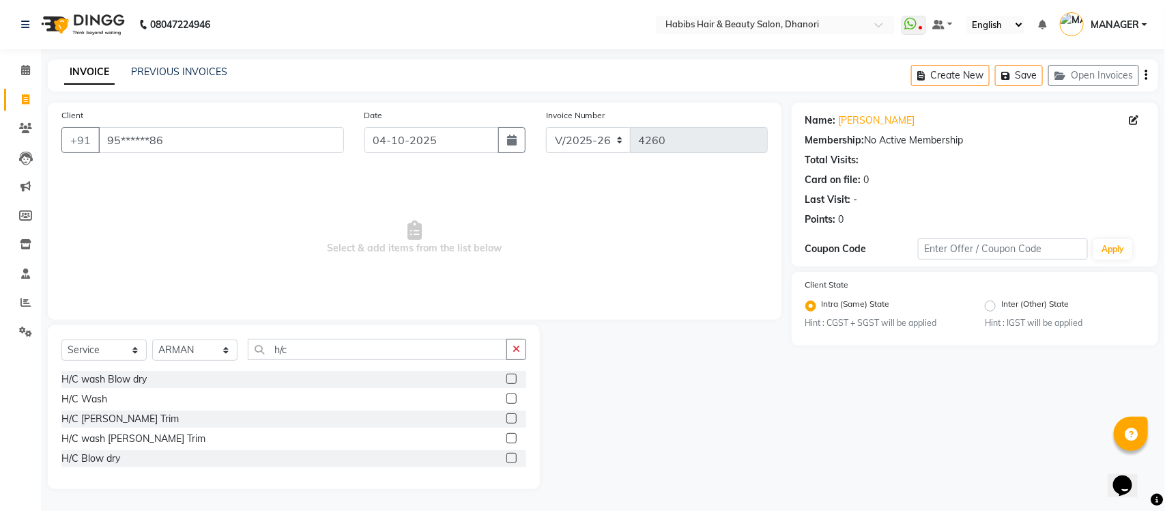
click at [513, 435] on label at bounding box center [511, 438] width 10 height 10
click at [513, 435] on input "checkbox" at bounding box center [510, 438] width 9 height 9
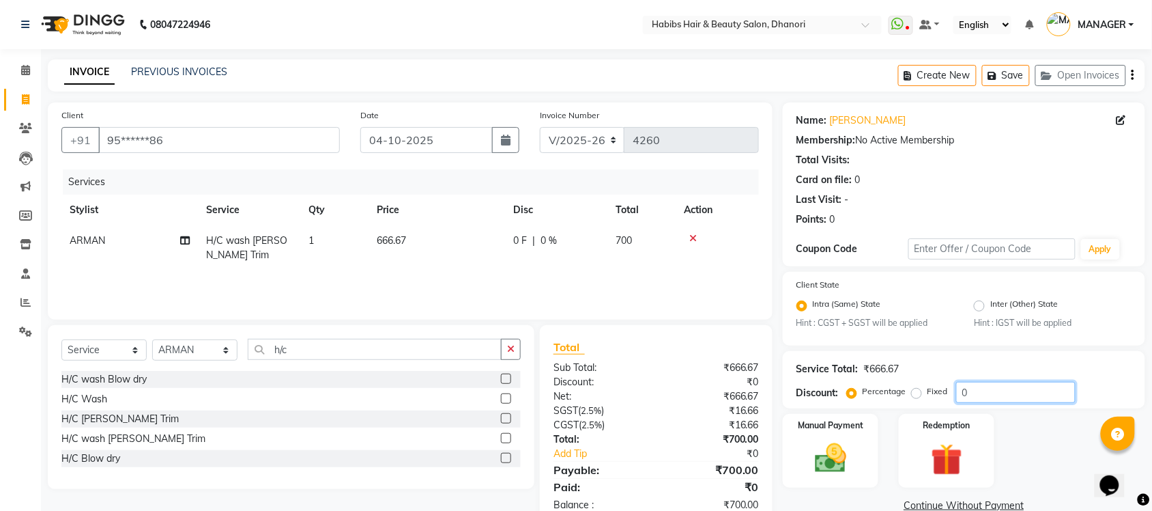
click at [981, 393] on input "0" at bounding box center [1015, 392] width 119 height 21
click at [928, 391] on label "Fixed" at bounding box center [938, 391] width 20 height 12
click at [915, 391] on input "Fixed" at bounding box center [920, 391] width 10 height 10
click at [976, 396] on input "0" at bounding box center [1015, 392] width 119 height 21
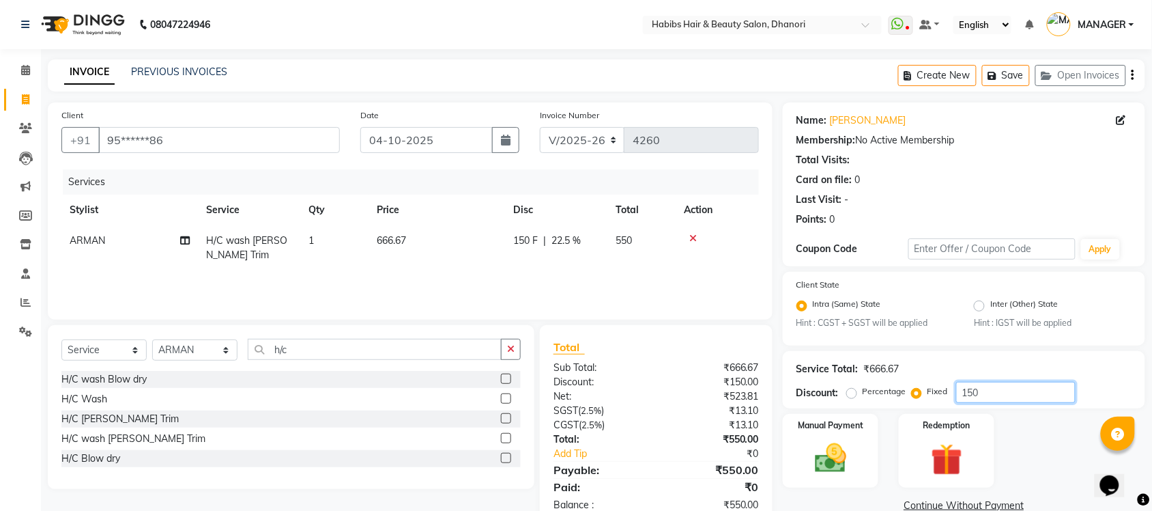
scroll to position [35, 0]
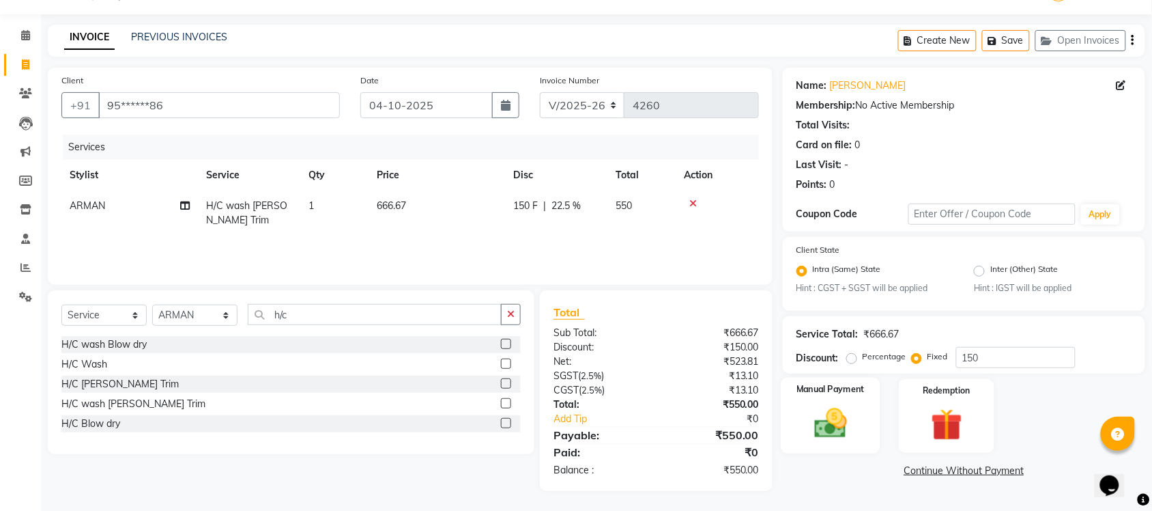
click at [822, 452] on div "Manual Payment" at bounding box center [831, 415] width 100 height 76
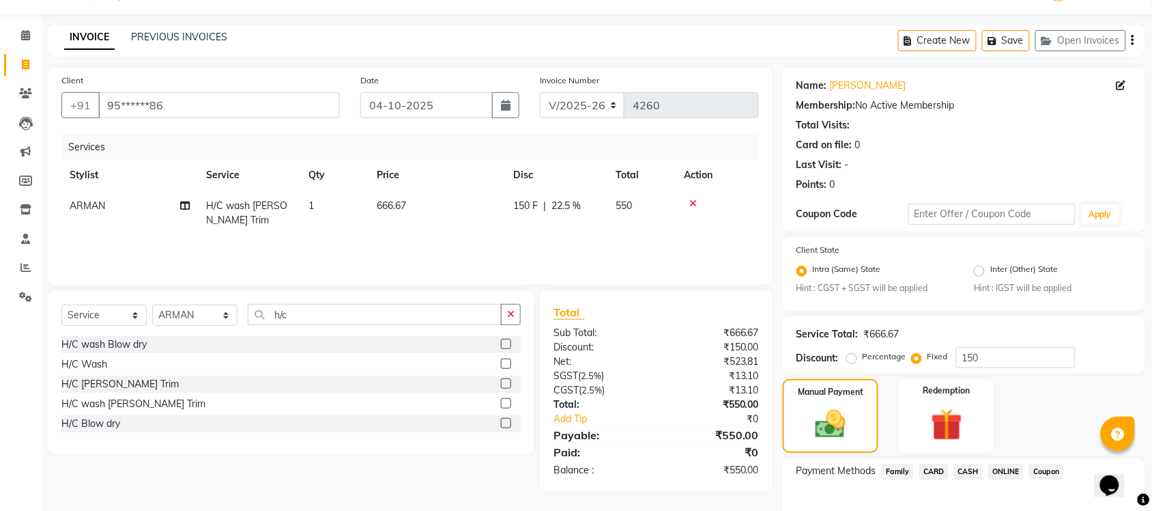
click at [1002, 470] on span "ONLINE" at bounding box center [1005, 471] width 35 height 16
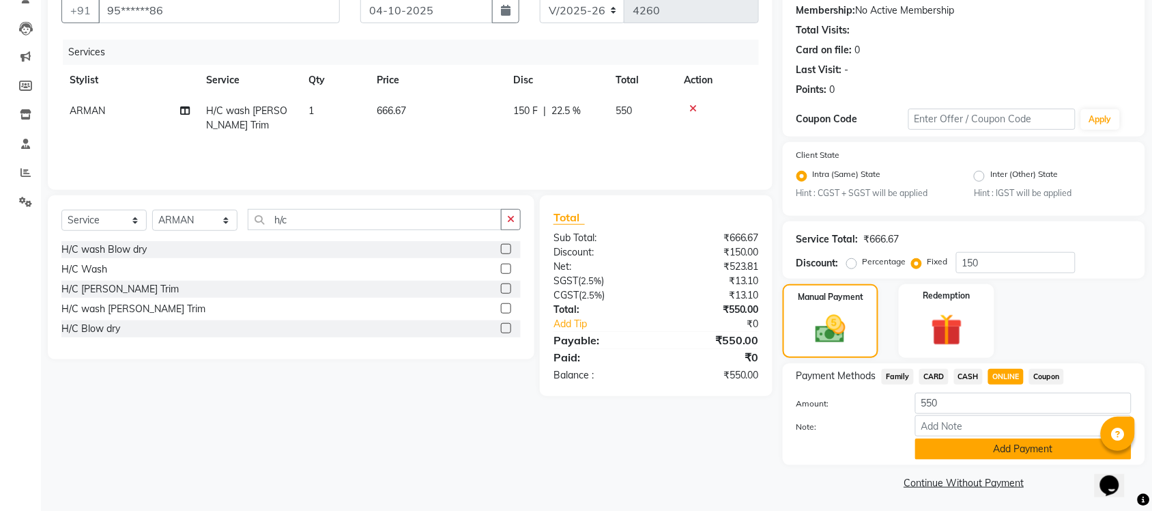
click at [1000, 455] on button "Add Payment" at bounding box center [1023, 448] width 216 height 21
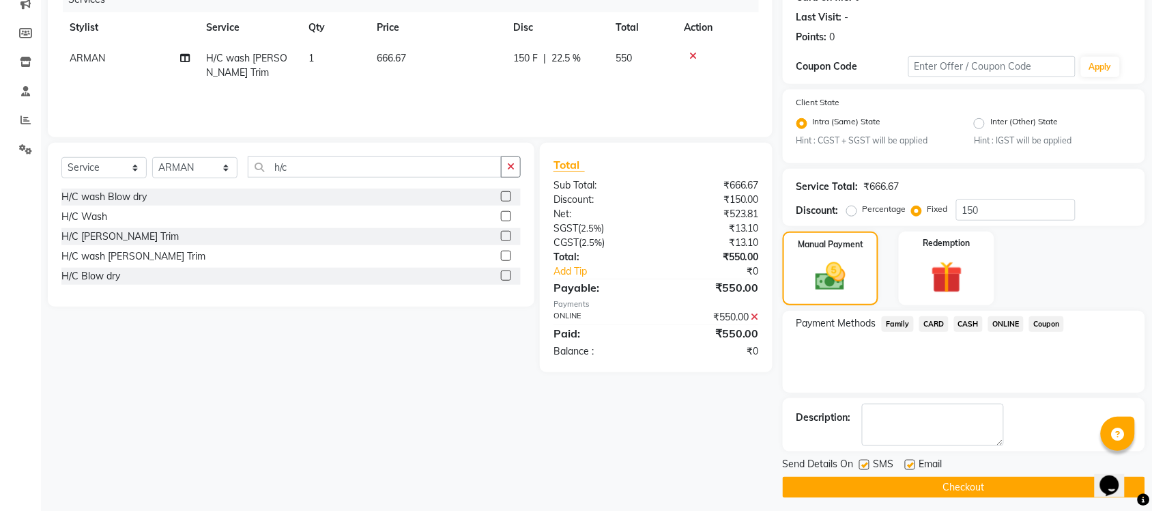
scroll to position [184, 0]
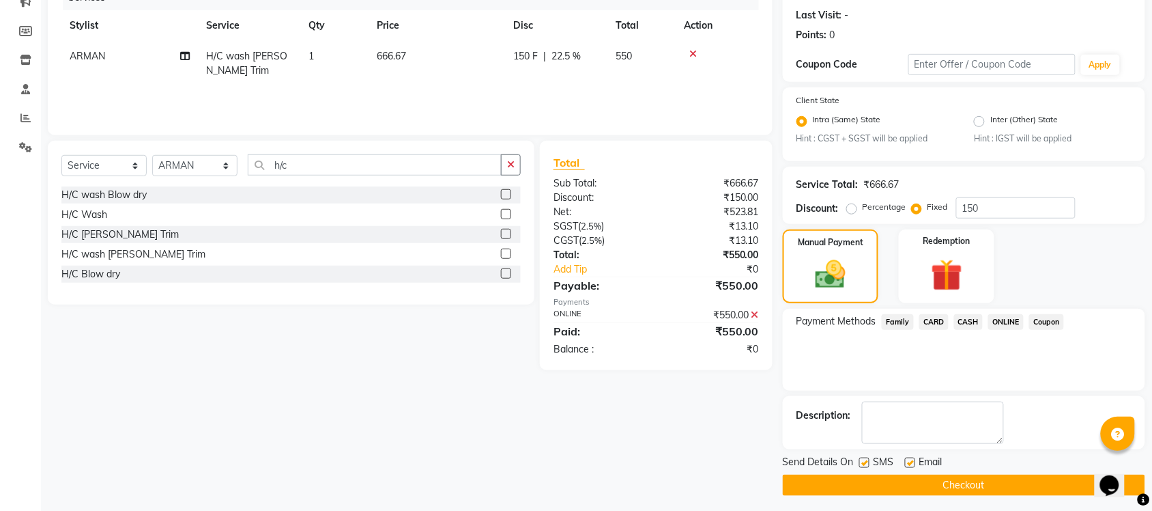
click at [993, 478] on button "Checkout" at bounding box center [964, 484] width 362 height 21
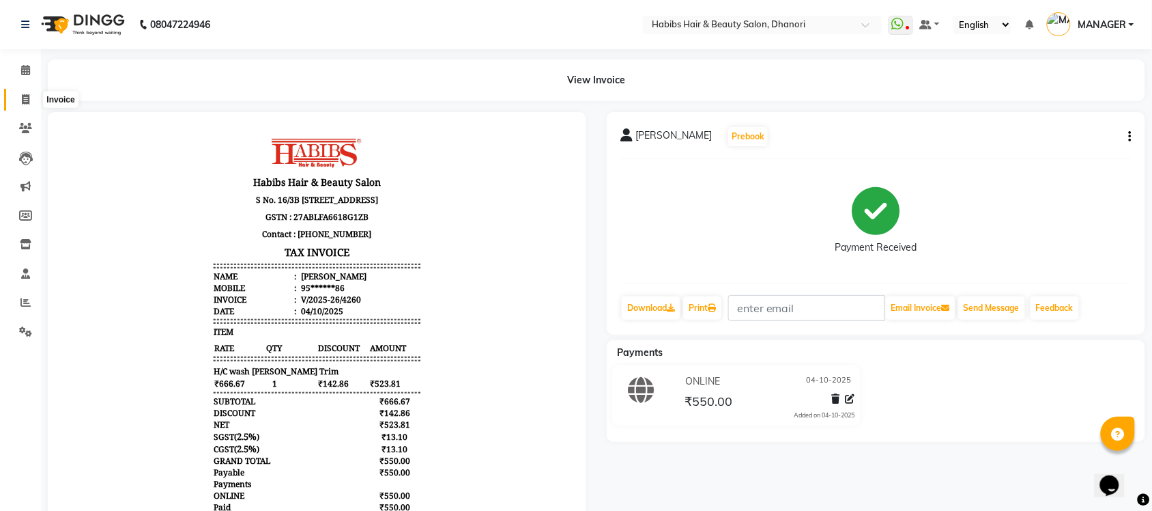
click at [24, 96] on icon at bounding box center [26, 99] width 8 height 10
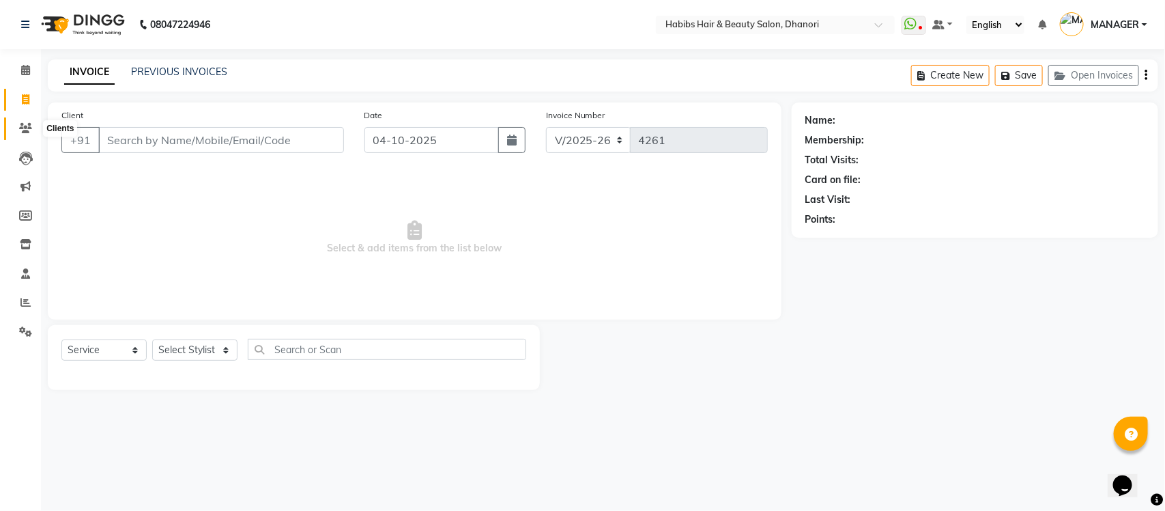
click at [14, 130] on span at bounding box center [26, 129] width 24 height 16
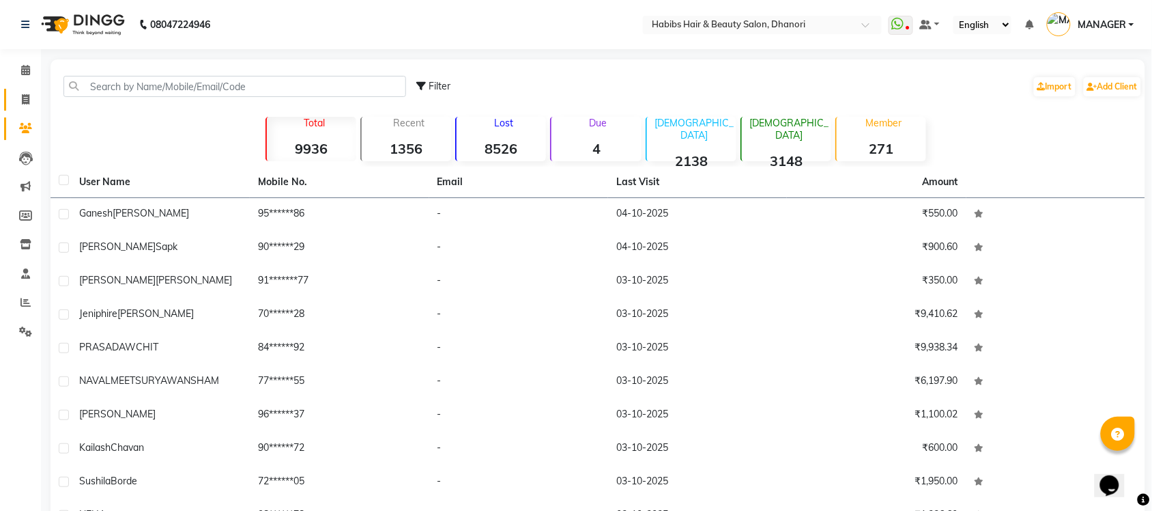
click at [20, 109] on link "Invoice" at bounding box center [20, 100] width 33 height 23
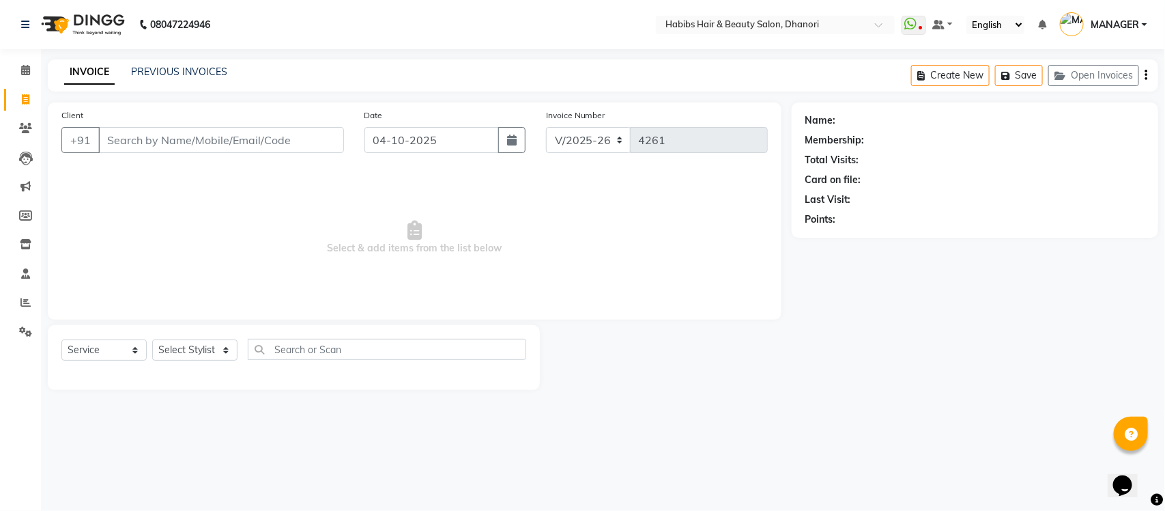
click at [240, 142] on input "Client" at bounding box center [221, 140] width 246 height 26
click at [334, 133] on span "Add Client" at bounding box center [309, 140] width 54 height 14
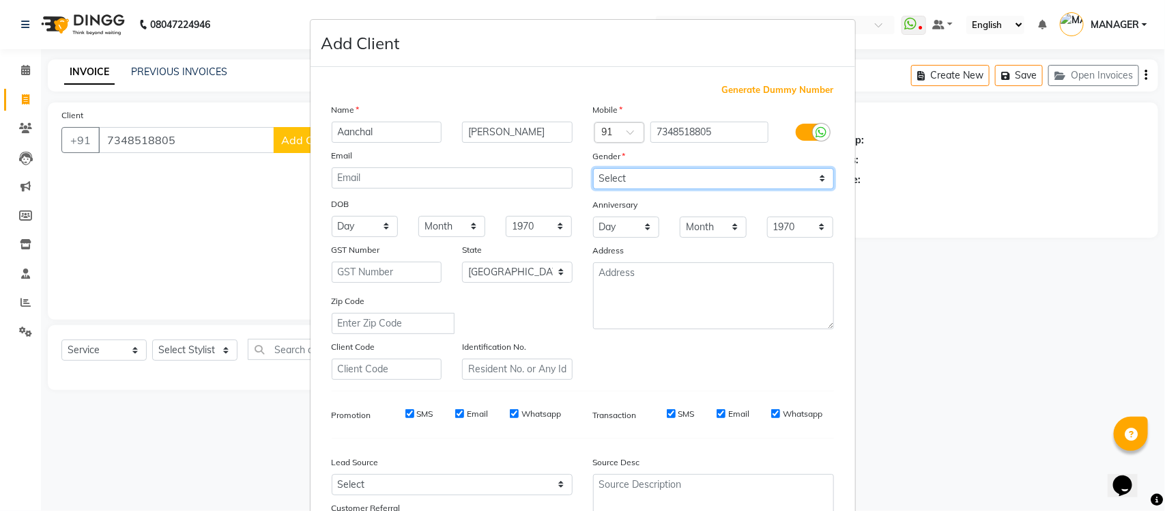
click at [792, 175] on select "Select [DEMOGRAPHIC_DATA] [DEMOGRAPHIC_DATA] Other Prefer Not To Say" at bounding box center [713, 178] width 241 height 21
click at [593, 168] on select "Select [DEMOGRAPHIC_DATA] [DEMOGRAPHIC_DATA] Other Prefer Not To Say" at bounding box center [713, 178] width 241 height 21
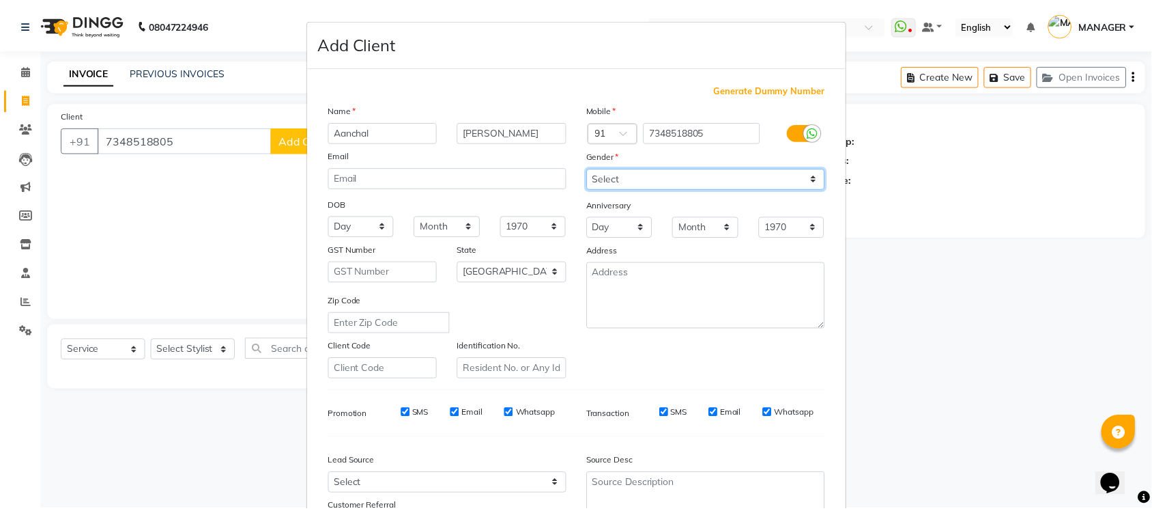
scroll to position [114, 0]
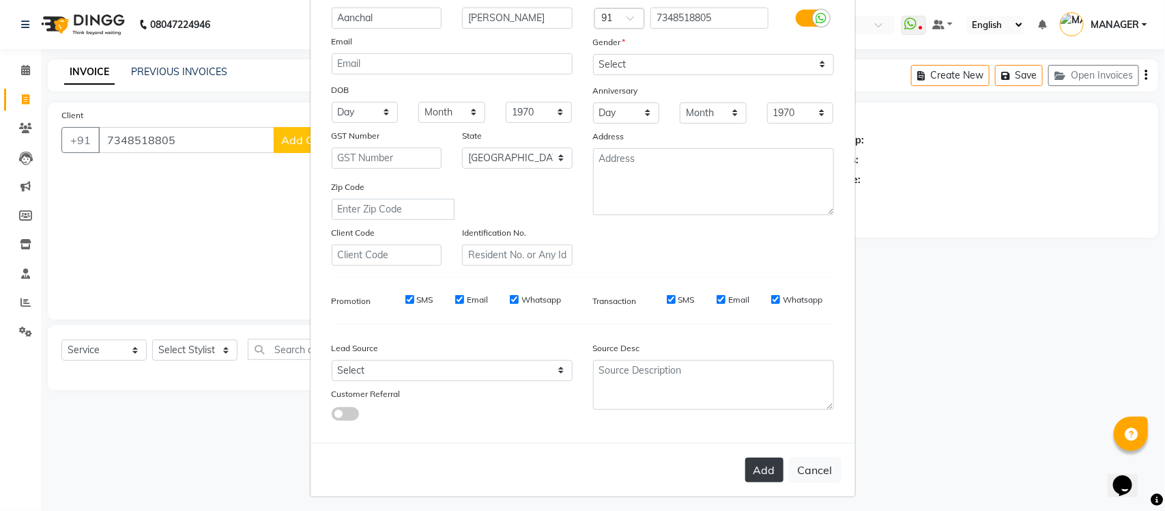
click at [753, 457] on button "Add" at bounding box center [764, 469] width 38 height 25
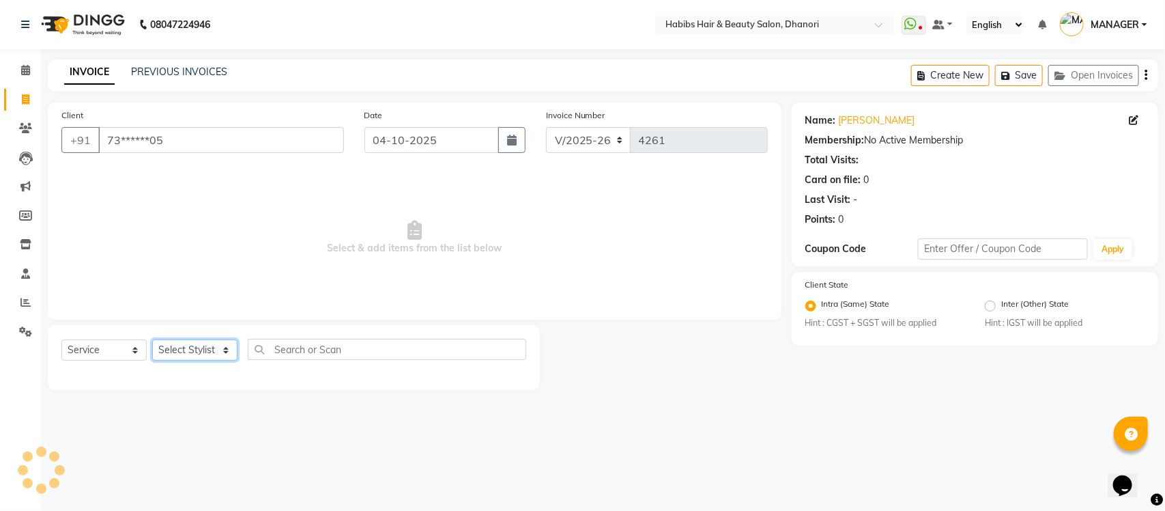
click at [178, 348] on select "Select Stylist Admin [PERSON_NAME] [PERSON_NAME] MANAGER [PERSON_NAME] [PERSON_…" at bounding box center [194, 349] width 85 height 21
click at [152, 339] on select "Select Stylist Admin [PERSON_NAME] [PERSON_NAME] MANAGER [PERSON_NAME] [PERSON_…" at bounding box center [194, 349] width 85 height 21
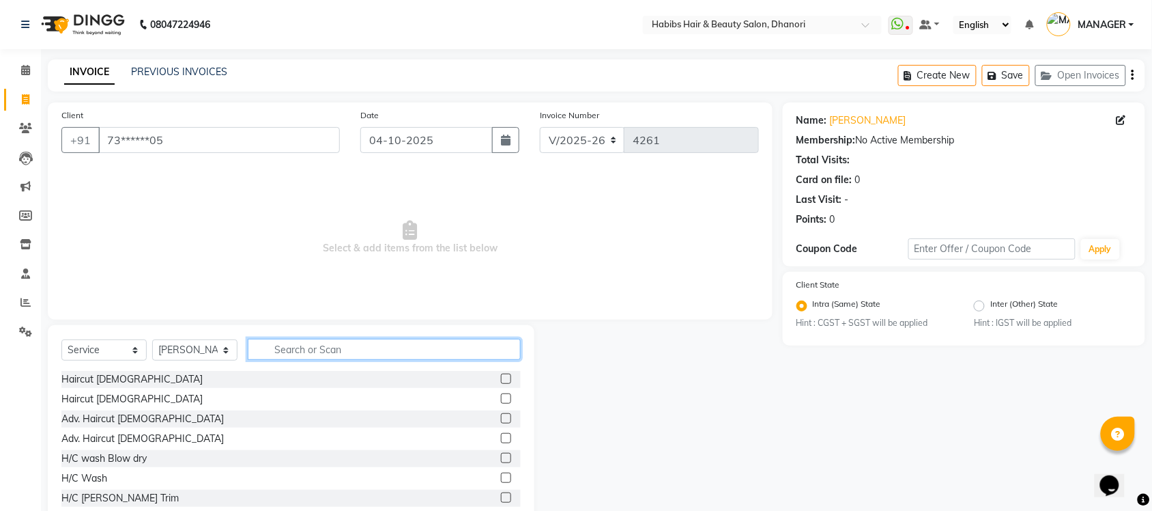
click at [356, 349] on input "text" at bounding box center [384, 349] width 273 height 21
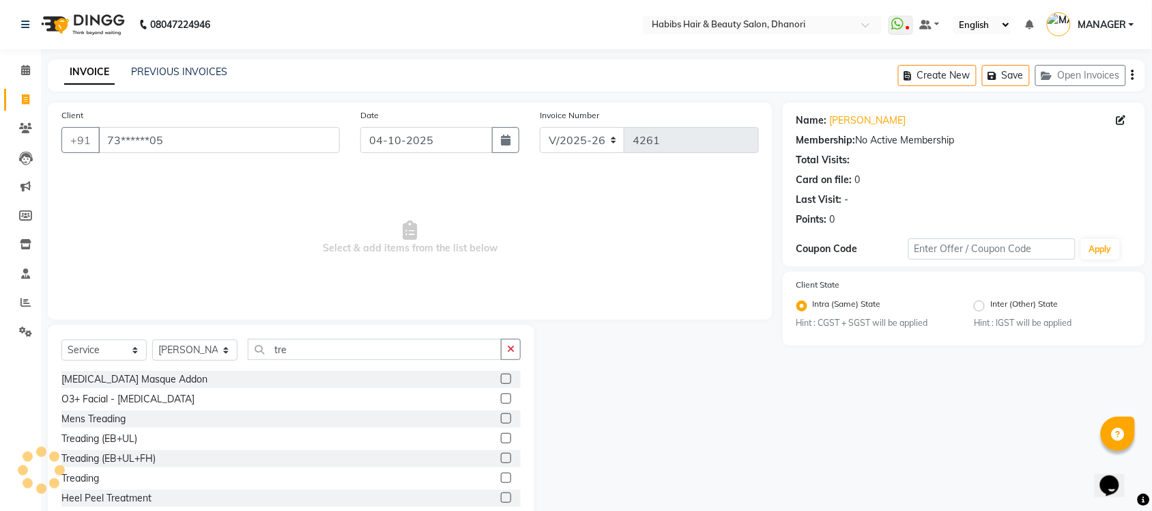
click at [501, 437] on label at bounding box center [506, 438] width 10 height 10
click at [501, 437] on input "checkbox" at bounding box center [505, 438] width 9 height 9
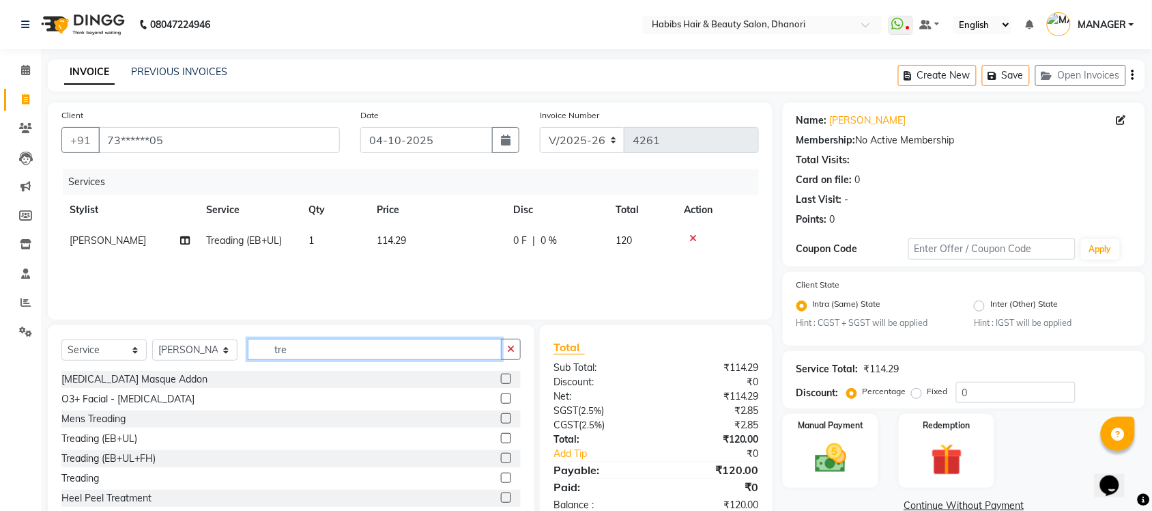
click at [357, 349] on input "tre" at bounding box center [375, 349] width 254 height 21
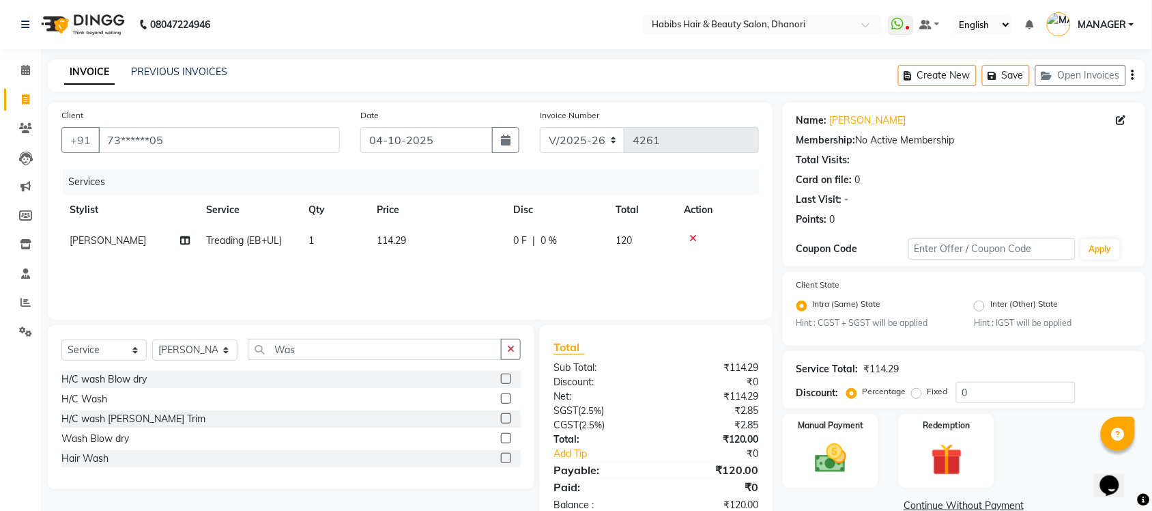
click at [502, 457] on label at bounding box center [506, 458] width 10 height 10
click at [502, 457] on input "checkbox" at bounding box center [505, 458] width 9 height 9
click at [394, 270] on td "300" at bounding box center [437, 271] width 137 height 31
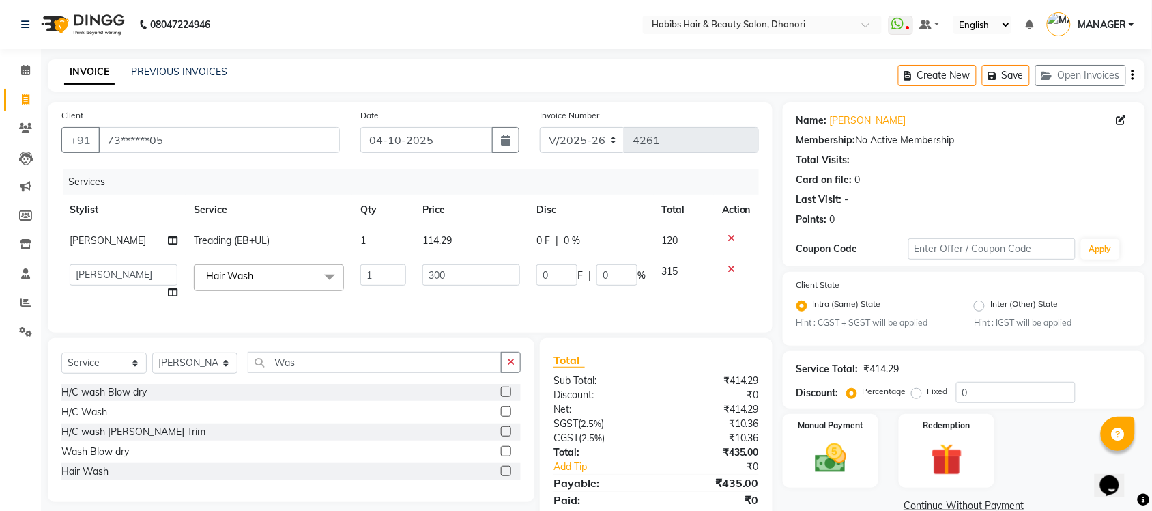
click at [394, 270] on input "1" at bounding box center [383, 274] width 46 height 21
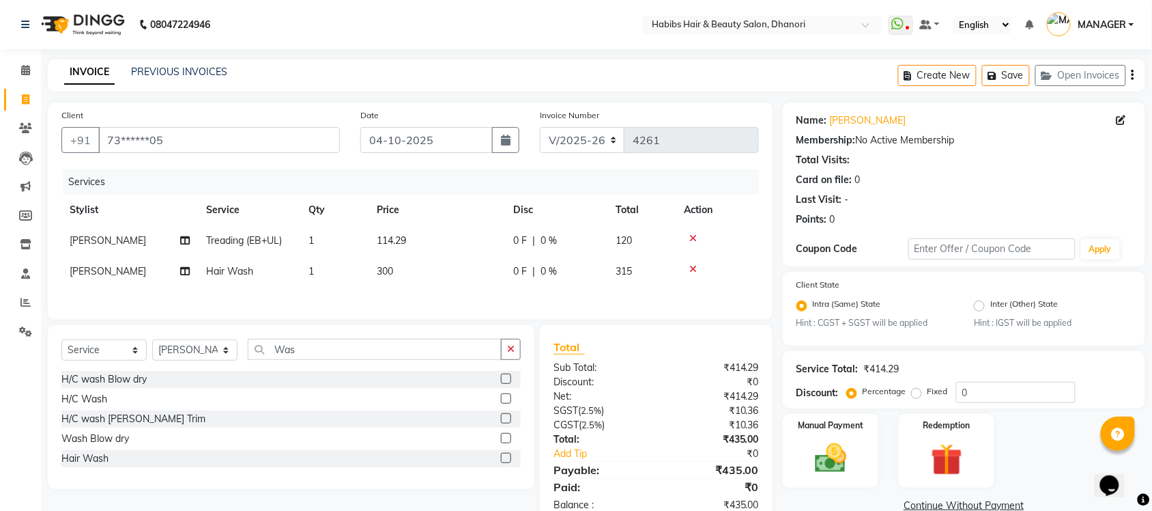
click at [427, 270] on td "300" at bounding box center [437, 271] width 137 height 31
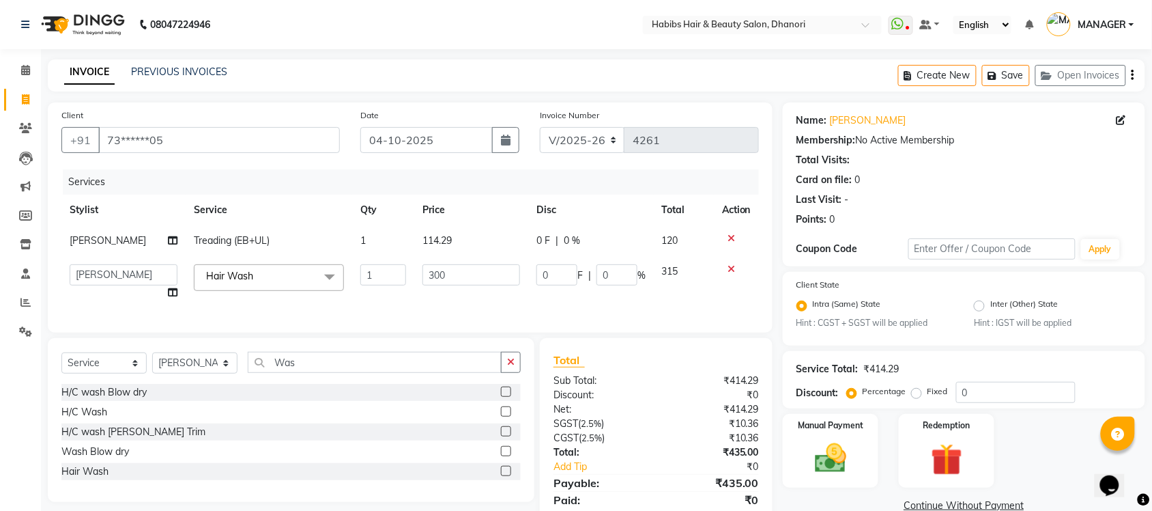
click at [427, 270] on input "300" at bounding box center [471, 274] width 98 height 21
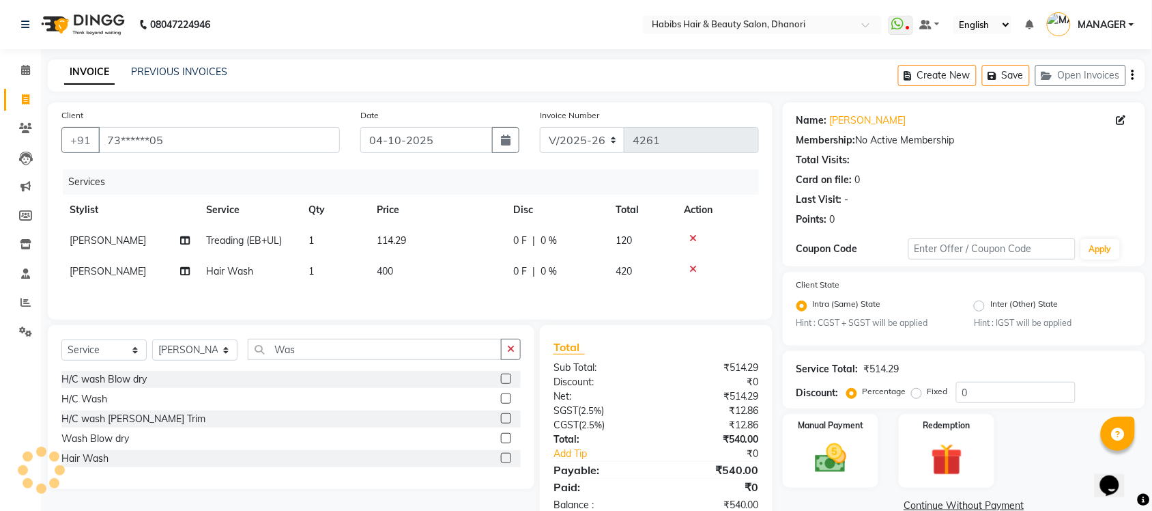
click at [416, 306] on div "Services Stylist Service Qty Price Disc Total Action [PERSON_NAME] Treading (EB…" at bounding box center [410, 237] width 698 height 137
click at [206, 349] on select "Select Stylist Admin [PERSON_NAME] [PERSON_NAME] MANAGER [PERSON_NAME] [PERSON_…" at bounding box center [194, 349] width 85 height 21
click at [152, 343] on select "Select Stylist Admin [PERSON_NAME] [PERSON_NAME] MANAGER [PERSON_NAME] [PERSON_…" at bounding box center [194, 349] width 85 height 21
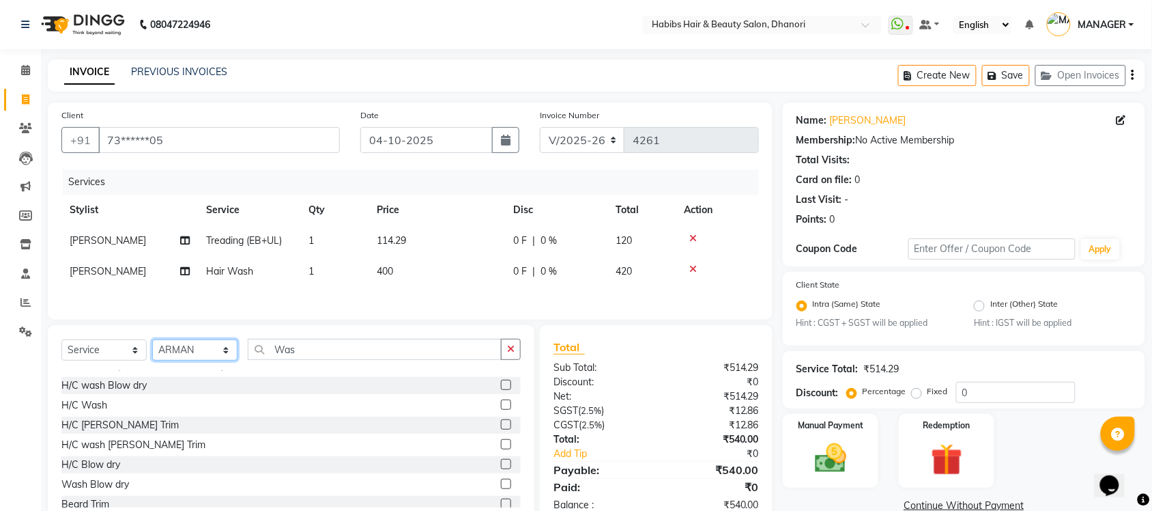
scroll to position [74, 0]
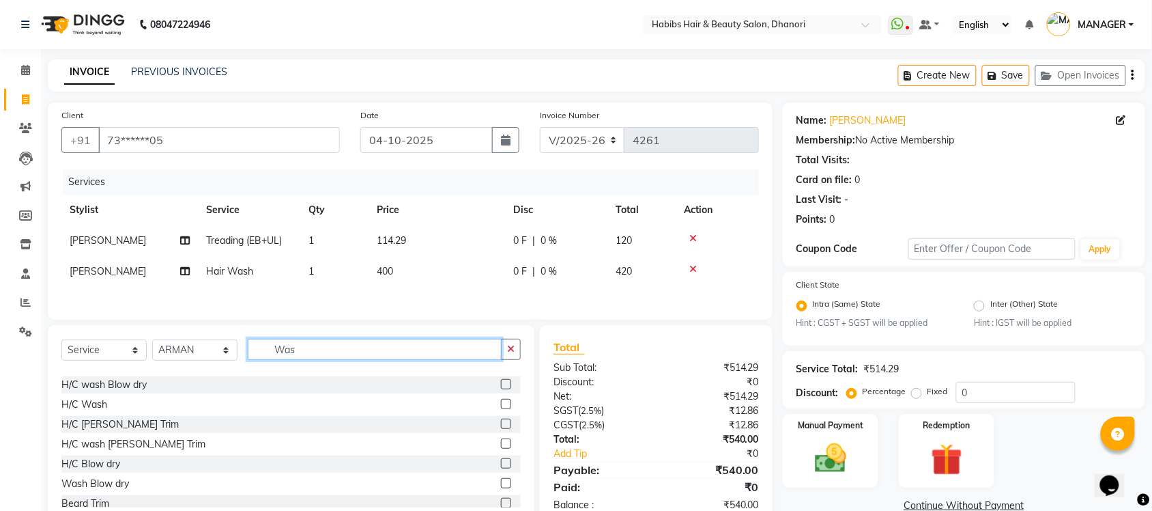
click at [367, 347] on input "Was" at bounding box center [375, 349] width 254 height 21
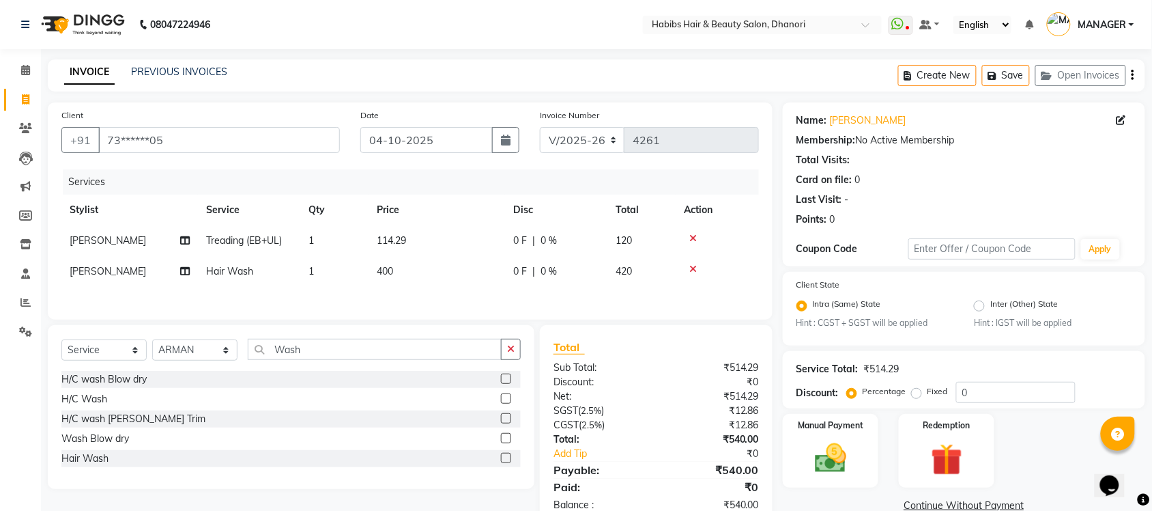
click at [502, 462] on label at bounding box center [506, 458] width 10 height 10
click at [502, 462] on input "checkbox" at bounding box center [505, 458] width 9 height 9
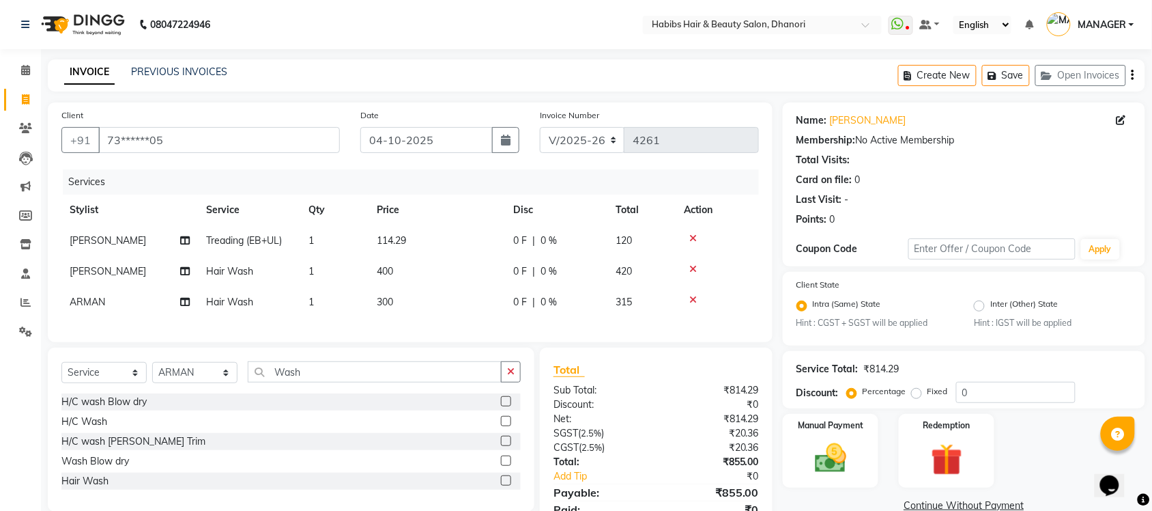
click at [380, 297] on span "300" at bounding box center [385, 302] width 16 height 12
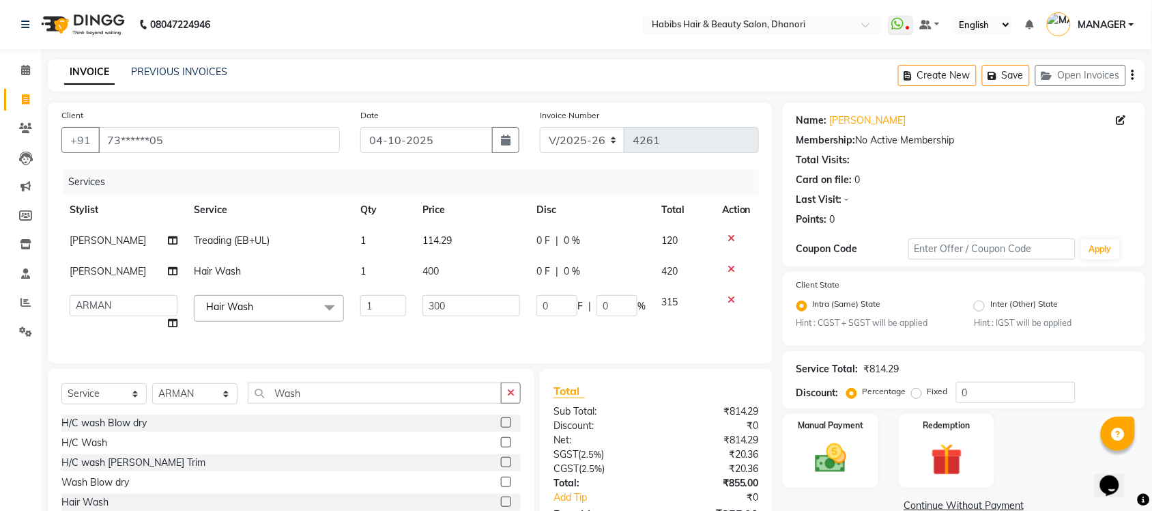
click at [380, 297] on input "1" at bounding box center [383, 305] width 46 height 21
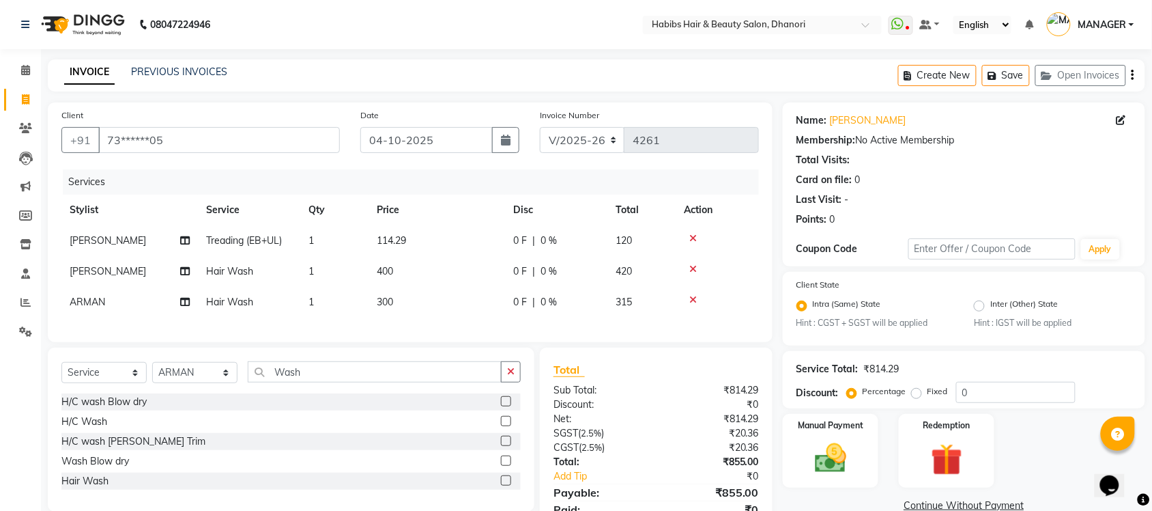
drag, startPoint x: 474, startPoint y: 316, endPoint x: 471, endPoint y: 292, distance: 24.1
click at [471, 292] on td "300" at bounding box center [437, 302] width 137 height 31
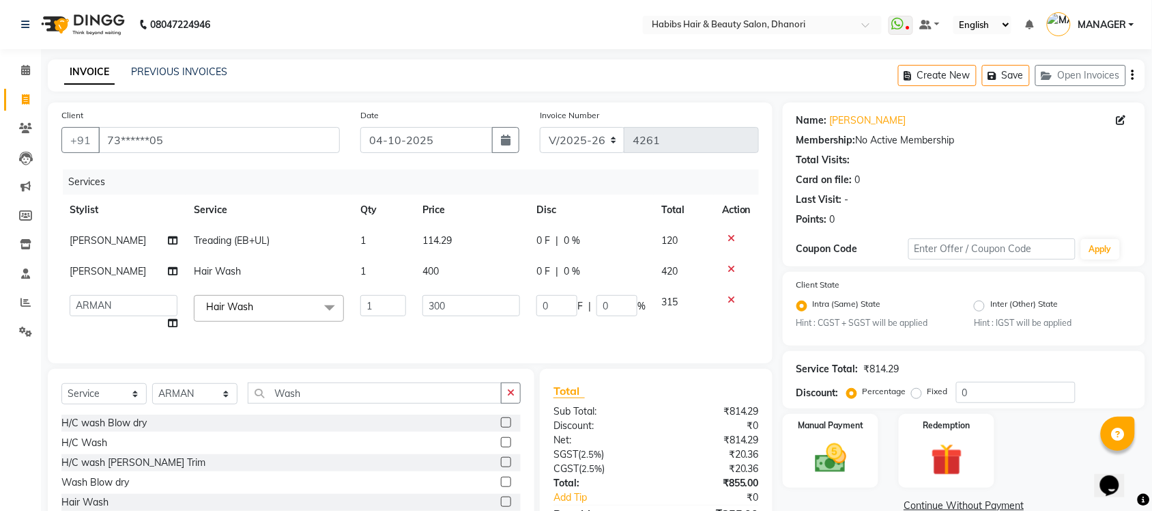
click at [471, 292] on td "300" at bounding box center [471, 313] width 114 height 52
click at [468, 298] on input "300" at bounding box center [471, 305] width 98 height 21
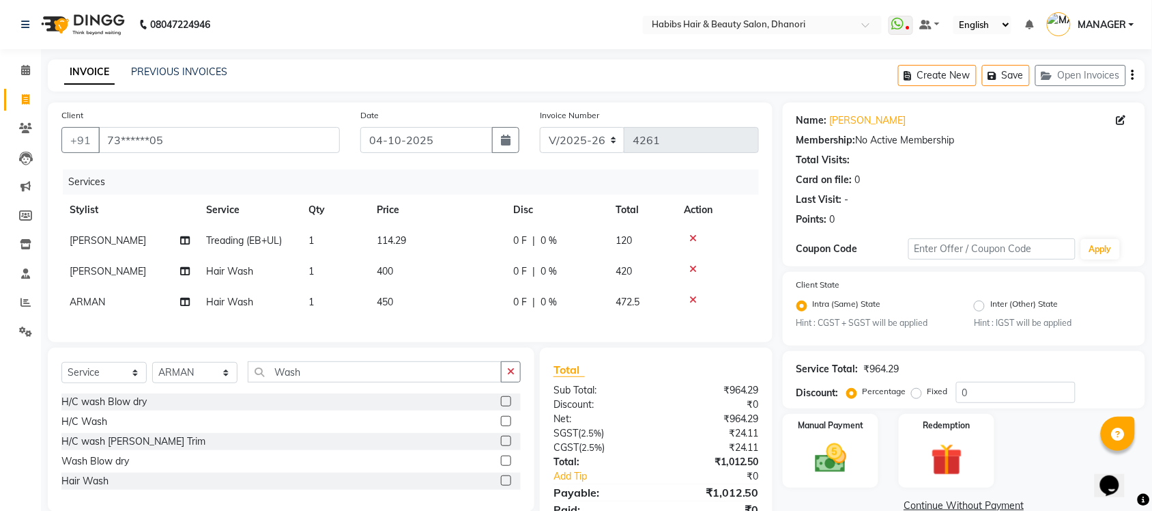
click at [481, 342] on div "Client +91 73******05 Date [DATE] Invoice Number V/2025 V/[PHONE_NUMBER] Servic…" at bounding box center [410, 222] width 725 height 240
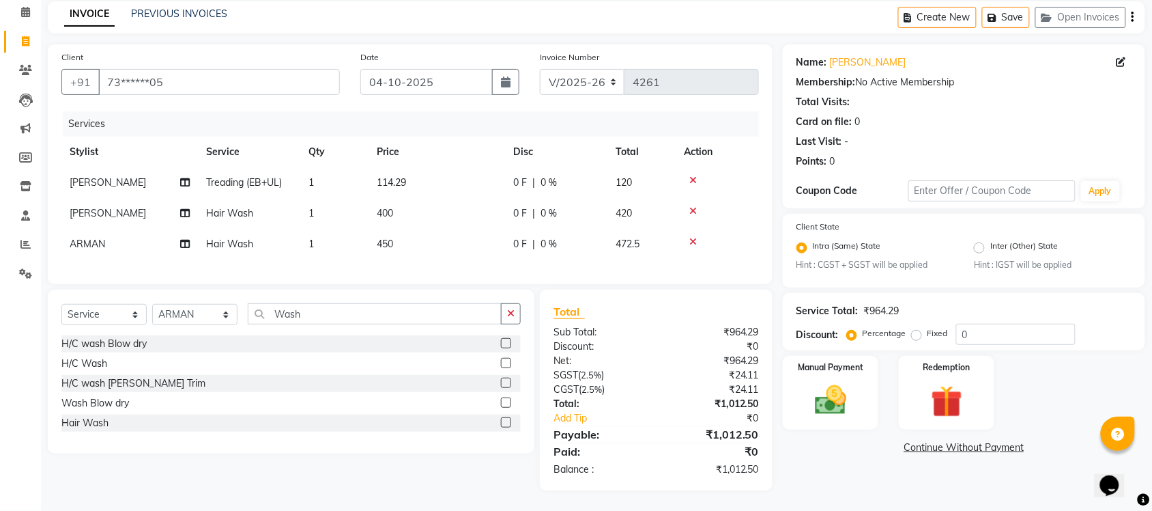
scroll to position [70, 0]
click at [865, 390] on div "Manual Payment" at bounding box center [831, 392] width 100 height 76
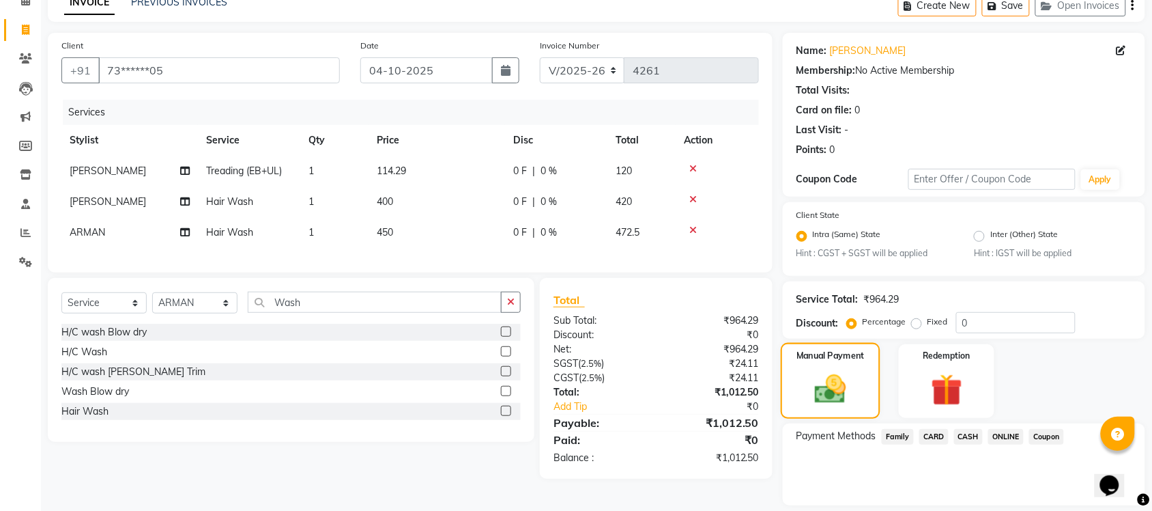
scroll to position [111, 0]
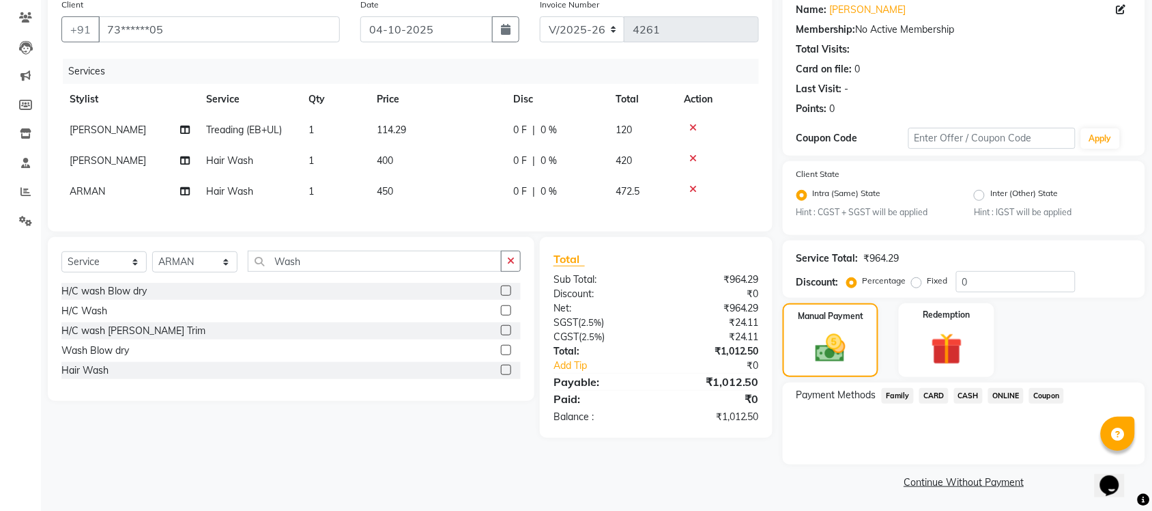
click at [1001, 394] on span "ONLINE" at bounding box center [1005, 396] width 35 height 16
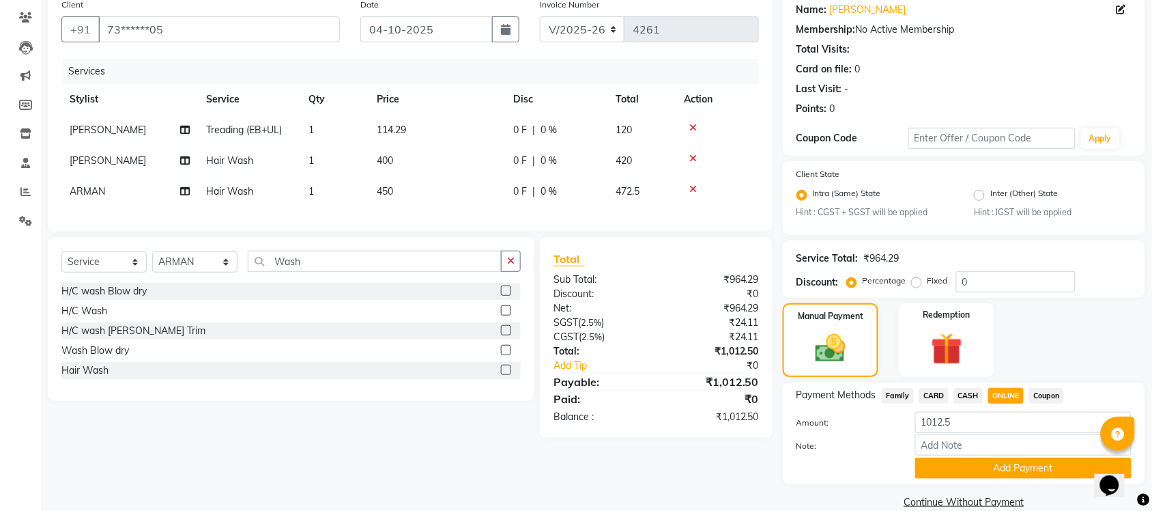
scroll to position [130, 0]
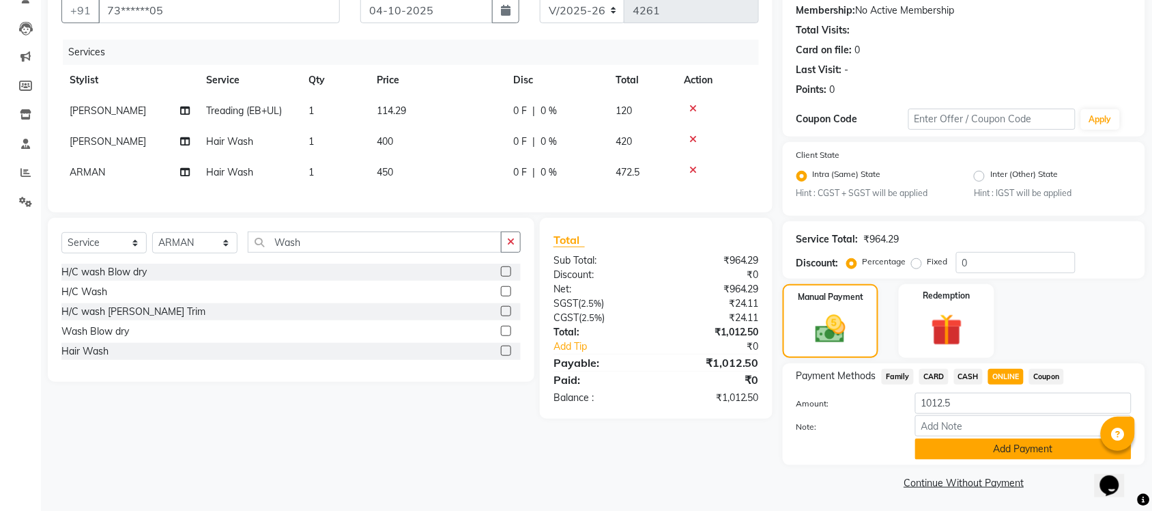
click at [980, 446] on button "Add Payment" at bounding box center [1023, 448] width 216 height 21
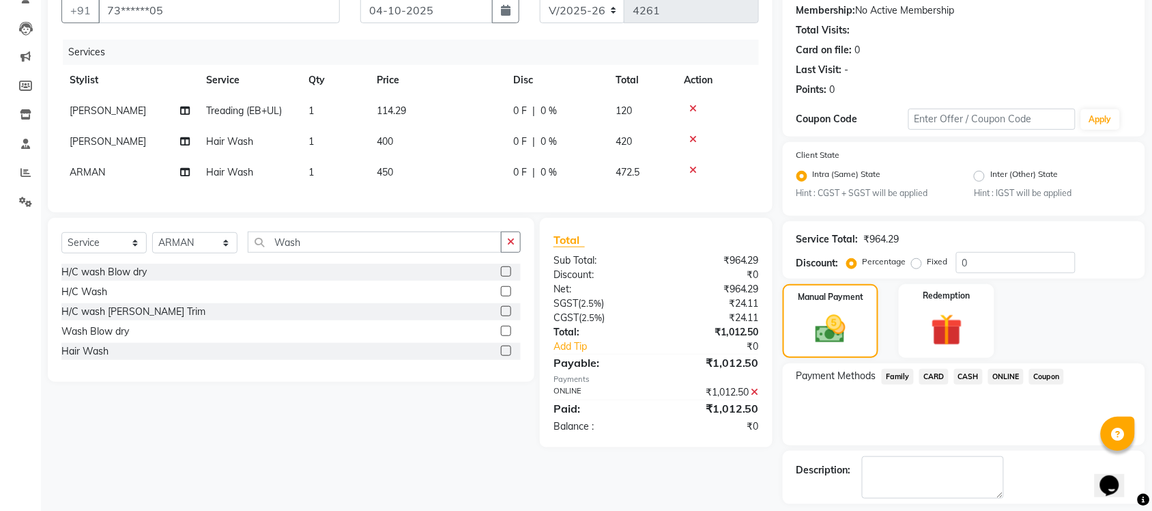
scroll to position [188, 0]
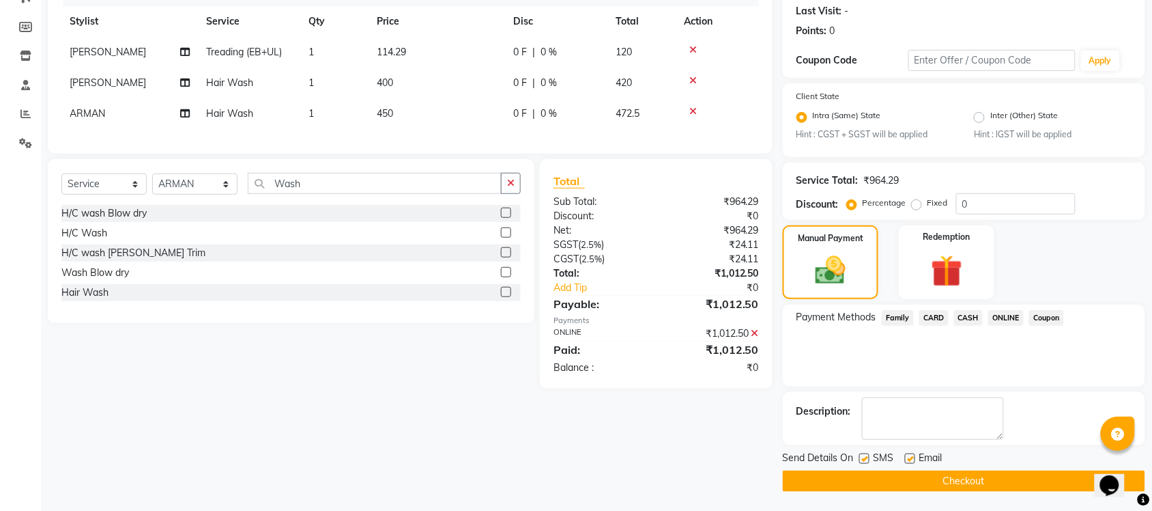
click at [970, 478] on button "Checkout" at bounding box center [964, 480] width 362 height 21
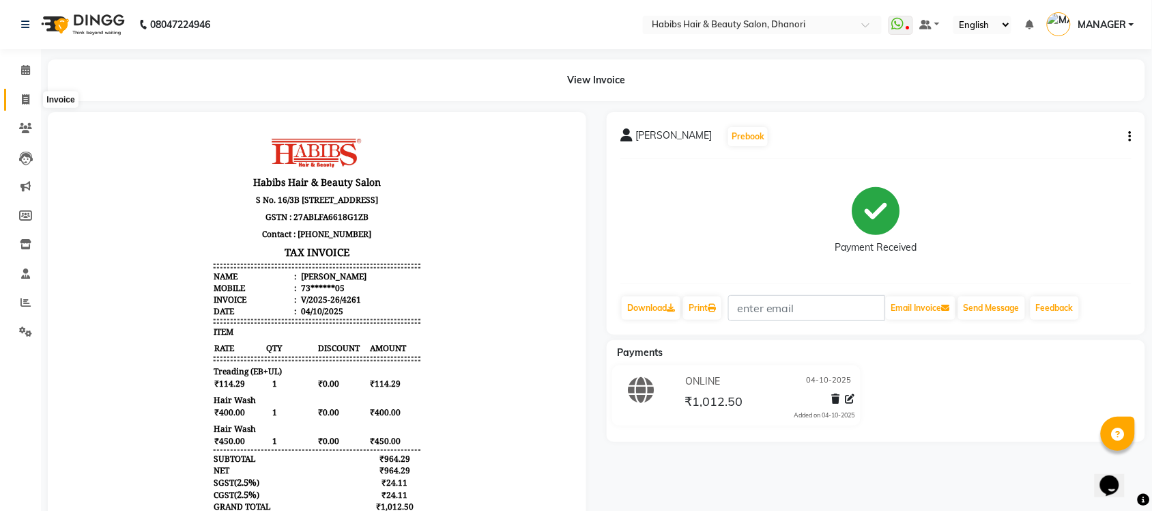
click at [17, 100] on span at bounding box center [26, 100] width 24 height 16
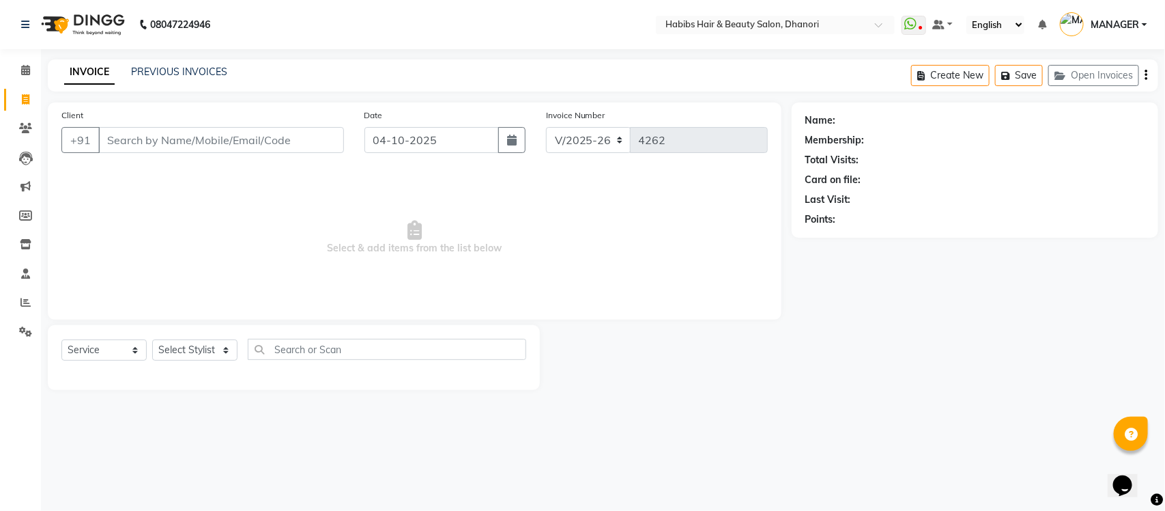
click at [220, 139] on input "Client" at bounding box center [221, 140] width 246 height 26
click at [307, 149] on button "Add Client" at bounding box center [309, 140] width 70 height 26
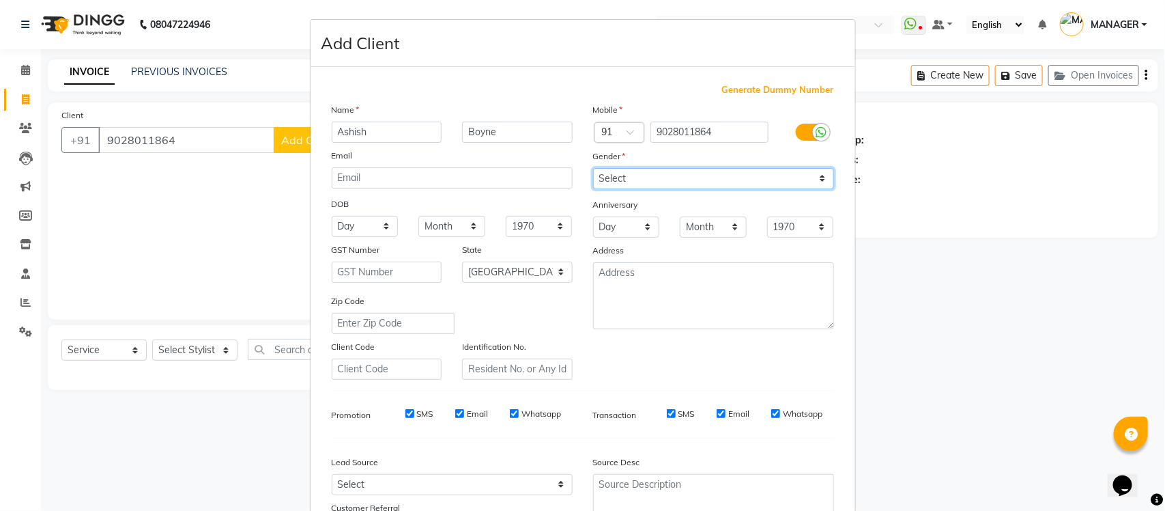
click at [665, 179] on select "Select [DEMOGRAPHIC_DATA] [DEMOGRAPHIC_DATA] Other Prefer Not To Say" at bounding box center [713, 178] width 241 height 21
click at [593, 168] on select "Select [DEMOGRAPHIC_DATA] [DEMOGRAPHIC_DATA] Other Prefer Not To Say" at bounding box center [713, 178] width 241 height 21
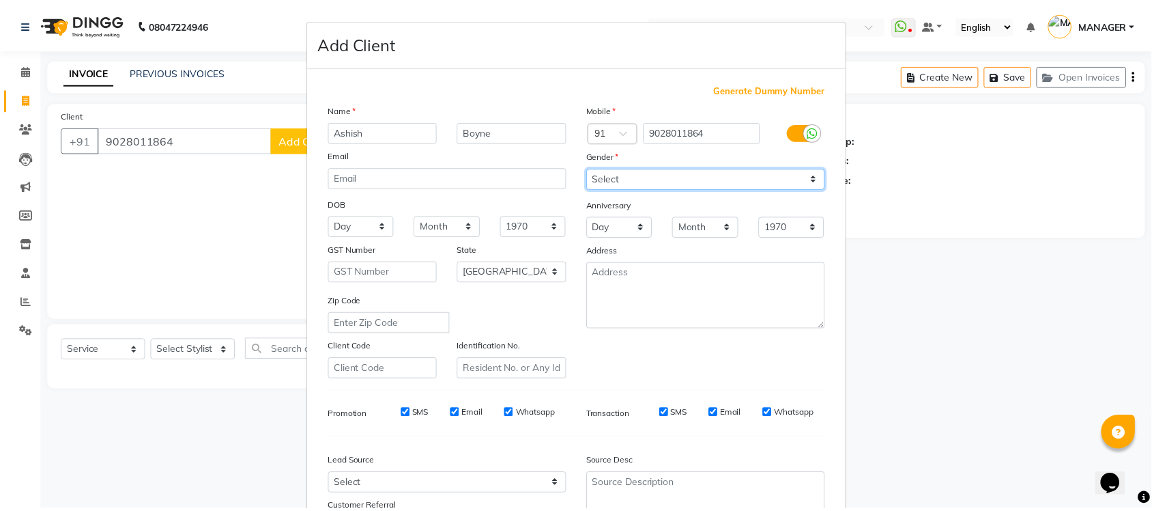
scroll to position [114, 0]
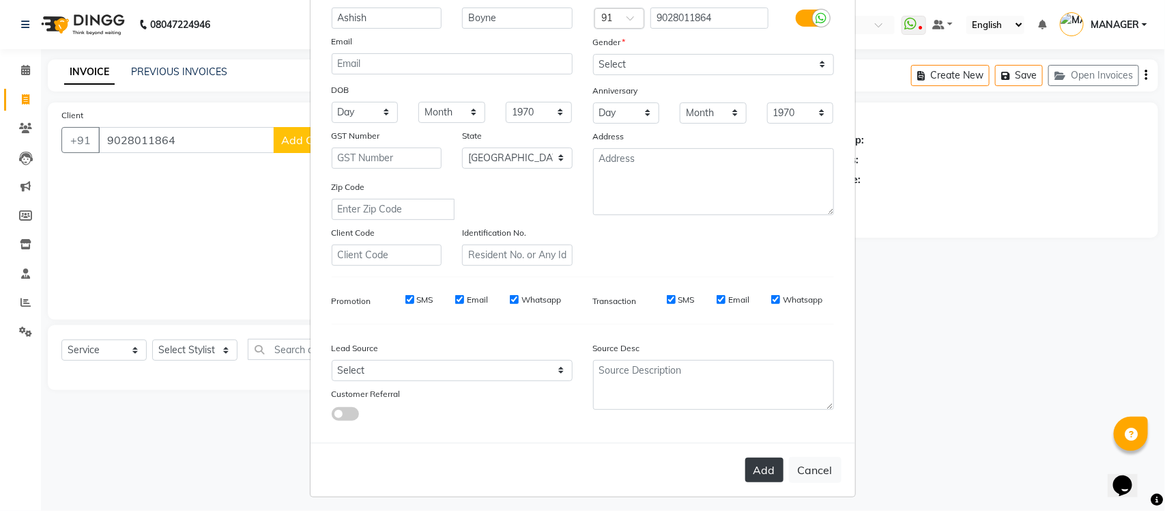
click at [749, 459] on button "Add" at bounding box center [764, 469] width 38 height 25
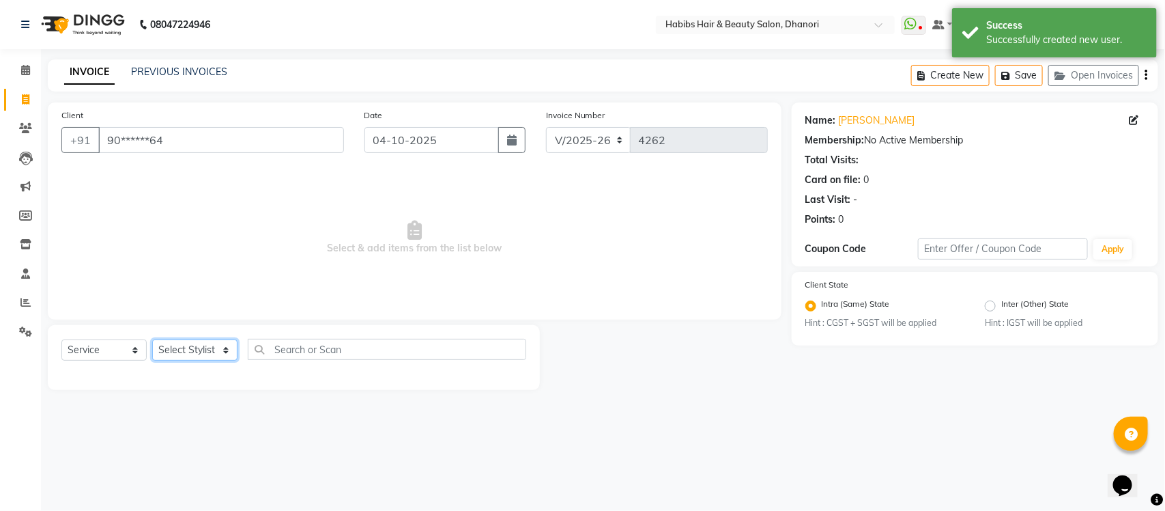
click at [202, 345] on select "Select Stylist Admin [PERSON_NAME] [PERSON_NAME] MANAGER [PERSON_NAME] [PERSON_…" at bounding box center [194, 349] width 85 height 21
click at [152, 339] on select "Select Stylist Admin [PERSON_NAME] [PERSON_NAME] MANAGER [PERSON_NAME] [PERSON_…" at bounding box center [194, 349] width 85 height 21
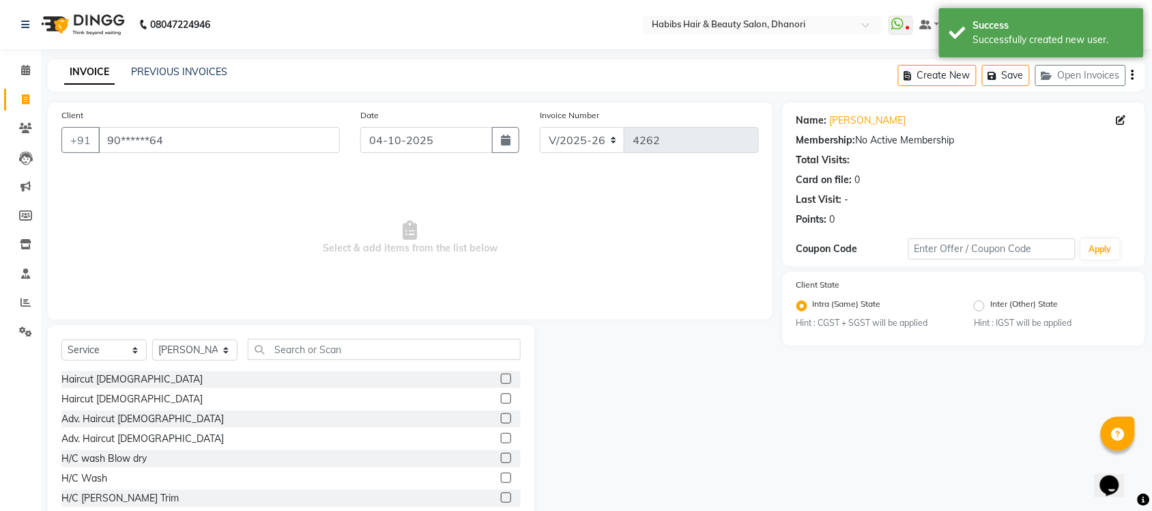
click at [501, 379] on label at bounding box center [506, 378] width 10 height 10
click at [501, 379] on input "checkbox" at bounding box center [505, 379] width 9 height 9
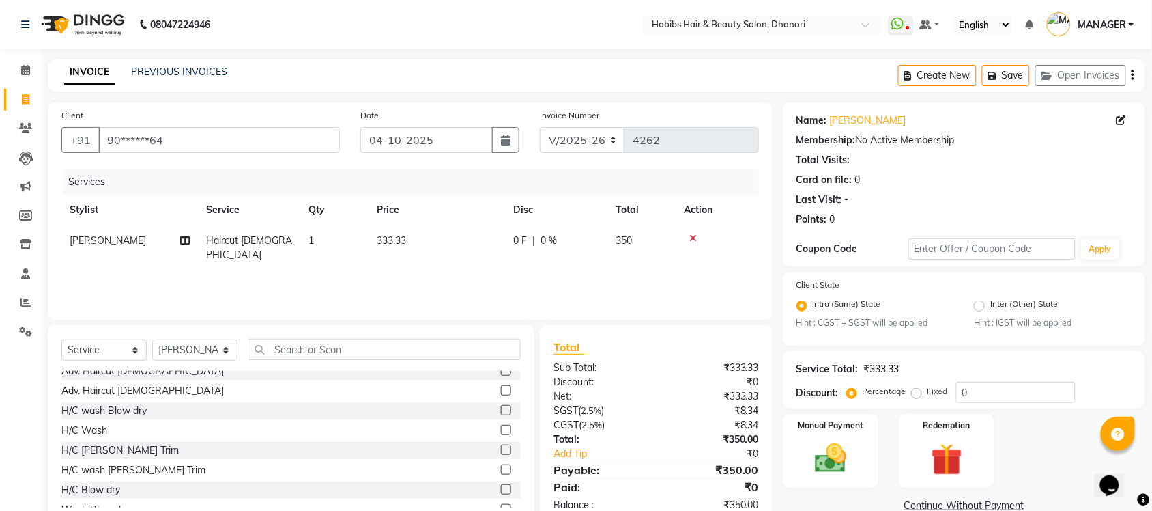
scroll to position [49, 0]
click at [811, 450] on img at bounding box center [830, 459] width 53 height 38
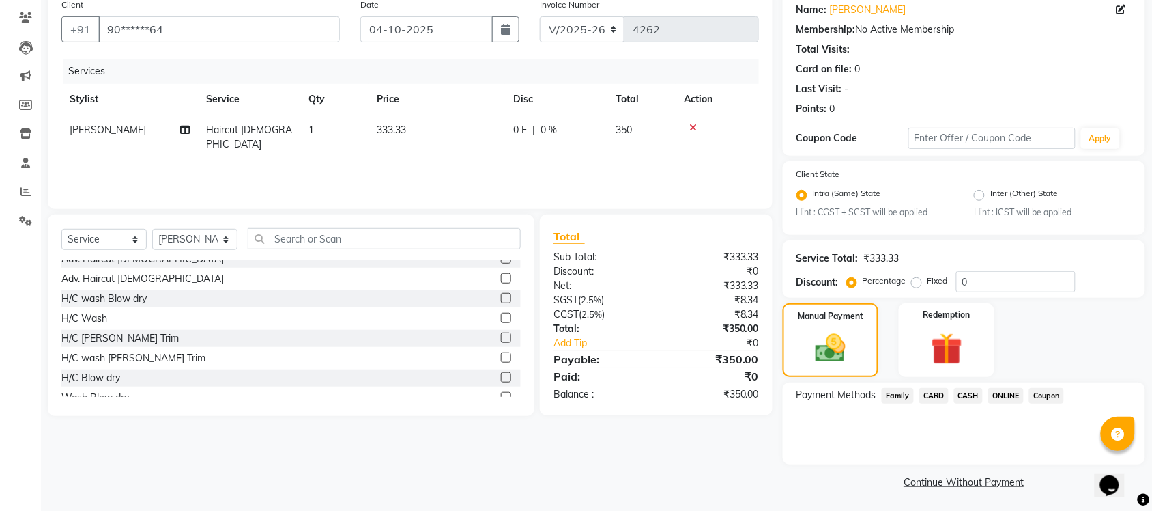
click at [1010, 398] on span "ONLINE" at bounding box center [1005, 396] width 35 height 16
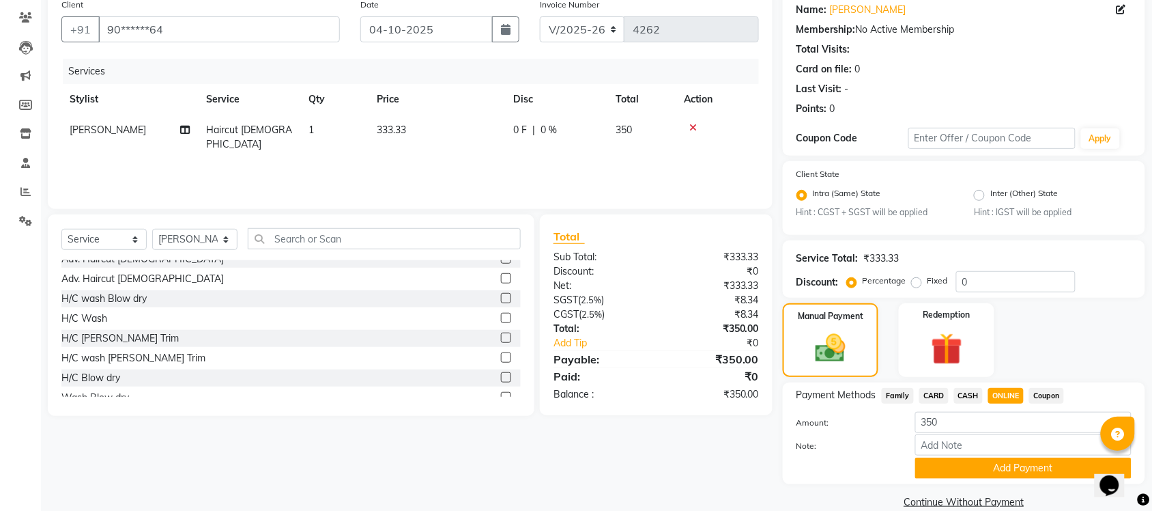
scroll to position [130, 0]
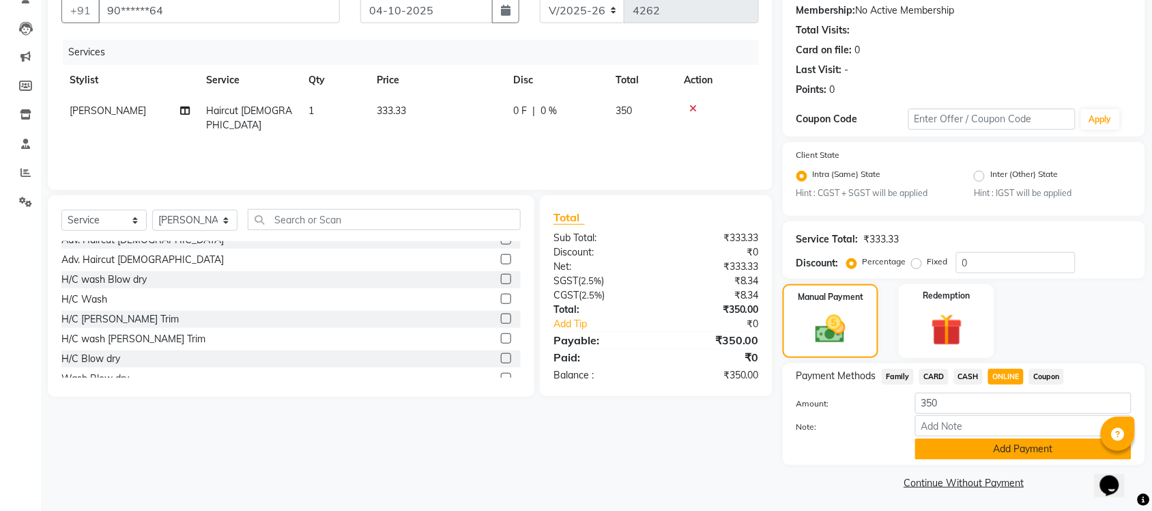
click at [983, 451] on button "Add Payment" at bounding box center [1023, 448] width 216 height 21
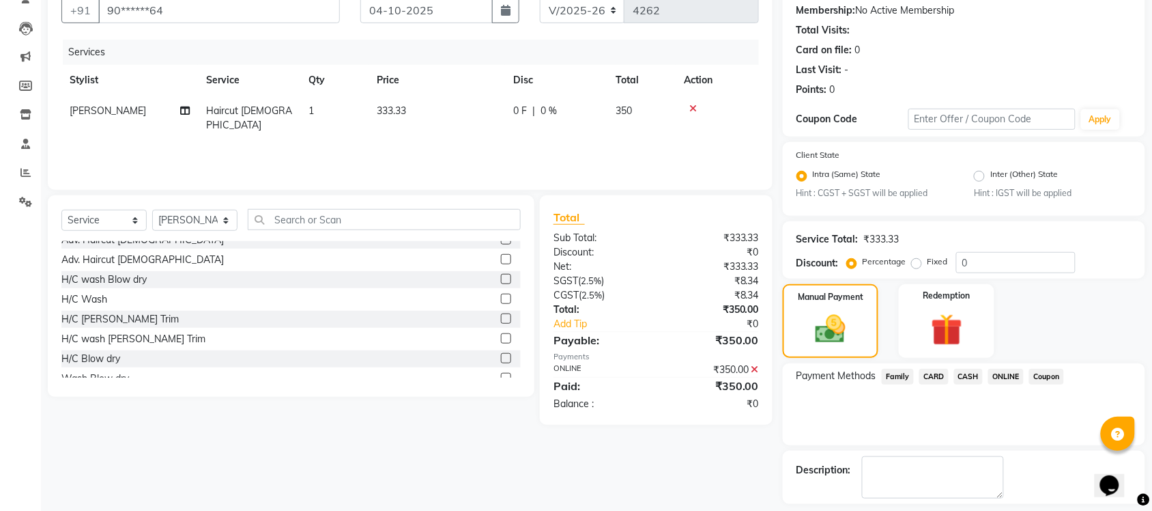
scroll to position [188, 0]
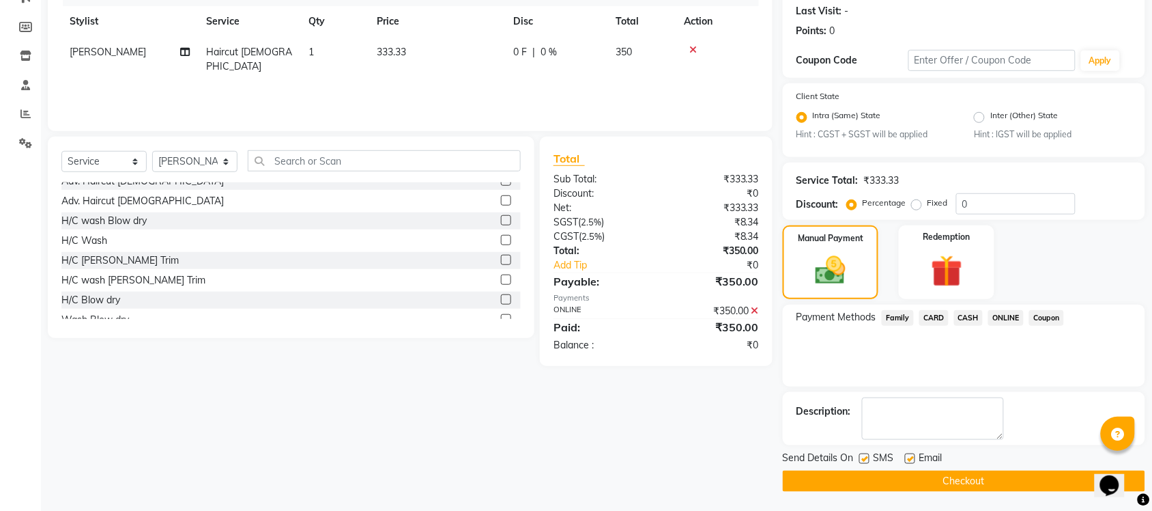
click at [973, 479] on button "Checkout" at bounding box center [964, 480] width 362 height 21
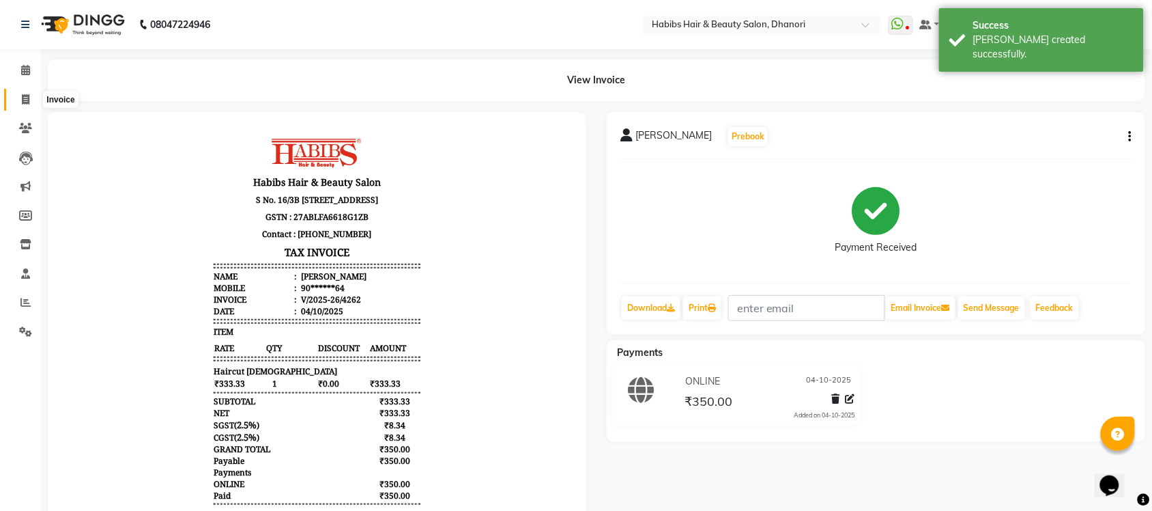
click at [25, 96] on icon at bounding box center [26, 99] width 8 height 10
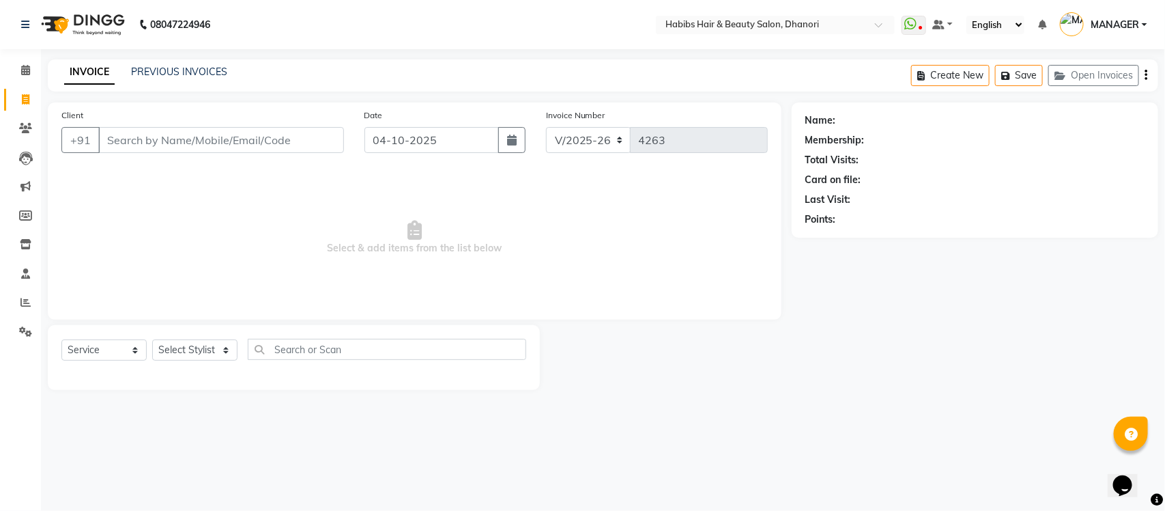
click at [205, 137] on input "Client" at bounding box center [221, 140] width 246 height 26
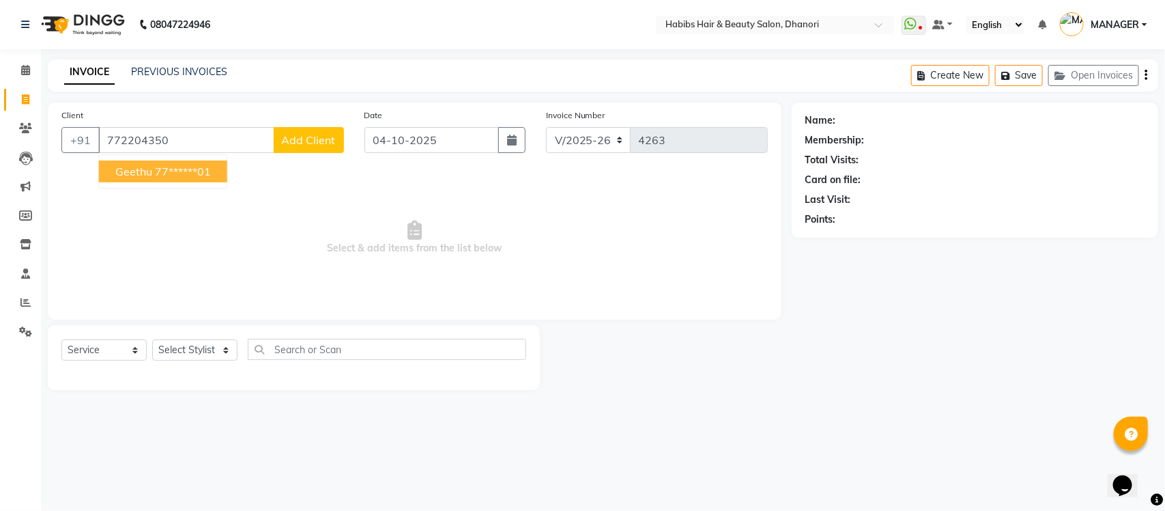
click at [186, 171] on ngb-highlight "77******01" at bounding box center [183, 171] width 56 height 14
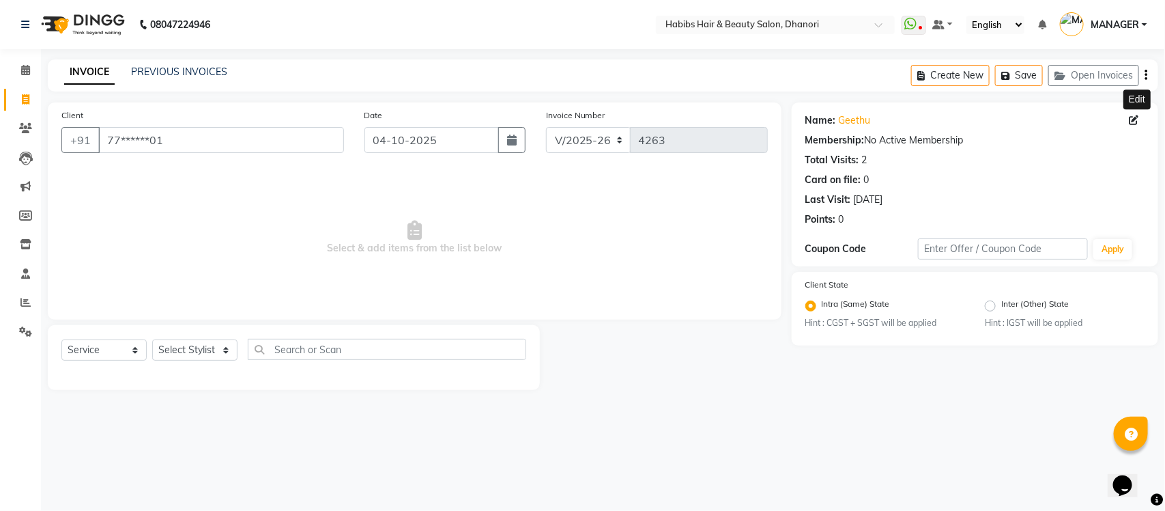
click at [1136, 120] on icon at bounding box center [1135, 120] width 10 height 10
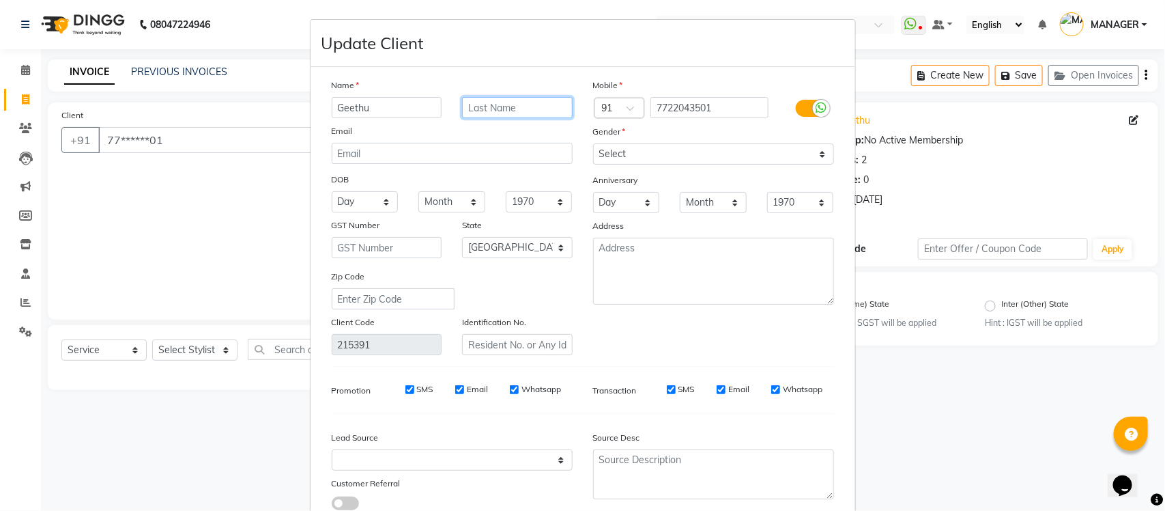
click at [521, 106] on input "text" at bounding box center [517, 107] width 111 height 21
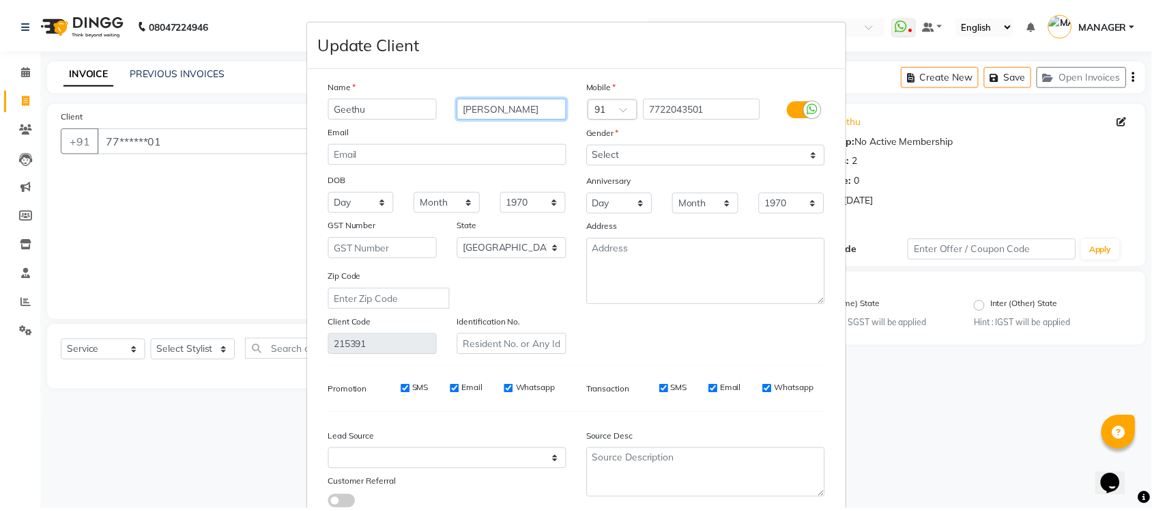
scroll to position [90, 0]
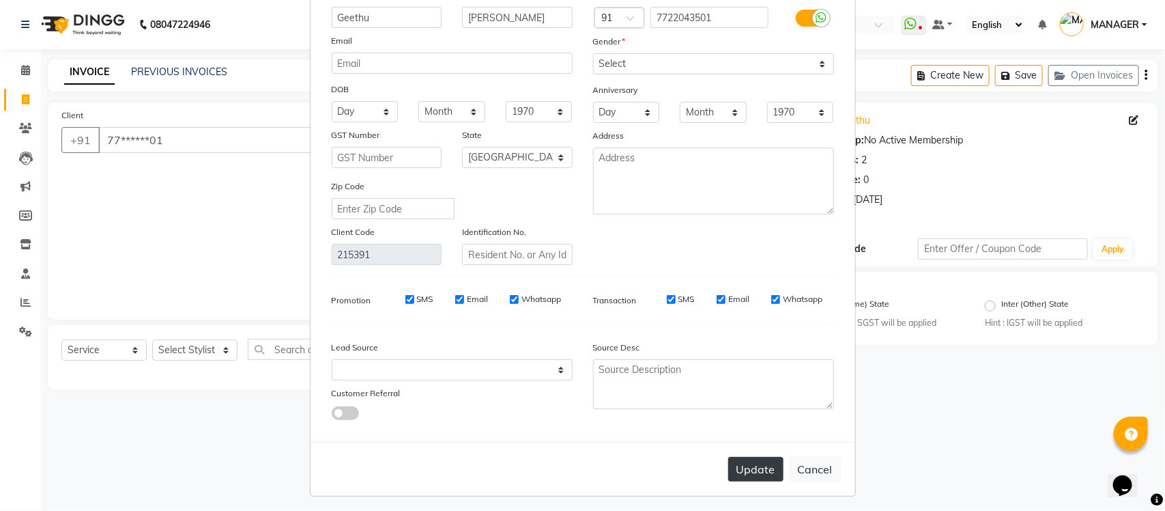
click at [747, 473] on button "Update" at bounding box center [755, 469] width 55 height 25
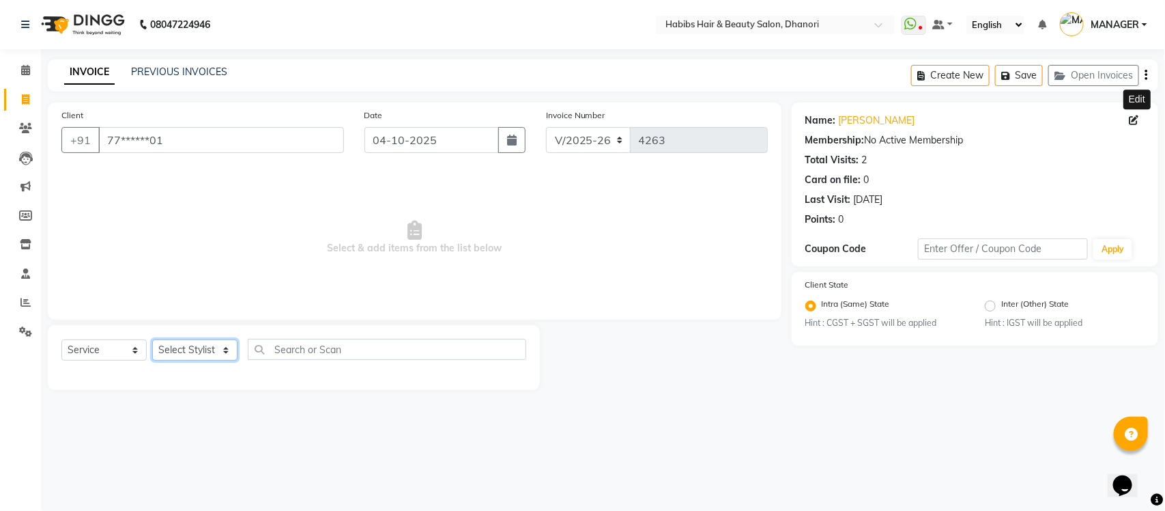
click at [176, 354] on select "Select Stylist Admin [PERSON_NAME] [PERSON_NAME] MANAGER [PERSON_NAME] [PERSON_…" at bounding box center [194, 349] width 85 height 21
click at [152, 339] on select "Select Stylist Admin [PERSON_NAME] [PERSON_NAME] MANAGER [PERSON_NAME] [PERSON_…" at bounding box center [194, 349] width 85 height 21
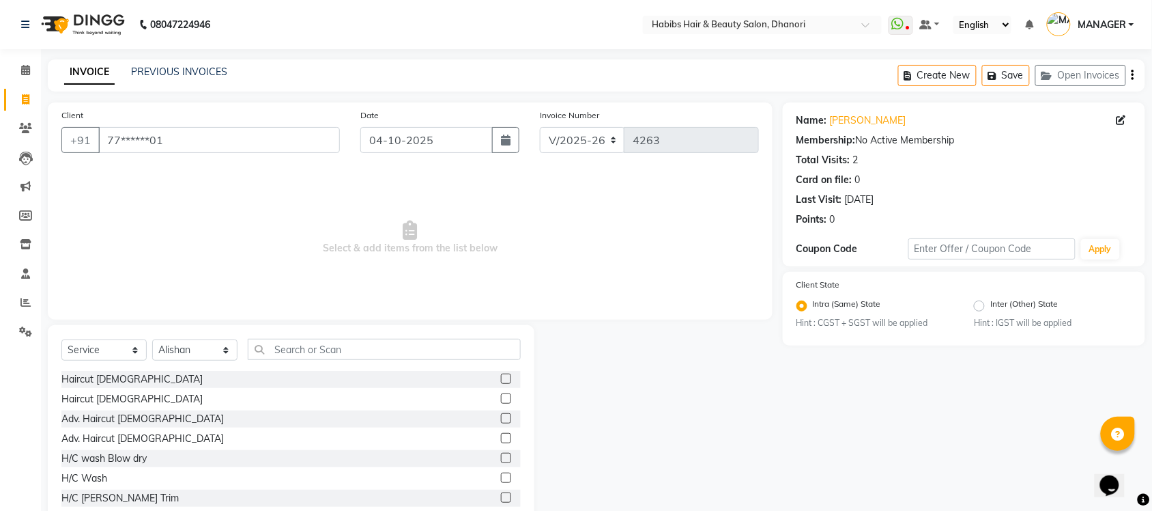
click at [501, 381] on label at bounding box center [506, 378] width 10 height 10
click at [501, 381] on input "checkbox" at bounding box center [505, 379] width 9 height 9
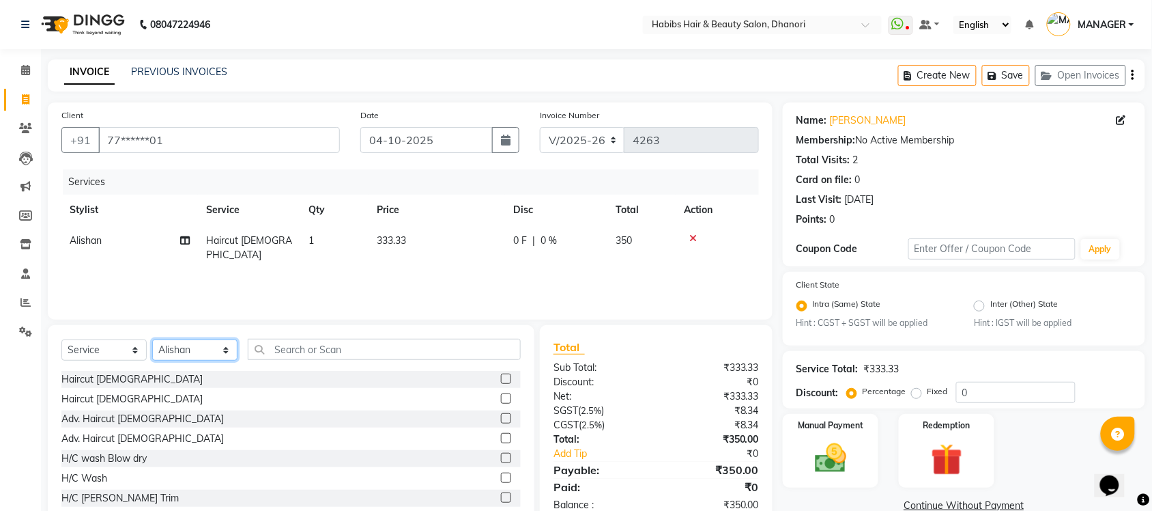
click at [186, 350] on select "Select Stylist Admin [PERSON_NAME] [PERSON_NAME] MANAGER [PERSON_NAME] [PERSON_…" at bounding box center [194, 349] width 85 height 21
click at [152, 339] on select "Select Stylist Admin [PERSON_NAME] [PERSON_NAME] MANAGER [PERSON_NAME] [PERSON_…" at bounding box center [194, 349] width 85 height 21
click at [501, 396] on label at bounding box center [506, 398] width 10 height 10
click at [501, 396] on input "checkbox" at bounding box center [505, 398] width 9 height 9
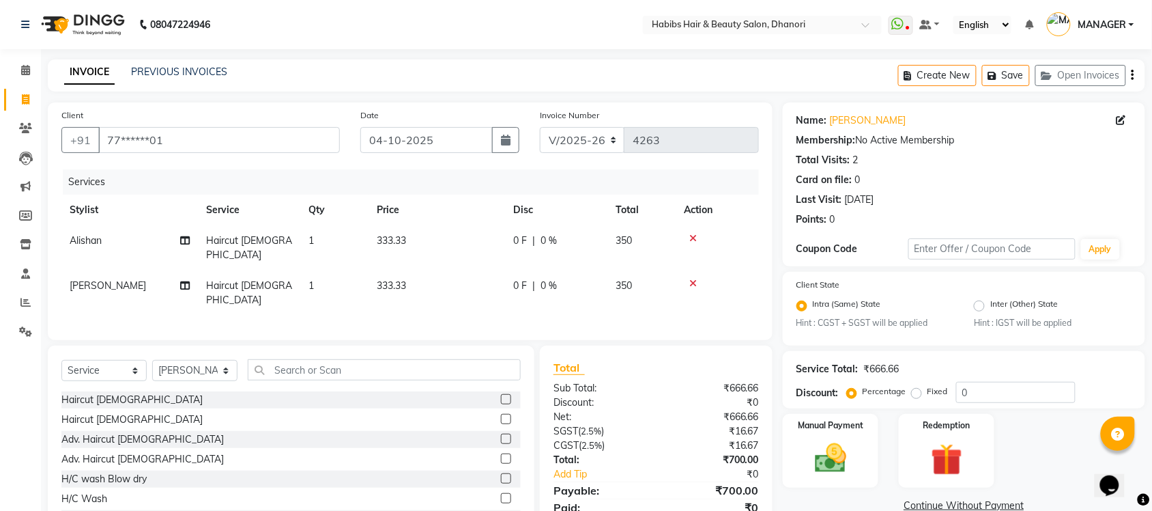
scroll to position [40, 0]
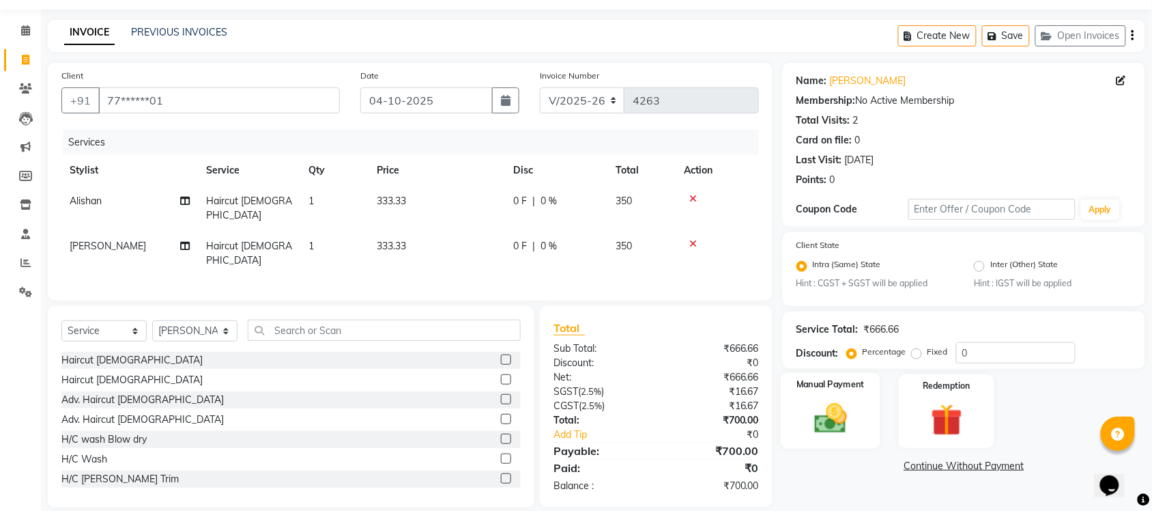
click at [803, 424] on div "Manual Payment" at bounding box center [831, 411] width 100 height 76
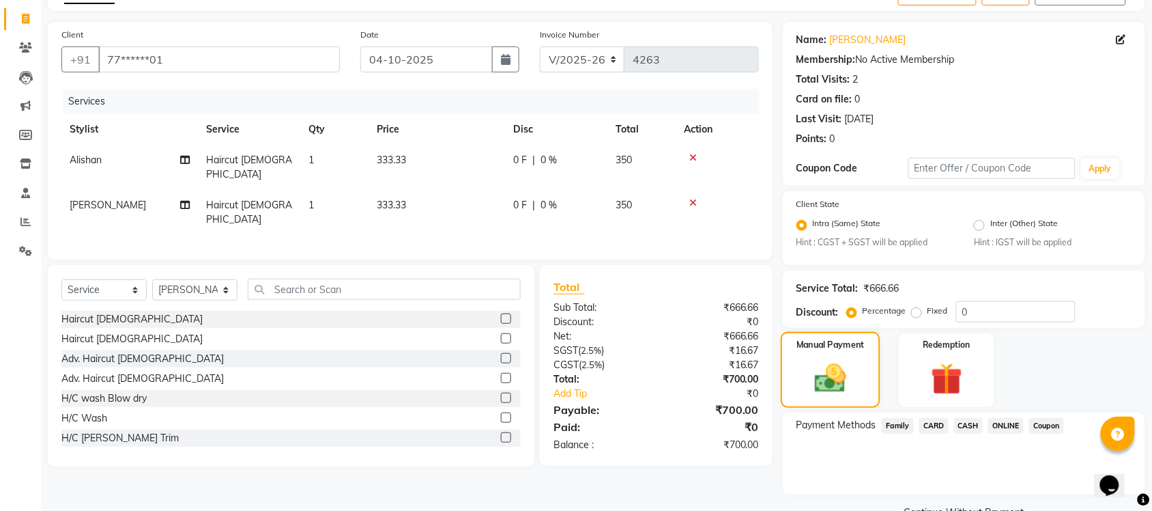
scroll to position [83, 0]
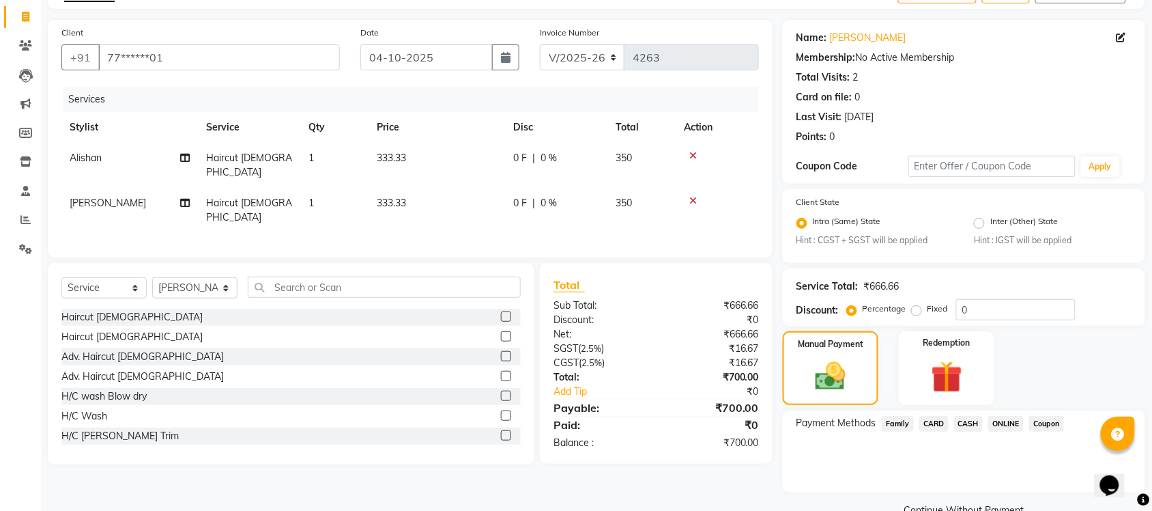
click at [1000, 420] on span "ONLINE" at bounding box center [1005, 424] width 35 height 16
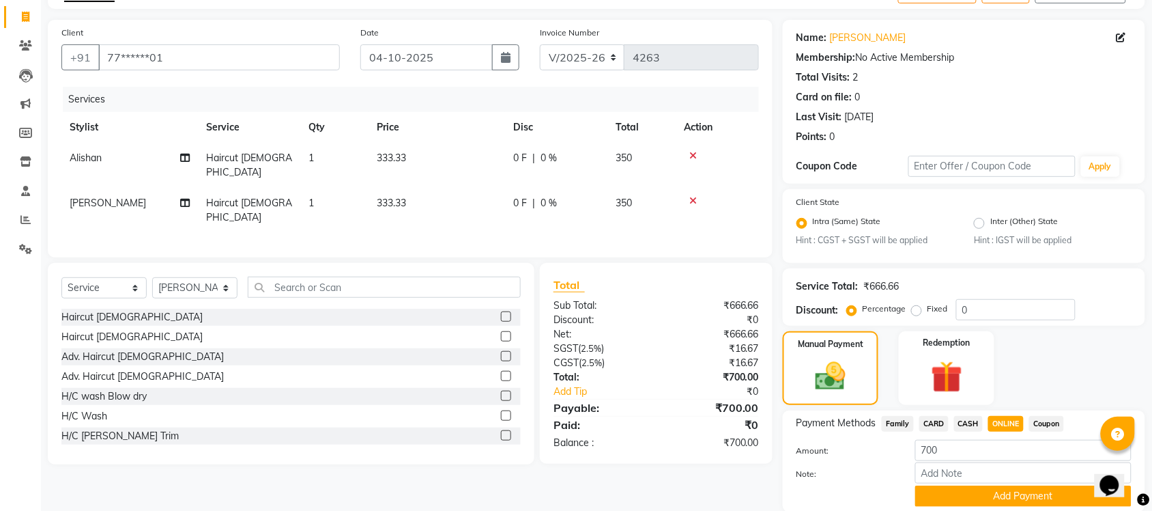
scroll to position [130, 0]
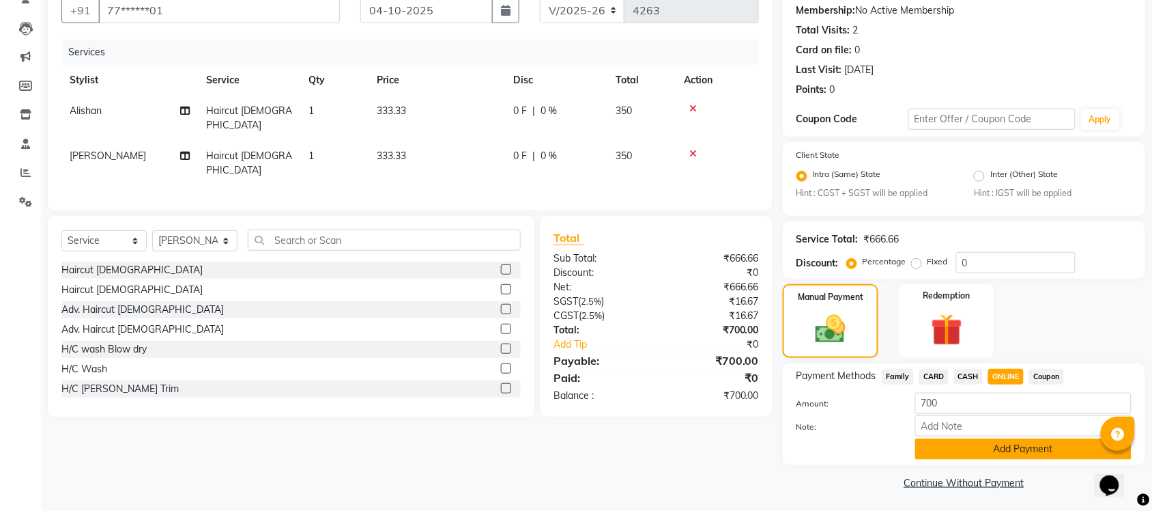
click at [993, 445] on button "Add Payment" at bounding box center [1023, 448] width 216 height 21
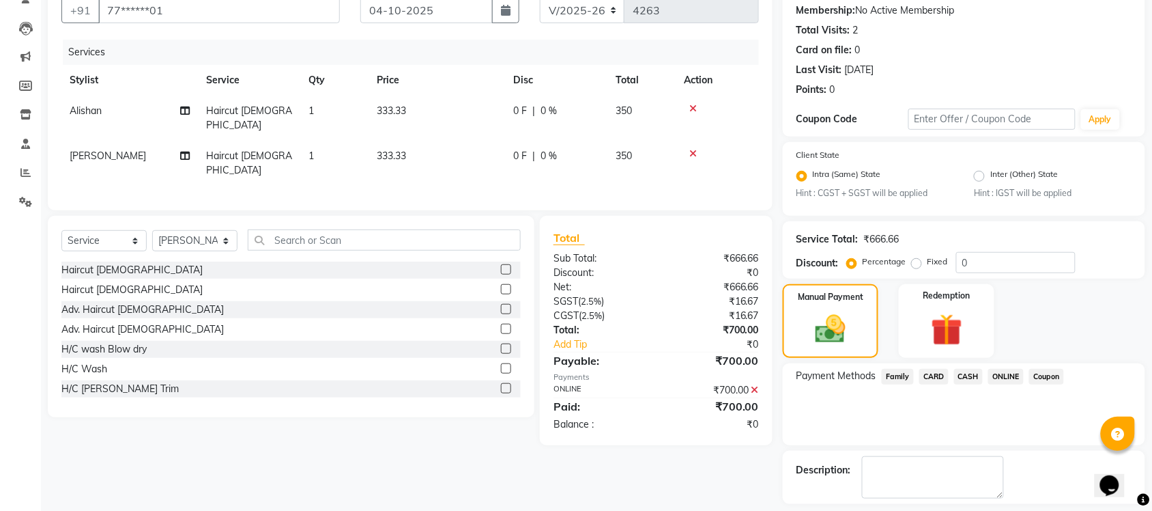
scroll to position [188, 0]
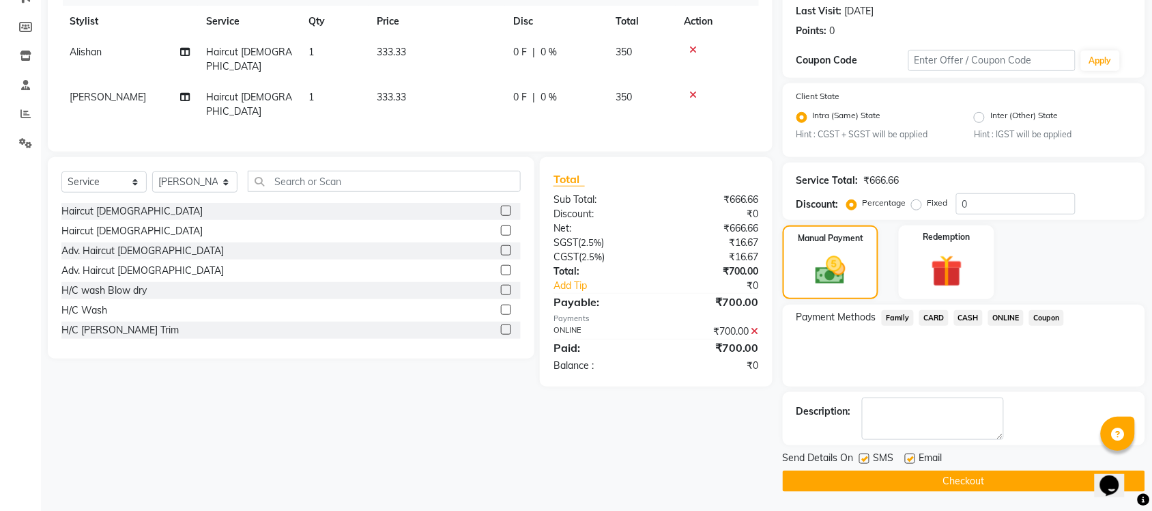
click at [974, 476] on button "Checkout" at bounding box center [964, 480] width 362 height 21
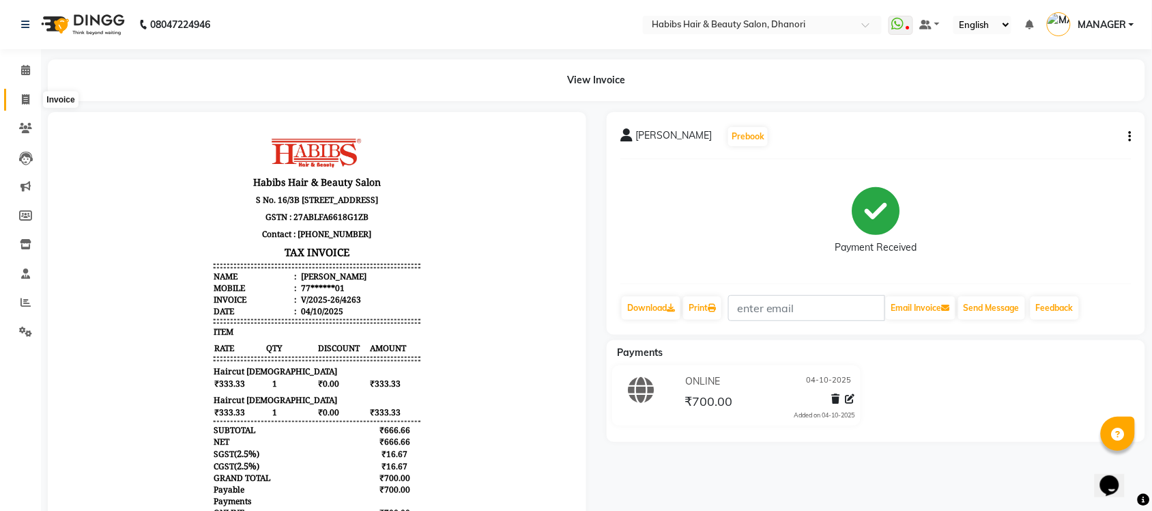
click at [24, 96] on icon at bounding box center [26, 99] width 8 height 10
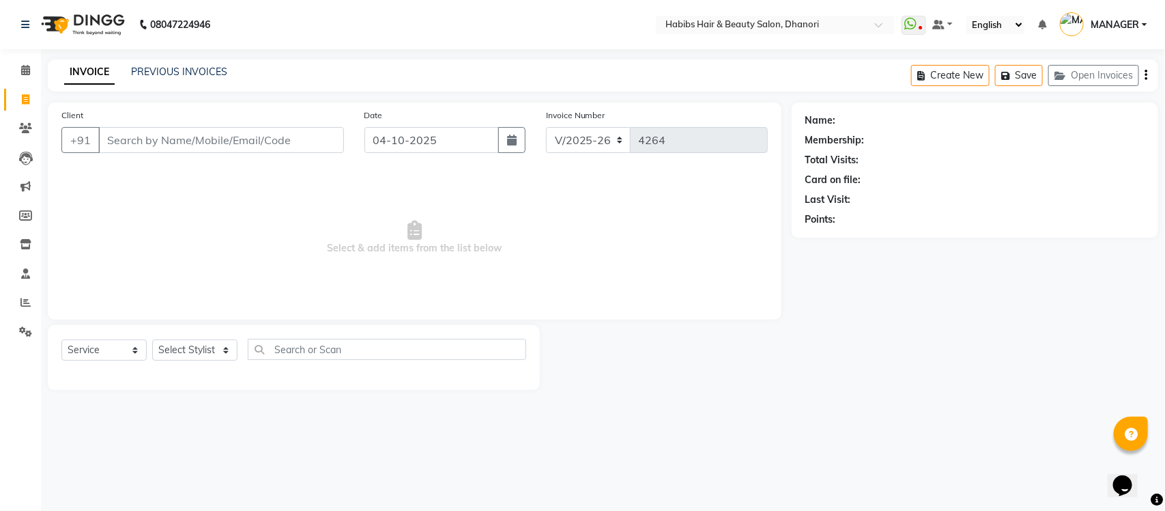
click at [166, 137] on input "Client" at bounding box center [221, 140] width 246 height 26
click at [113, 139] on input "srishti" at bounding box center [186, 140] width 176 height 26
click at [124, 139] on input "Srishti" at bounding box center [186, 140] width 176 height 26
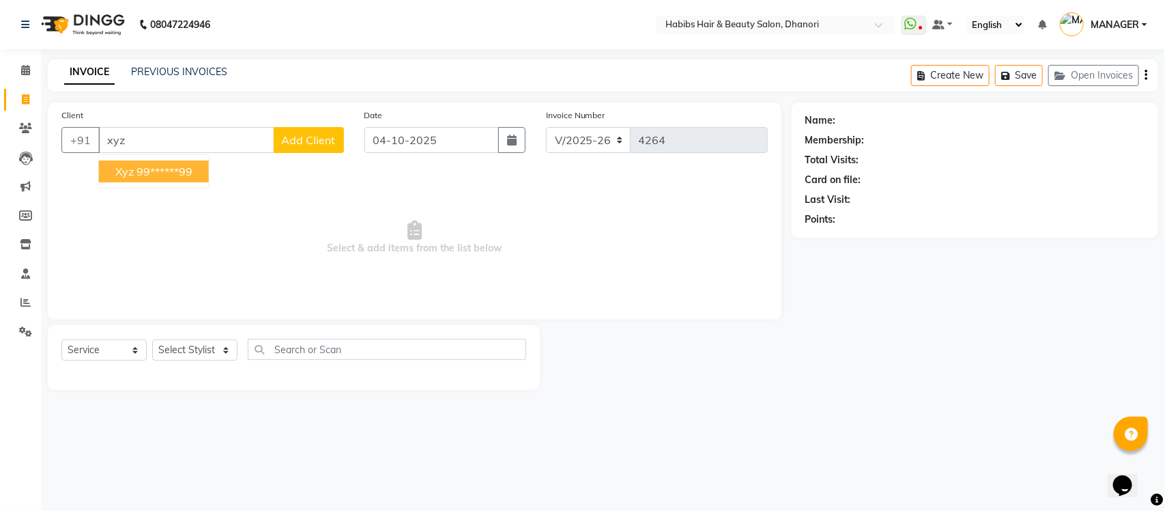
click at [158, 178] on button "xyz 99******99" at bounding box center [154, 171] width 110 height 22
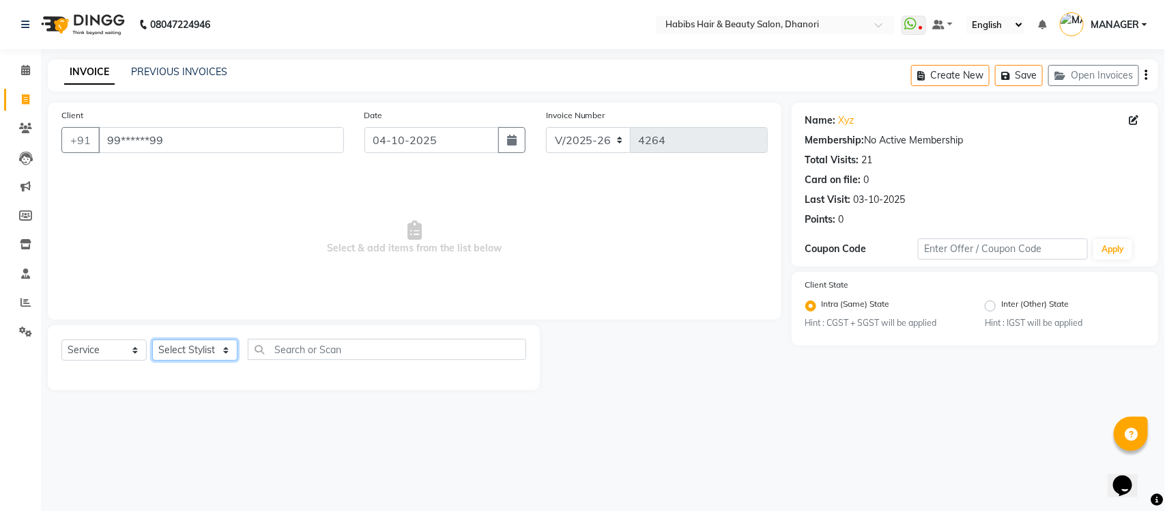
click at [209, 346] on select "Select Stylist Admin [PERSON_NAME] [PERSON_NAME] MANAGER [PERSON_NAME] [PERSON_…" at bounding box center [194, 349] width 85 height 21
click at [152, 339] on select "Select Stylist Admin [PERSON_NAME] [PERSON_NAME] MANAGER [PERSON_NAME] [PERSON_…" at bounding box center [194, 349] width 85 height 21
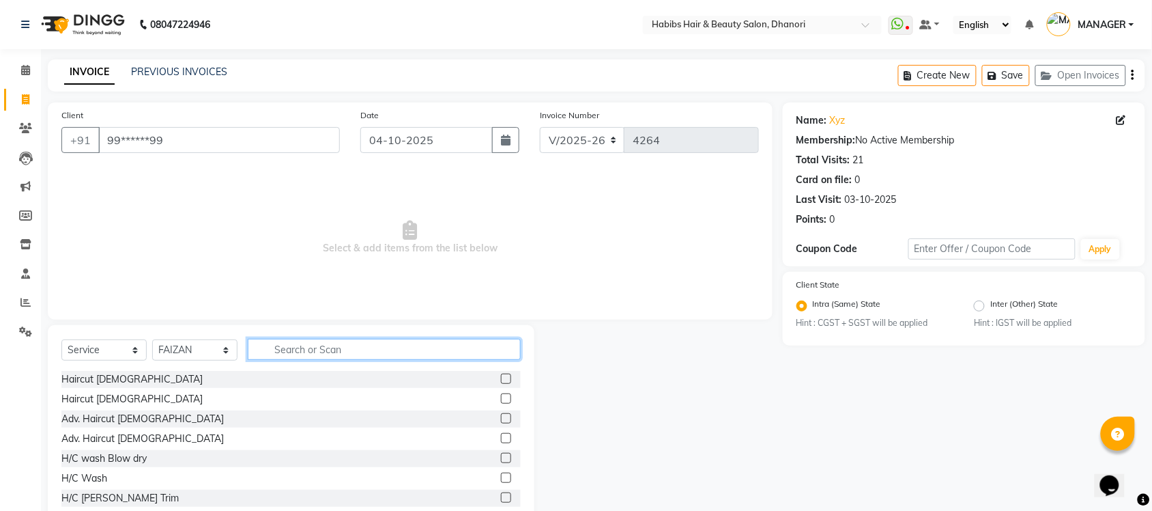
click at [302, 339] on input "text" at bounding box center [384, 349] width 273 height 21
click at [319, 351] on input "text" at bounding box center [384, 349] width 273 height 21
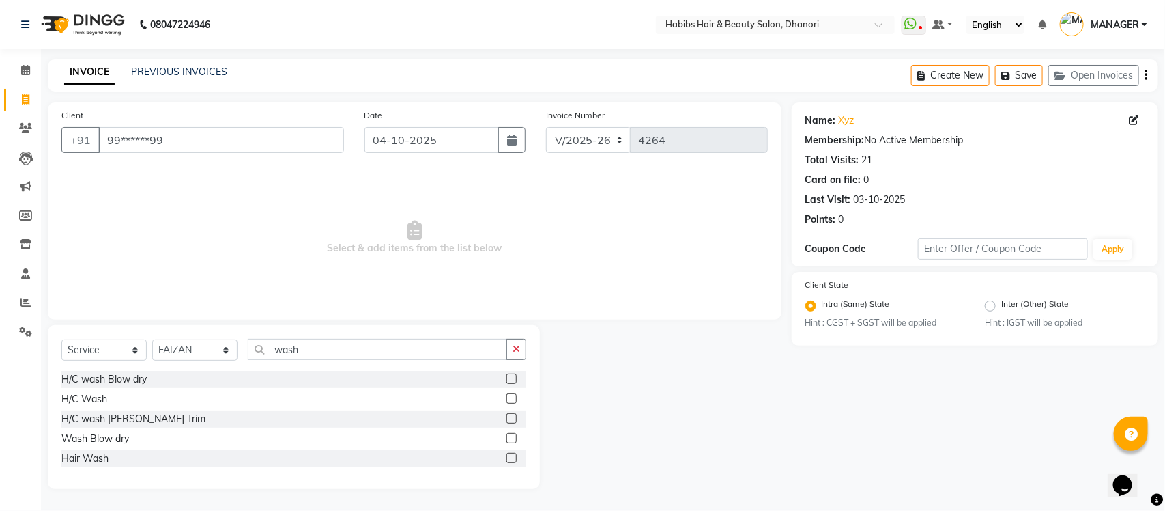
click at [505, 453] on div "Hair Wash" at bounding box center [293, 458] width 465 height 17
click at [513, 455] on label at bounding box center [511, 458] width 10 height 10
click at [513, 455] on input "checkbox" at bounding box center [510, 458] width 9 height 9
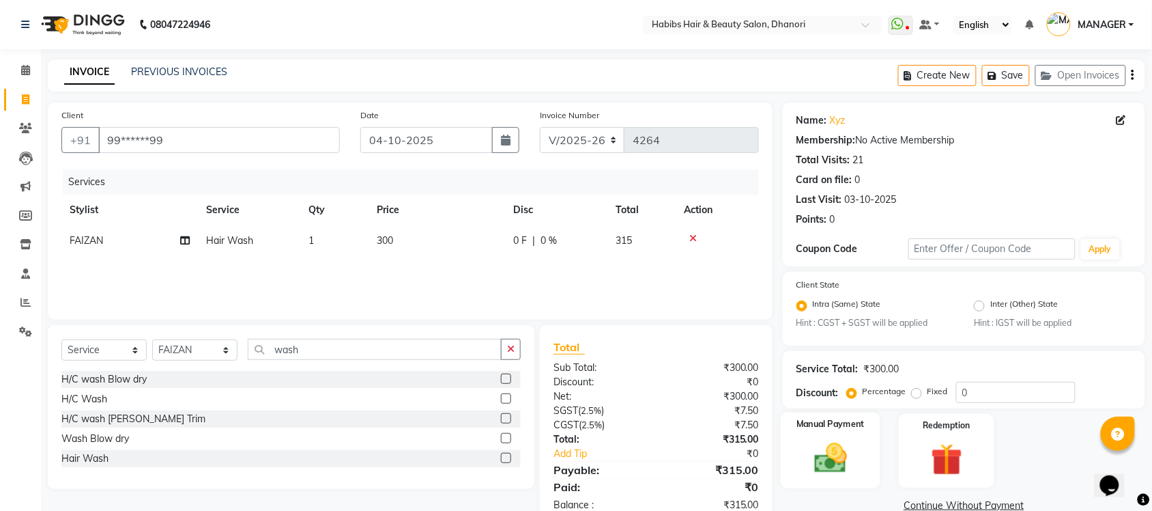
click at [816, 448] on img at bounding box center [830, 459] width 53 height 38
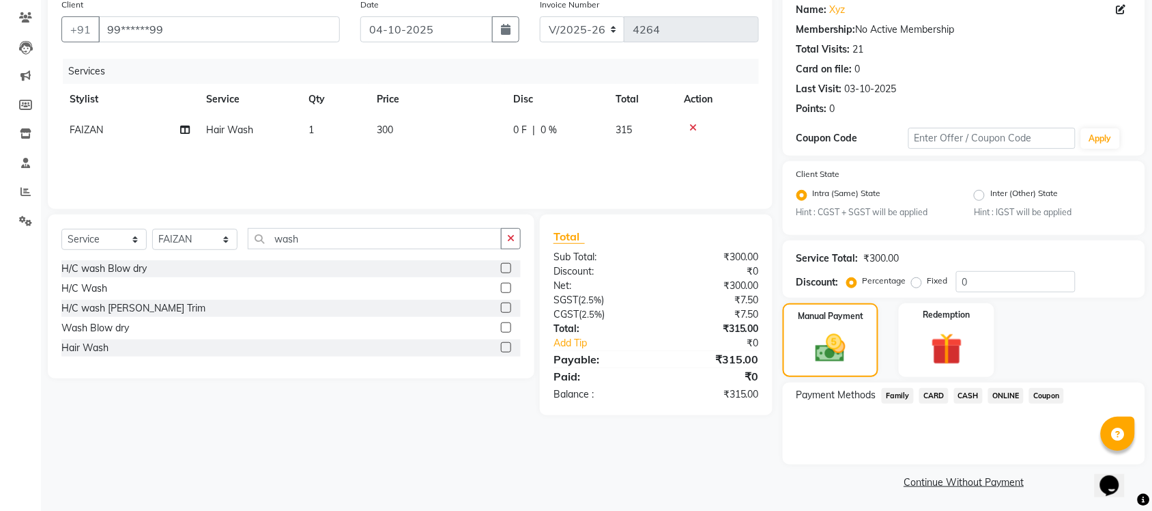
click at [1005, 393] on span "ONLINE" at bounding box center [1005, 396] width 35 height 16
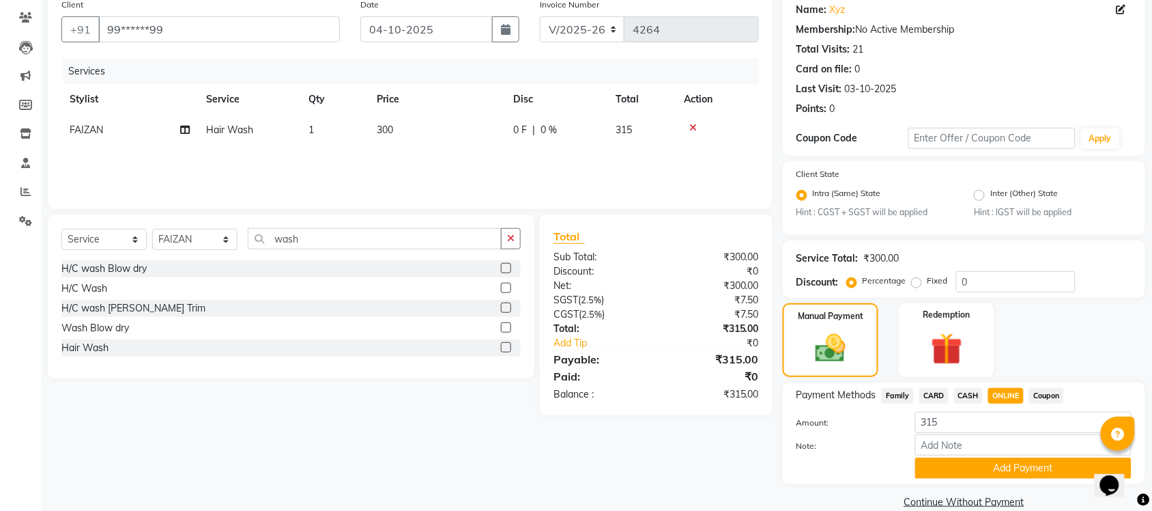
scroll to position [130, 0]
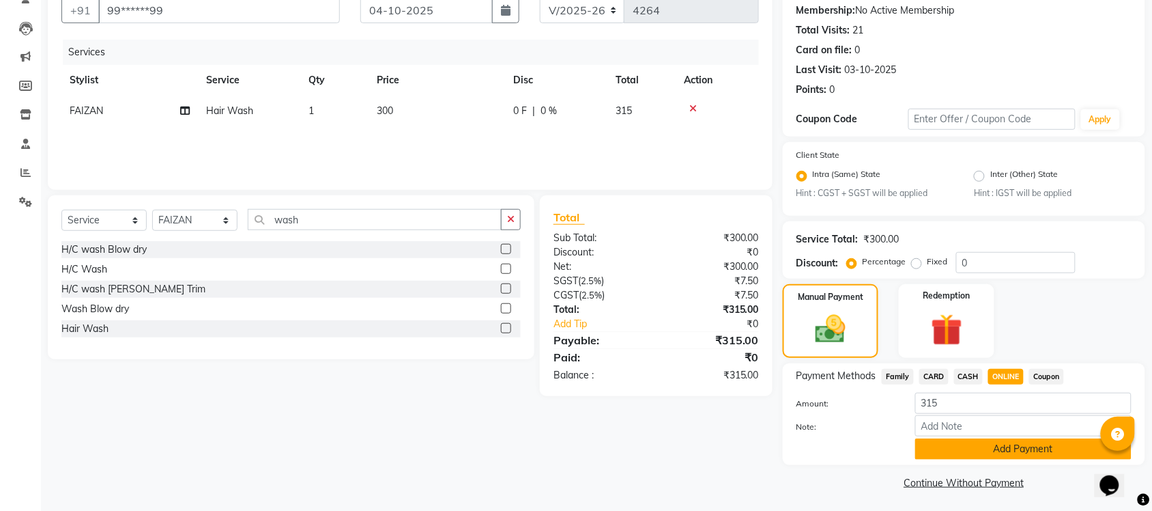
click at [975, 451] on button "Add Payment" at bounding box center [1023, 448] width 216 height 21
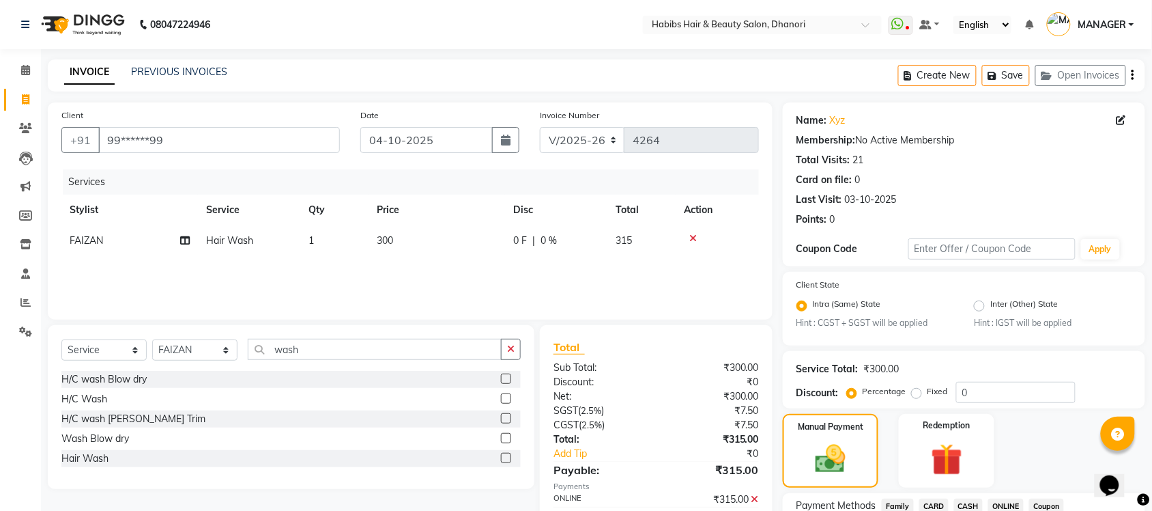
scroll to position [188, 0]
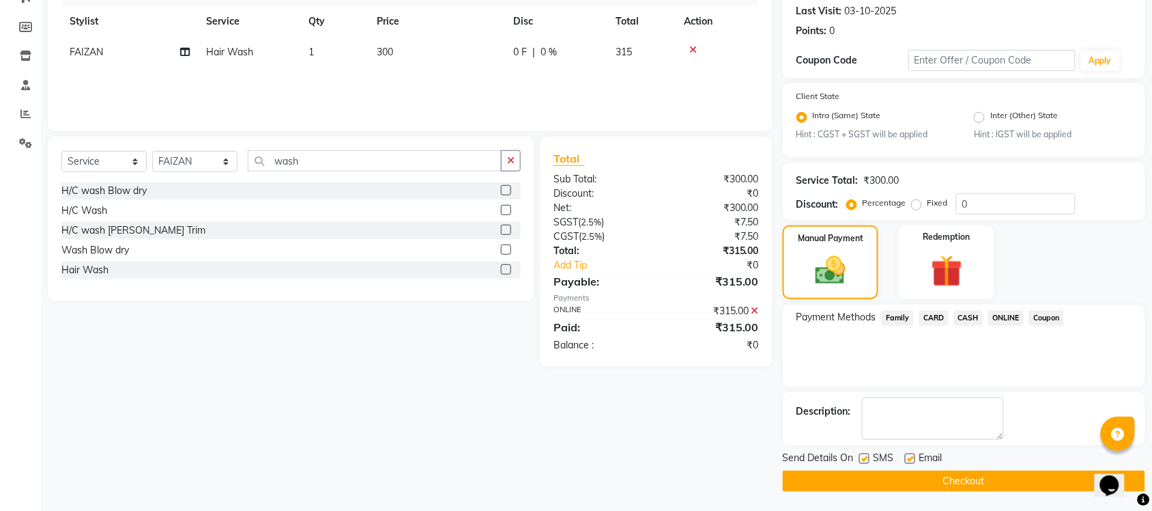
click at [974, 471] on button "Checkout" at bounding box center [964, 480] width 362 height 21
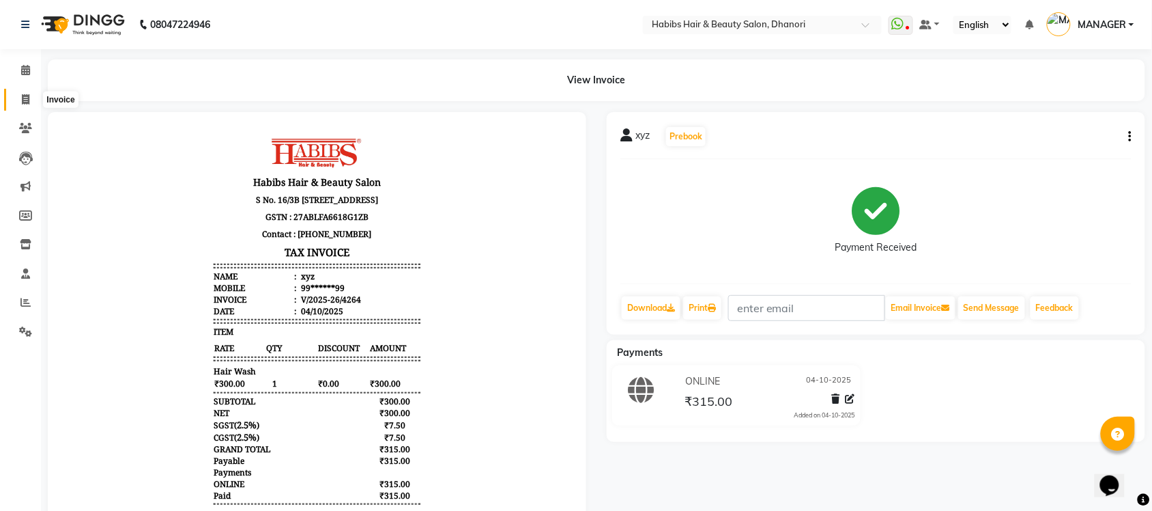
click at [25, 103] on icon at bounding box center [26, 99] width 8 height 10
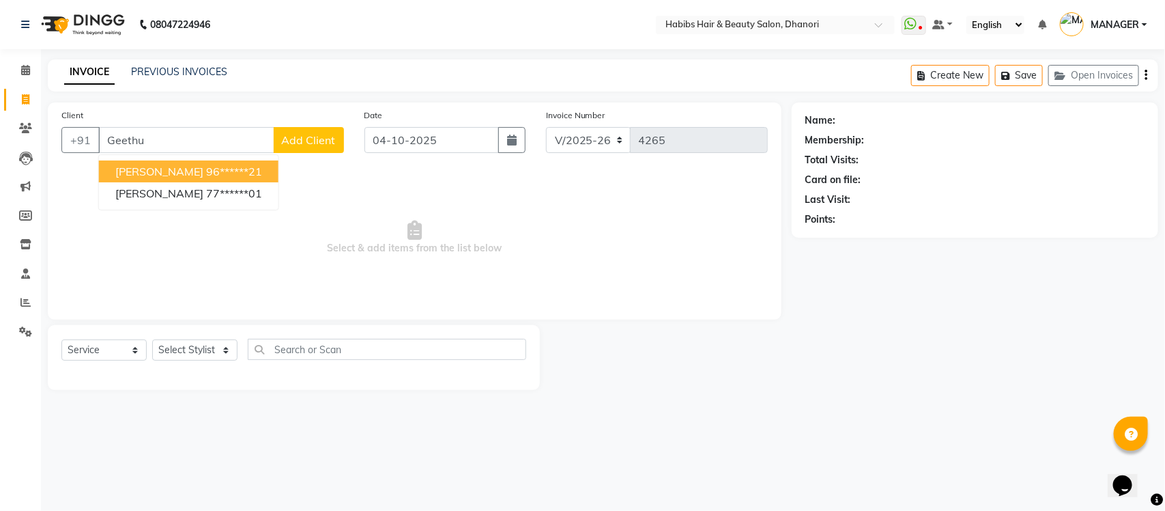
click at [154, 165] on span "[PERSON_NAME]" at bounding box center [159, 171] width 88 height 14
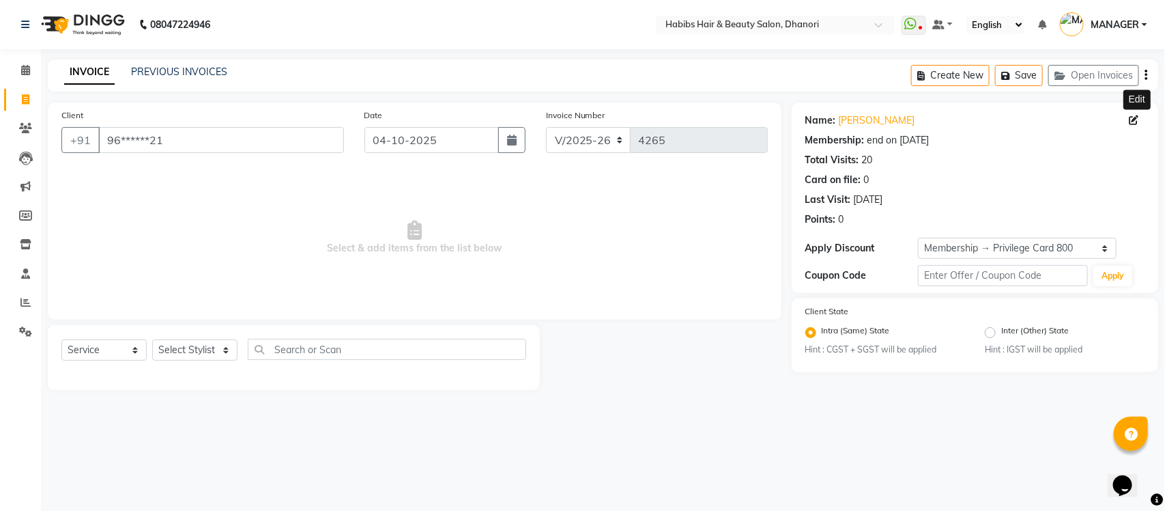
click at [1140, 119] on span at bounding box center [1137, 120] width 15 height 14
click at [1133, 121] on icon at bounding box center [1135, 120] width 10 height 10
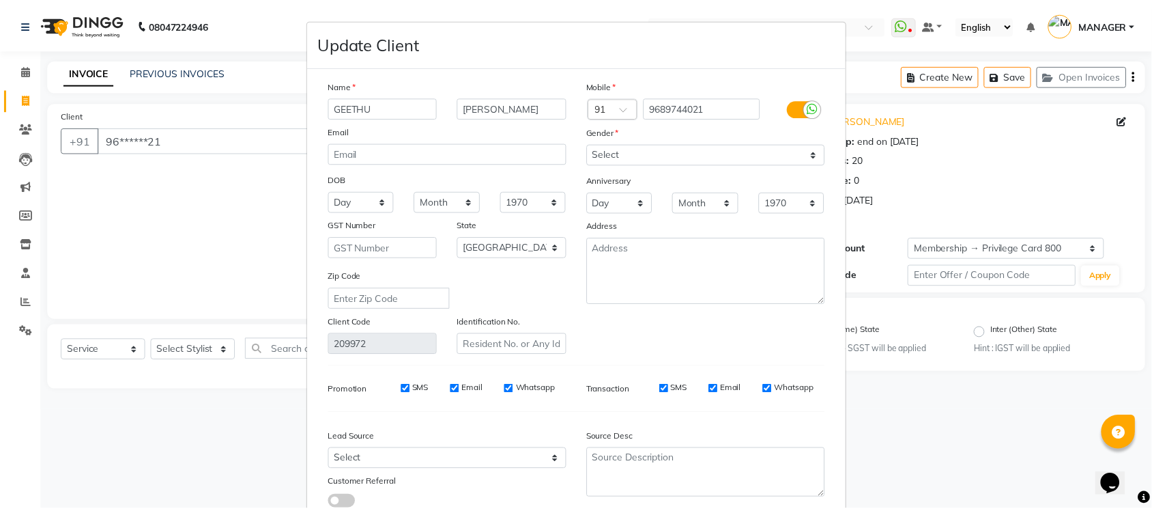
scroll to position [90, 0]
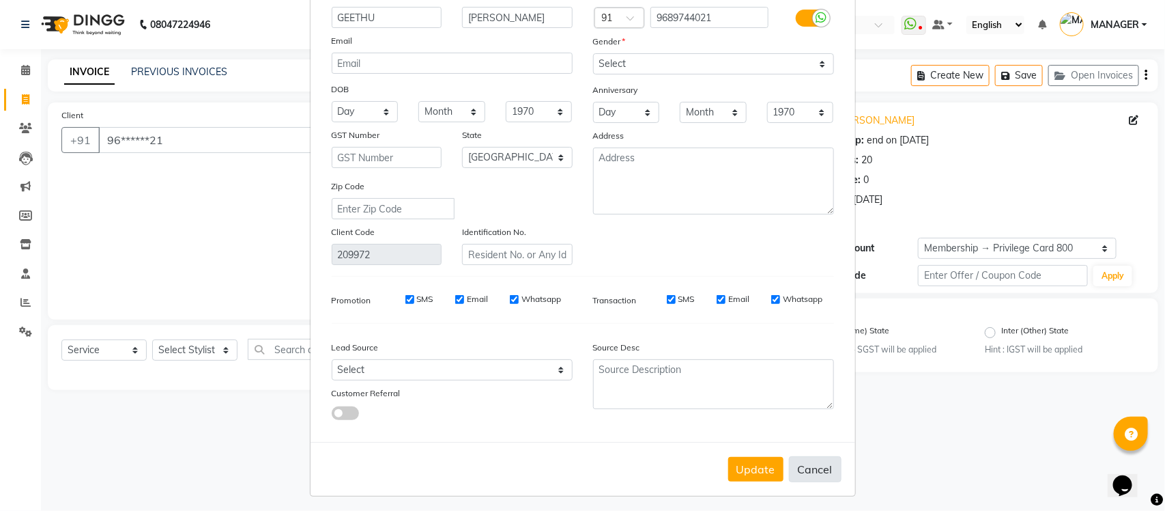
click at [806, 458] on button "Cancel" at bounding box center [815, 469] width 53 height 26
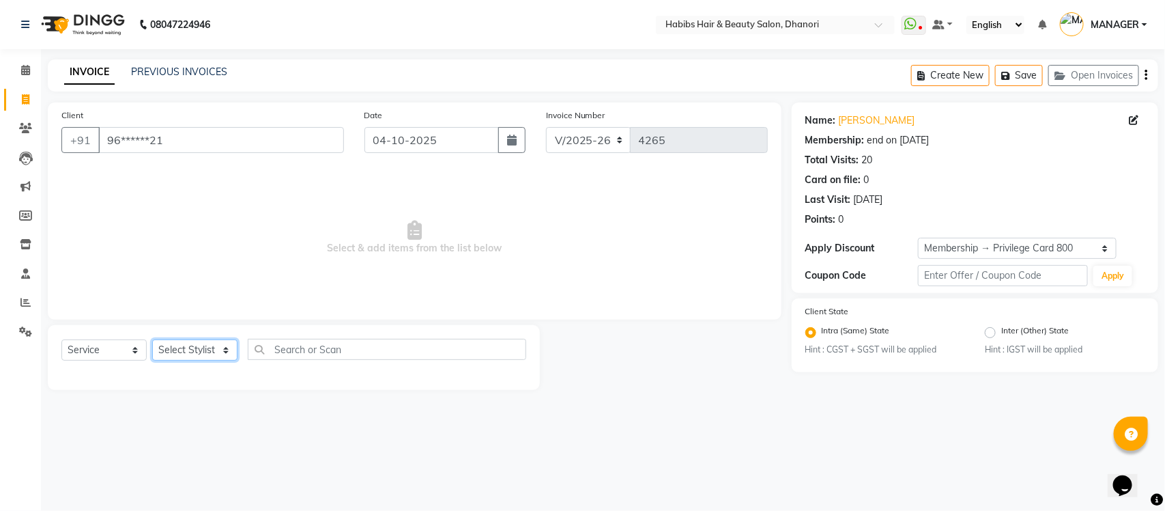
click at [176, 346] on select "Select Stylist Admin [PERSON_NAME] [PERSON_NAME] MANAGER [PERSON_NAME] [PERSON_…" at bounding box center [194, 349] width 85 height 21
click at [152, 339] on select "Select Stylist Admin [PERSON_NAME] [PERSON_NAME] MANAGER [PERSON_NAME] [PERSON_…" at bounding box center [194, 349] width 85 height 21
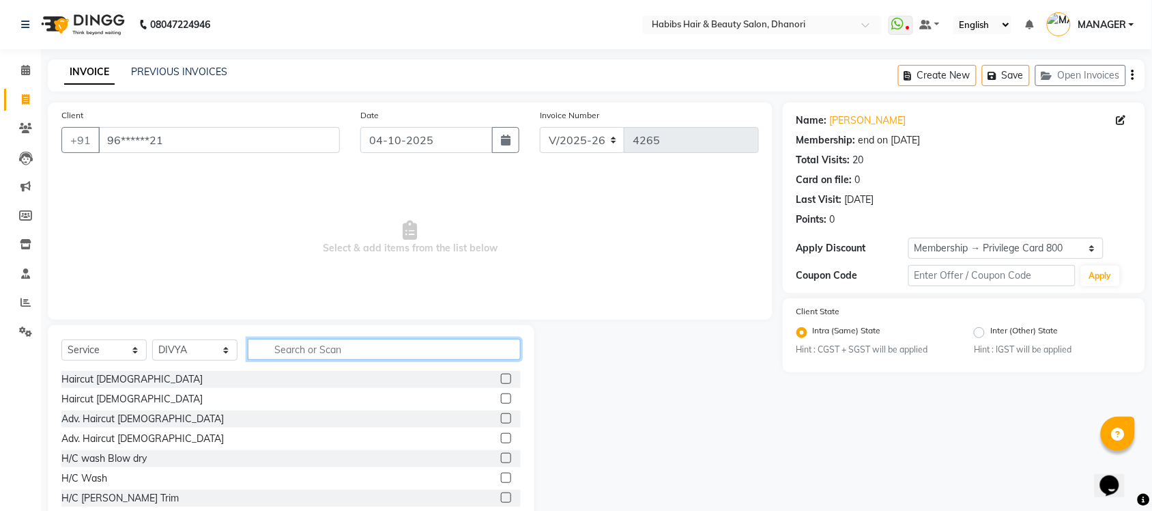
click at [297, 345] on input "text" at bounding box center [384, 349] width 273 height 21
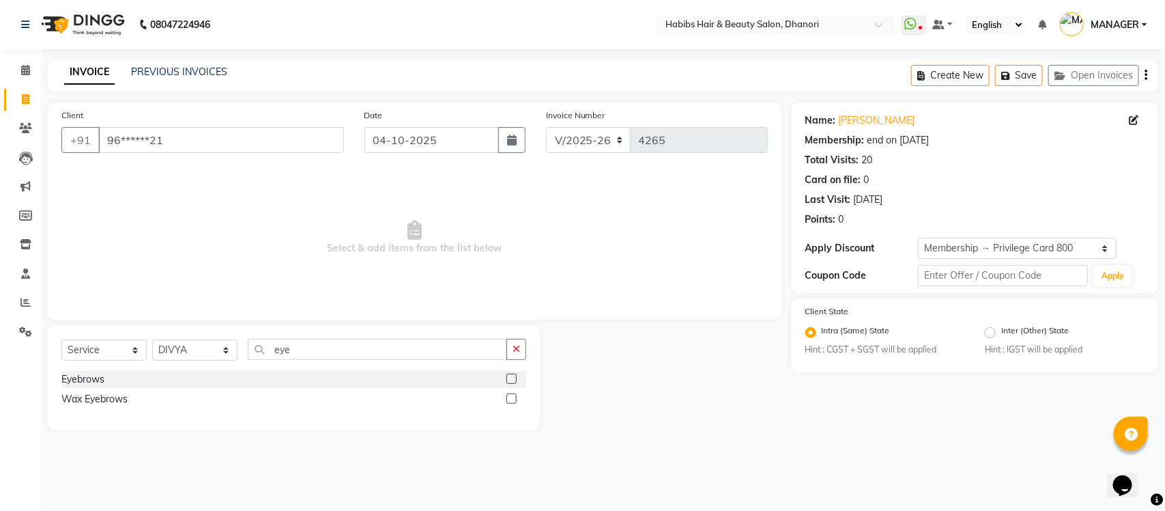
click at [513, 380] on label at bounding box center [511, 378] width 10 height 10
click at [513, 380] on input "checkbox" at bounding box center [510, 379] width 9 height 9
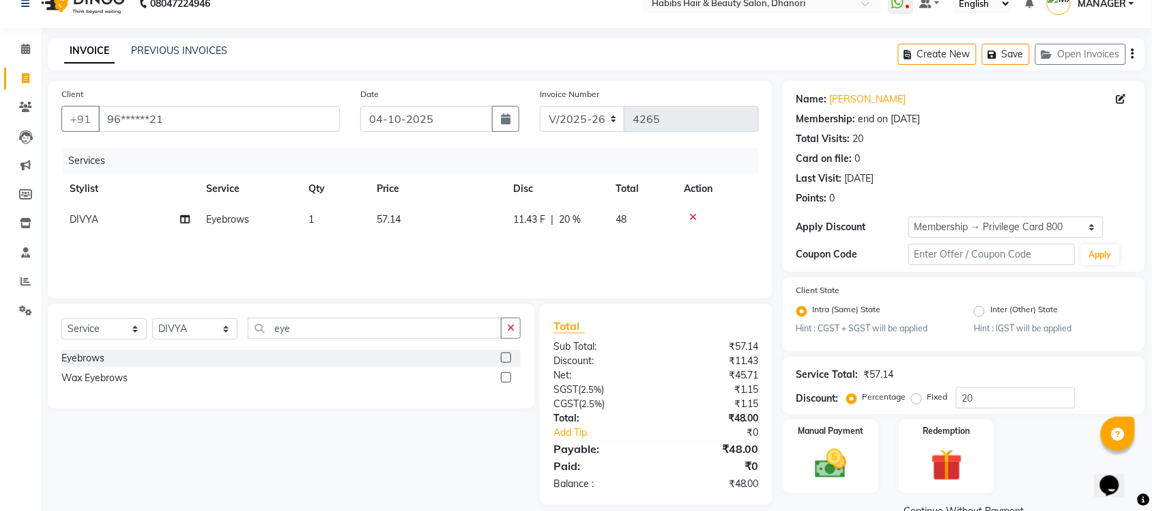
scroll to position [22, 0]
click at [992, 394] on input "20" at bounding box center [1015, 396] width 119 height 21
click at [814, 472] on img at bounding box center [830, 463] width 53 height 38
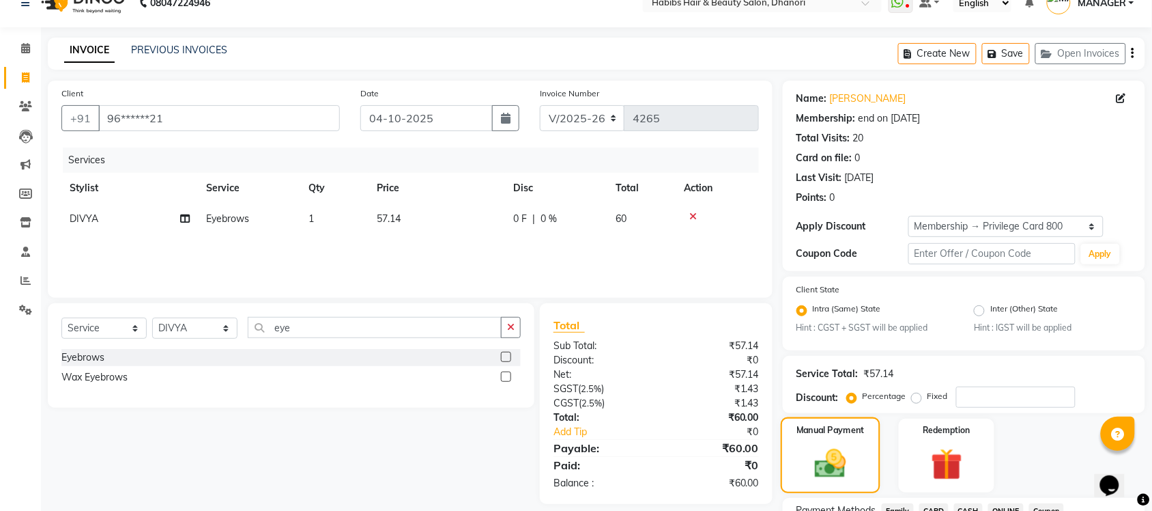
scroll to position [137, 0]
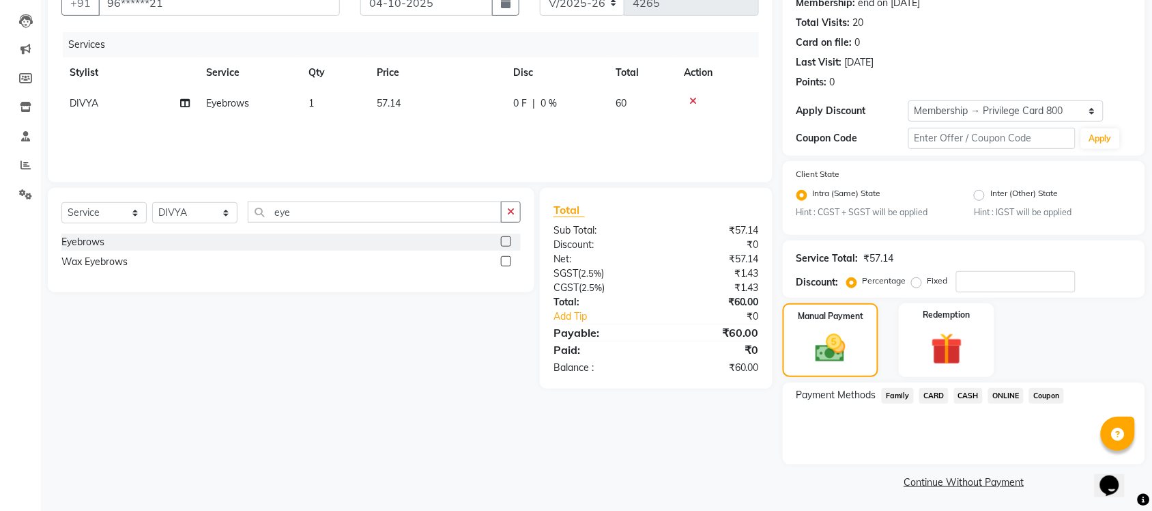
click at [1014, 397] on span "ONLINE" at bounding box center [1005, 396] width 35 height 16
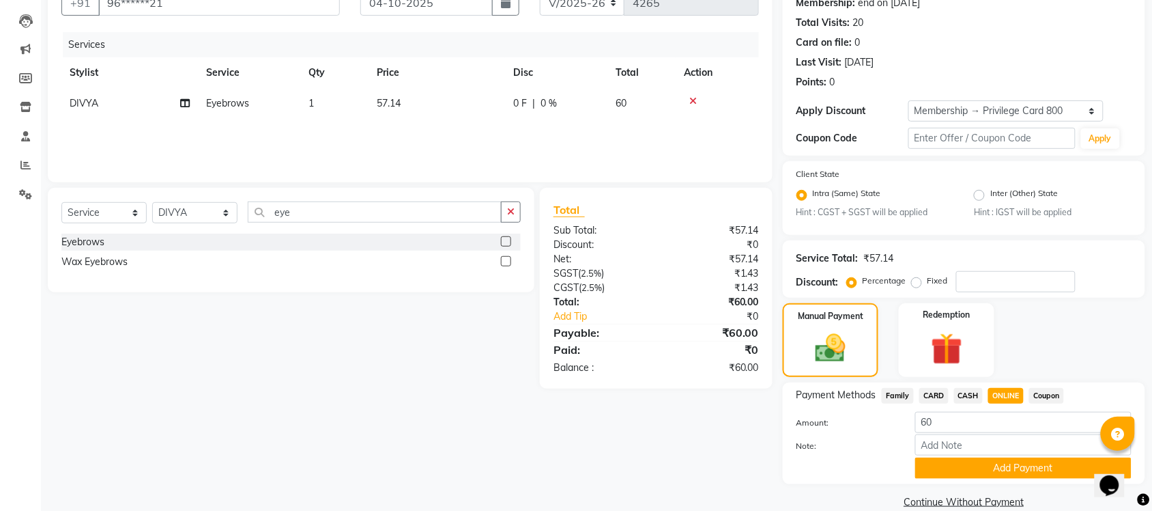
scroll to position [157, 0]
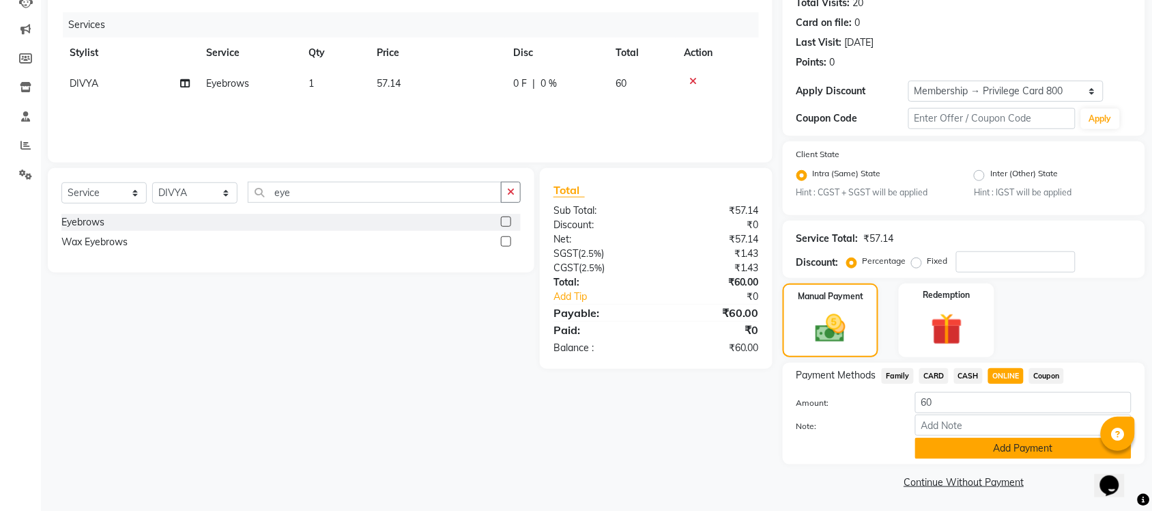
click at [1001, 444] on button "Add Payment" at bounding box center [1023, 447] width 216 height 21
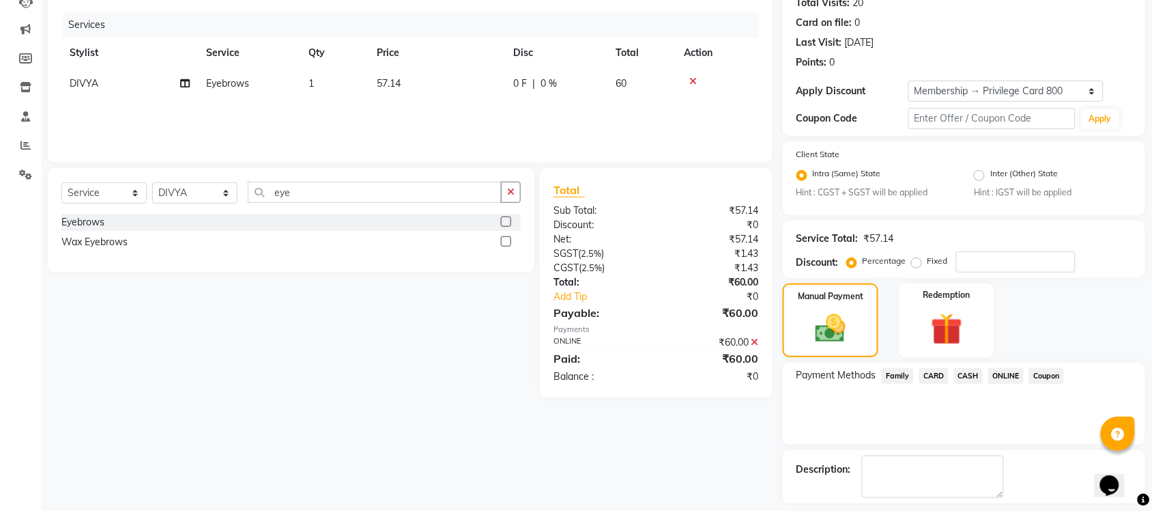
scroll to position [215, 0]
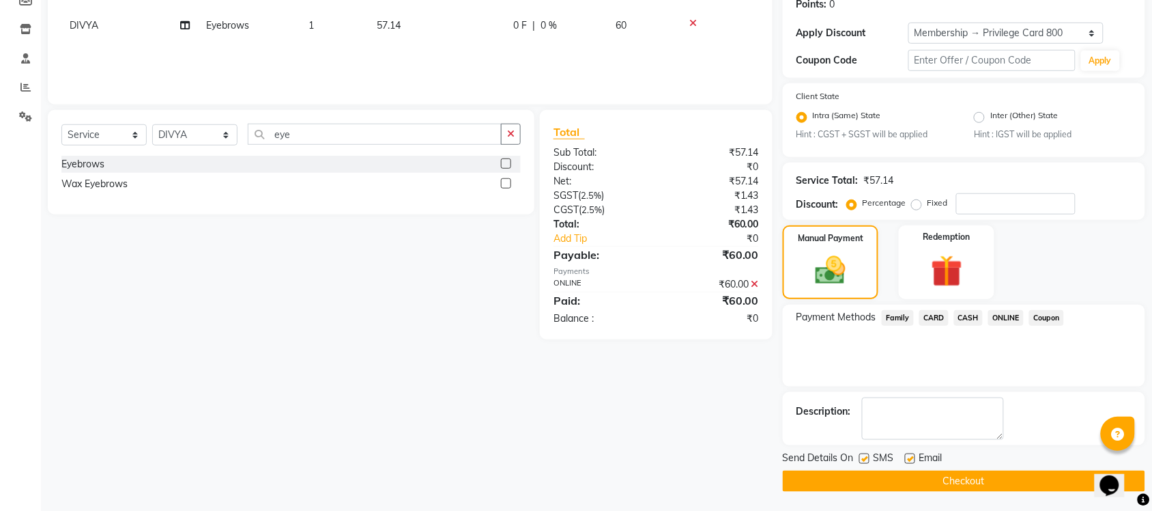
click at [981, 487] on button "Checkout" at bounding box center [964, 480] width 362 height 21
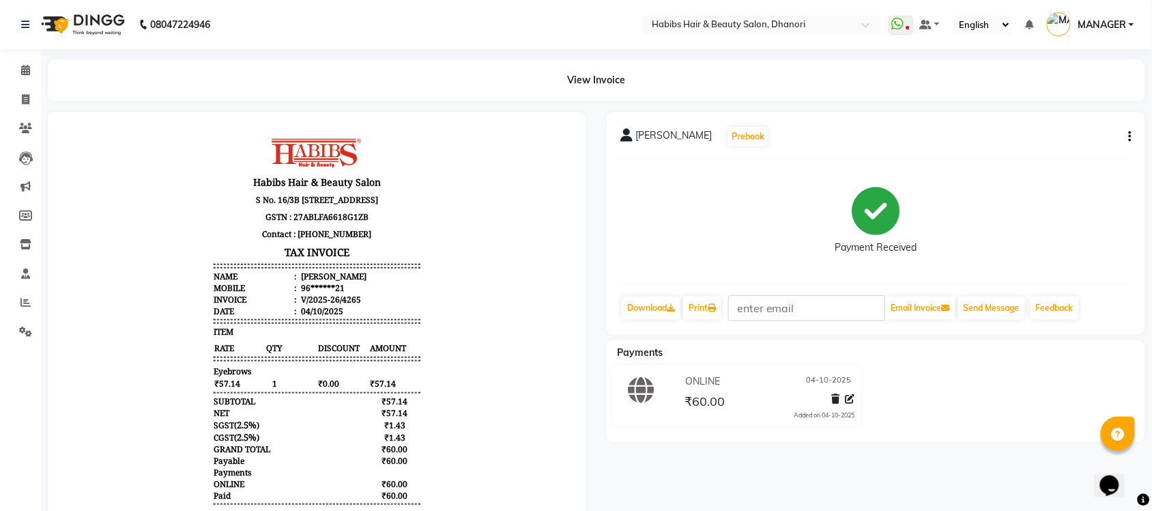
click at [981, 487] on div "[PERSON_NAME] Prebook Payment Received Download Print Email Invoice Send Messag…" at bounding box center [876, 338] width 559 height 453
click at [28, 99] on icon at bounding box center [26, 99] width 8 height 10
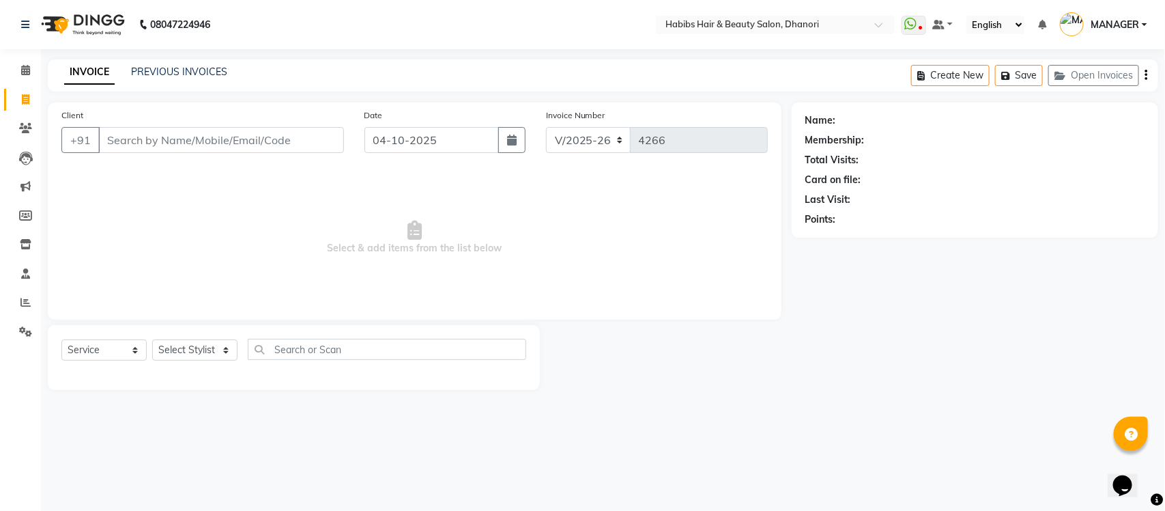
click at [137, 148] on input "Client" at bounding box center [221, 140] width 246 height 26
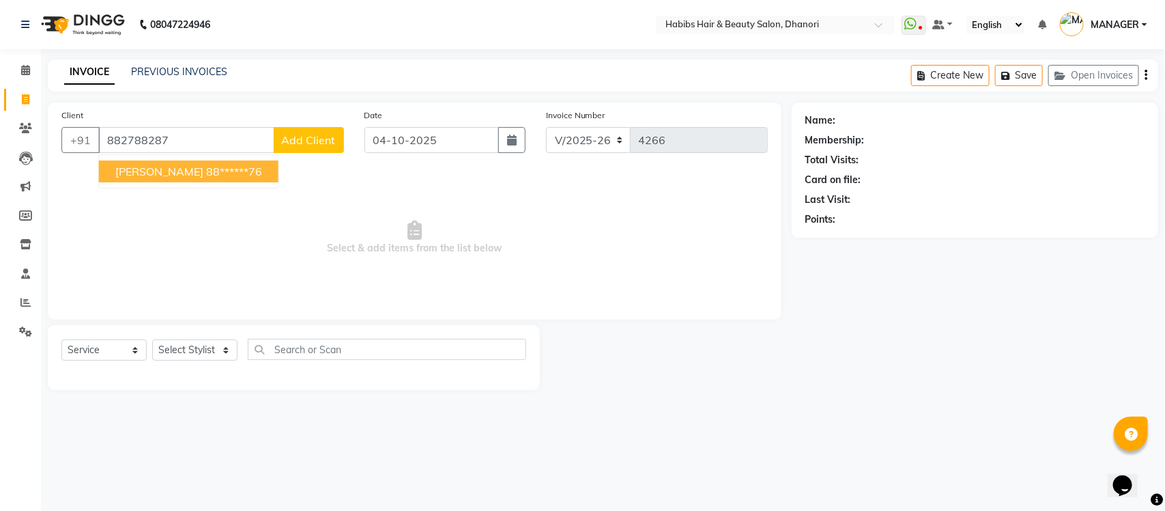
click at [169, 176] on span "[PERSON_NAME]" at bounding box center [159, 171] width 88 height 14
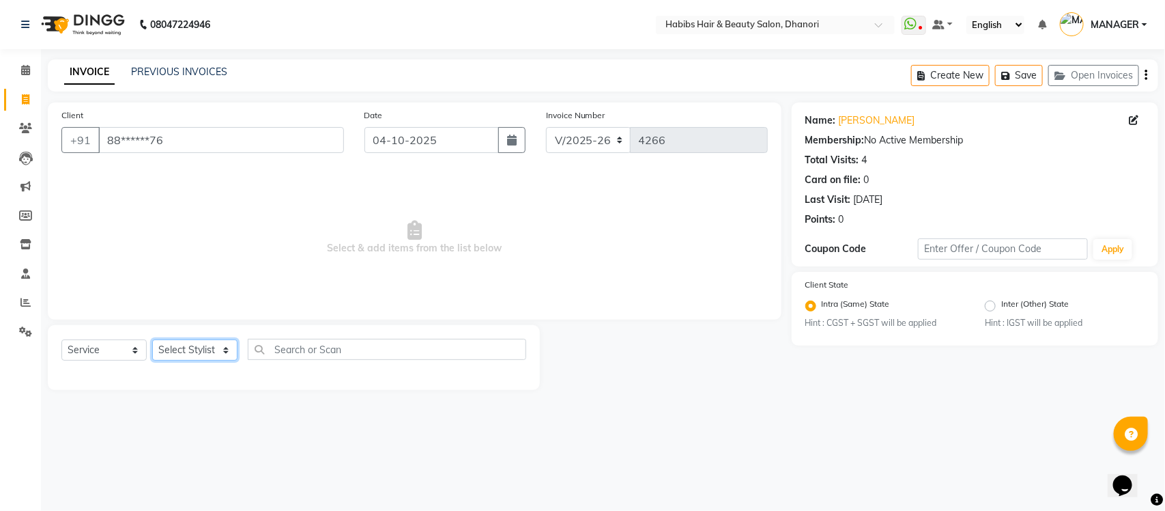
click at [178, 355] on select "Select Stylist Admin [PERSON_NAME] [PERSON_NAME] MANAGER [PERSON_NAME] [PERSON_…" at bounding box center [194, 349] width 85 height 21
click at [152, 339] on select "Select Stylist Admin [PERSON_NAME] [PERSON_NAME] MANAGER [PERSON_NAME] [PERSON_…" at bounding box center [194, 349] width 85 height 21
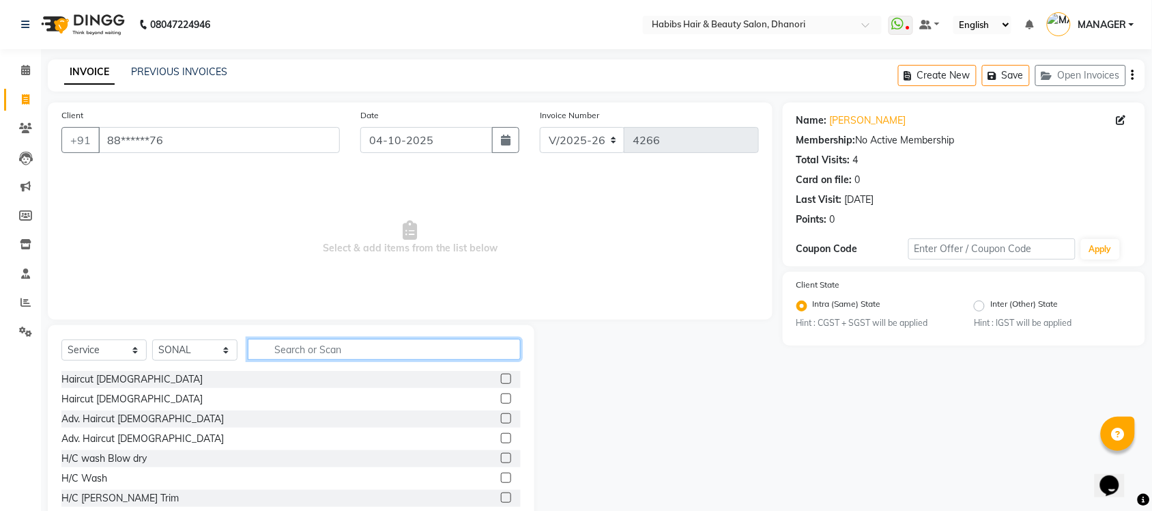
click at [295, 345] on input "text" at bounding box center [384, 349] width 273 height 21
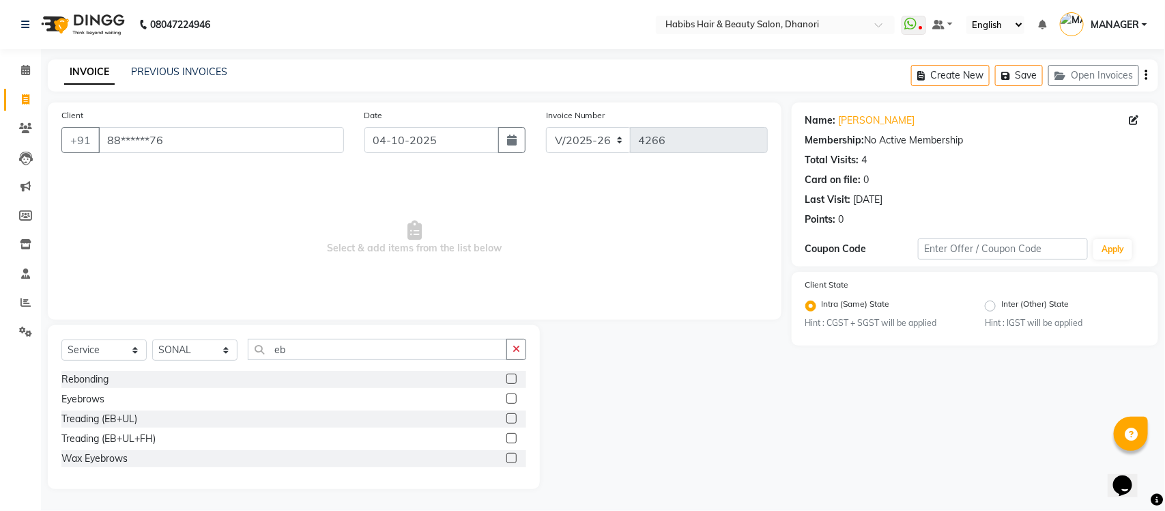
click at [510, 418] on label at bounding box center [511, 418] width 10 height 10
click at [510, 418] on input "checkbox" at bounding box center [510, 418] width 9 height 9
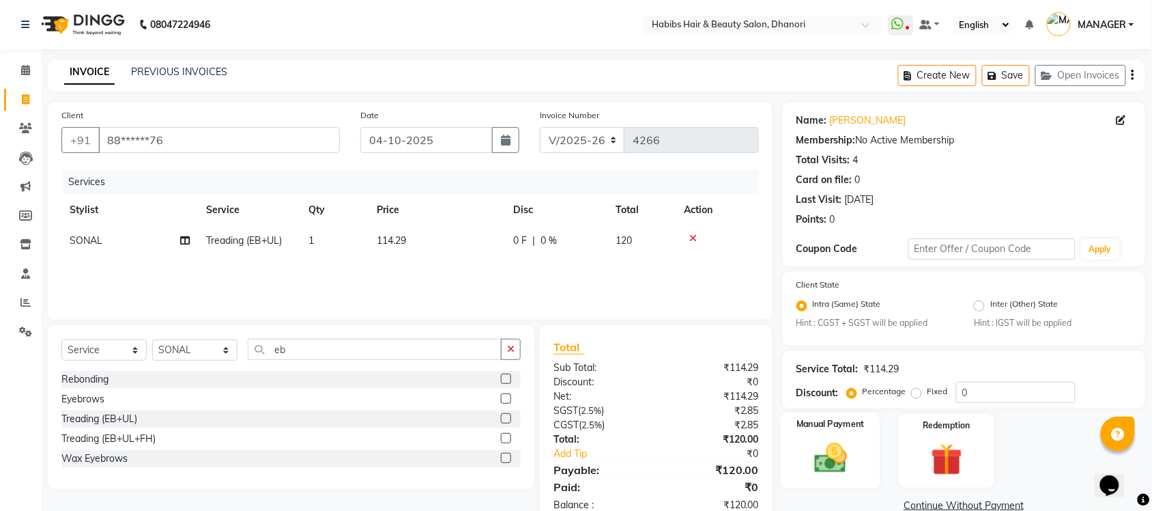
click at [863, 448] on div "Manual Payment" at bounding box center [831, 450] width 100 height 76
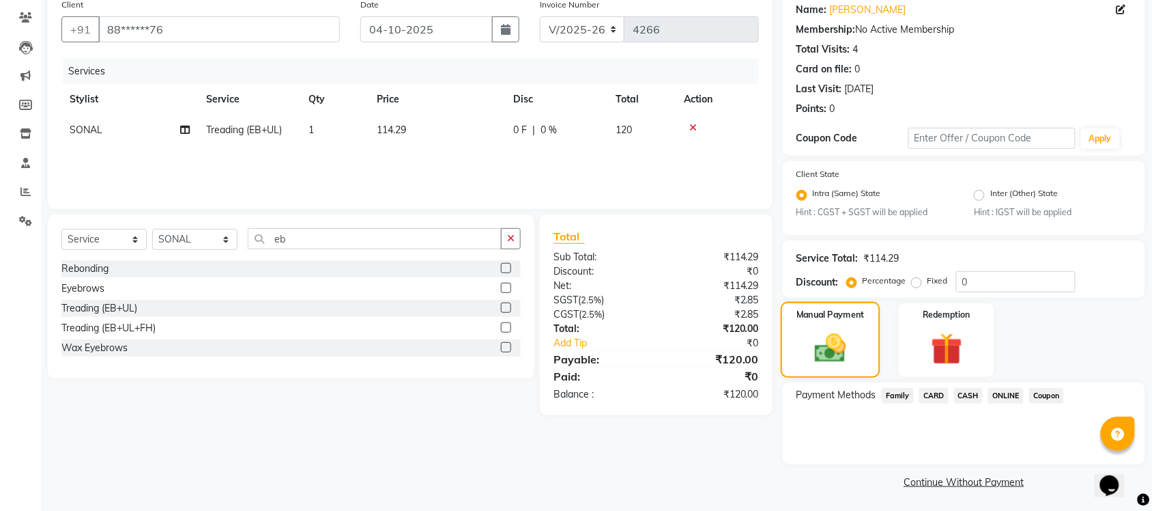
scroll to position [111, 0]
click at [1007, 392] on span "ONLINE" at bounding box center [1005, 396] width 35 height 16
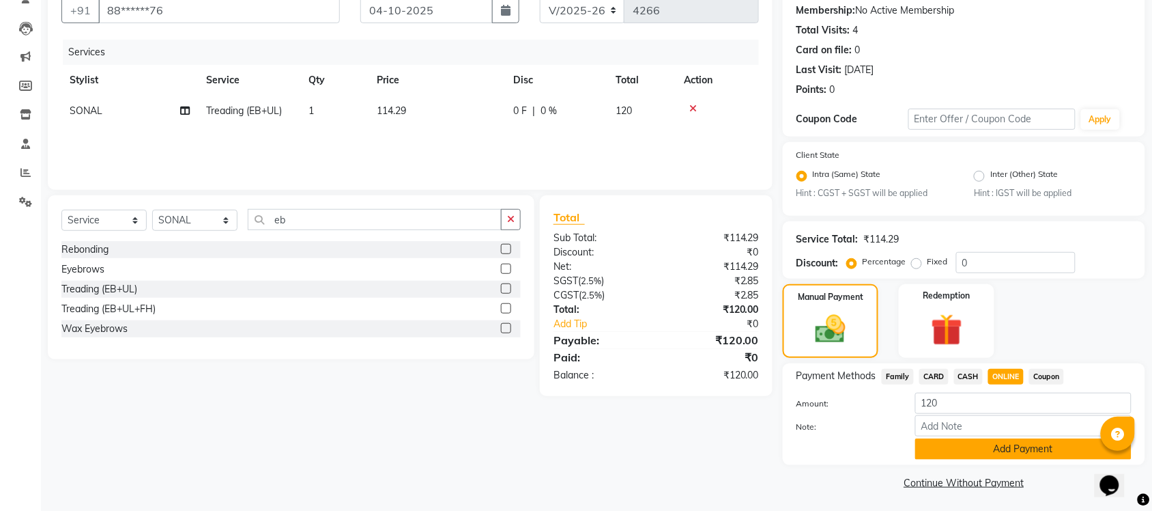
click at [993, 454] on button "Add Payment" at bounding box center [1023, 448] width 216 height 21
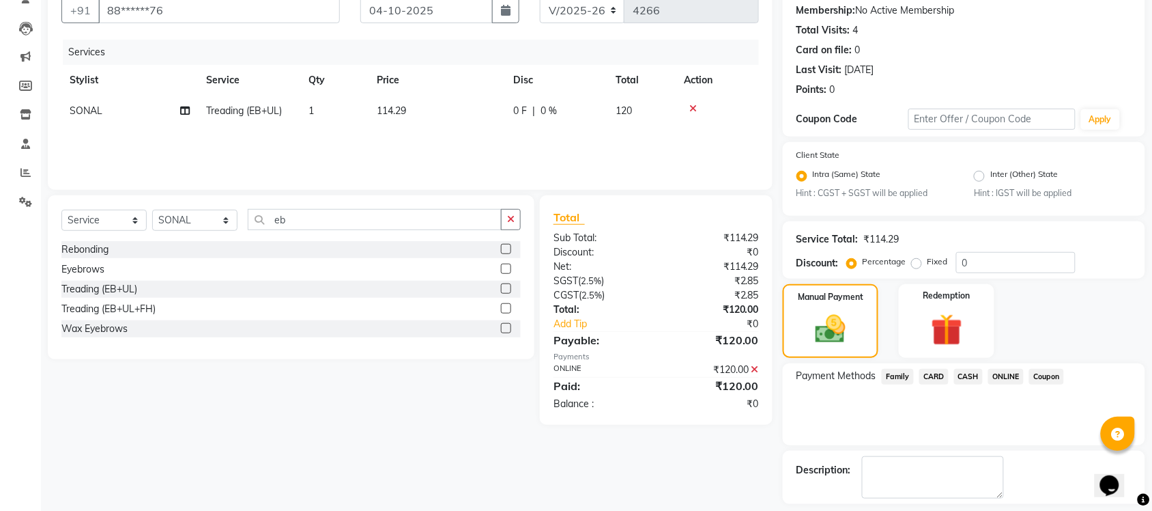
scroll to position [188, 0]
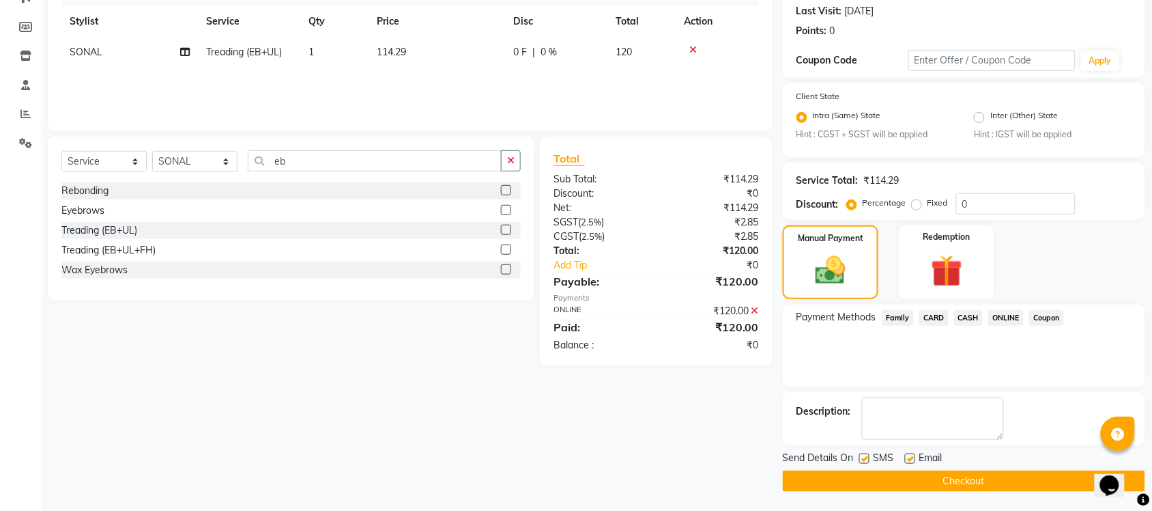
click at [976, 478] on button "Checkout" at bounding box center [964, 480] width 362 height 21
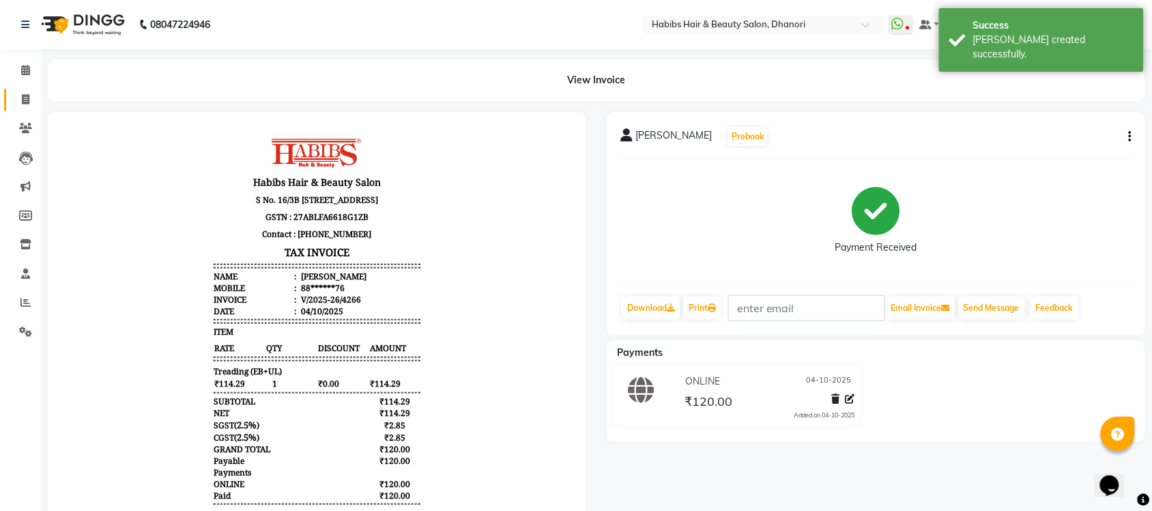
click at [26, 109] on link "Invoice" at bounding box center [20, 100] width 33 height 23
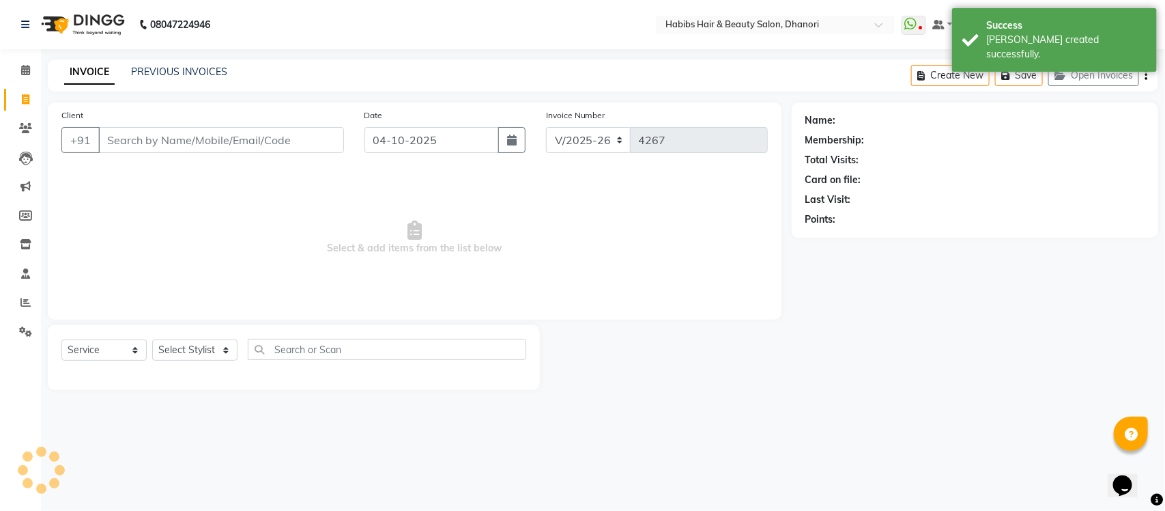
click at [160, 130] on input "Client" at bounding box center [221, 140] width 246 height 26
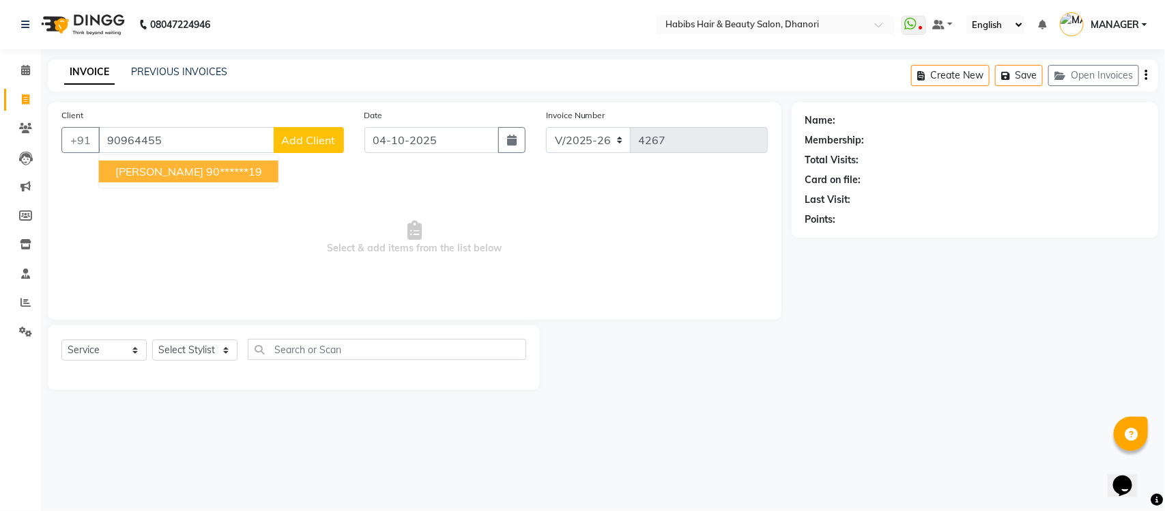
click at [166, 167] on span "[PERSON_NAME]" at bounding box center [159, 171] width 88 height 14
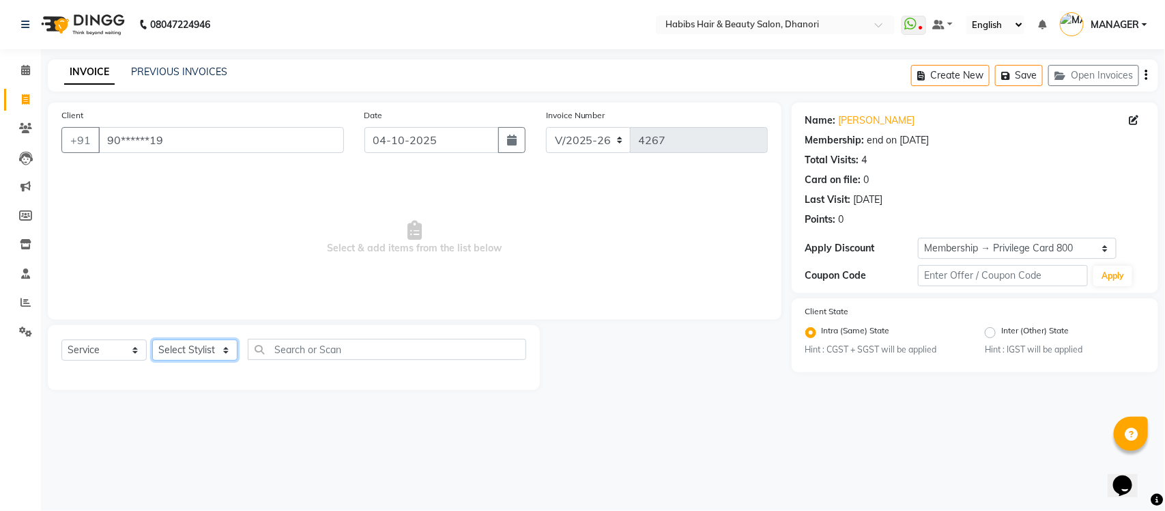
click at [168, 358] on select "Select Stylist Admin [PERSON_NAME] [PERSON_NAME] MANAGER [PERSON_NAME] [PERSON_…" at bounding box center [194, 349] width 85 height 21
click at [152, 339] on select "Select Stylist Admin [PERSON_NAME] [PERSON_NAME] MANAGER [PERSON_NAME] [PERSON_…" at bounding box center [194, 349] width 85 height 21
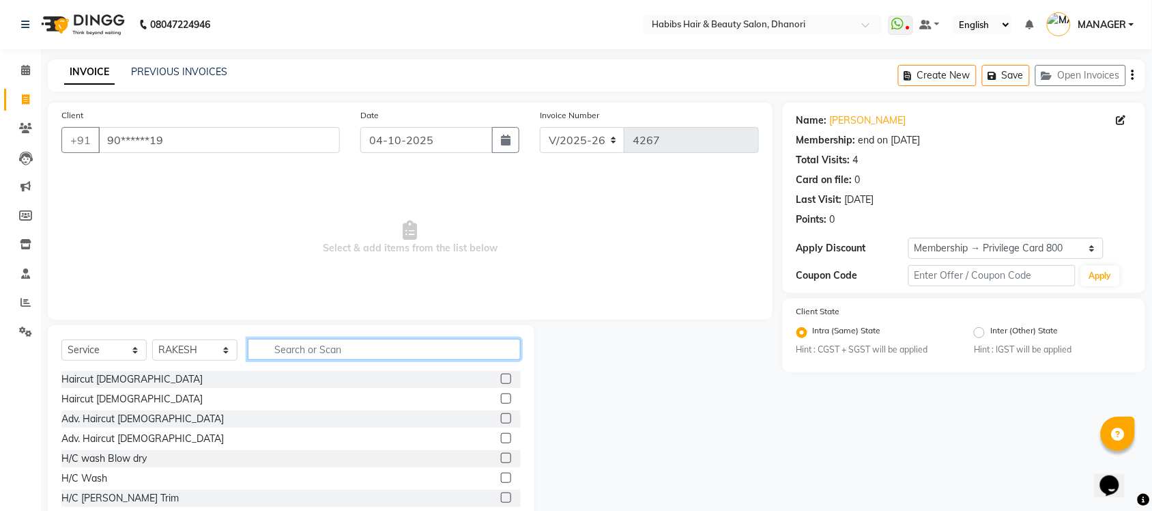
click at [321, 340] on input "text" at bounding box center [384, 349] width 273 height 21
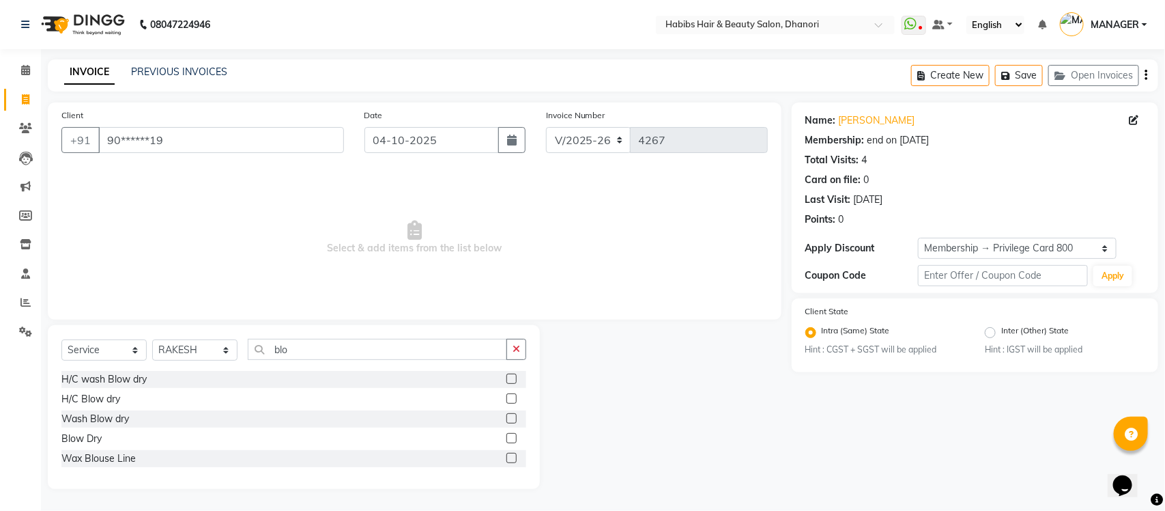
click at [511, 420] on label at bounding box center [511, 418] width 10 height 10
click at [511, 420] on input "checkbox" at bounding box center [510, 418] width 9 height 9
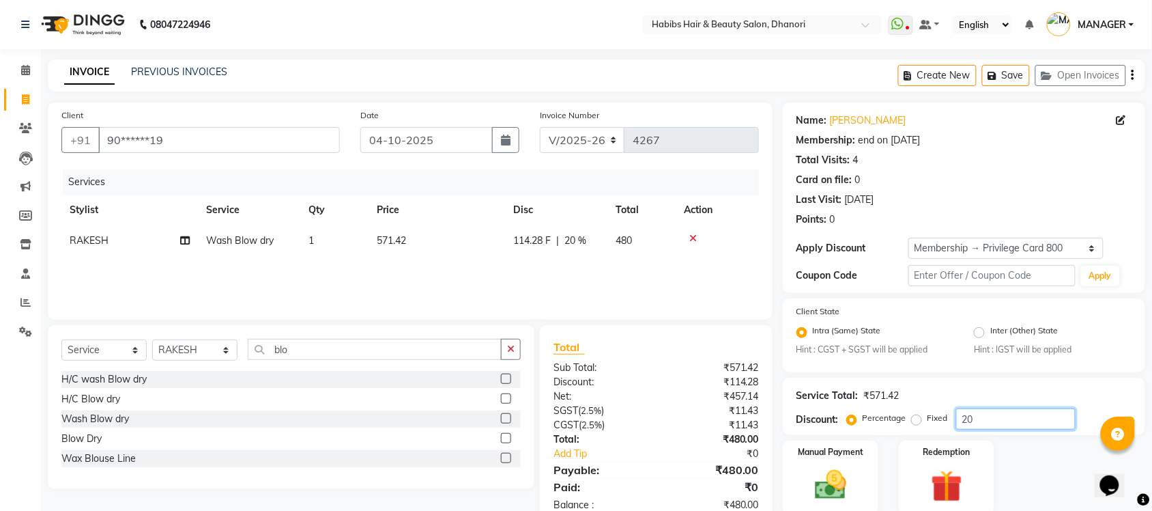
click at [981, 421] on input "20" at bounding box center [1015, 418] width 119 height 21
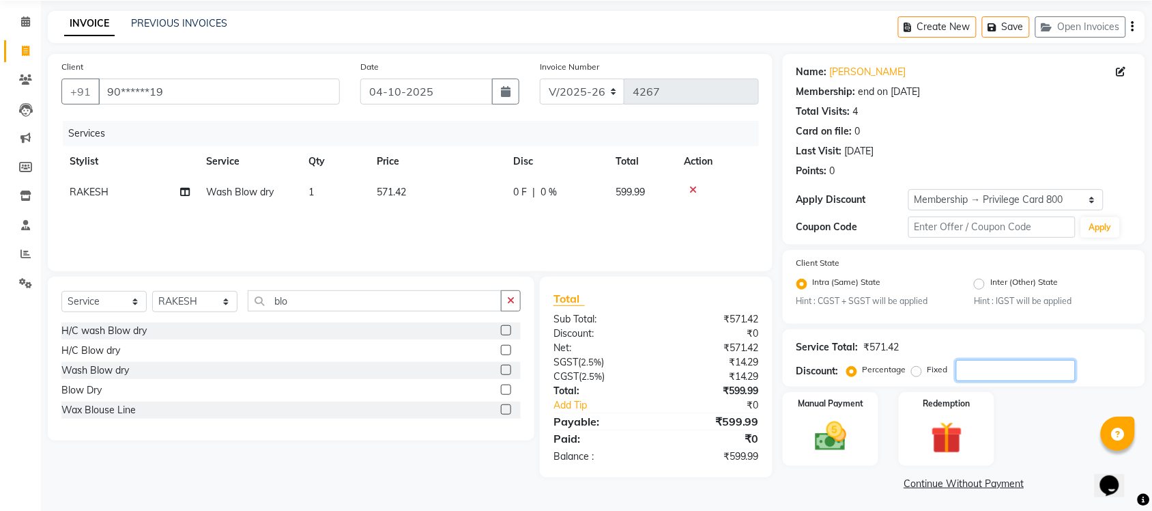
scroll to position [49, 0]
click at [922, 367] on div "Fixed" at bounding box center [931, 368] width 33 height 16
click at [928, 369] on label "Fixed" at bounding box center [938, 368] width 20 height 12
click at [915, 369] on input "Fixed" at bounding box center [920, 369] width 10 height 10
click at [960, 371] on input "number" at bounding box center [1015, 369] width 119 height 21
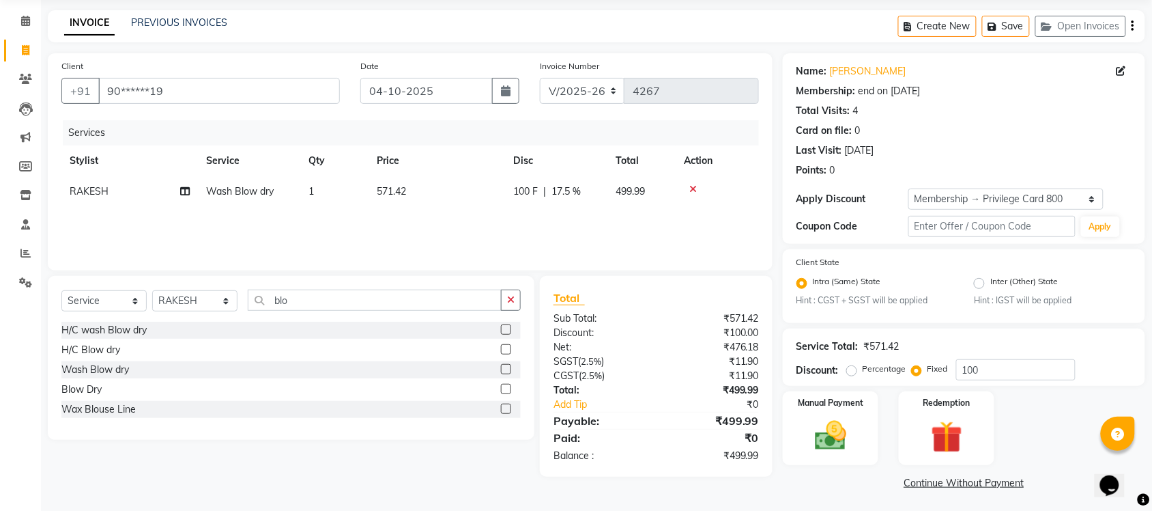
click at [738, 483] on div "Client +91 90******19 Date [DATE] Invoice Number V/2025 V/[PHONE_NUMBER] Servic…" at bounding box center [410, 273] width 745 height 440
click at [510, 96] on icon "button" at bounding box center [506, 90] width 10 height 11
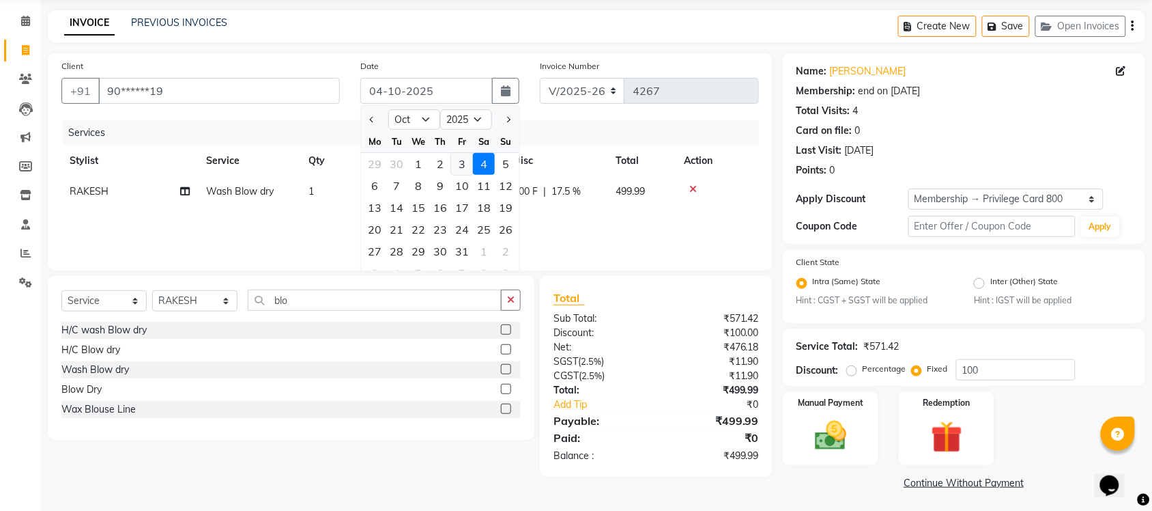
click at [461, 161] on div "3" at bounding box center [462, 164] width 22 height 22
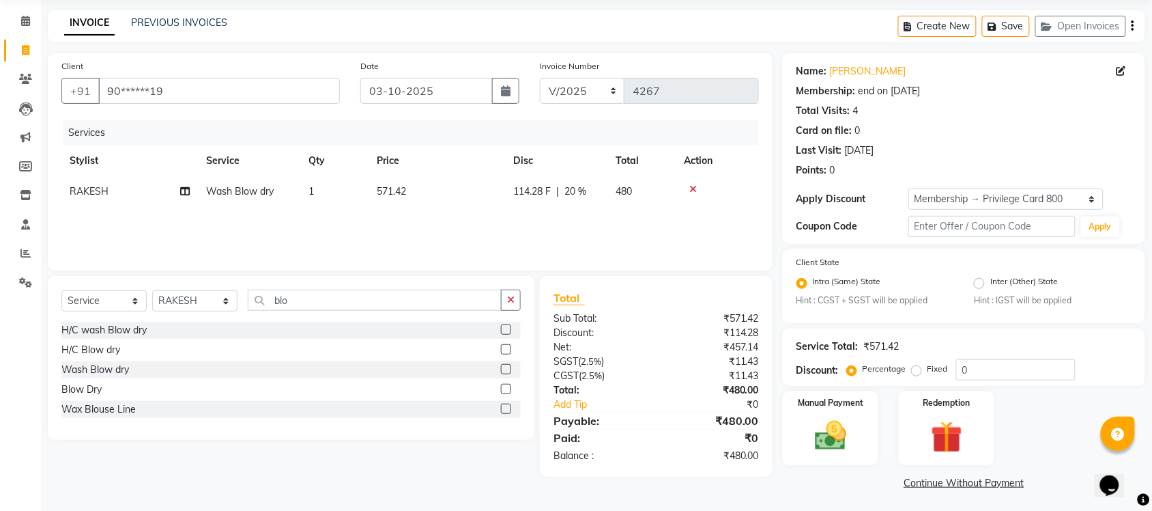
click at [922, 366] on div "Fixed" at bounding box center [931, 368] width 33 height 16
click at [928, 364] on label "Fixed" at bounding box center [938, 368] width 20 height 12
click at [921, 364] on input "Fixed" at bounding box center [920, 369] width 10 height 10
drag, startPoint x: 988, startPoint y: 353, endPoint x: 983, endPoint y: 362, distance: 10.4
click at [983, 362] on div "Service Total: ₹571.42 Discount: Percentage Fixed 0" at bounding box center [963, 357] width 335 height 46
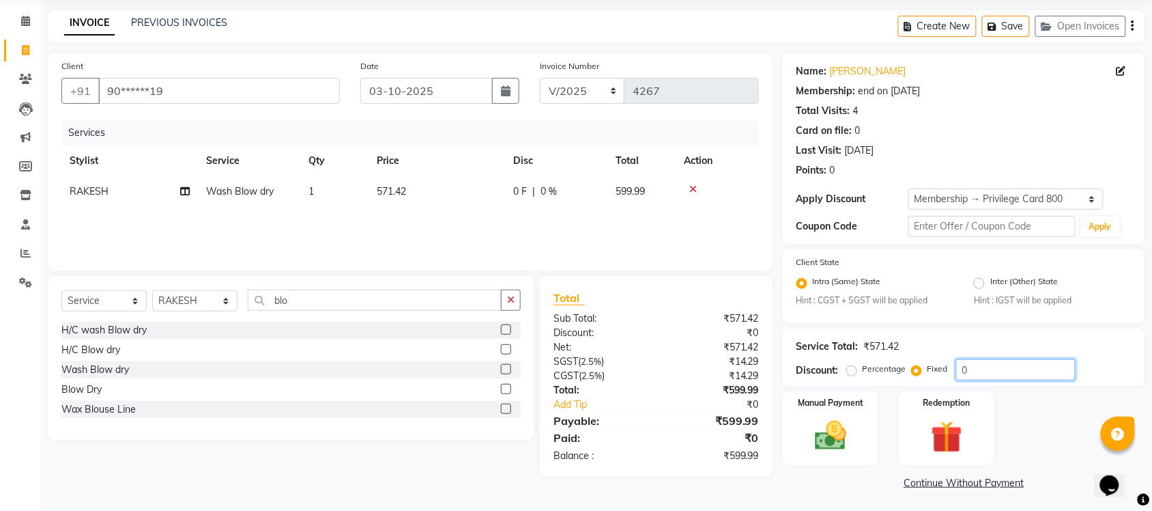
click at [983, 362] on input "0" at bounding box center [1015, 369] width 119 height 21
click at [1043, 464] on div "Name: [PERSON_NAME] Membership: end on [DATE] Total Visits: 4 Card on file: 0 L…" at bounding box center [969, 273] width 373 height 440
click at [932, 432] on img at bounding box center [946, 437] width 53 height 41
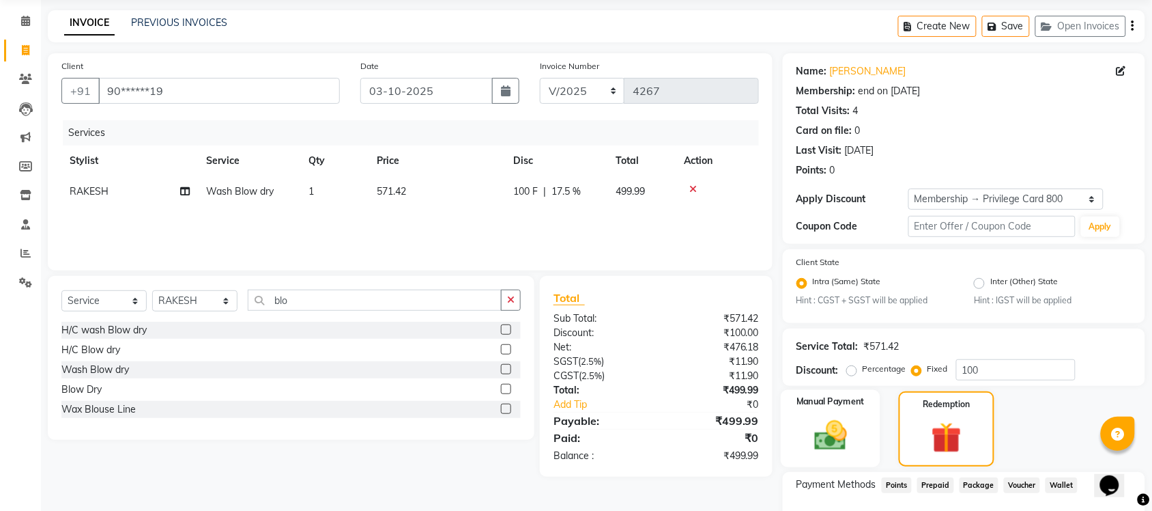
click at [854, 427] on img at bounding box center [830, 436] width 53 height 38
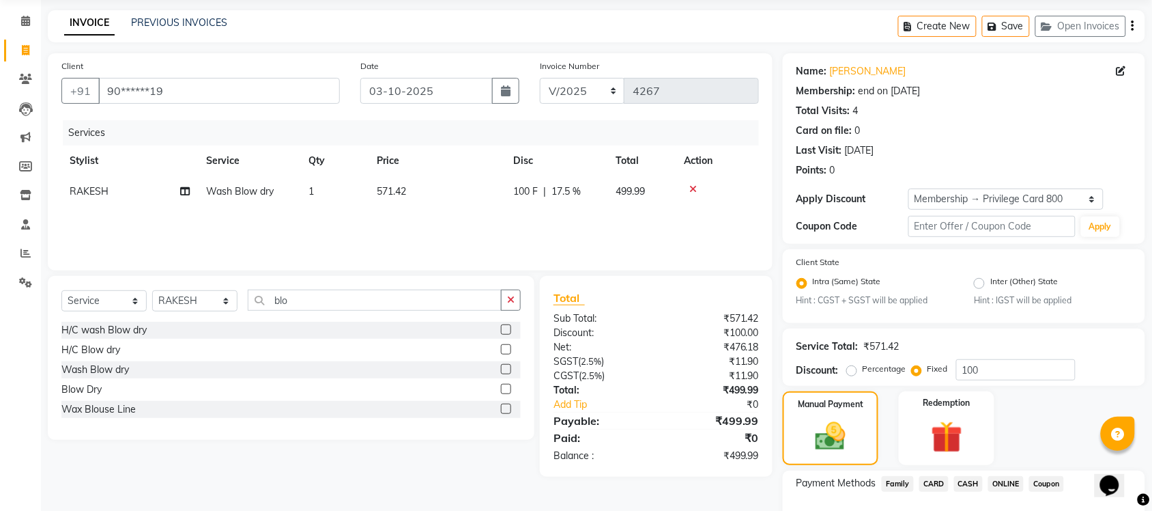
click at [999, 476] on span "ONLINE" at bounding box center [1005, 484] width 35 height 16
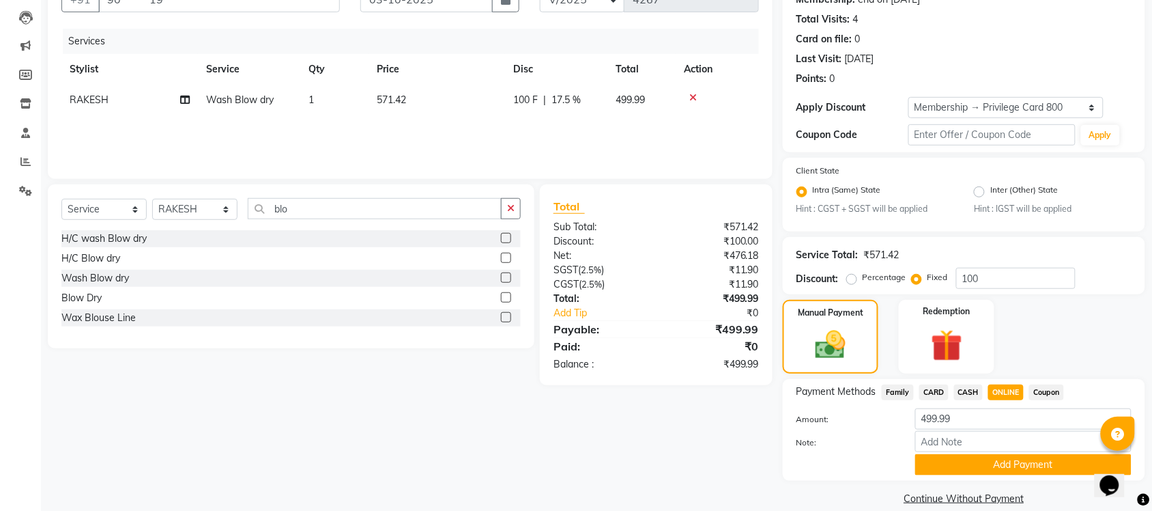
scroll to position [141, 0]
click at [999, 459] on button "Add Payment" at bounding box center [1023, 463] width 216 height 21
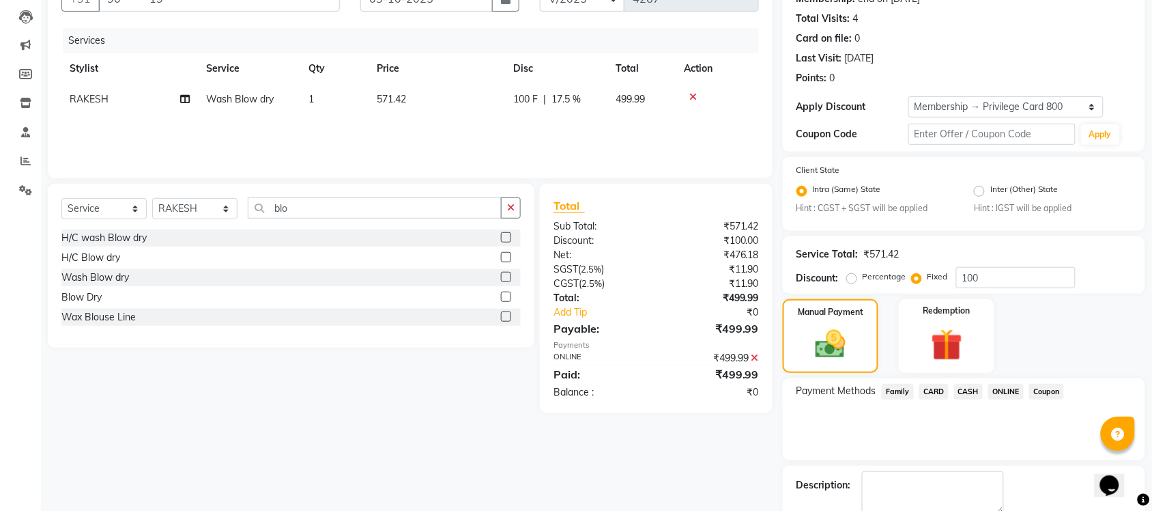
scroll to position [215, 0]
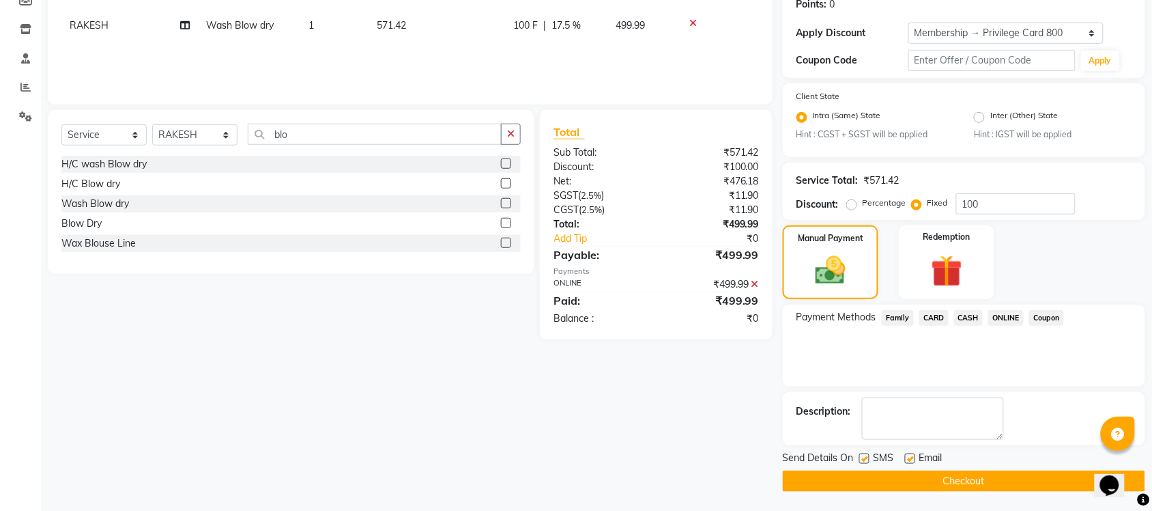
click at [988, 476] on button "Checkout" at bounding box center [964, 480] width 362 height 21
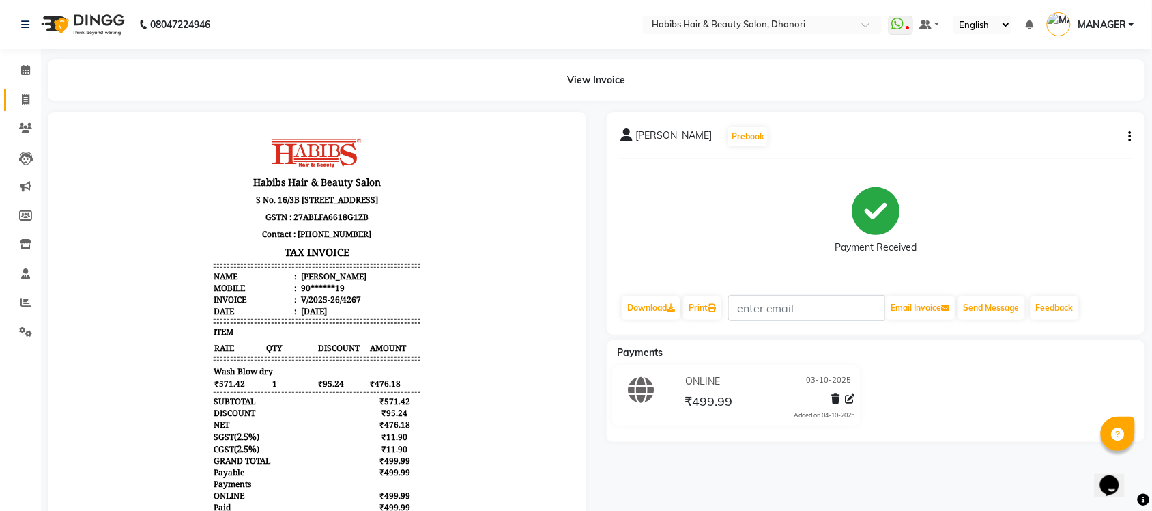
click at [27, 108] on link "Invoice" at bounding box center [20, 100] width 33 height 23
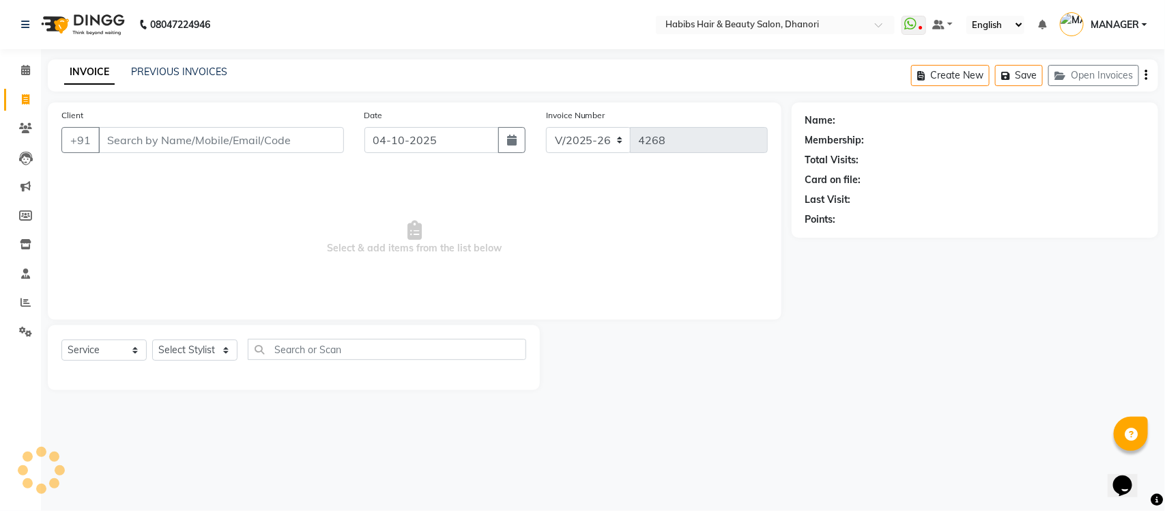
click at [193, 145] on input "Client" at bounding box center [221, 140] width 246 height 26
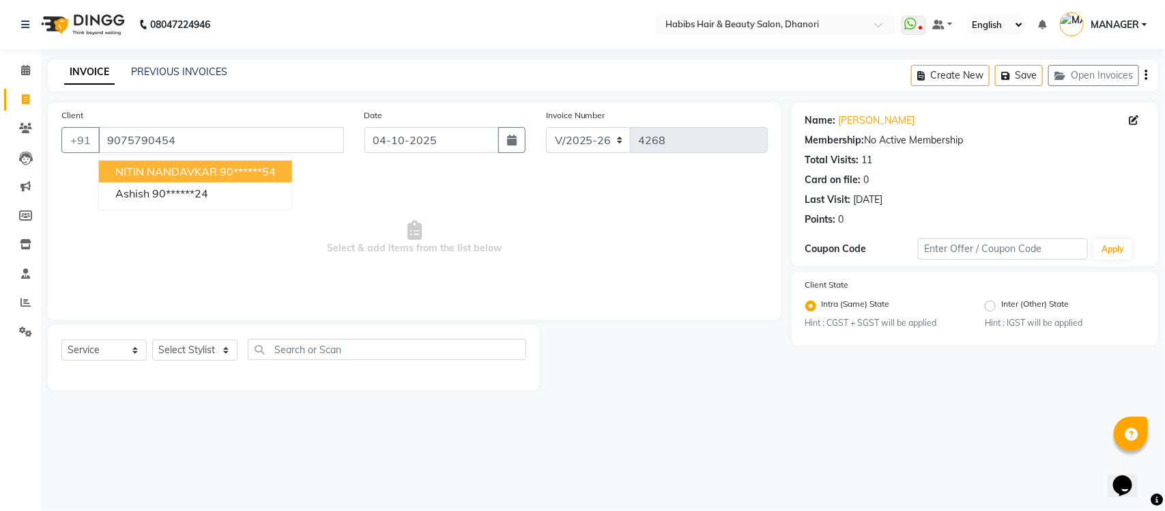
click at [200, 165] on span "NITIN NANDAVKAR" at bounding box center [166, 171] width 102 height 14
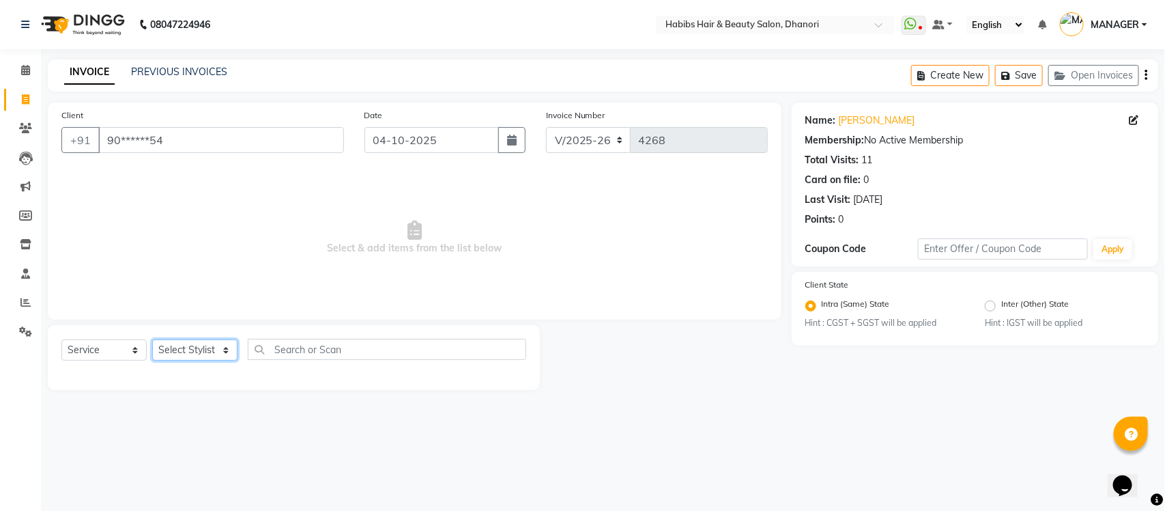
click at [195, 353] on select "Select Stylist Admin [PERSON_NAME] [PERSON_NAME] MANAGER [PERSON_NAME] [PERSON_…" at bounding box center [194, 349] width 85 height 21
click at [152, 339] on select "Select Stylist Admin [PERSON_NAME] [PERSON_NAME] MANAGER [PERSON_NAME] [PERSON_…" at bounding box center [194, 349] width 85 height 21
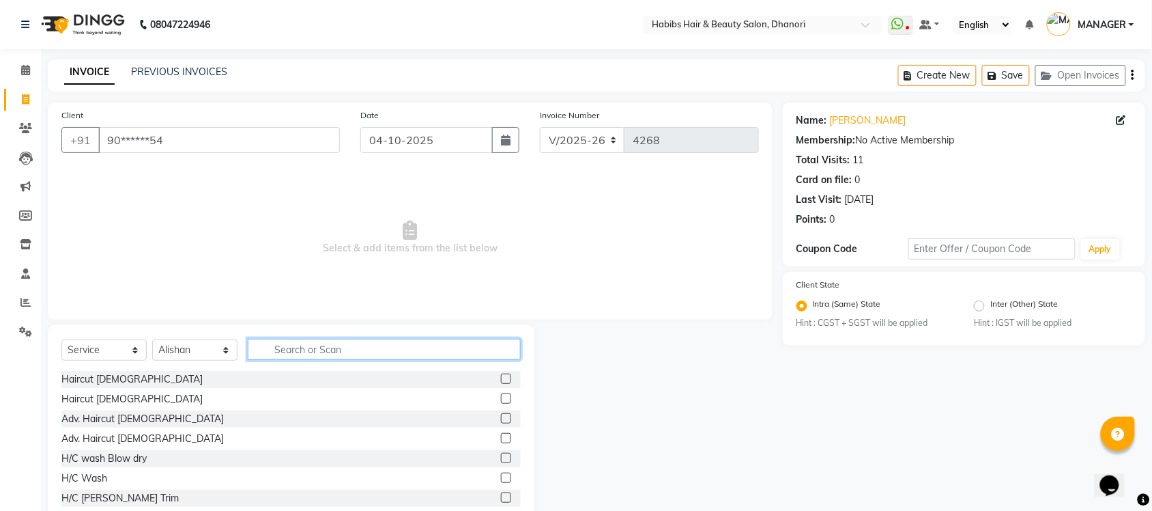
click at [325, 350] on input "text" at bounding box center [384, 349] width 273 height 21
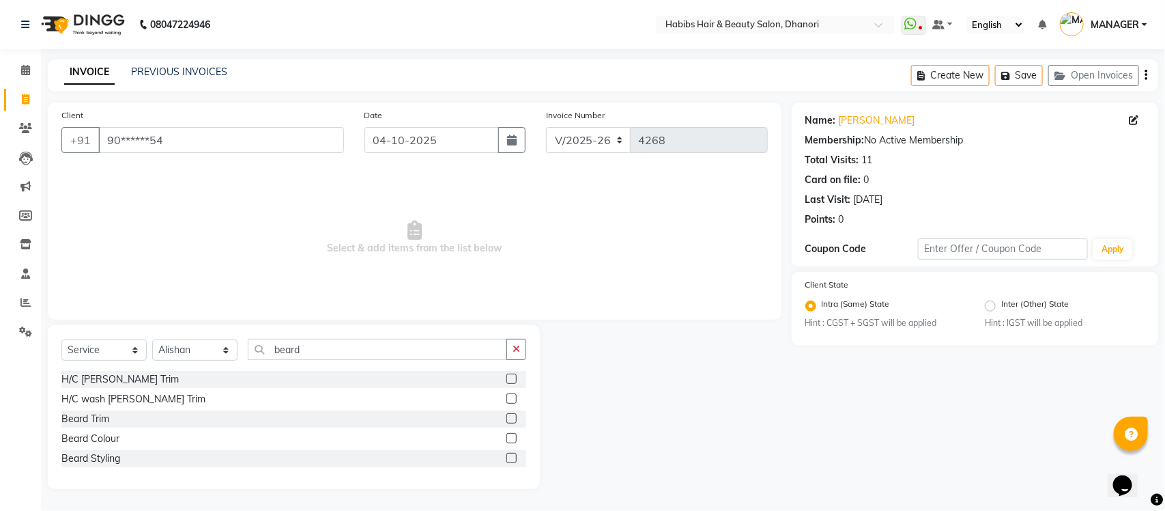
click at [507, 398] on label at bounding box center [511, 398] width 10 height 10
click at [507, 398] on input "checkbox" at bounding box center [510, 398] width 9 height 9
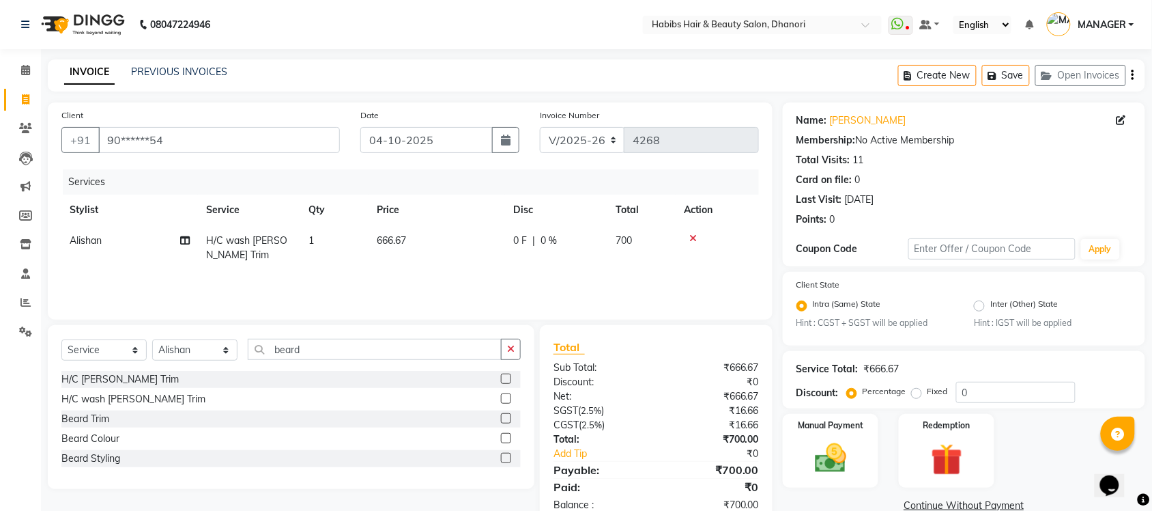
scroll to position [35, 0]
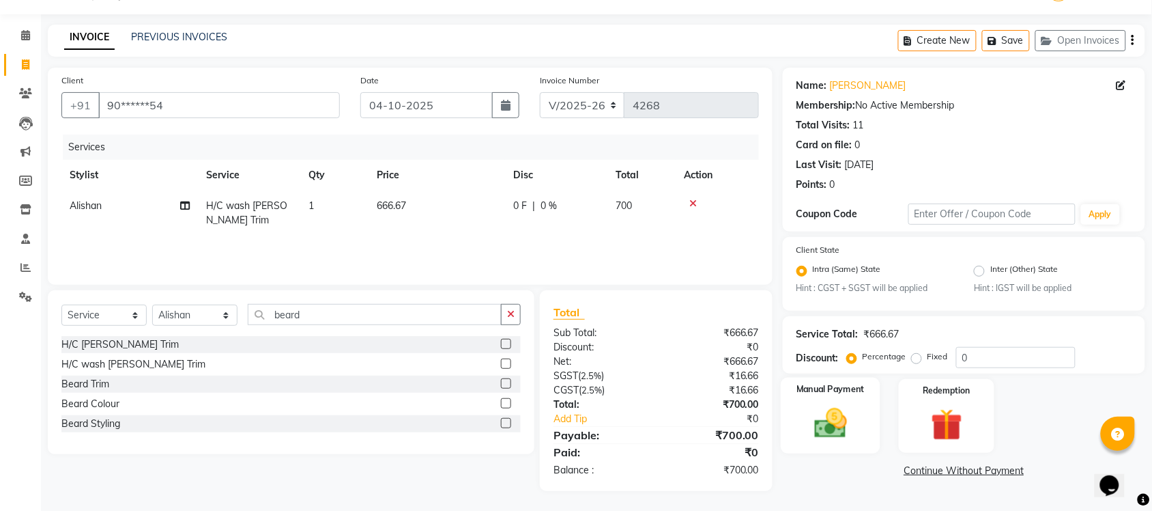
click at [818, 438] on img at bounding box center [830, 424] width 53 height 38
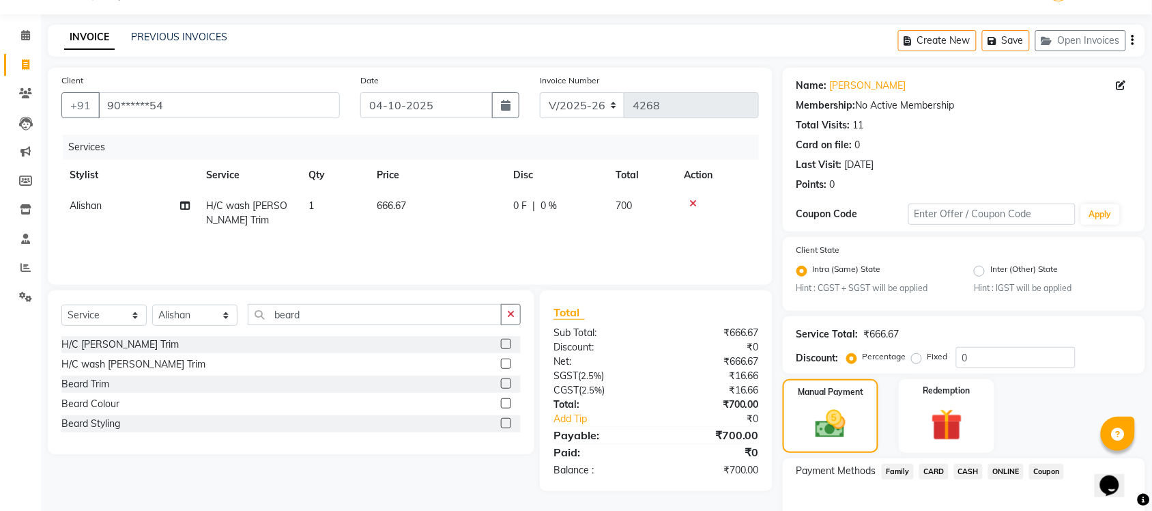
click at [1001, 473] on span "ONLINE" at bounding box center [1005, 471] width 35 height 16
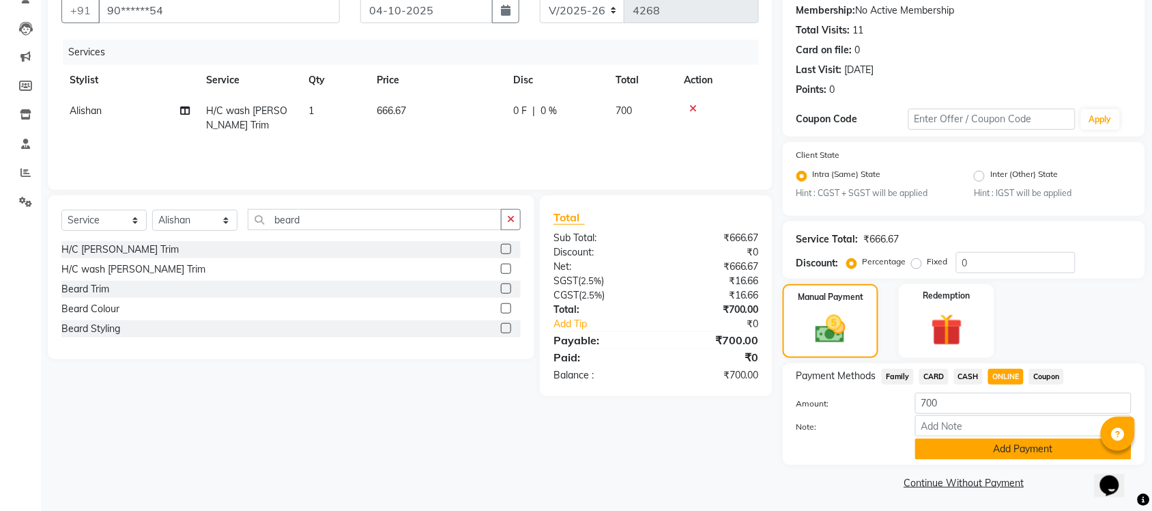
click at [986, 450] on button "Add Payment" at bounding box center [1023, 448] width 216 height 21
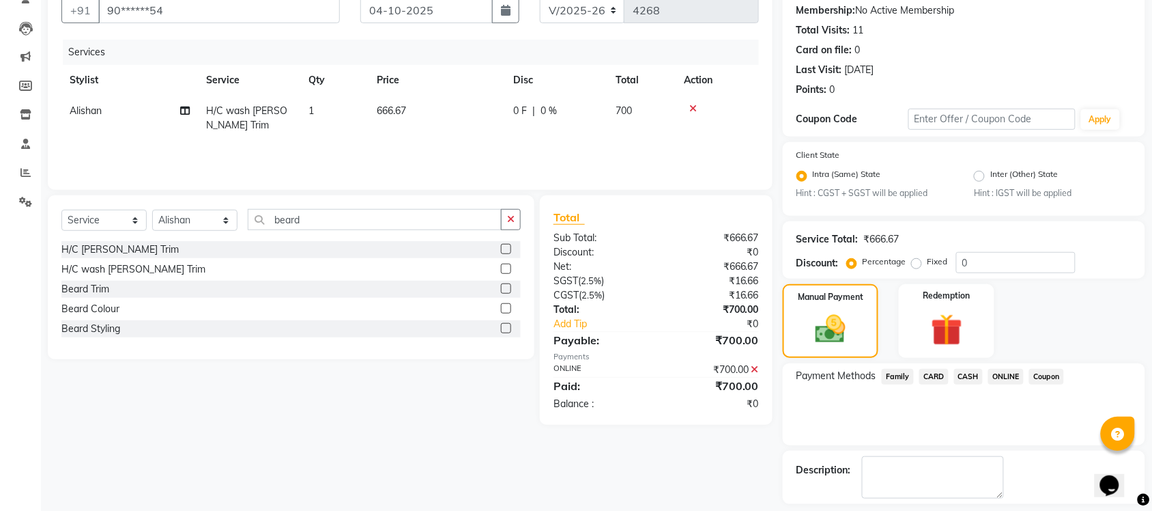
scroll to position [188, 0]
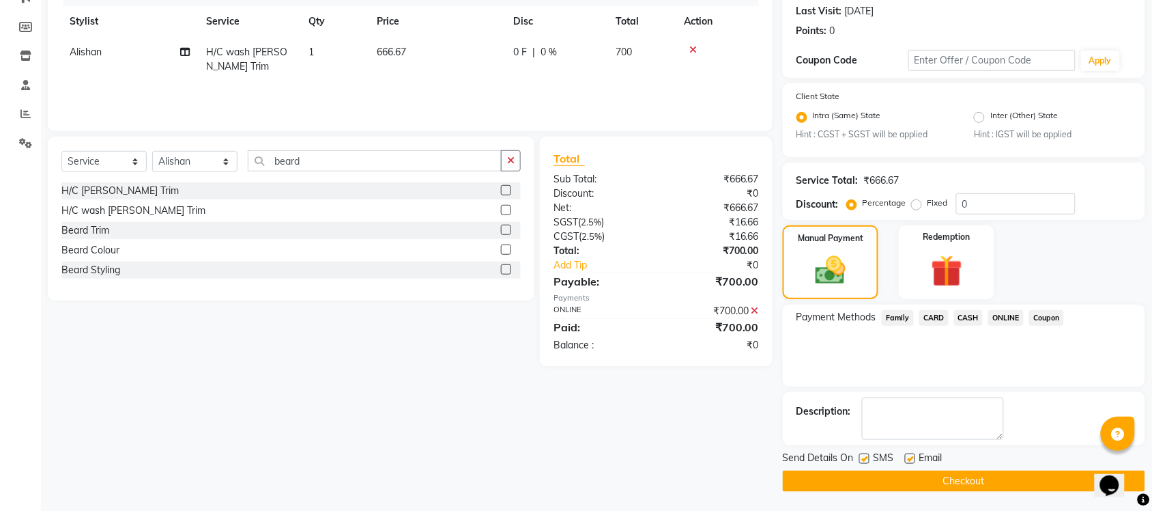
click at [990, 481] on button "Checkout" at bounding box center [964, 480] width 362 height 21
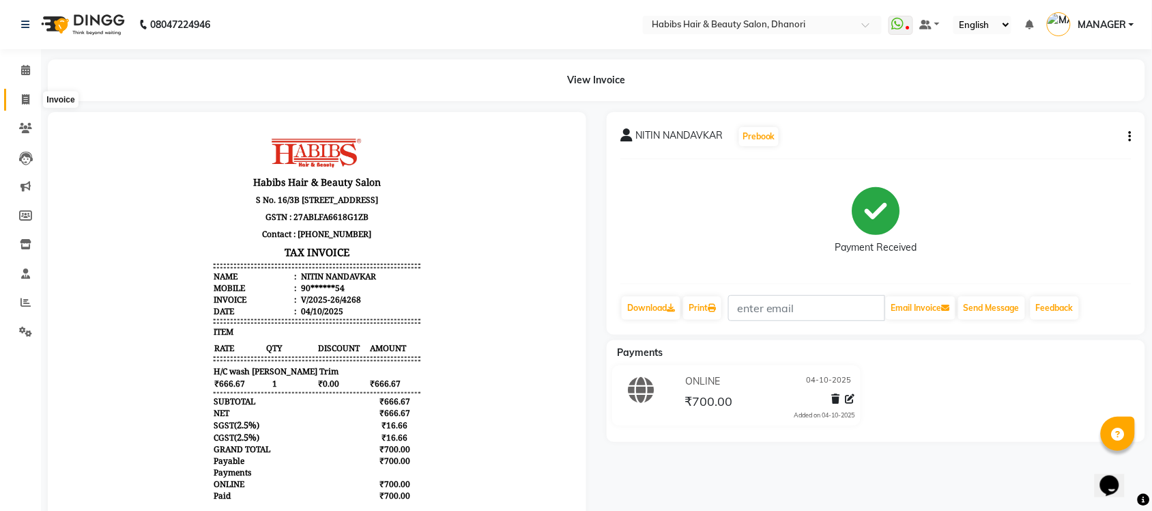
click at [19, 100] on span at bounding box center [26, 100] width 24 height 16
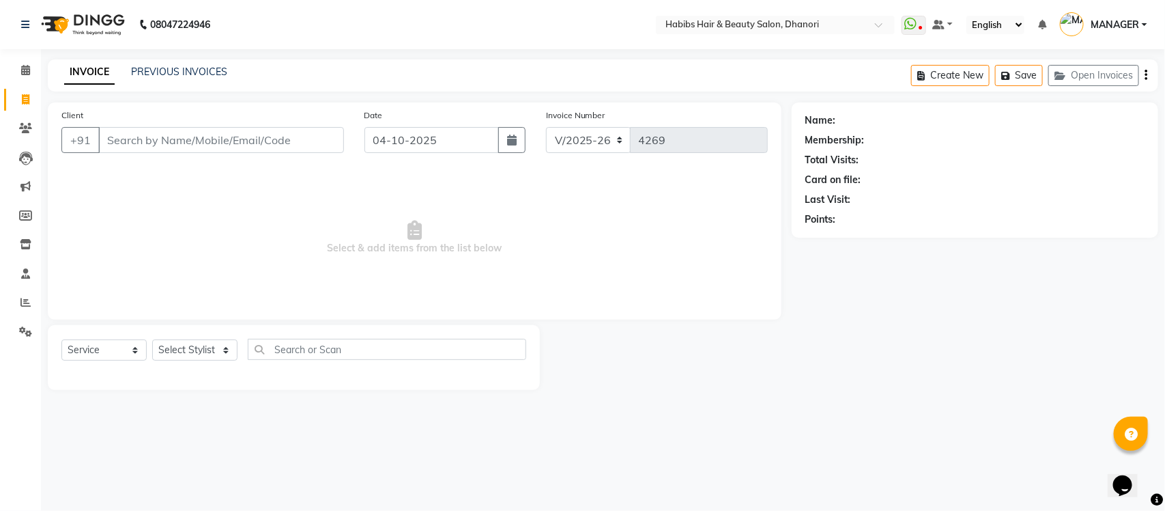
click at [172, 137] on input "Client" at bounding box center [221, 140] width 246 height 26
click at [333, 151] on button "Add Client" at bounding box center [309, 140] width 70 height 26
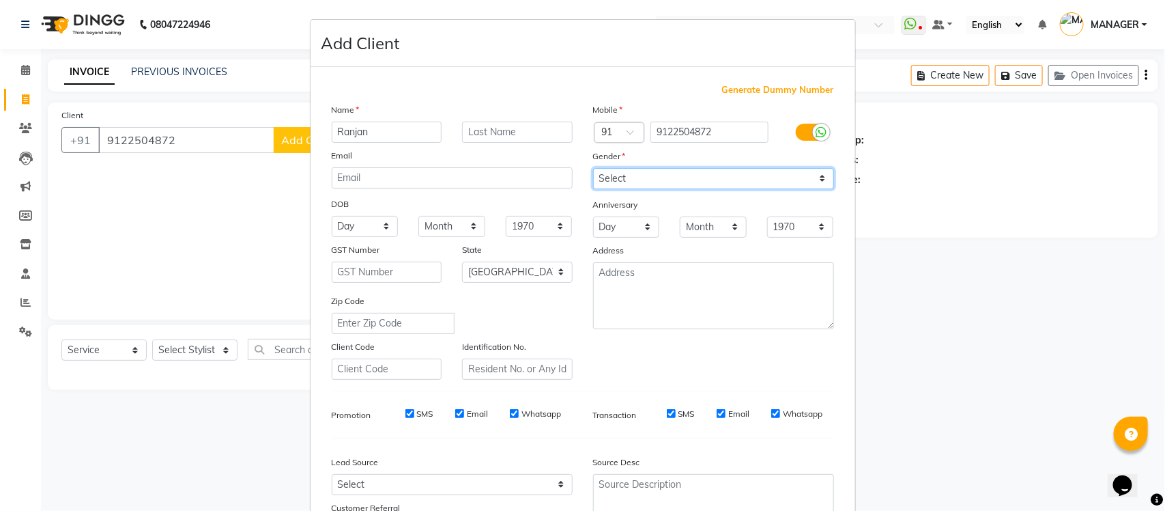
click at [684, 181] on select "Select [DEMOGRAPHIC_DATA] [DEMOGRAPHIC_DATA] Other Prefer Not To Say" at bounding box center [713, 178] width 241 height 21
click at [593, 168] on select "Select [DEMOGRAPHIC_DATA] [DEMOGRAPHIC_DATA] Other Prefer Not To Say" at bounding box center [713, 178] width 241 height 21
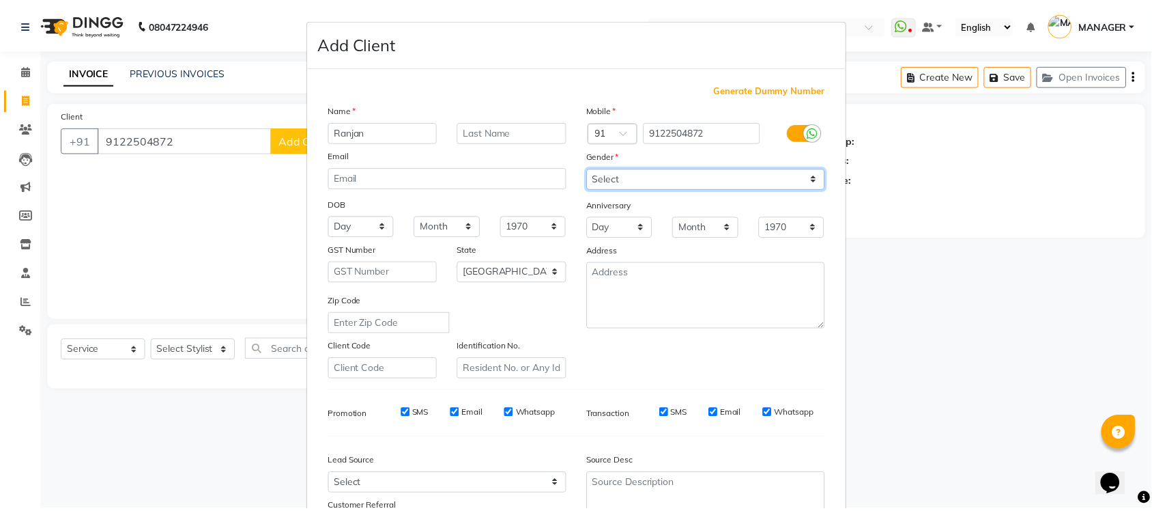
scroll to position [114, 0]
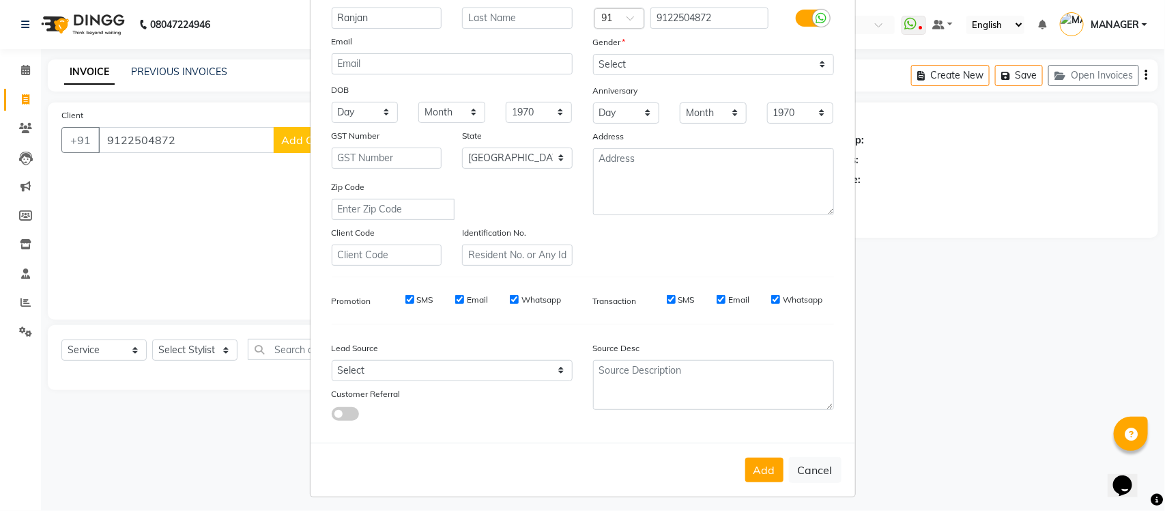
click at [735, 463] on div "Add Cancel" at bounding box center [583, 469] width 545 height 54
click at [755, 464] on button "Add" at bounding box center [764, 469] width 38 height 25
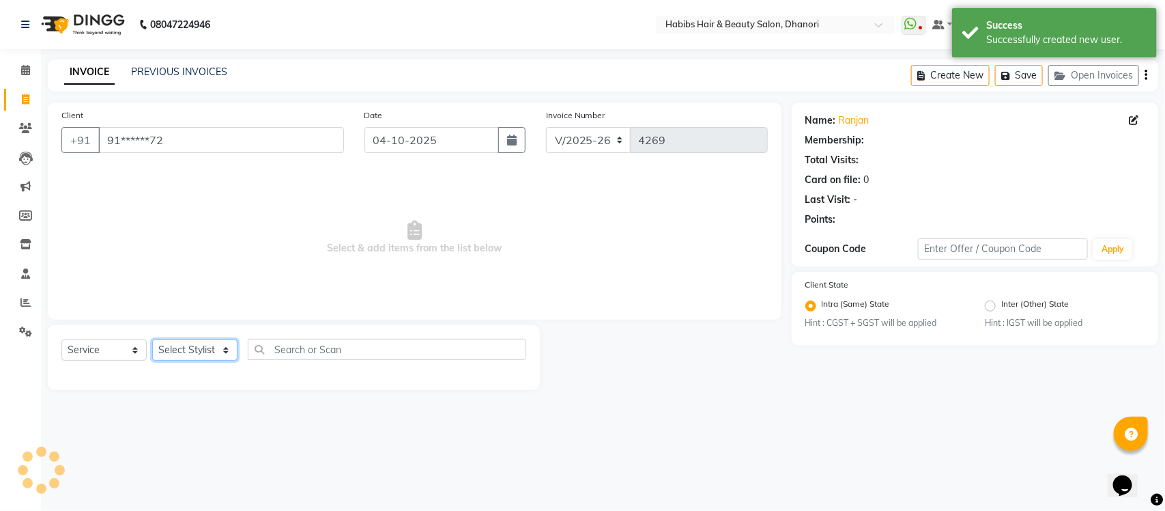
click at [220, 348] on select "Select Stylist Admin [PERSON_NAME] [PERSON_NAME] MANAGER [PERSON_NAME] [PERSON_…" at bounding box center [194, 349] width 85 height 21
click at [152, 339] on select "Select Stylist Admin [PERSON_NAME] [PERSON_NAME] MANAGER [PERSON_NAME] [PERSON_…" at bounding box center [194, 349] width 85 height 21
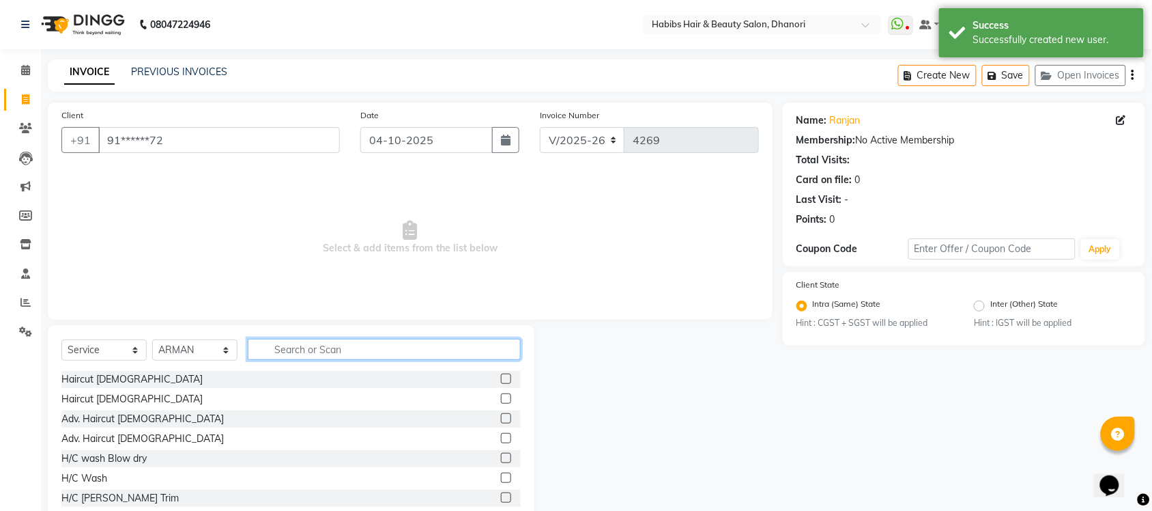
click at [324, 348] on input "text" at bounding box center [384, 349] width 273 height 21
click at [501, 379] on label at bounding box center [506, 378] width 10 height 10
click at [501, 379] on input "checkbox" at bounding box center [505, 379] width 9 height 9
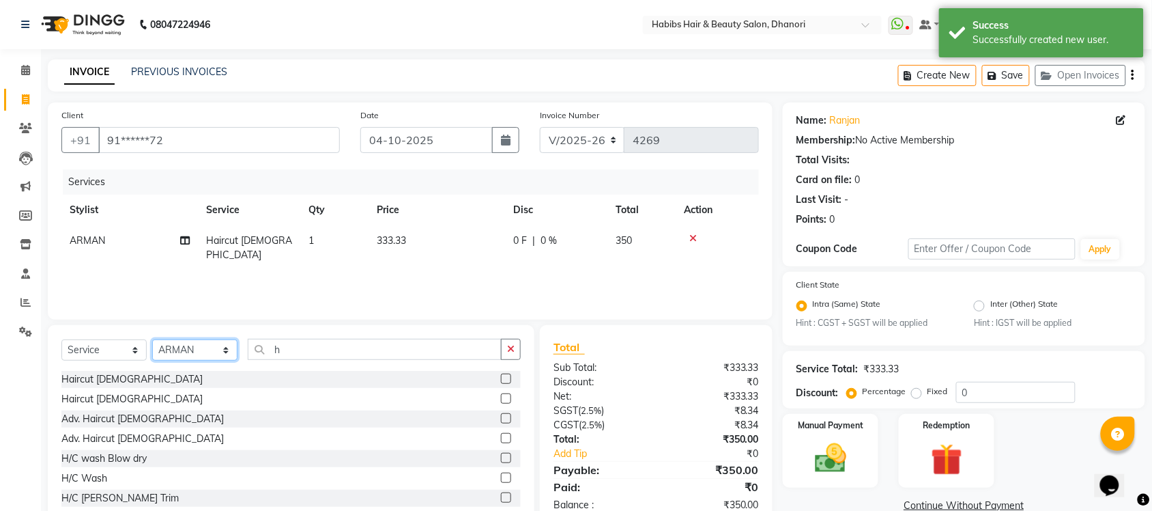
click at [205, 345] on select "Select Stylist Admin [PERSON_NAME] [PERSON_NAME] MANAGER [PERSON_NAME] [PERSON_…" at bounding box center [194, 349] width 85 height 21
click at [152, 339] on select "Select Stylist Admin [PERSON_NAME] [PERSON_NAME] MANAGER [PERSON_NAME] [PERSON_…" at bounding box center [194, 349] width 85 height 21
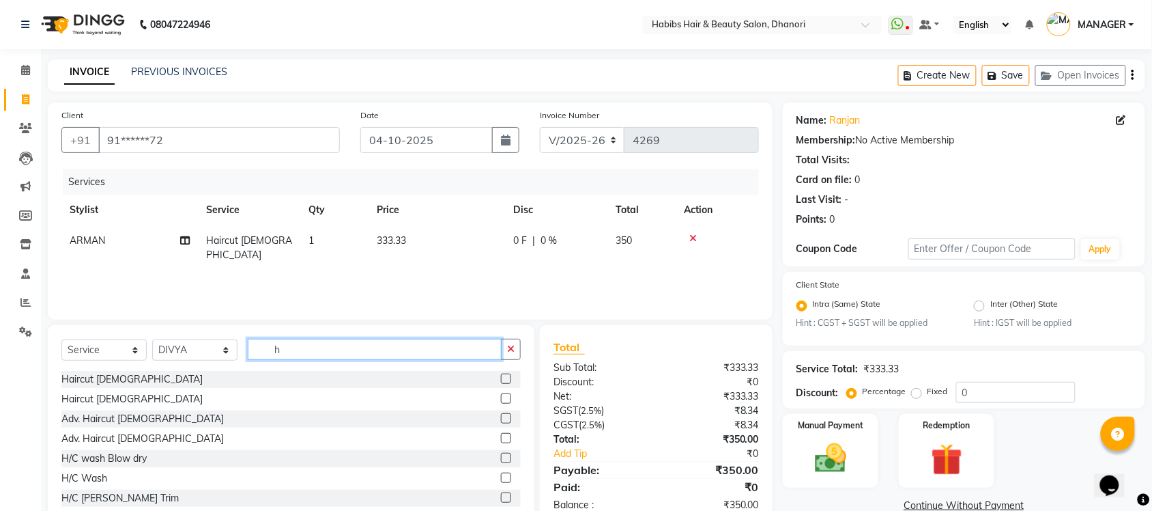
click at [304, 341] on input "h" at bounding box center [375, 349] width 254 height 21
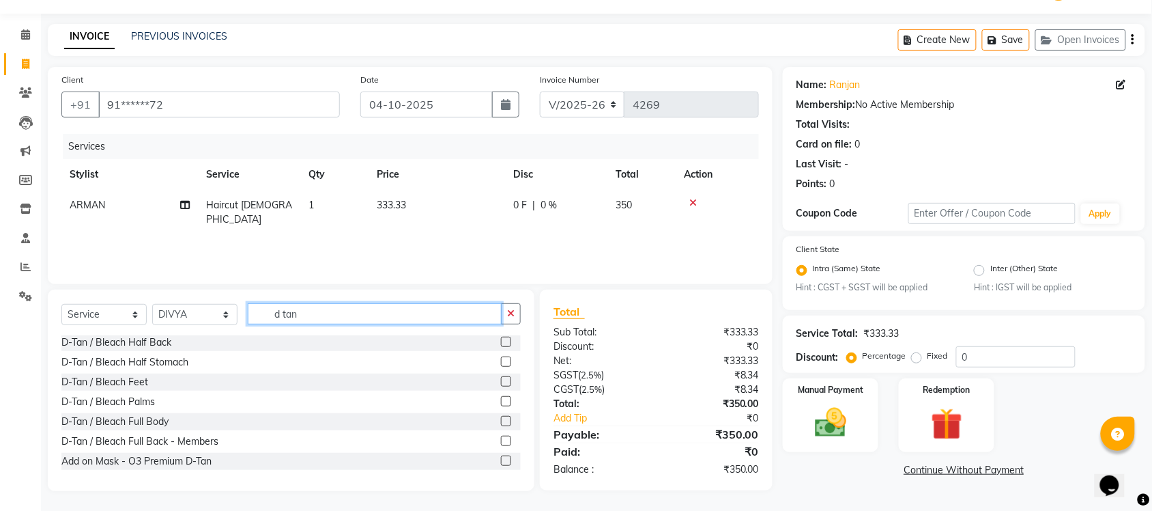
click at [362, 319] on input "d tan" at bounding box center [375, 313] width 254 height 21
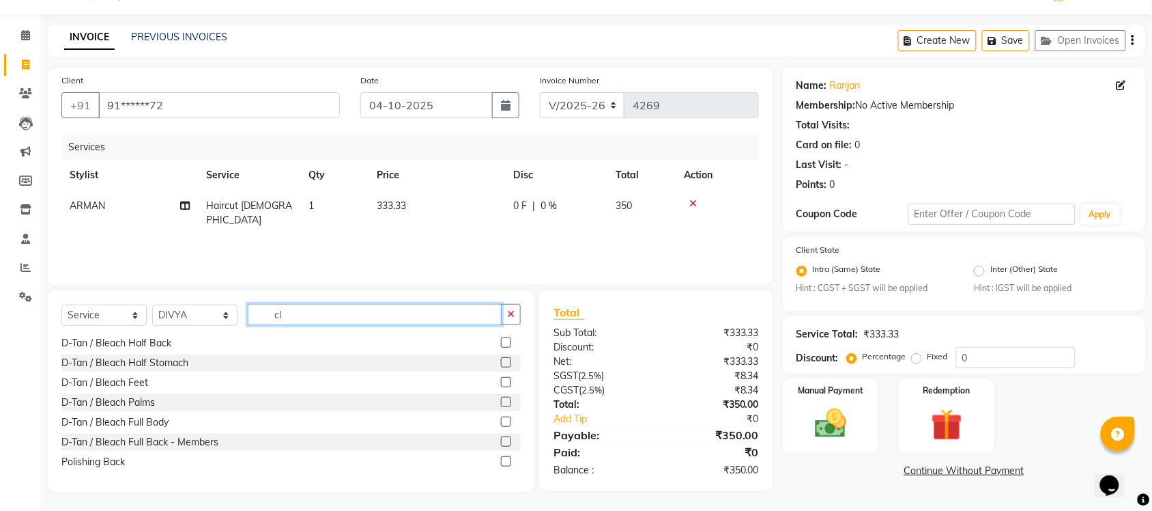
scroll to position [0, 0]
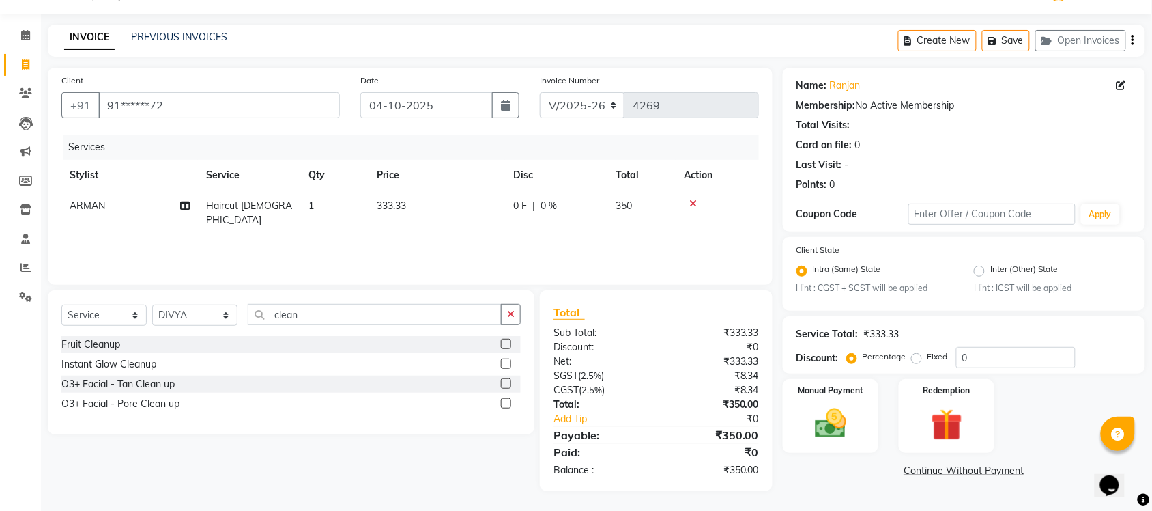
click at [506, 384] on label at bounding box center [506, 383] width 10 height 10
click at [506, 384] on input "checkbox" at bounding box center [505, 383] width 9 height 9
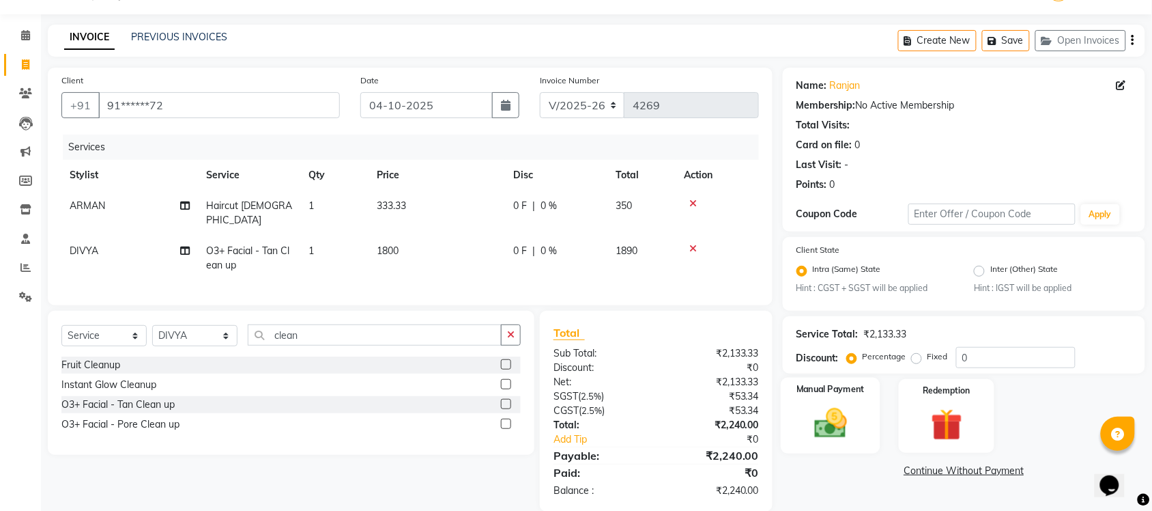
click at [796, 429] on div "Manual Payment" at bounding box center [831, 415] width 100 height 76
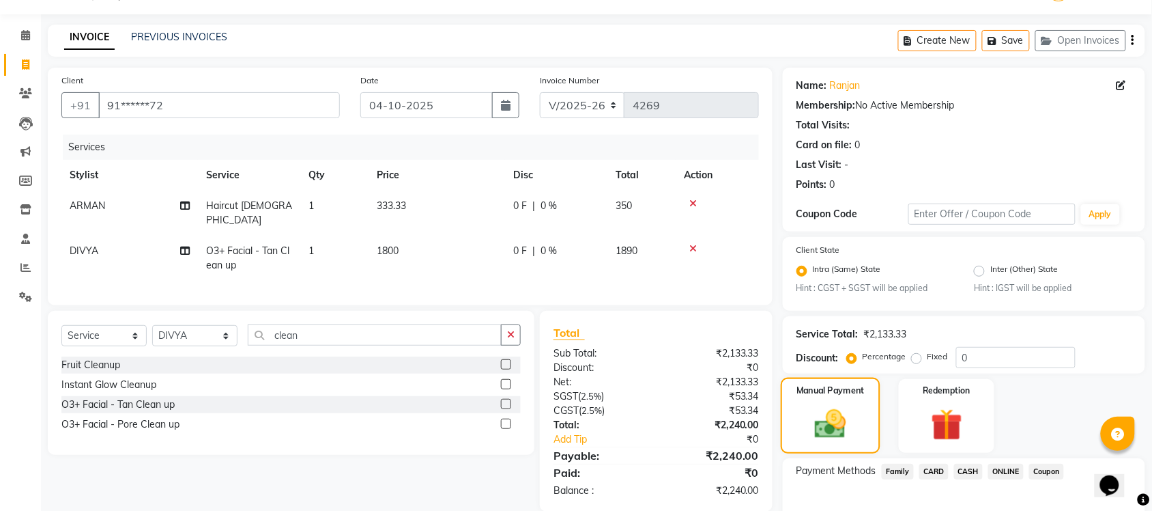
scroll to position [111, 0]
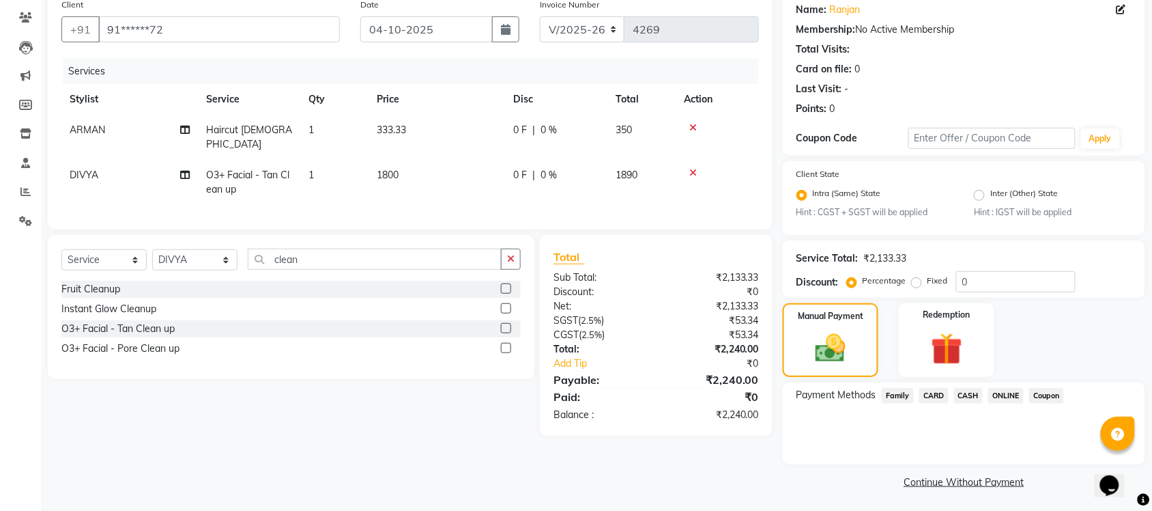
click at [1001, 403] on div "ONLINE" at bounding box center [1003, 397] width 41 height 18
click at [1001, 399] on span "ONLINE" at bounding box center [1005, 396] width 35 height 16
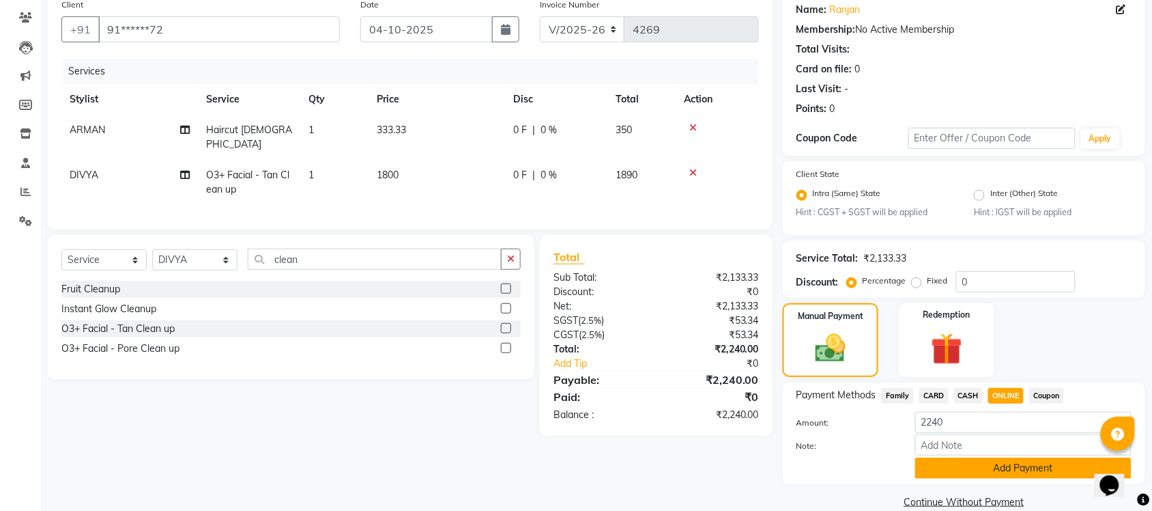
click at [1022, 465] on button "Add Payment" at bounding box center [1023, 467] width 216 height 21
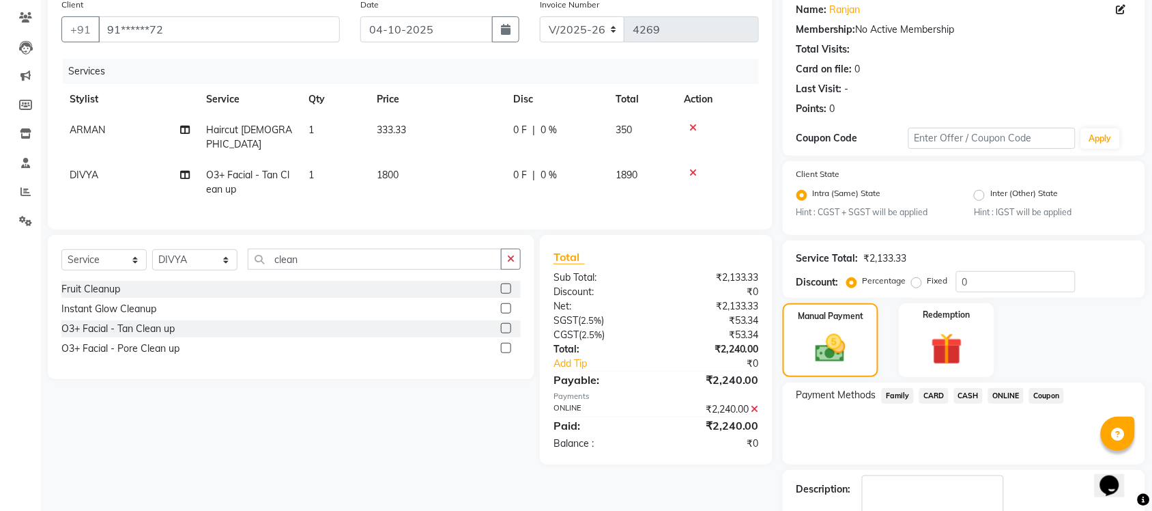
scroll to position [188, 0]
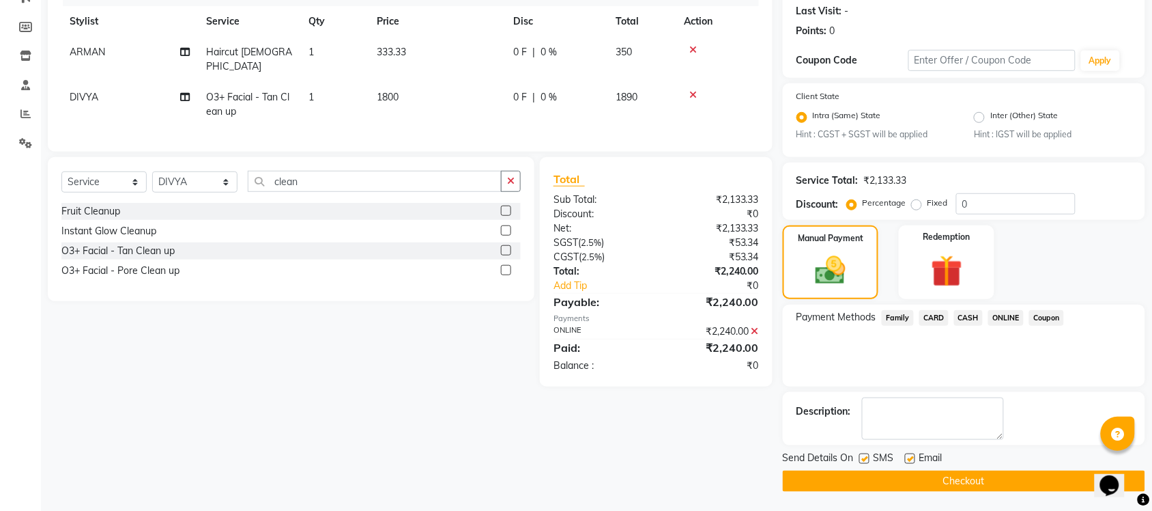
click at [1018, 473] on button "Checkout" at bounding box center [964, 480] width 362 height 21
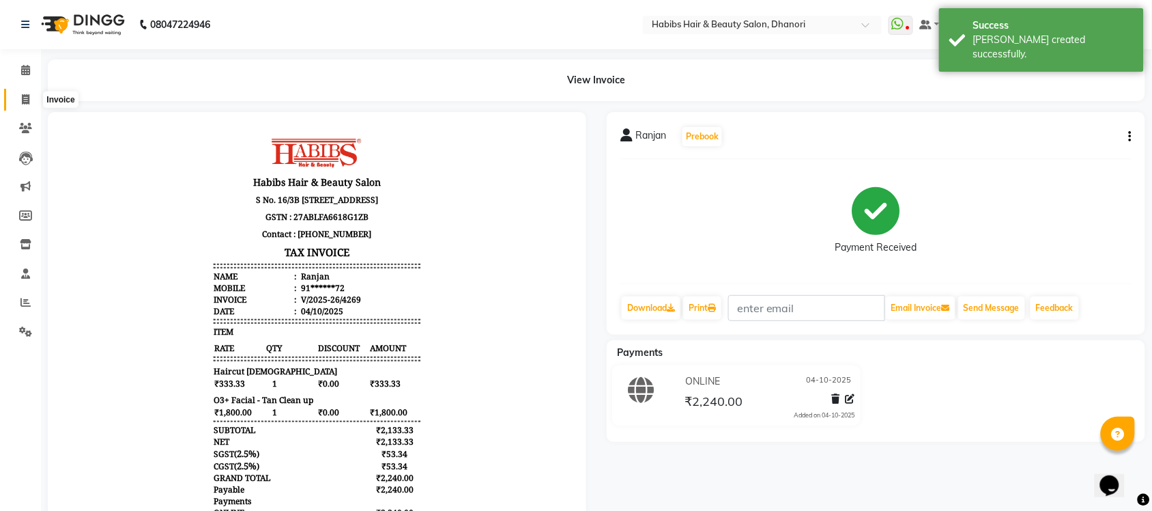
click at [15, 104] on span at bounding box center [26, 100] width 24 height 16
